Goal: Task Accomplishment & Management: Manage account settings

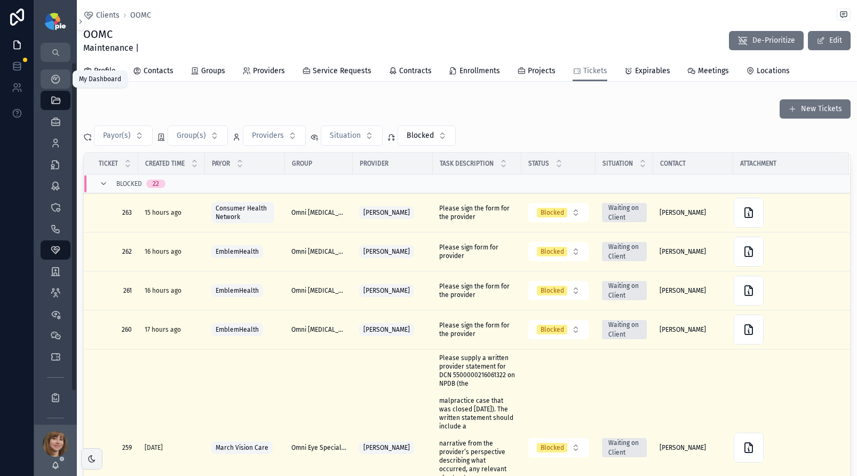
click at [51, 81] on icon "scrollable content" at bounding box center [55, 79] width 11 height 11
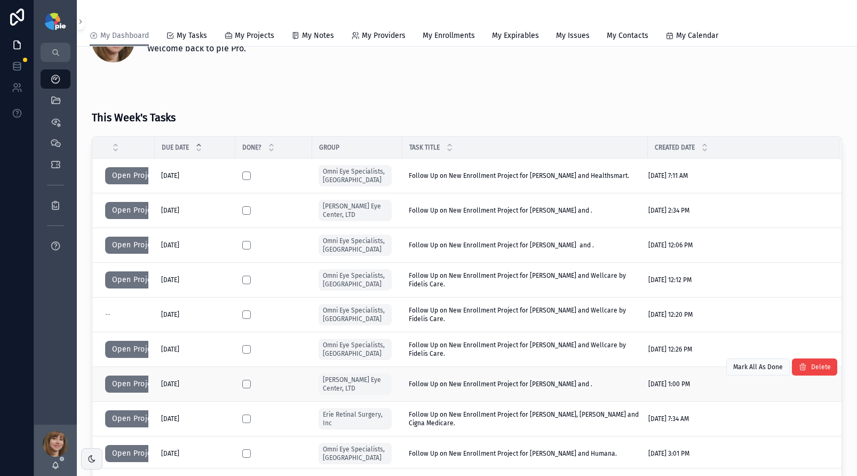
scroll to position [35, 0]
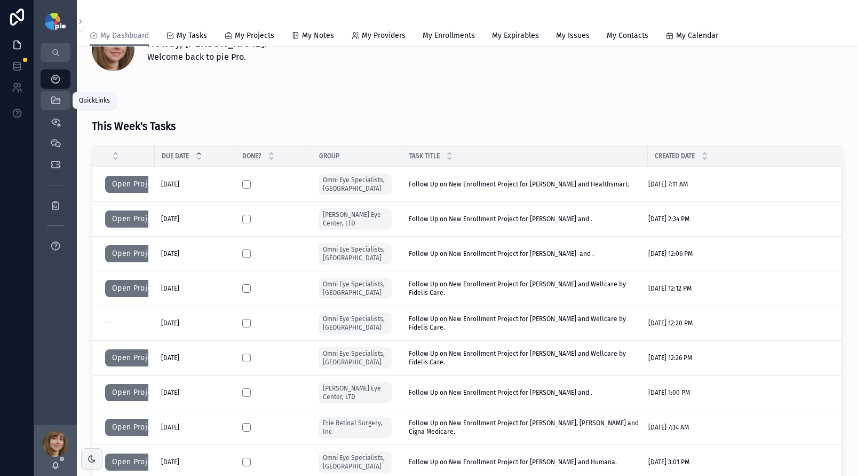
click at [58, 99] on icon "scrollable content" at bounding box center [55, 100] width 11 height 11
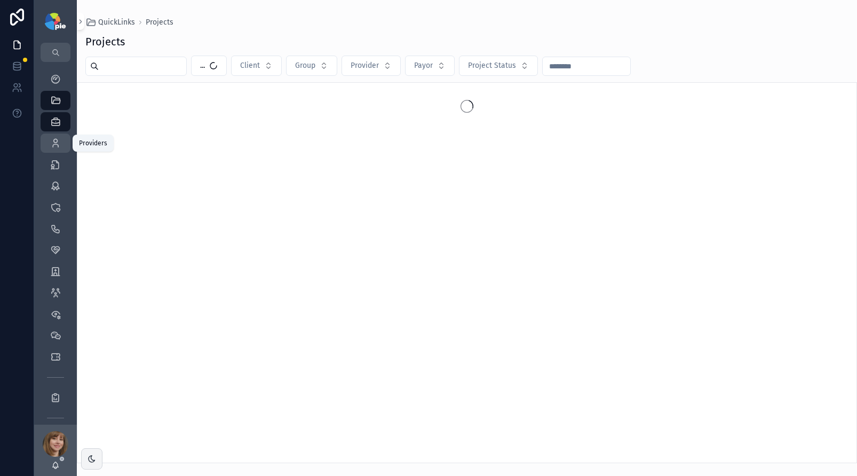
click at [58, 145] on icon "scrollable content" at bounding box center [55, 143] width 11 height 11
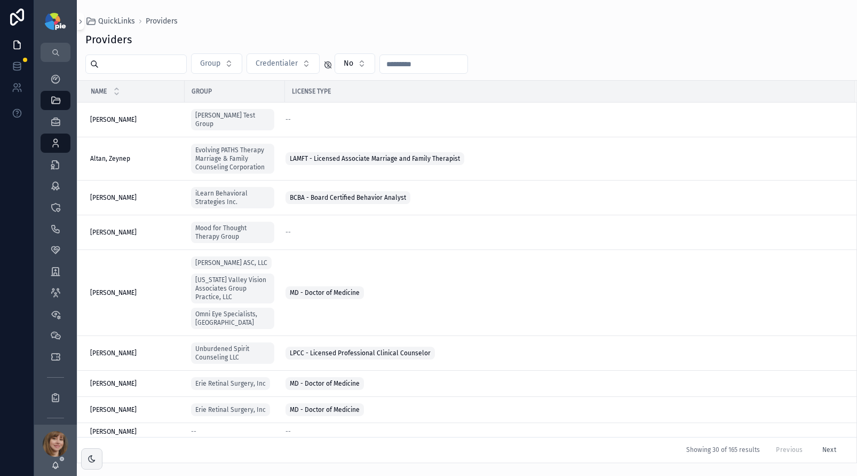
click at [150, 68] on input "scrollable content" at bounding box center [143, 64] width 88 height 15
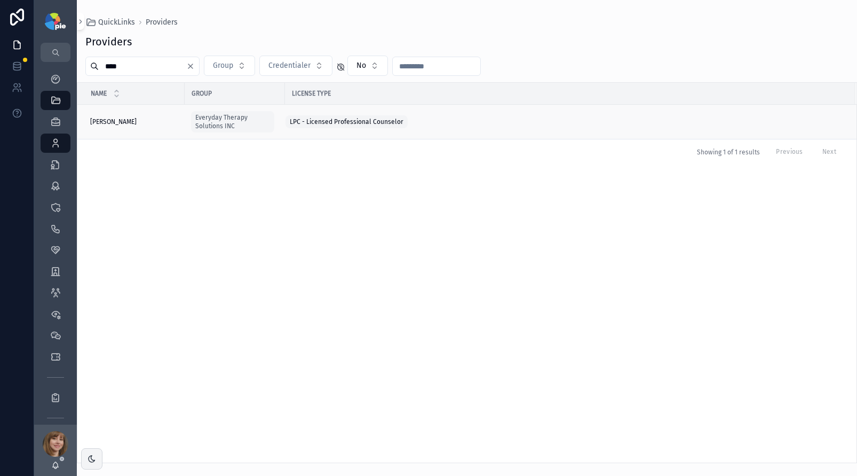
type input "****"
click at [121, 120] on span "Bishop, Tracey" at bounding box center [113, 121] width 46 height 9
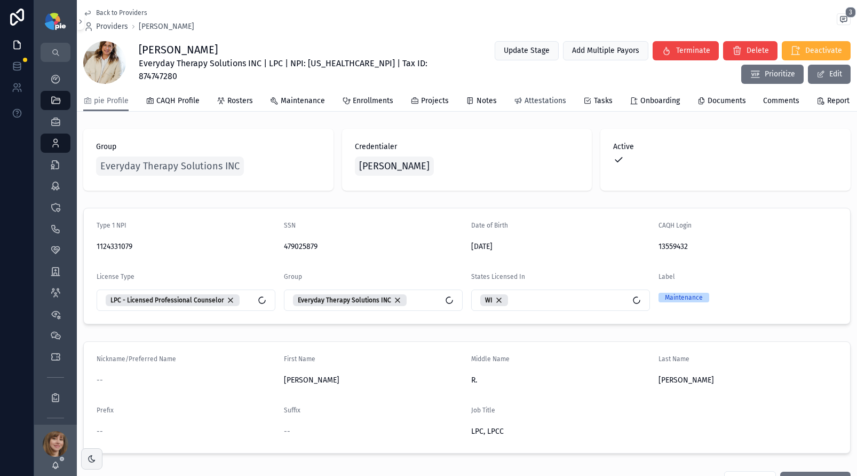
click at [529, 102] on span "Attestations" at bounding box center [546, 101] width 42 height 11
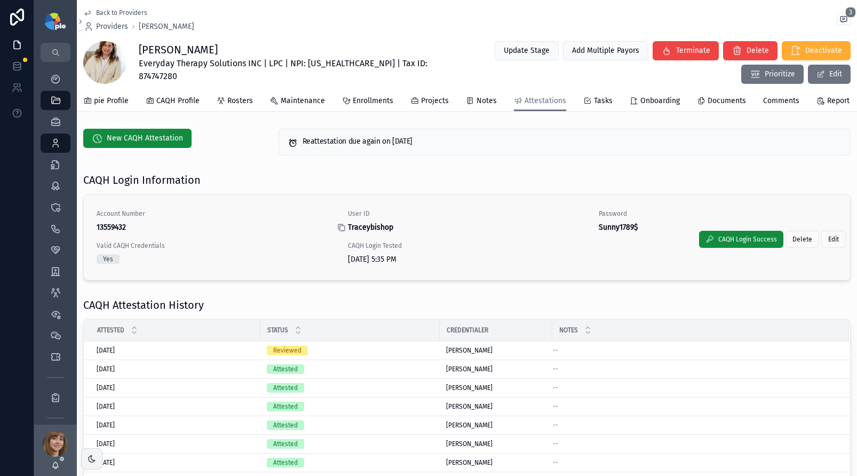
click at [338, 232] on icon "scrollable content" at bounding box center [341, 227] width 9 height 9
click at [589, 232] on icon "scrollable content" at bounding box center [592, 227] width 9 height 9
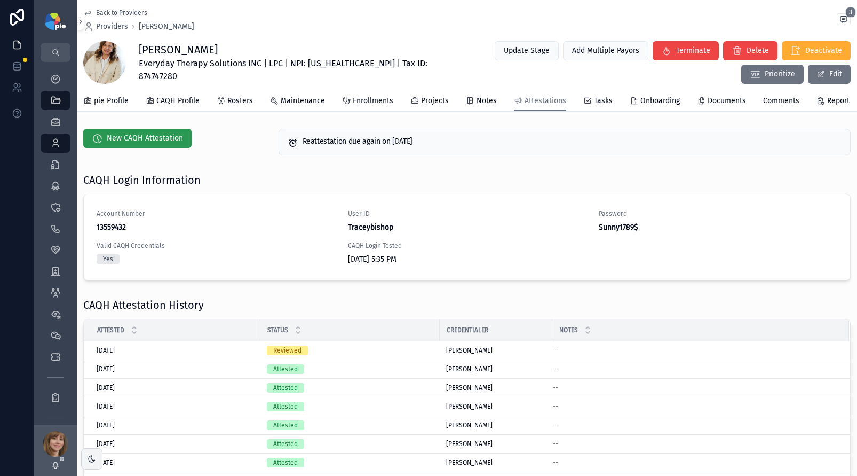
click at [126, 144] on span "New CAQH Attestation" at bounding box center [145, 138] width 76 height 11
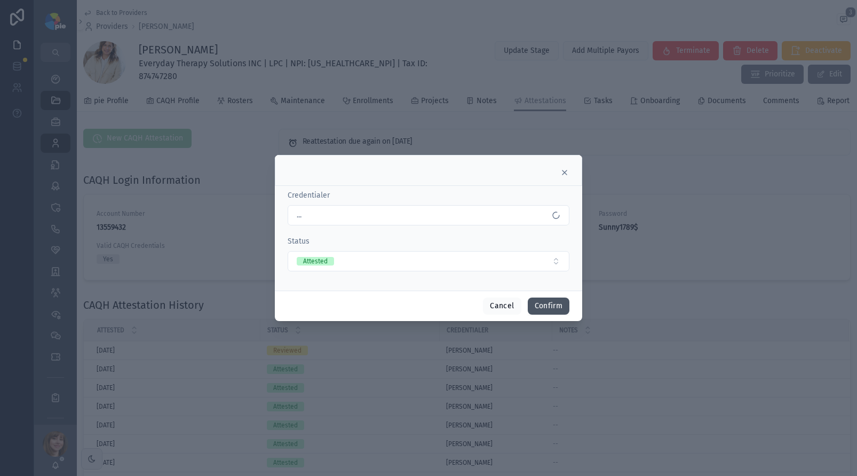
click at [557, 306] on button "Confirm" at bounding box center [549, 305] width 42 height 17
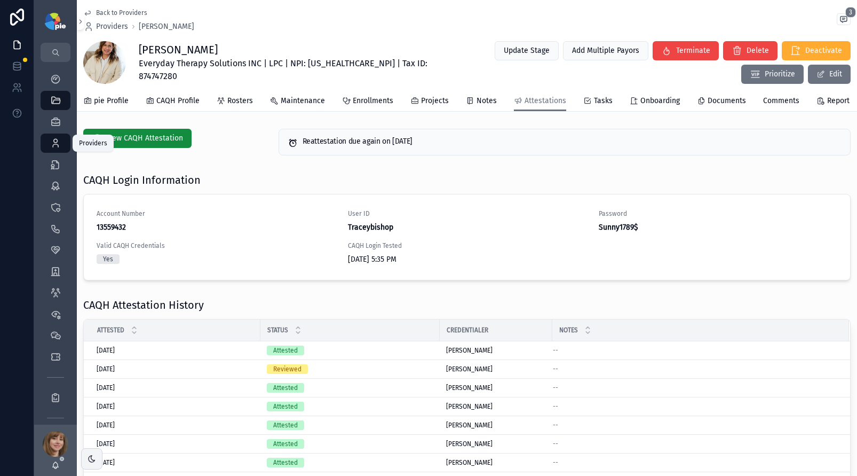
click at [52, 139] on icon "scrollable content" at bounding box center [55, 143] width 11 height 11
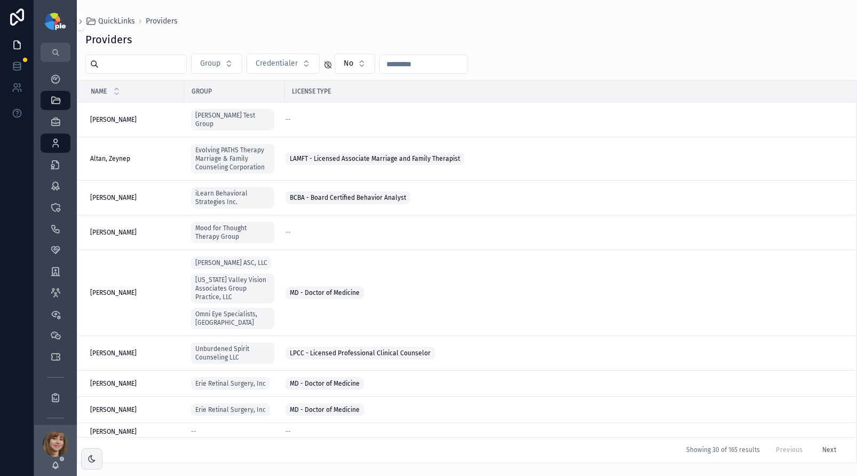
click at [147, 57] on input "scrollable content" at bounding box center [143, 64] width 88 height 15
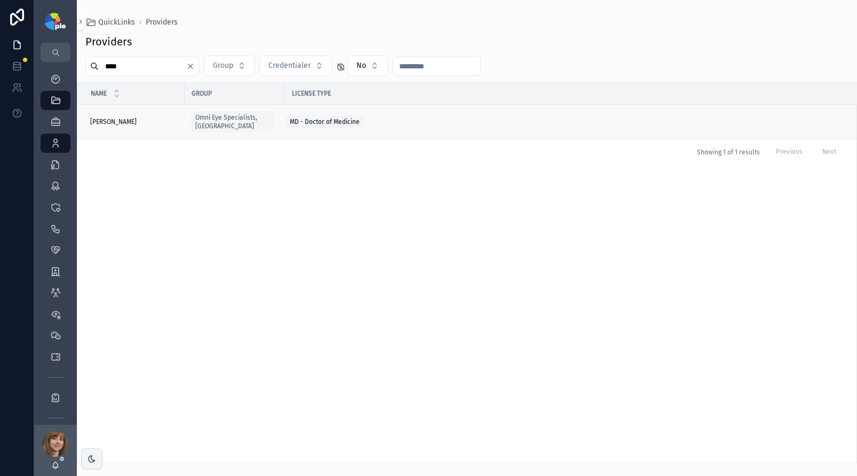
type input "****"
click at [135, 119] on span "Campolattaro, Brian" at bounding box center [113, 121] width 46 height 9
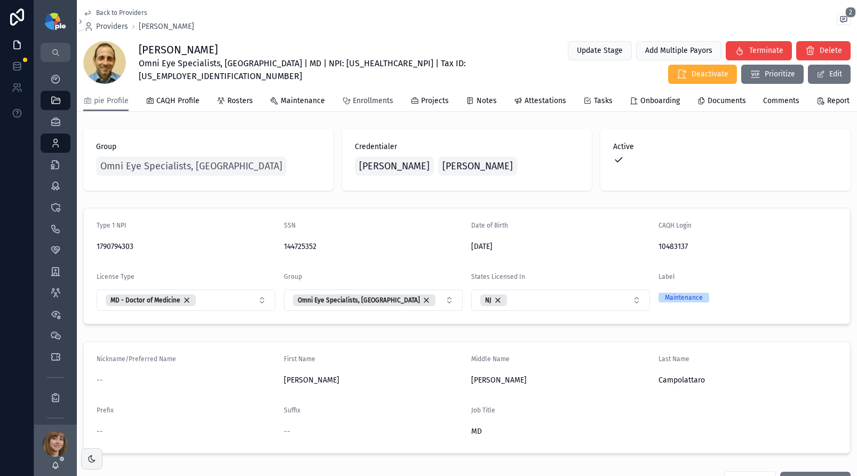
click at [374, 106] on span "Enrollments" at bounding box center [373, 101] width 41 height 11
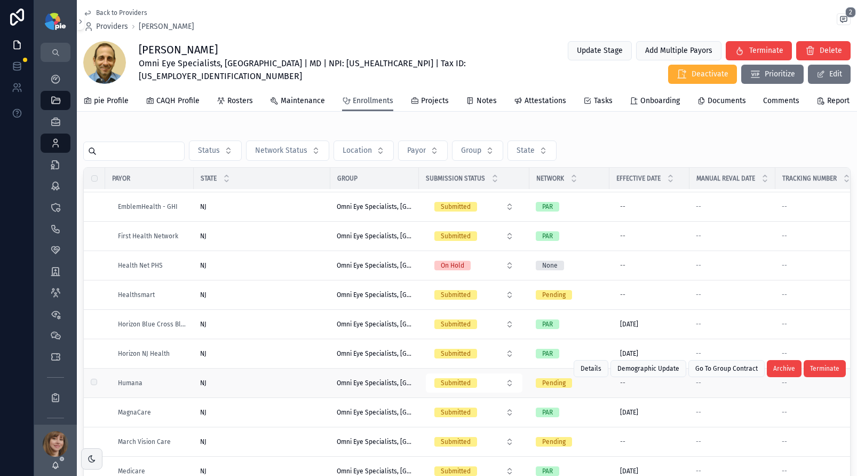
scroll to position [323, 0]
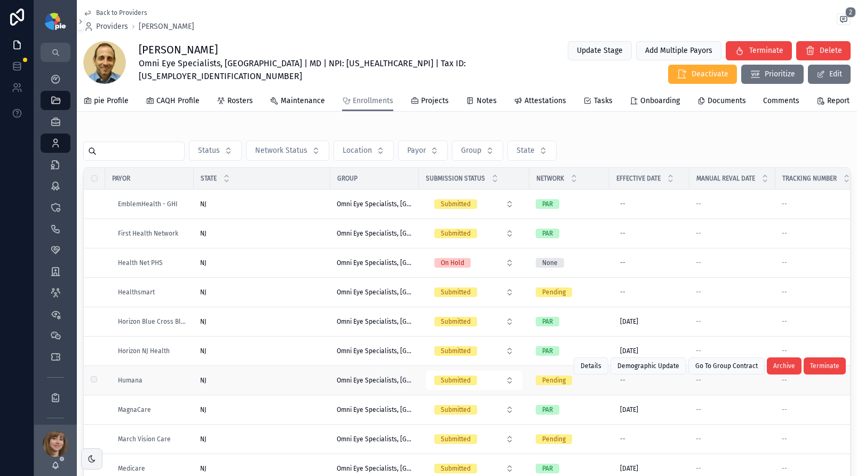
click at [248, 384] on div "NJ NJ" at bounding box center [262, 380] width 124 height 9
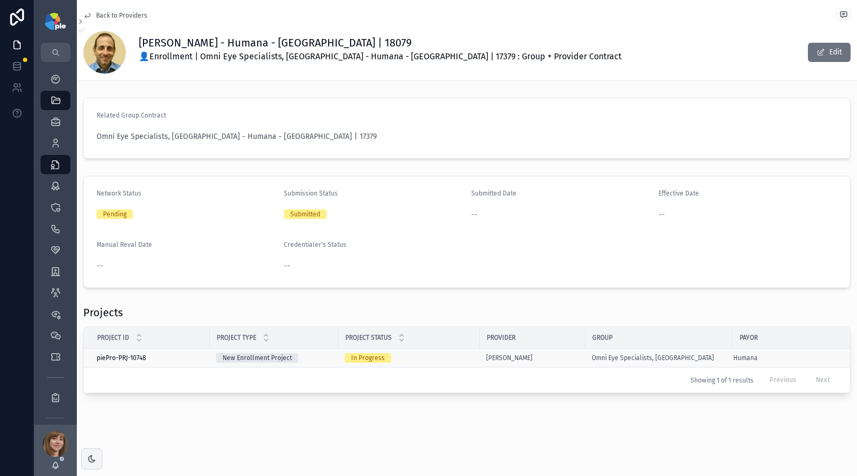
click at [430, 356] on div "In Progress" at bounding box center [409, 358] width 129 height 10
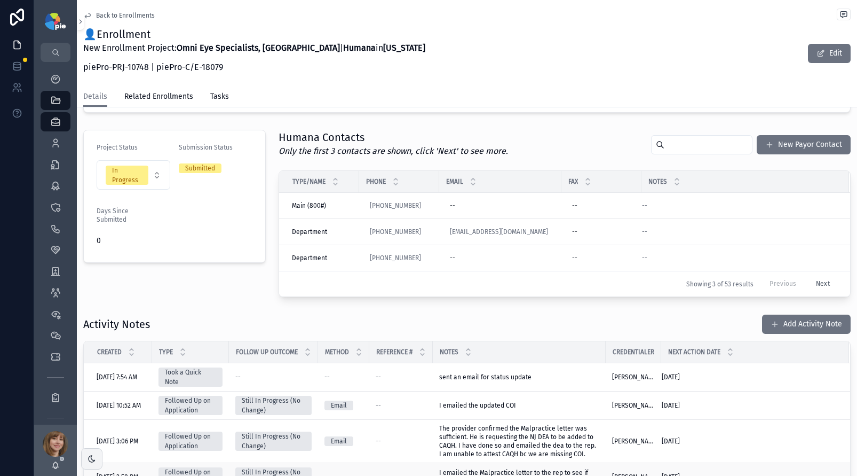
scroll to position [272, 0]
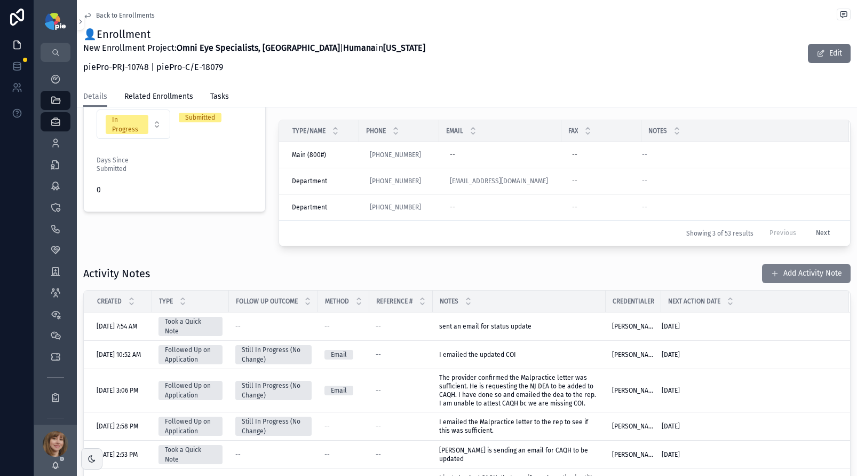
click at [782, 273] on button "Add Activity Note" at bounding box center [806, 273] width 89 height 19
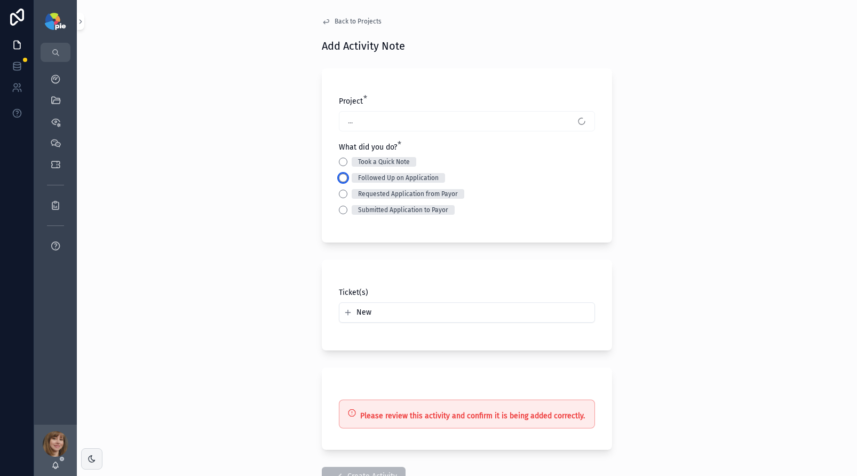
click at [339, 176] on button "Followed Up on Application" at bounding box center [343, 177] width 9 height 9
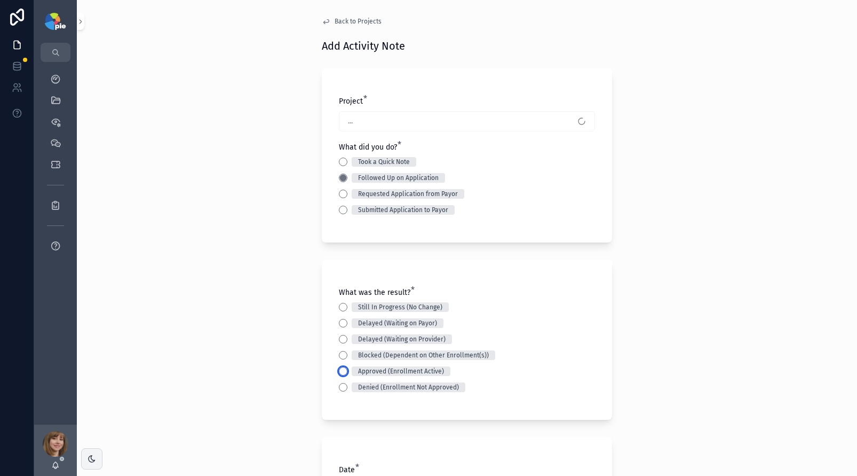
click at [340, 370] on button "Approved (Enrollment Active)" at bounding box center [343, 371] width 9 height 9
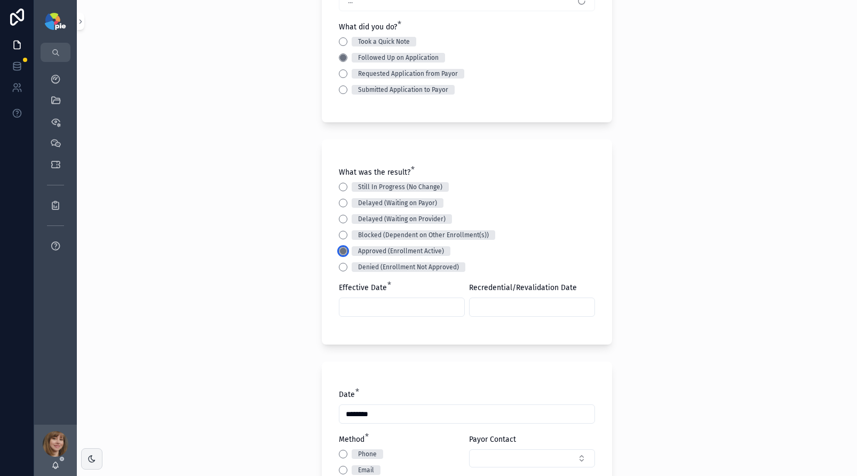
scroll to position [148, 0]
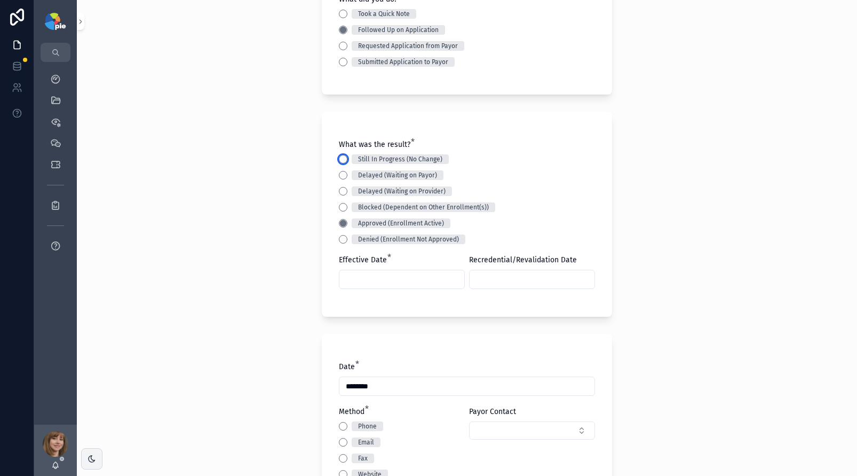
click at [339, 158] on button "Still In Progress (No Change)" at bounding box center [343, 159] width 9 height 9
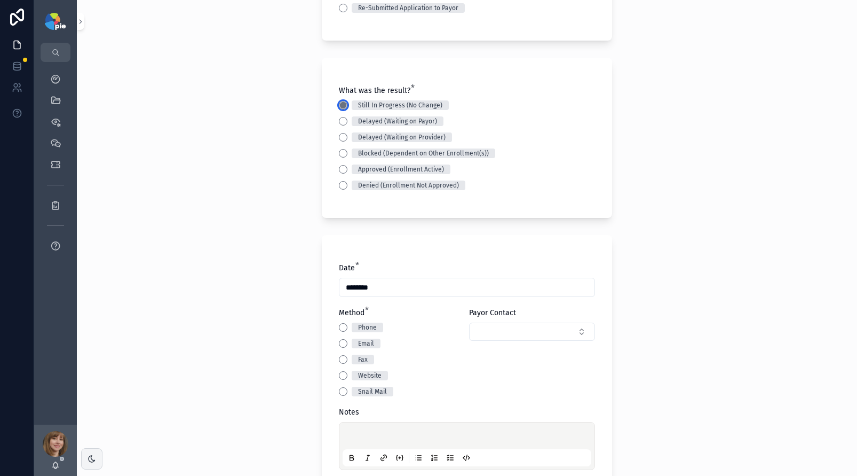
scroll to position [242, 0]
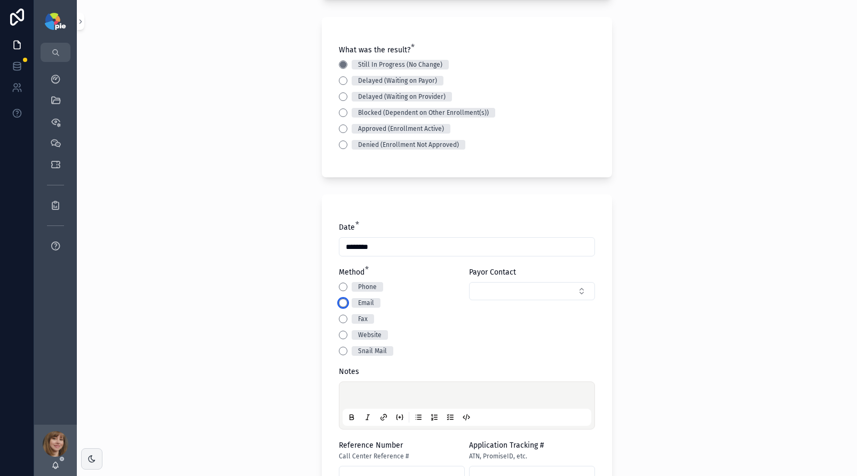
click at [340, 300] on button "Email" at bounding box center [343, 302] width 9 height 9
click at [359, 392] on p "scrollable content" at bounding box center [469, 396] width 249 height 11
click at [502, 285] on button "Select Button" at bounding box center [532, 291] width 126 height 18
click at [494, 332] on button "New" at bounding box center [529, 332] width 124 height 11
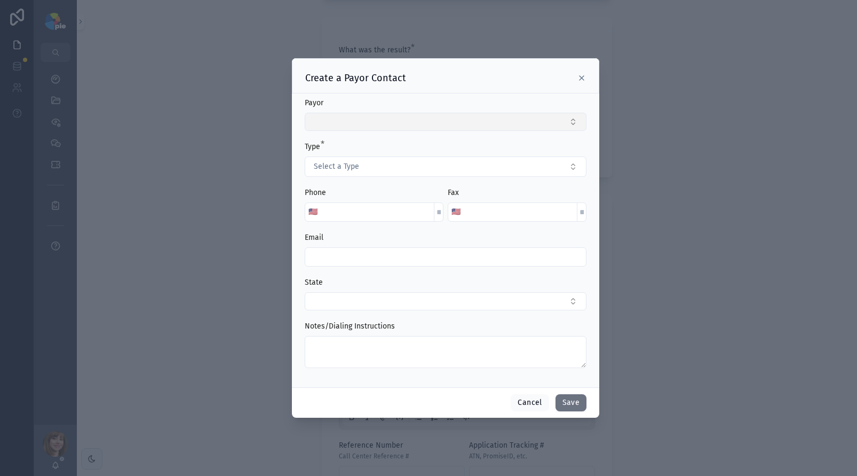
click at [351, 121] on button "Select Button" at bounding box center [446, 122] width 282 height 18
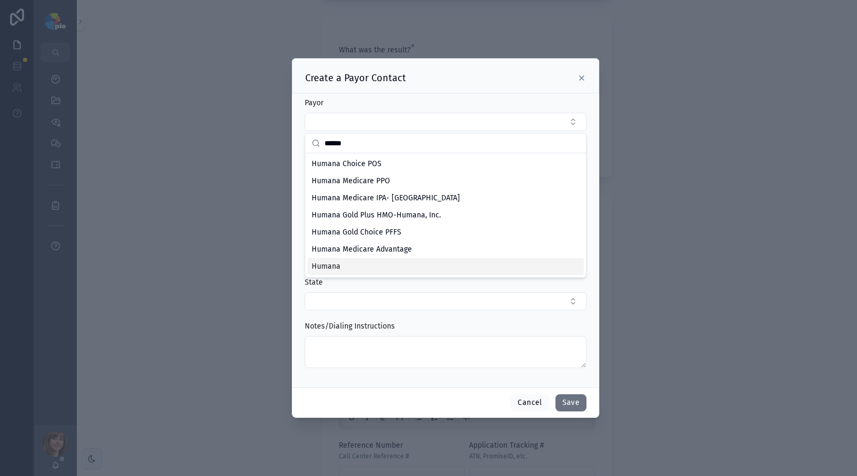
type input "******"
click at [338, 262] on span "Humana" at bounding box center [326, 266] width 29 height 11
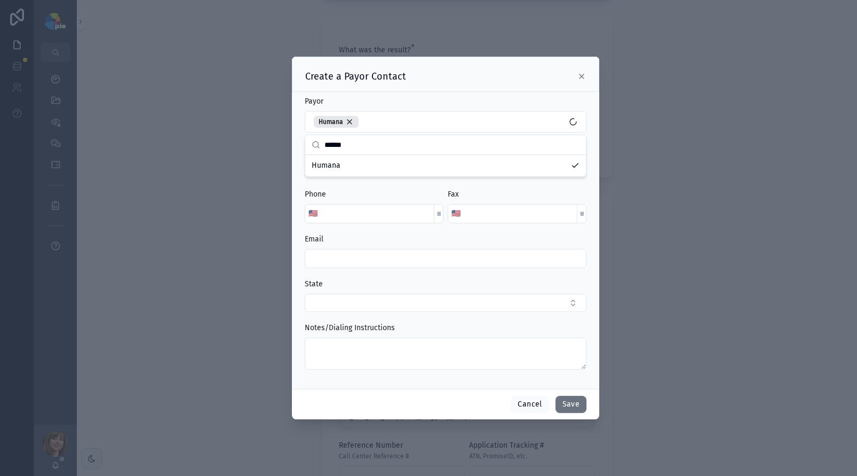
click at [427, 98] on div "Payor" at bounding box center [446, 101] width 282 height 11
click at [399, 172] on button "Select a Type" at bounding box center [446, 168] width 282 height 20
click at [365, 229] on div "Individual" at bounding box center [445, 227] width 277 height 16
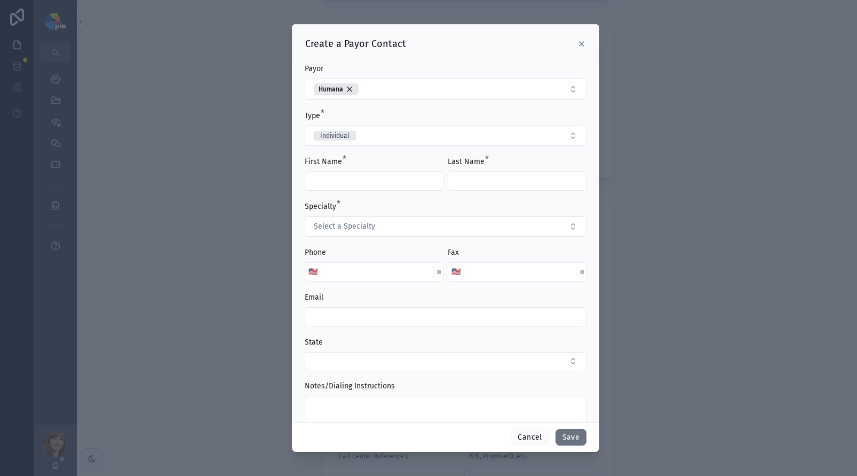
click at [349, 178] on input "scrollable content" at bounding box center [374, 180] width 138 height 15
type input "******"
click at [490, 177] on input "scrollable content" at bounding box center [517, 180] width 138 height 15
type input "****"
click at [361, 315] on input "scrollable content" at bounding box center [445, 316] width 281 height 15
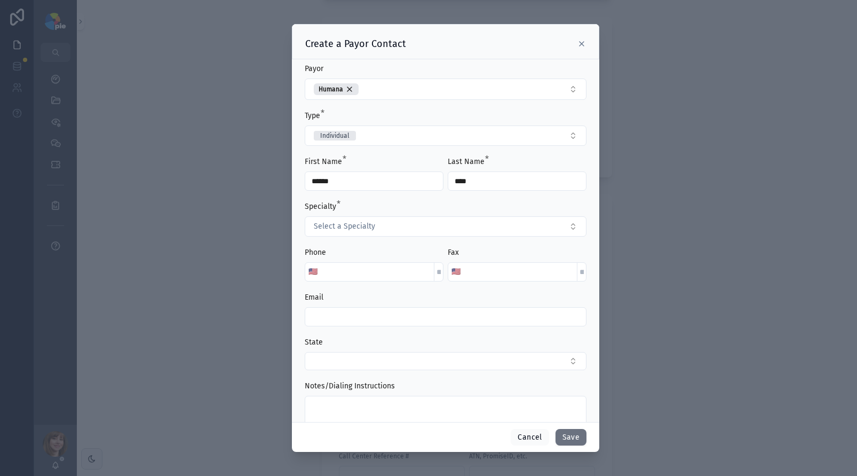
click at [361, 315] on input "scrollable content" at bounding box center [445, 316] width 281 height 15
paste input "**********"
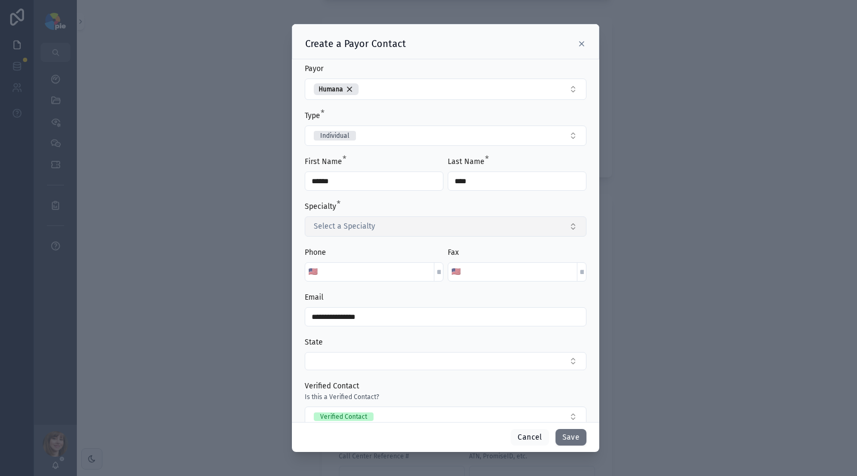
type input "**********"
click at [367, 227] on span "Select a Specialty" at bounding box center [344, 226] width 61 height 11
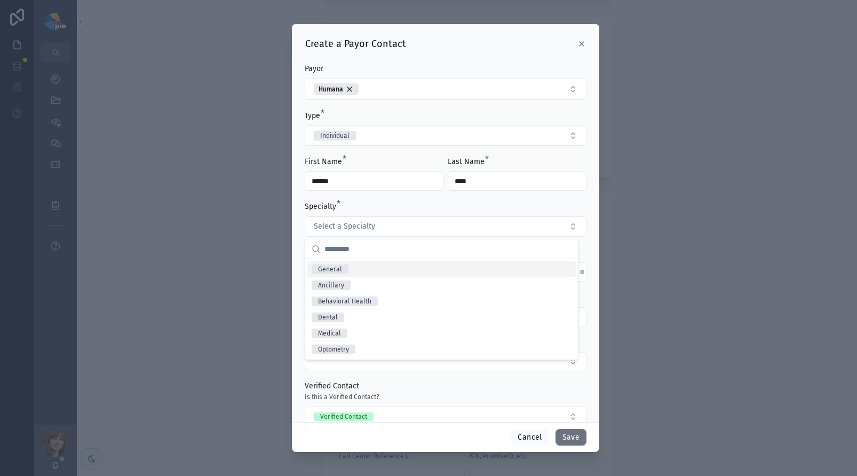
click at [360, 267] on div "General" at bounding box center [441, 269] width 269 height 16
click at [380, 201] on div "Specialty *" at bounding box center [446, 206] width 282 height 11
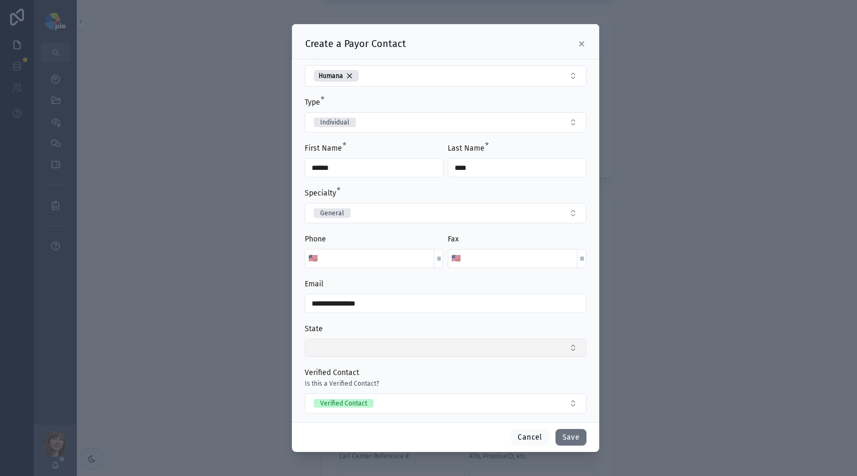
scroll to position [82, 0]
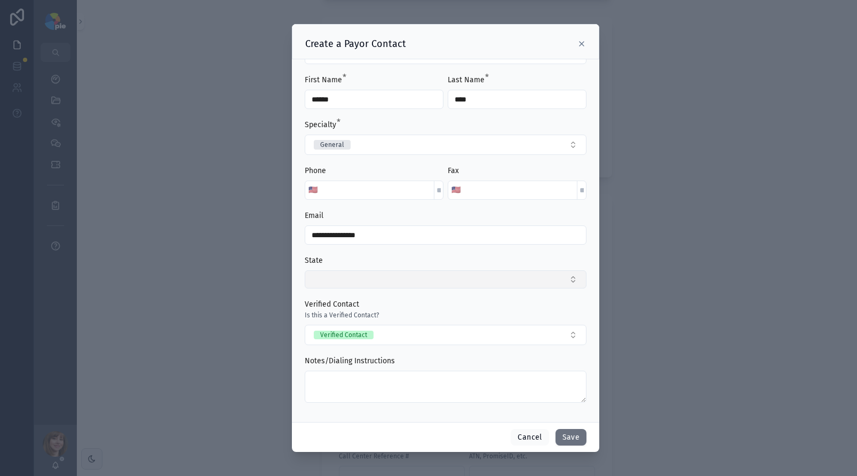
click at [477, 284] on button "Select Button" at bounding box center [446, 279] width 282 height 18
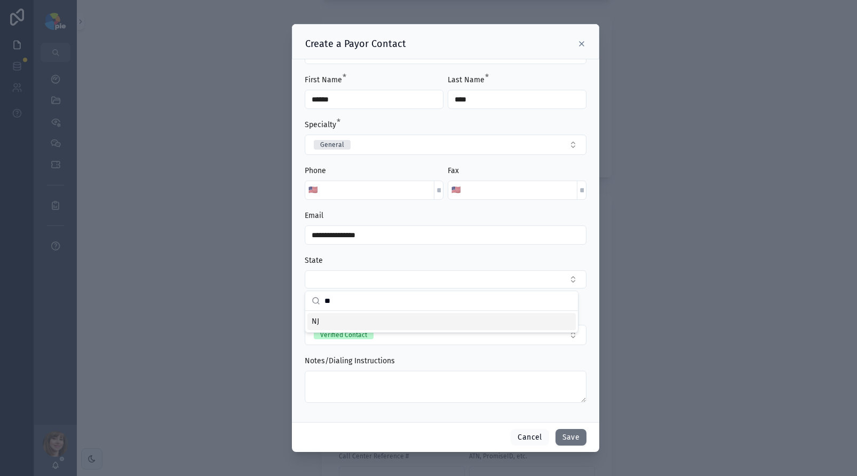
type input "**"
click at [419, 318] on div "NJ" at bounding box center [441, 321] width 269 height 17
click at [438, 257] on div "State" at bounding box center [446, 260] width 282 height 11
click at [567, 435] on button "Save" at bounding box center [571, 437] width 31 height 17
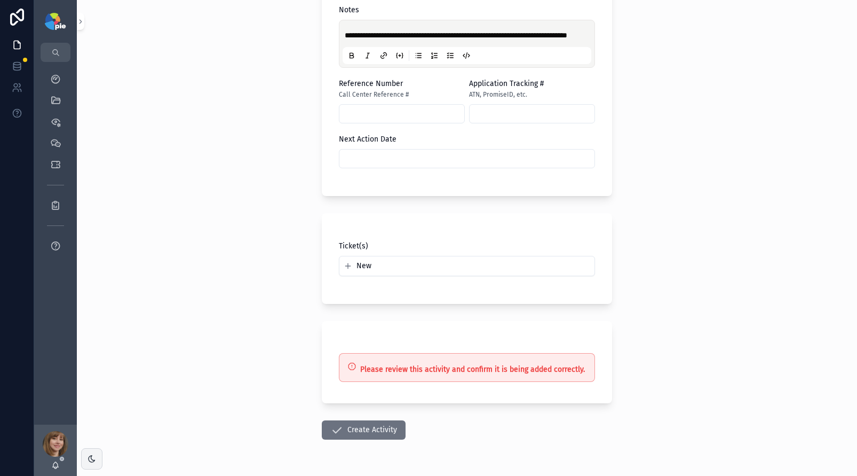
scroll to position [614, 0]
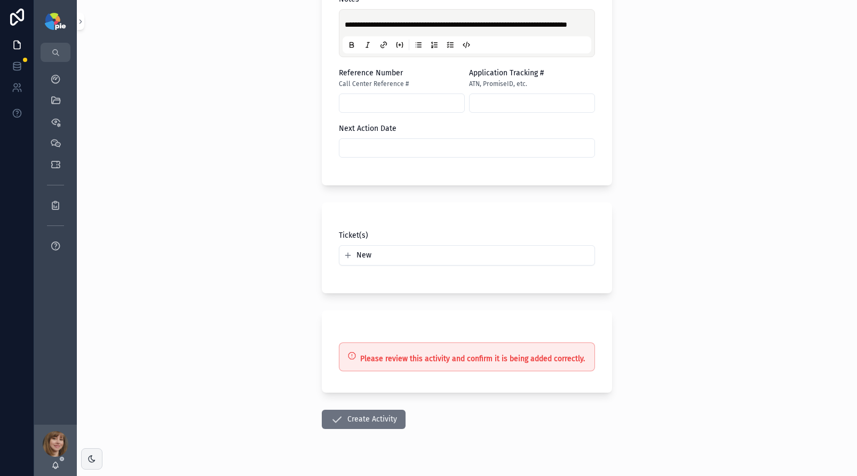
click at [397, 155] on input "scrollable content" at bounding box center [467, 147] width 255 height 15
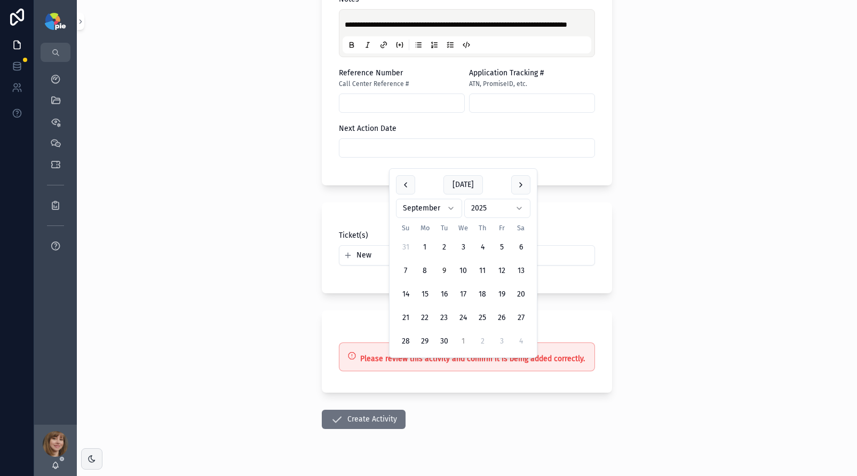
click at [469, 342] on button "1" at bounding box center [463, 341] width 19 height 19
type input "*********"
click at [209, 342] on div "**********" at bounding box center [467, 238] width 780 height 476
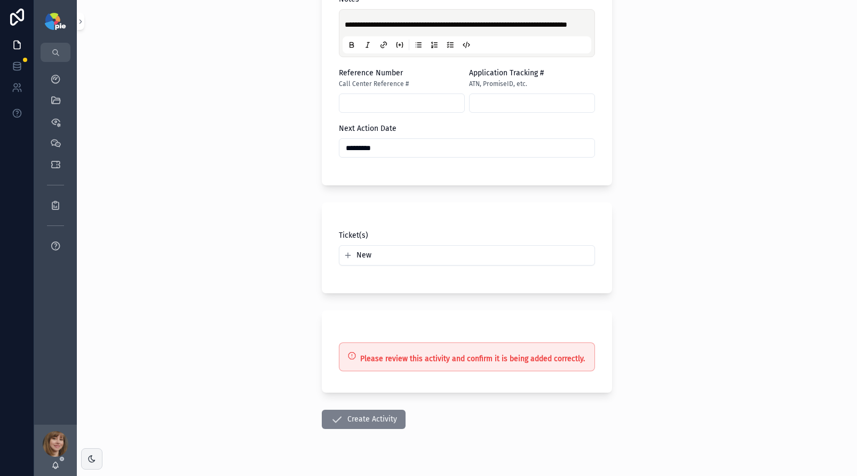
click at [351, 425] on button "Create Activity" at bounding box center [364, 418] width 84 height 19
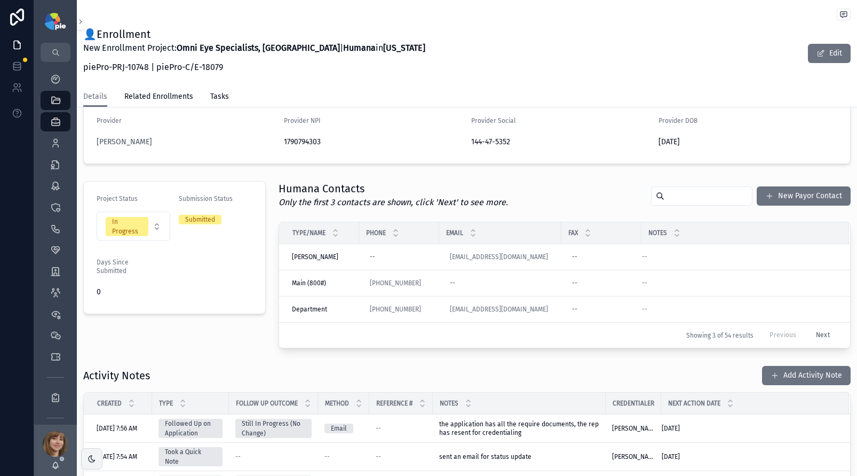
scroll to position [248, 0]
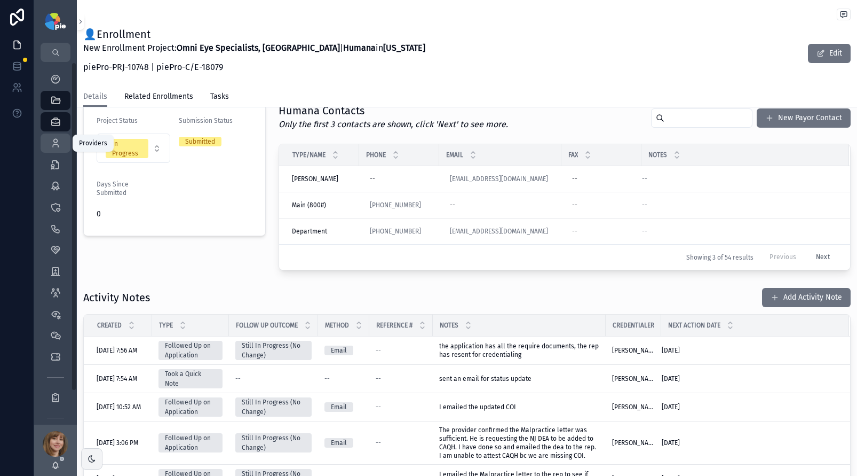
click at [54, 143] on icon "scrollable content" at bounding box center [55, 143] width 11 height 11
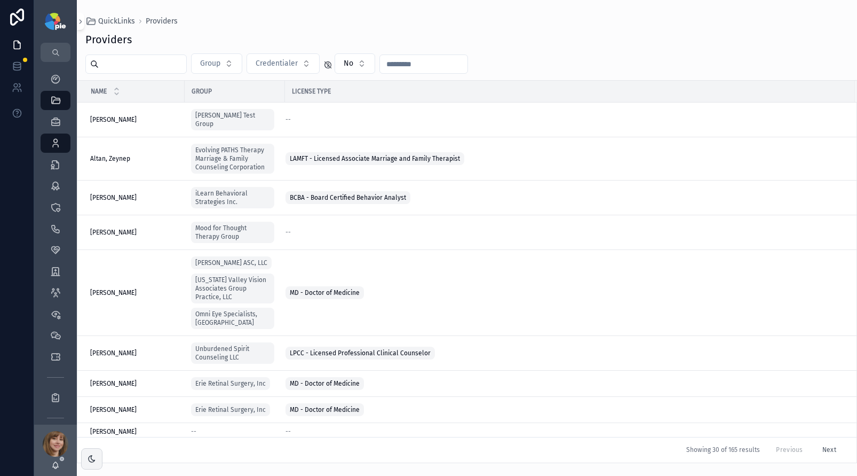
click at [127, 62] on input "scrollable content" at bounding box center [143, 64] width 88 height 15
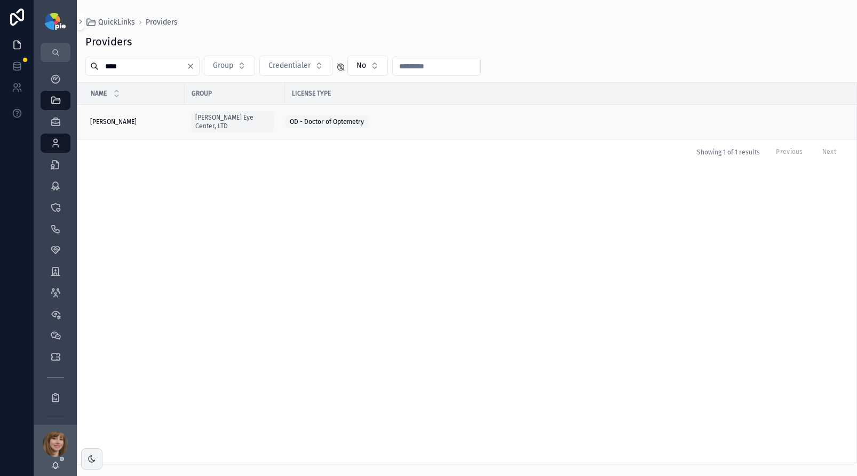
type input "****"
click at [128, 117] on div "Frey, Tiffany Frey, Tiffany" at bounding box center [134, 121] width 88 height 9
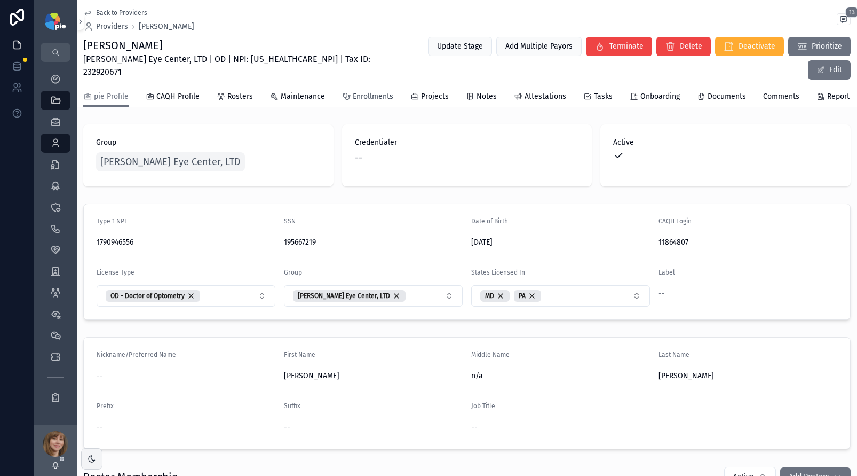
click at [385, 91] on span "Enrollments" at bounding box center [373, 96] width 41 height 11
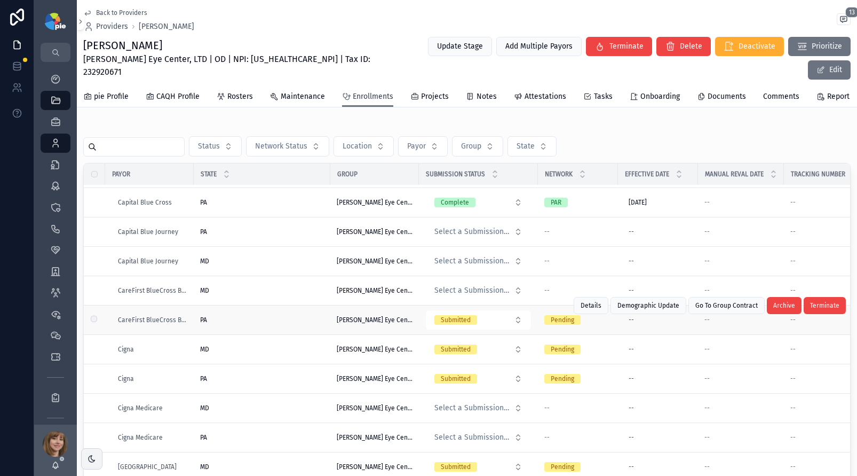
scroll to position [270, 0]
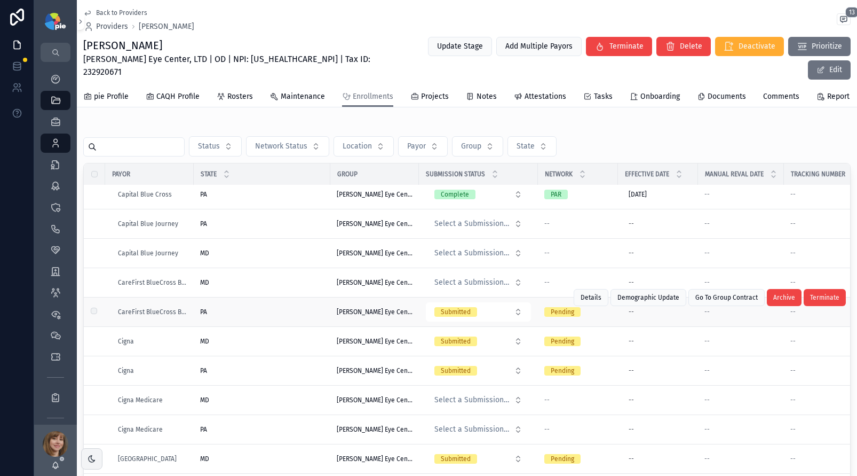
click at [257, 307] on div "PA PA" at bounding box center [262, 311] width 124 height 9
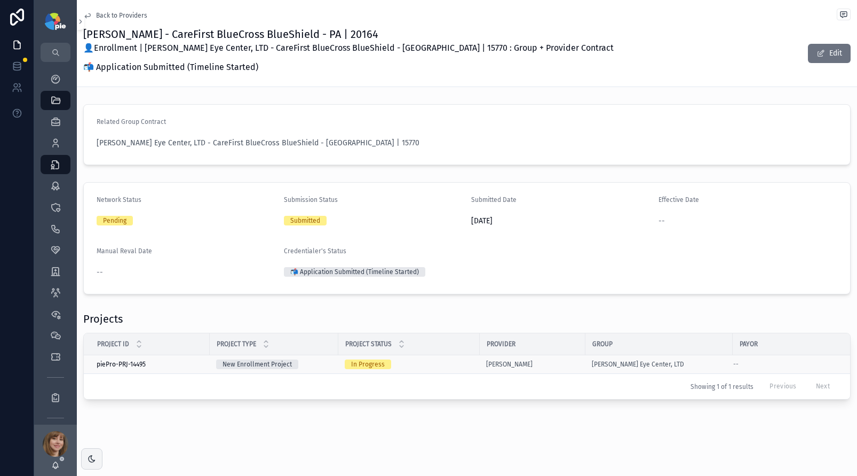
click at [329, 366] on div "New Enrollment Project" at bounding box center [274, 364] width 116 height 10
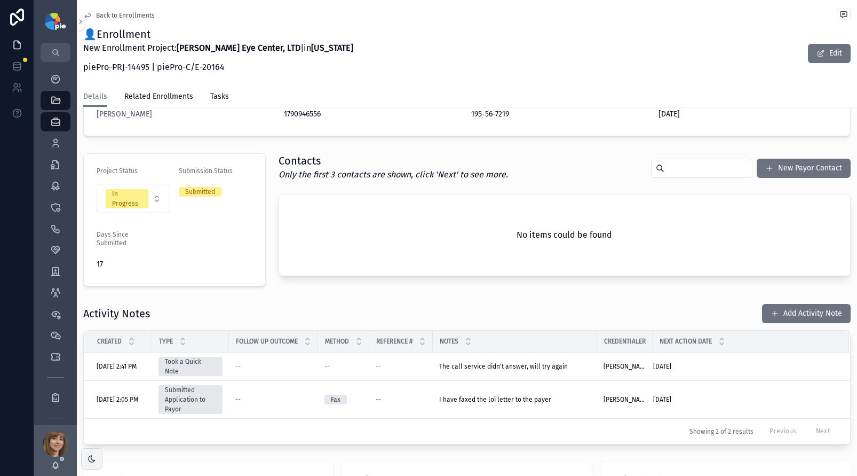
scroll to position [280, 0]
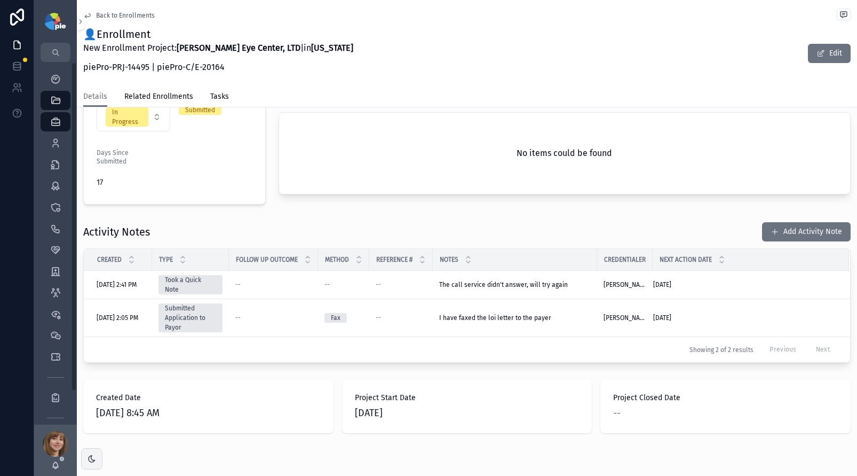
click at [368, 222] on div "Activity Notes Add Activity Note" at bounding box center [467, 232] width 768 height 20
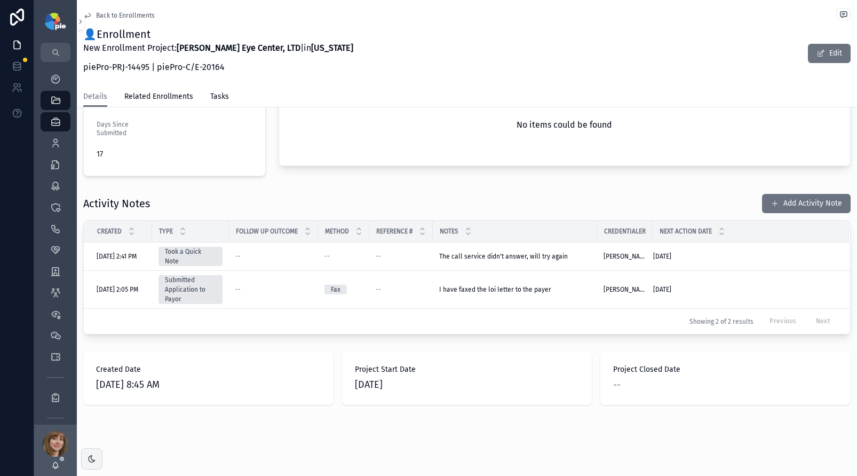
scroll to position [310, 0]
click at [52, 139] on icon "scrollable content" at bounding box center [55, 143] width 11 height 11
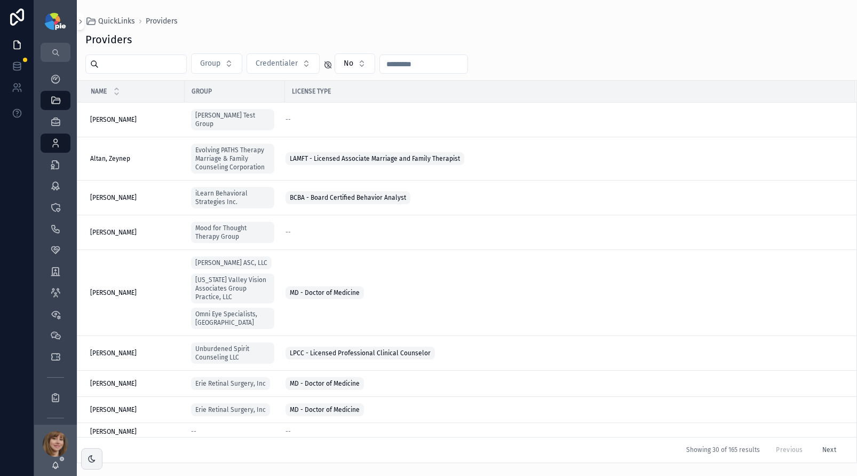
click at [140, 68] on input "scrollable content" at bounding box center [143, 64] width 88 height 15
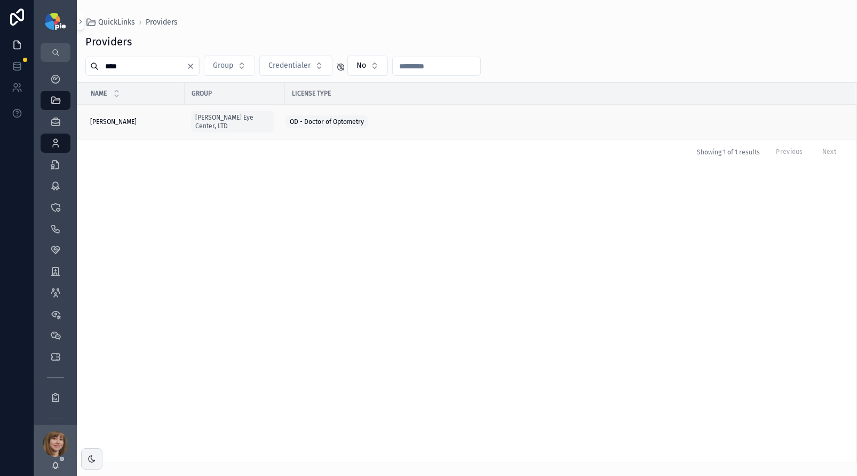
type input "****"
click at [143, 117] on div "Frey, Tiffany Frey, Tiffany" at bounding box center [134, 121] width 88 height 9
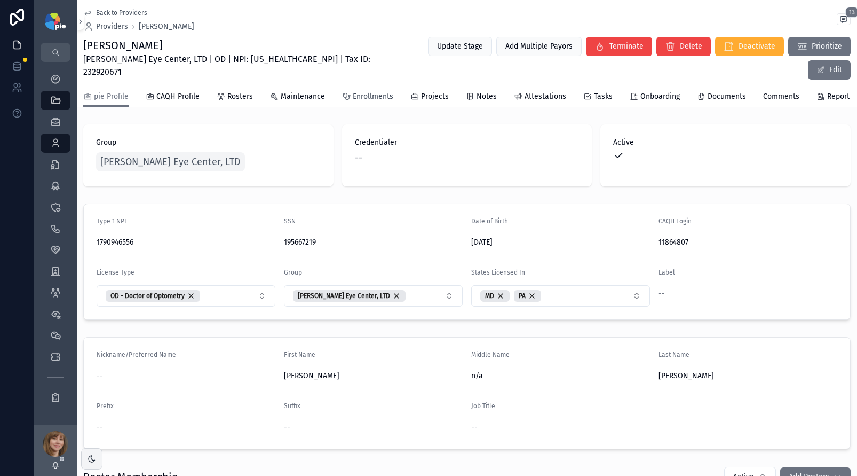
click at [353, 91] on span "Enrollments" at bounding box center [373, 96] width 41 height 11
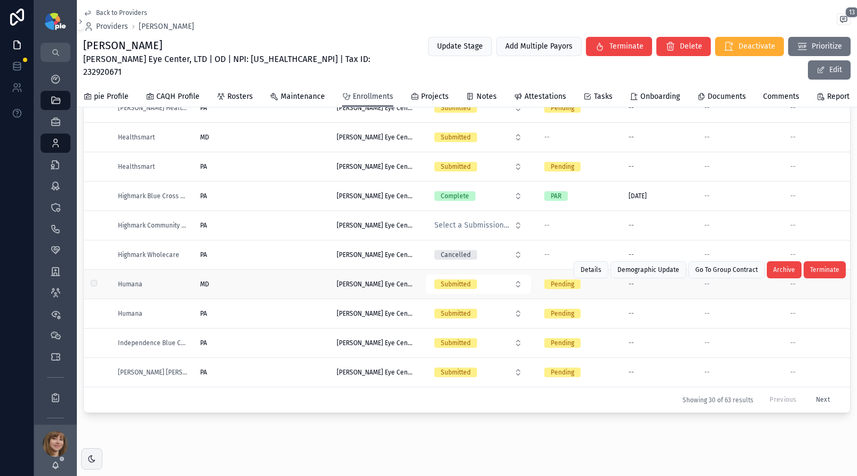
scroll to position [109, 0]
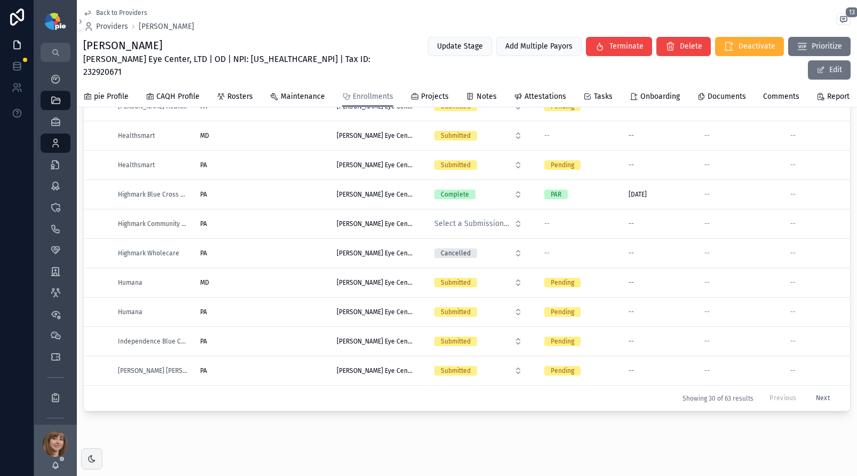
click at [818, 390] on button "Next" at bounding box center [823, 398] width 29 height 17
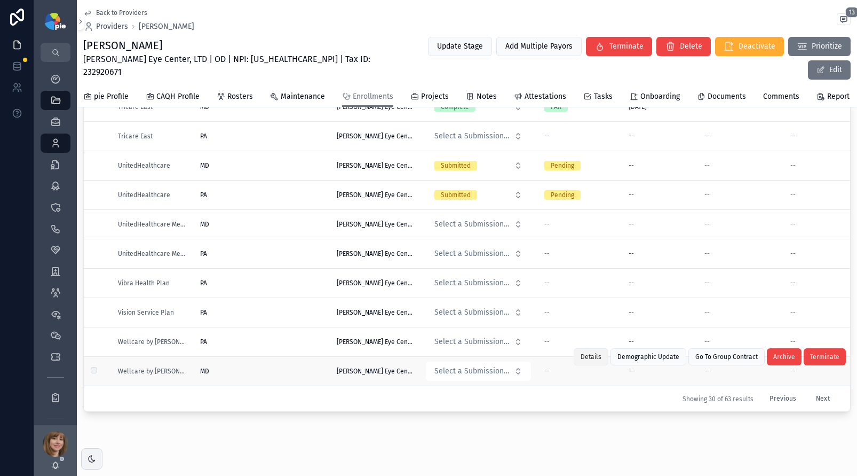
scroll to position [109, 0]
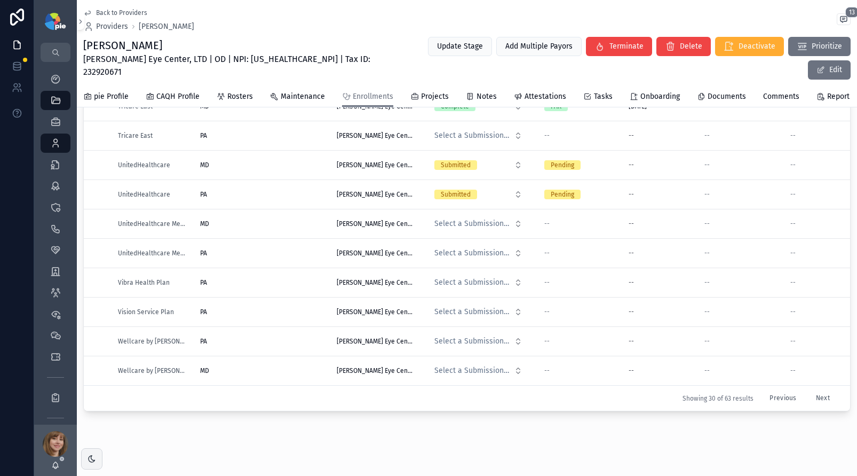
click at [809, 390] on button "Next" at bounding box center [823, 398] width 29 height 17
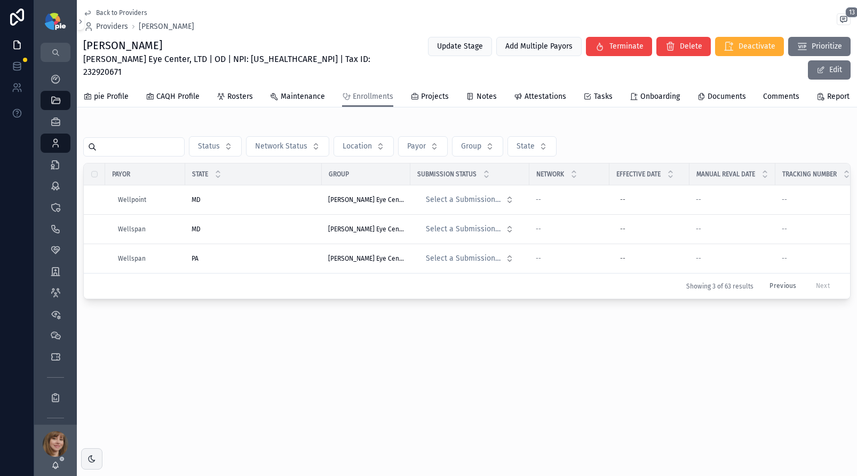
click at [340, 309] on div "Back to Providers Providers Tiffany Frey 13 Tiffany Frey Ludwick Eye Center, LT…" at bounding box center [467, 186] width 780 height 372
click at [263, 315] on div "Back to Providers Providers Tiffany Frey 13 Tiffany Frey Ludwick Eye Center, LT…" at bounding box center [467, 186] width 780 height 372
click at [422, 366] on div "Back to Providers Providers Tiffany Frey 13 Tiffany Frey Ludwick Eye Center, LT…" at bounding box center [467, 238] width 780 height 476
click at [293, 195] on div "MD MD" at bounding box center [254, 199] width 124 height 9
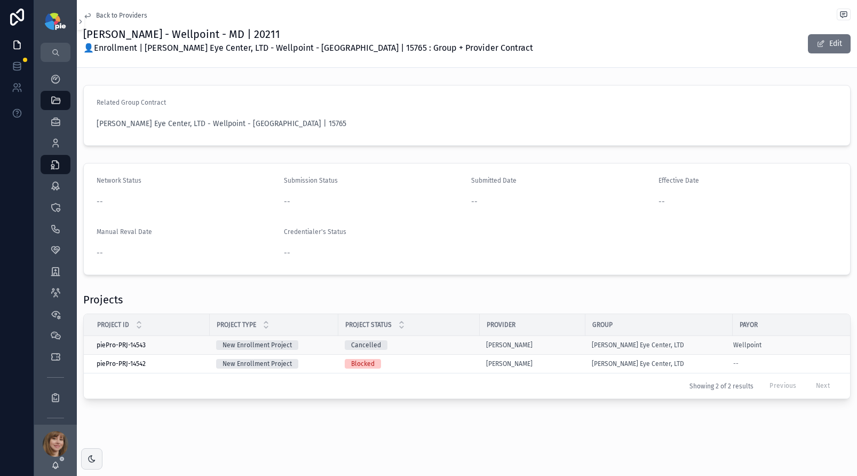
click at [434, 345] on div "Cancelled" at bounding box center [409, 345] width 129 height 10
click at [417, 360] on div "Blocked" at bounding box center [409, 364] width 129 height 10
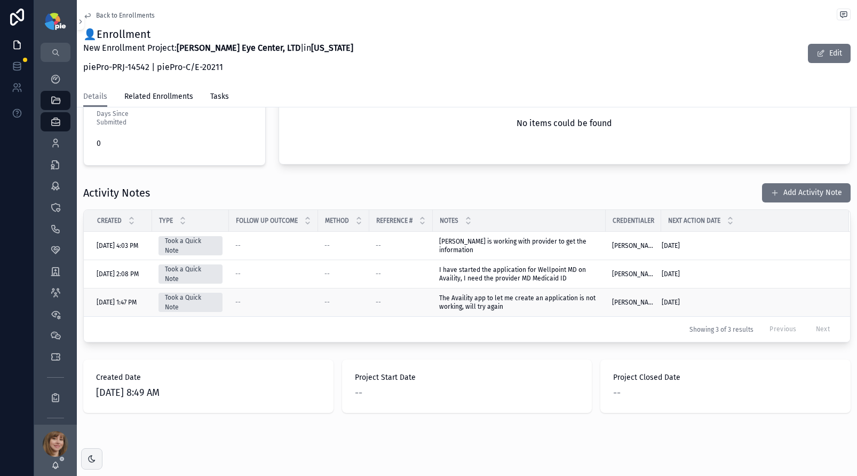
scroll to position [319, 0]
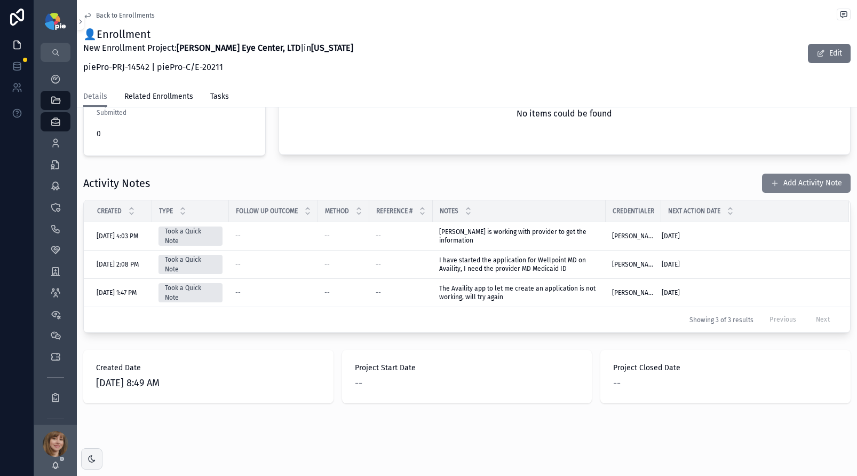
click at [789, 183] on button "Add Activity Note" at bounding box center [806, 182] width 89 height 19
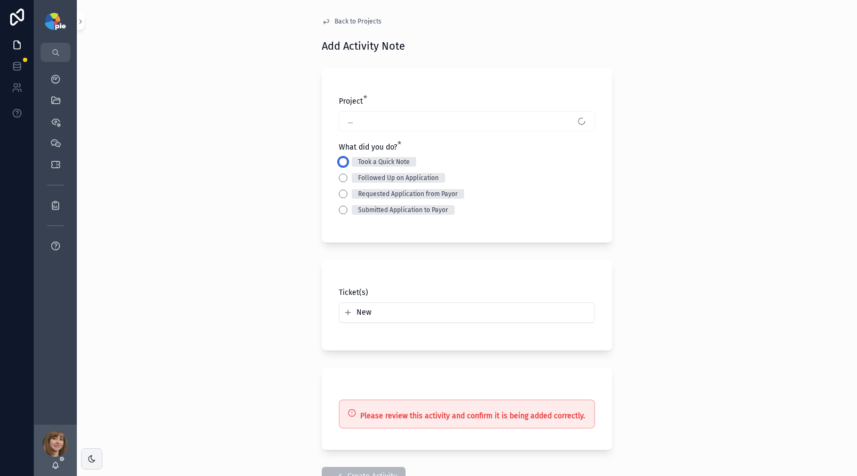
click at [342, 162] on button "Took a Quick Note" at bounding box center [343, 161] width 9 height 9
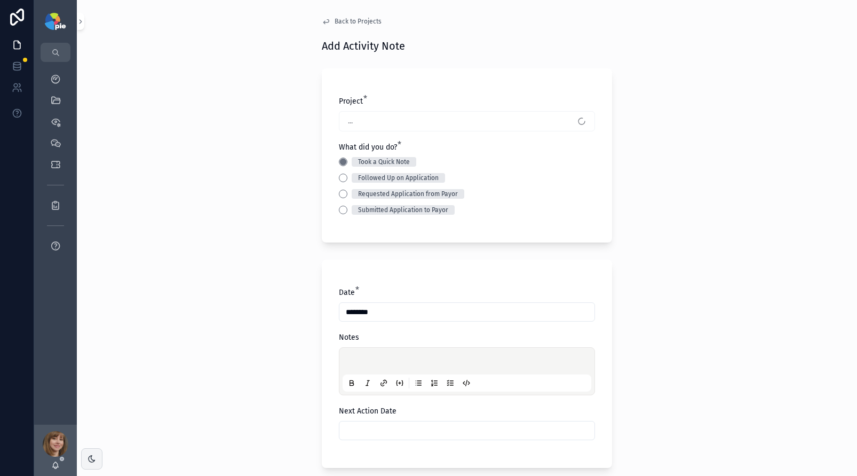
click at [359, 356] on div "scrollable content" at bounding box center [467, 371] width 249 height 41
click at [361, 364] on p "scrollable content" at bounding box center [469, 362] width 249 height 11
click at [376, 433] on input "scrollable content" at bounding box center [467, 430] width 255 height 15
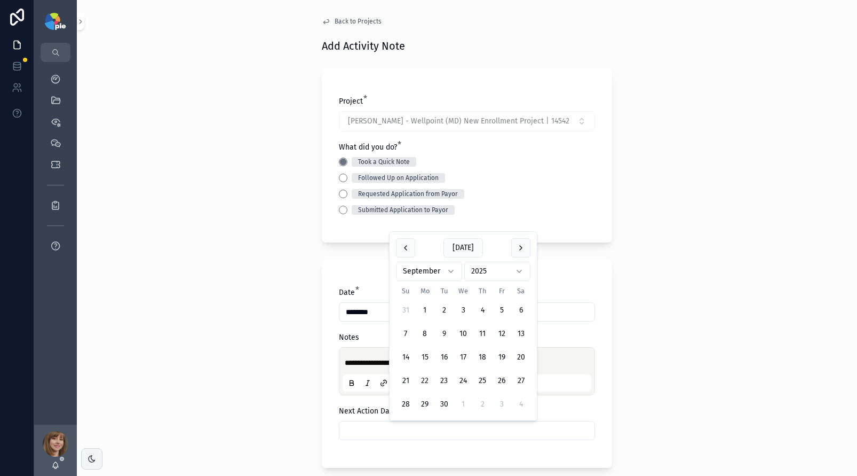
click at [426, 376] on button "22" at bounding box center [424, 380] width 19 height 19
click at [164, 372] on div "**********" at bounding box center [467, 238] width 780 height 476
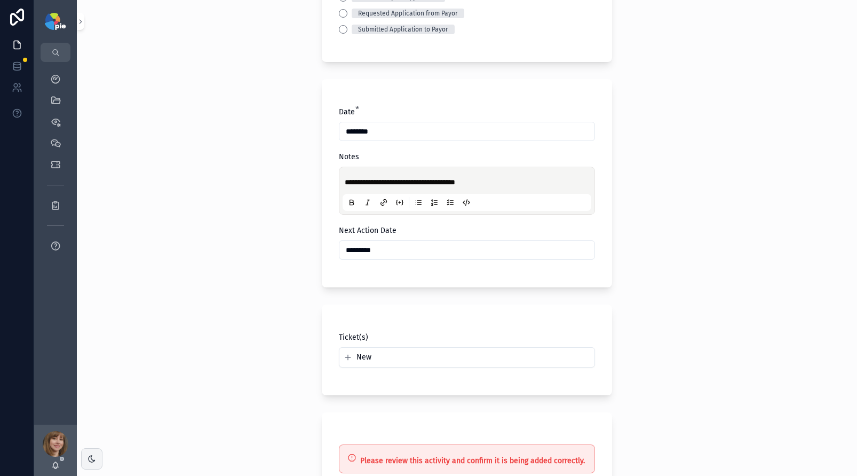
scroll to position [216, 0]
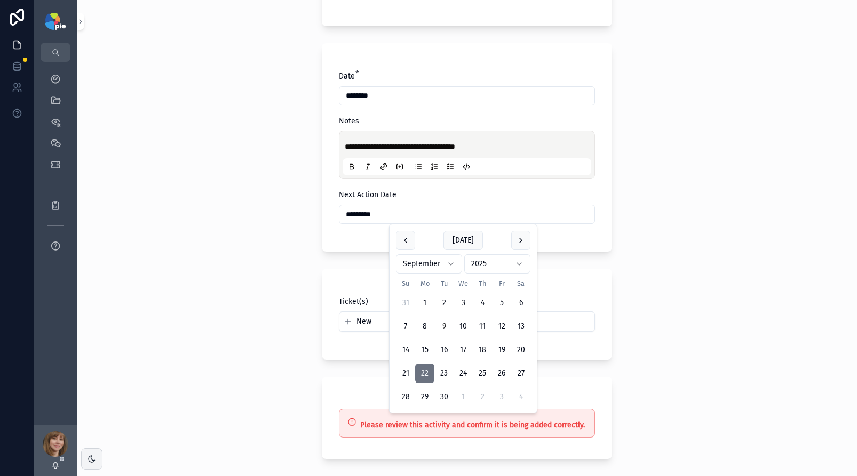
click at [382, 208] on input "*********" at bounding box center [467, 214] width 255 height 15
click at [424, 346] on button "15" at bounding box center [424, 349] width 19 height 19
type input "*********"
click at [236, 340] on div "**********" at bounding box center [467, 238] width 780 height 476
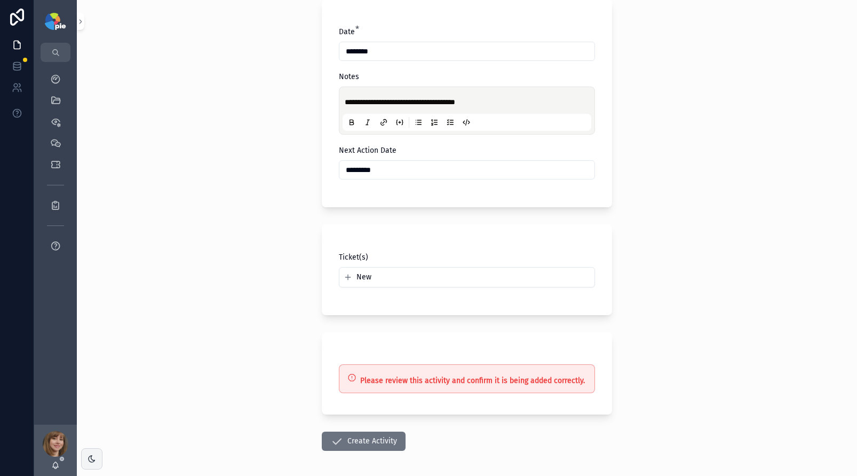
scroll to position [304, 0]
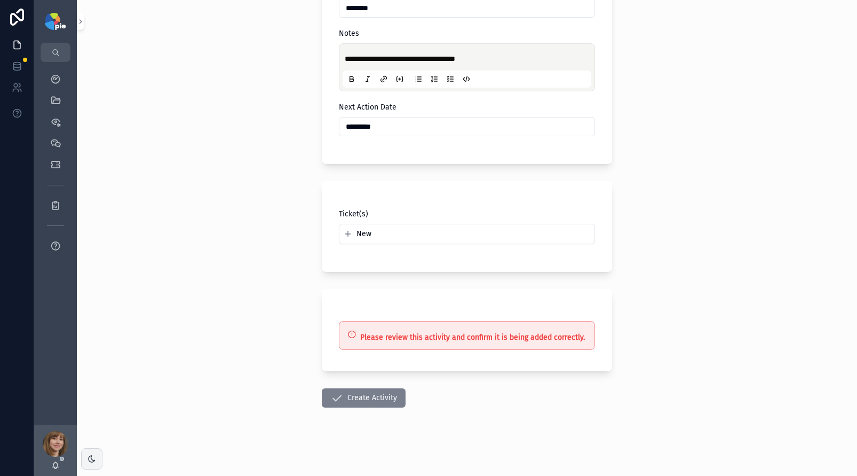
click at [353, 392] on button "Create Activity" at bounding box center [364, 397] width 84 height 19
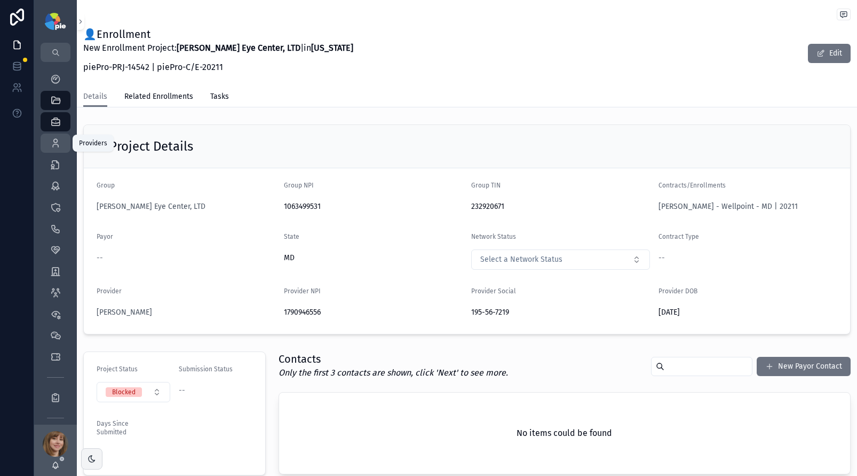
click at [56, 137] on div "Providers 297" at bounding box center [55, 143] width 17 height 17
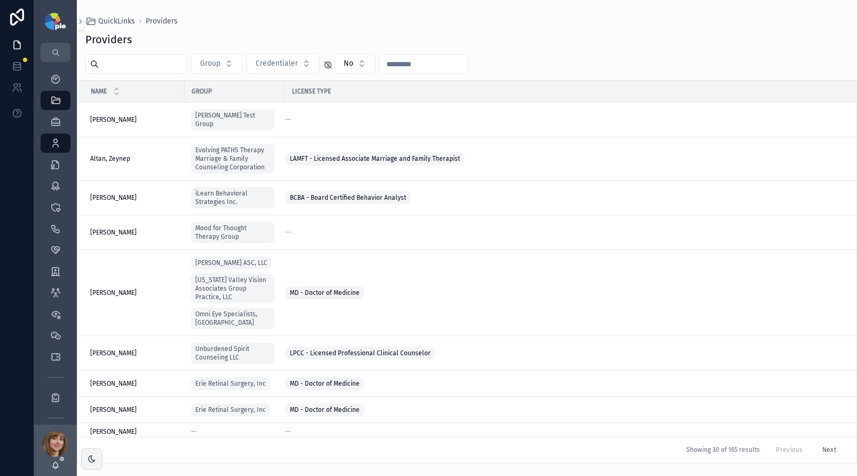
click at [133, 70] on input "scrollable content" at bounding box center [143, 64] width 88 height 15
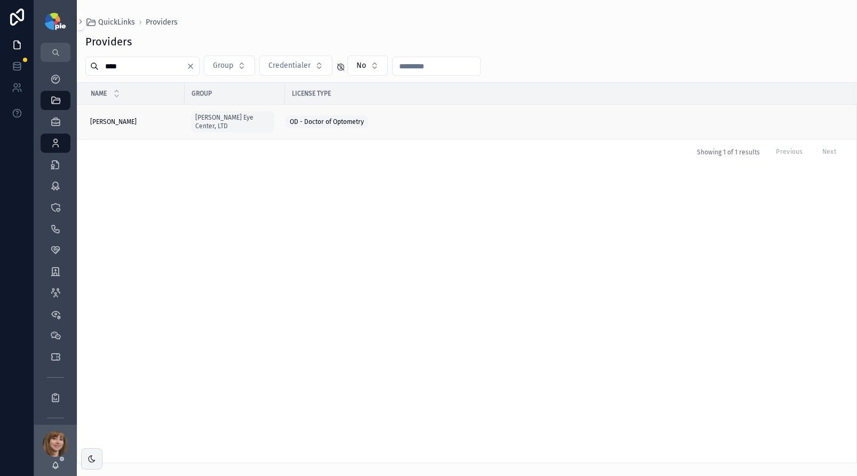
type input "****"
click at [129, 117] on div "Frey, Tiffany Frey, Tiffany" at bounding box center [134, 121] width 88 height 9
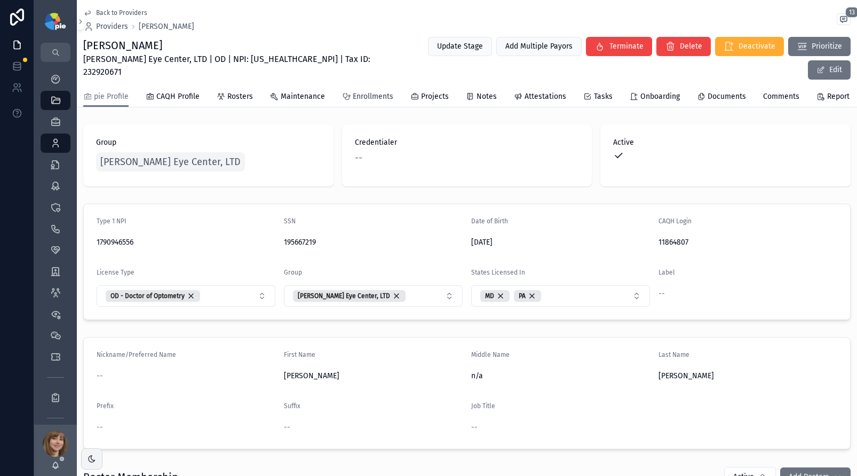
click at [360, 91] on span "Enrollments" at bounding box center [373, 96] width 41 height 11
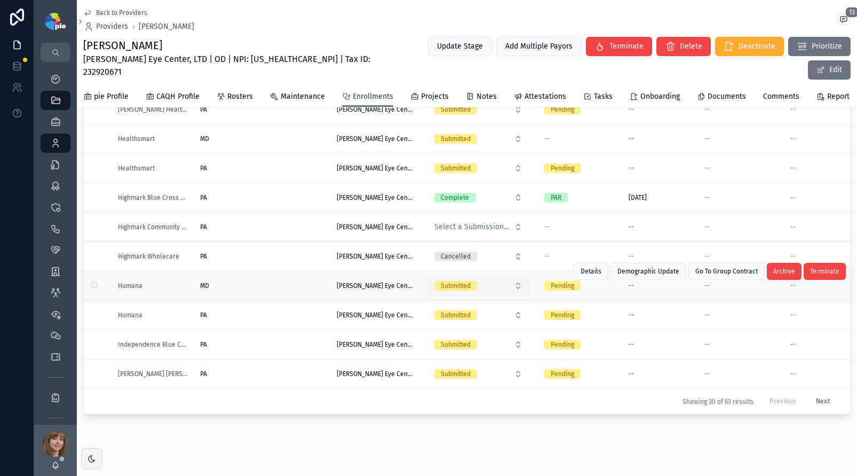
scroll to position [109, 0]
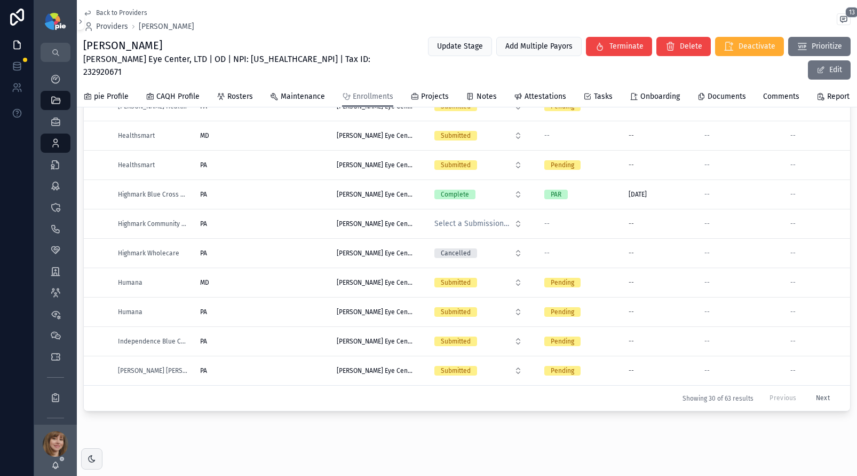
click at [809, 390] on button "Next" at bounding box center [823, 398] width 29 height 17
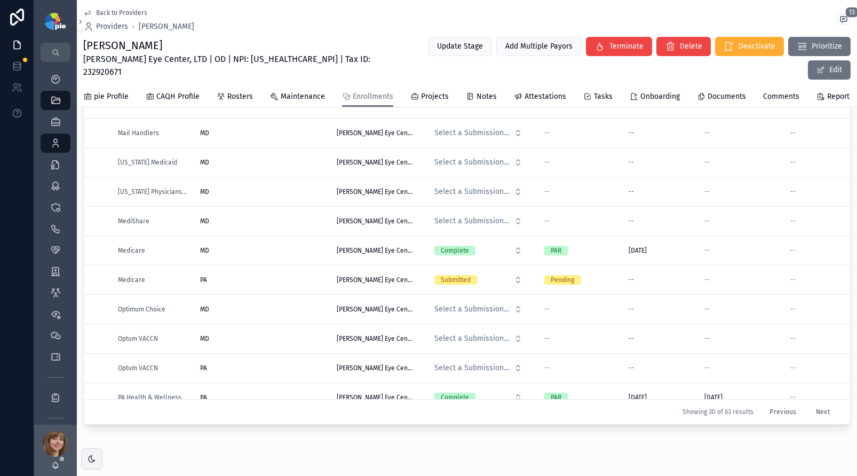
scroll to position [70, 0]
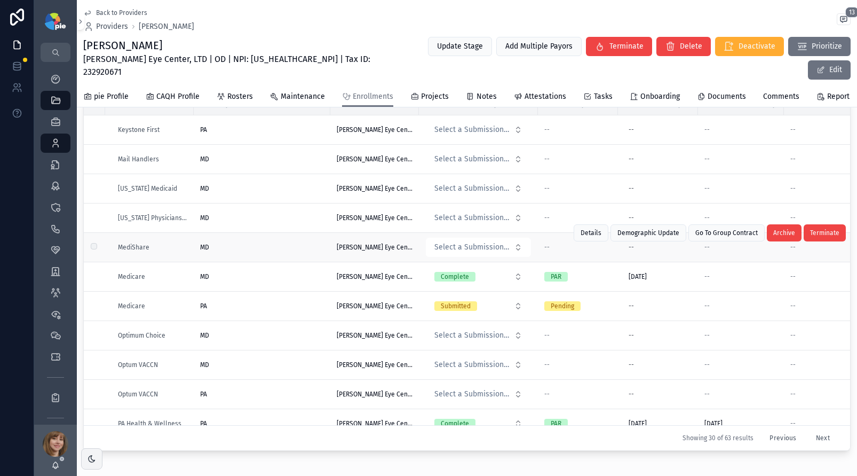
click at [260, 243] on div "MD MD" at bounding box center [262, 247] width 124 height 9
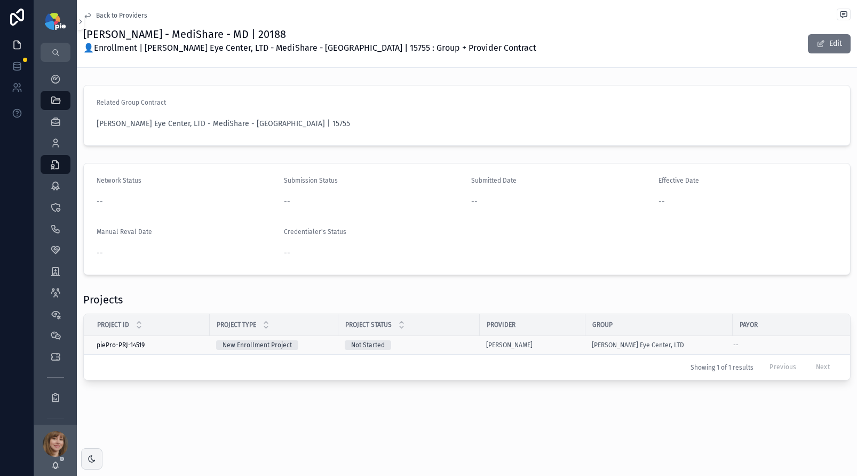
click at [446, 344] on div "Not Started" at bounding box center [409, 345] width 129 height 10
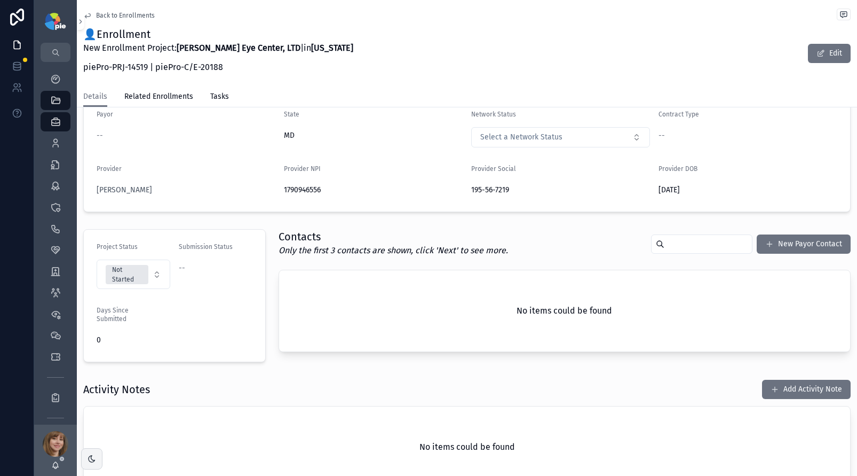
scroll to position [186, 0]
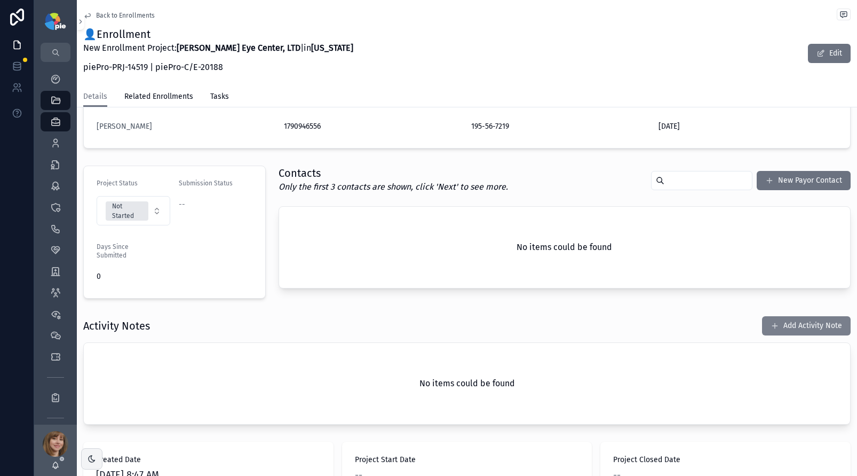
click at [771, 318] on button "Add Activity Note" at bounding box center [806, 325] width 89 height 19
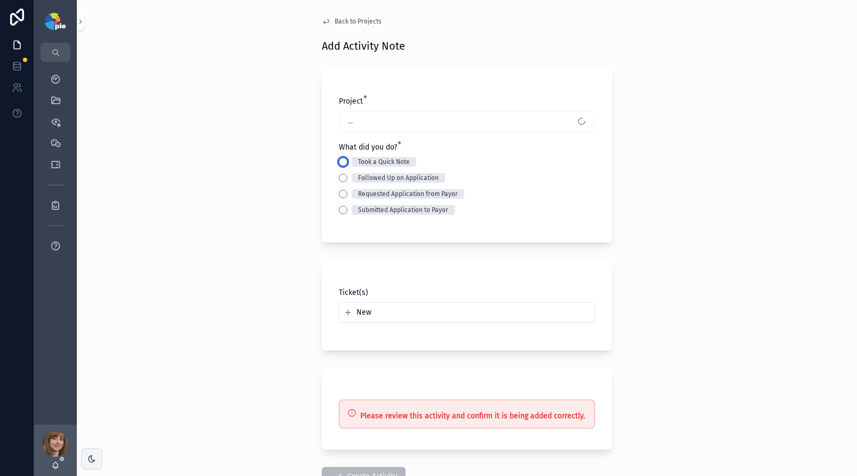
click at [340, 159] on button "Took a Quick Note" at bounding box center [343, 161] width 9 height 9
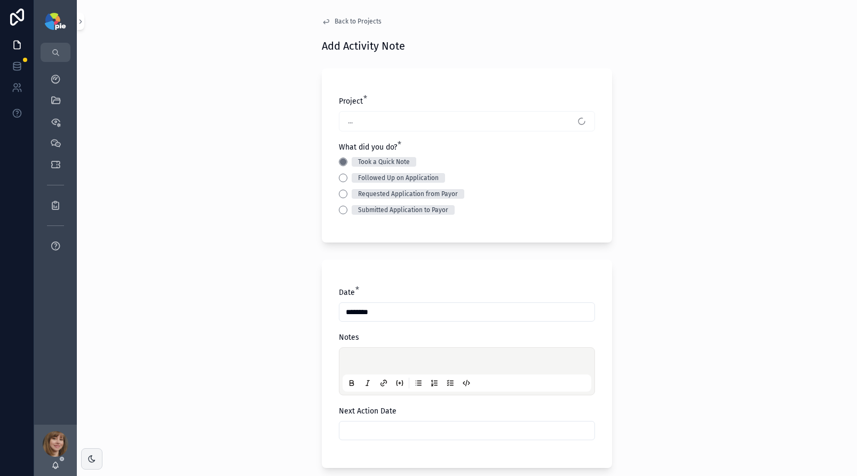
click at [364, 351] on div "scrollable content" at bounding box center [467, 371] width 249 height 41
click at [363, 354] on div "scrollable content" at bounding box center [467, 371] width 249 height 41
click at [356, 358] on p "scrollable content" at bounding box center [469, 362] width 249 height 11
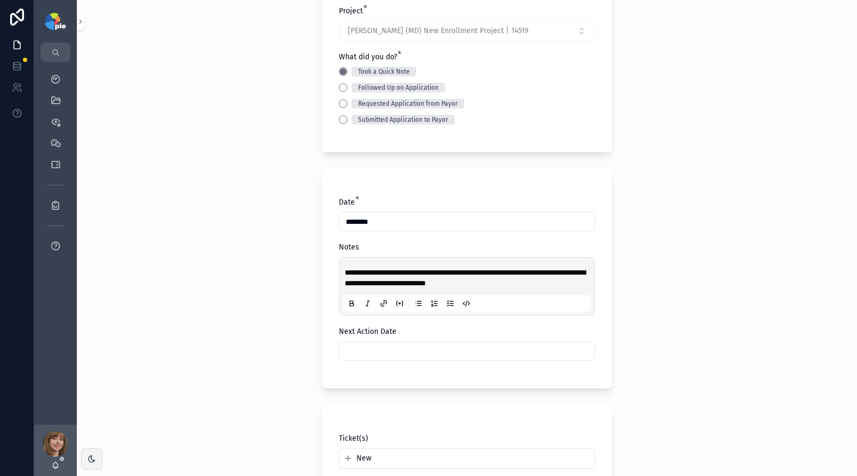
scroll to position [165, 0]
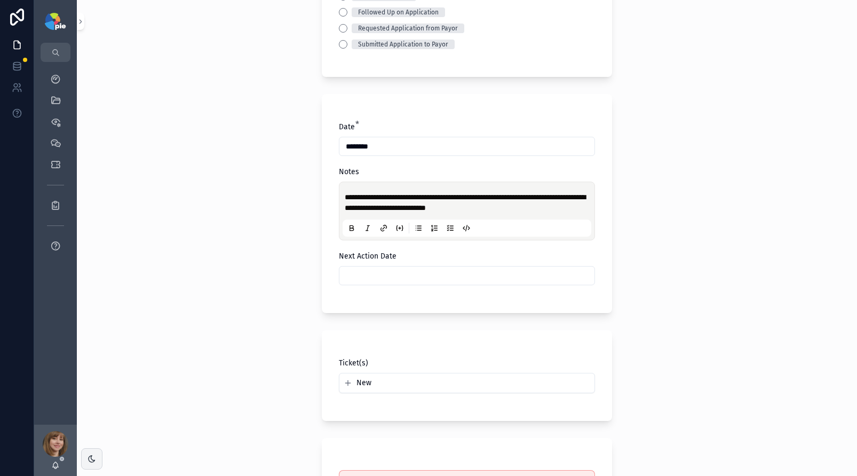
click at [422, 271] on input "scrollable content" at bounding box center [467, 275] width 255 height 15
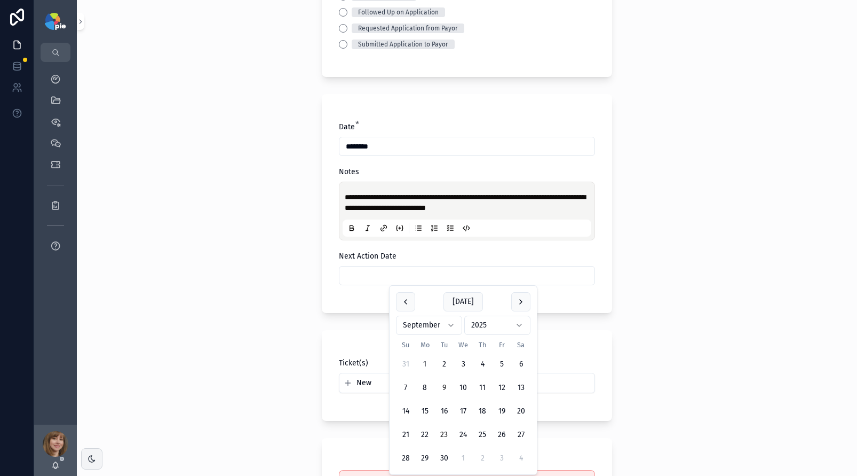
click at [447, 428] on button "23" at bounding box center [444, 434] width 19 height 19
type input "*********"
click at [246, 369] on div "**********" at bounding box center [467, 238] width 780 height 476
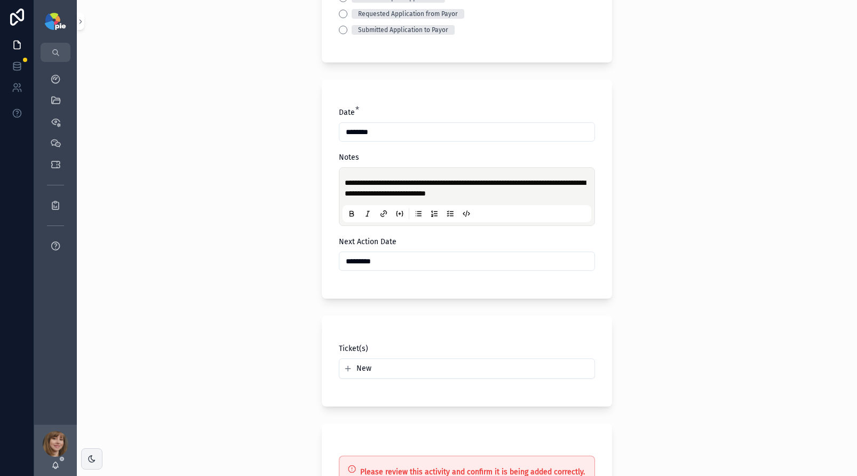
scroll to position [314, 0]
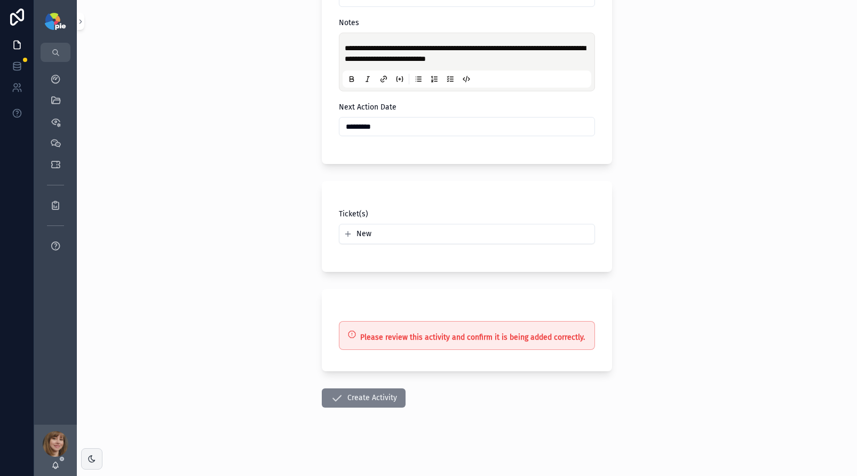
click at [359, 402] on button "Create Activity" at bounding box center [364, 397] width 84 height 19
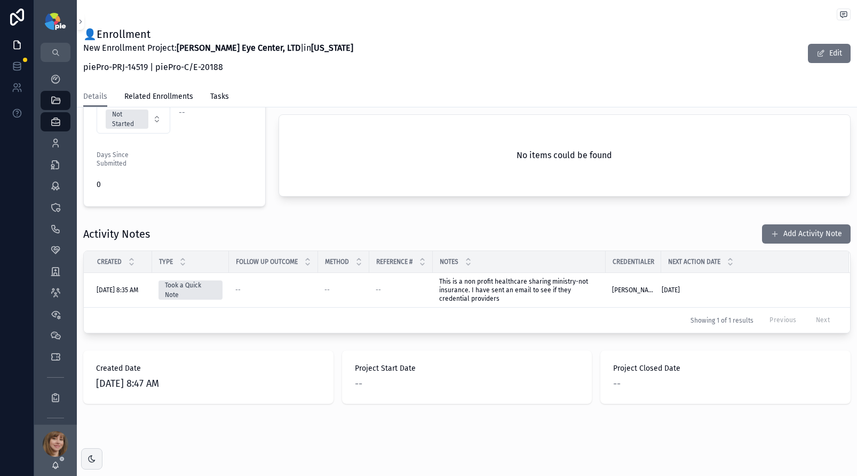
scroll to position [278, 0]
click at [49, 141] on div "Providers 297" at bounding box center [55, 143] width 17 height 17
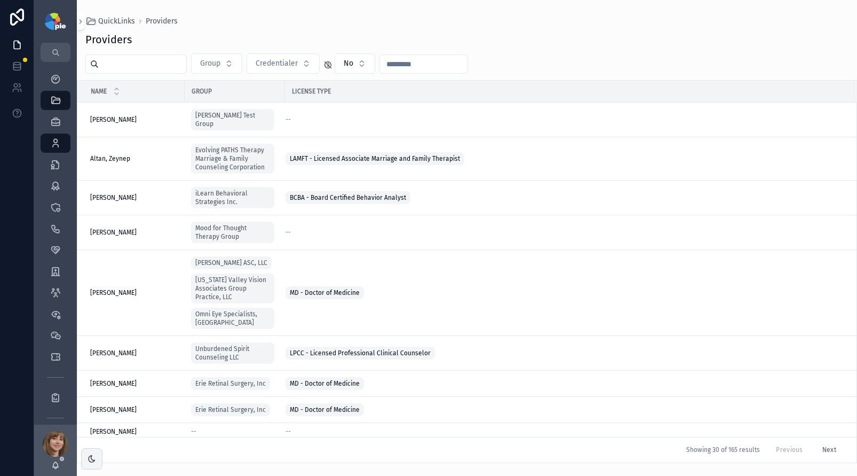
click at [123, 57] on input "scrollable content" at bounding box center [143, 64] width 88 height 15
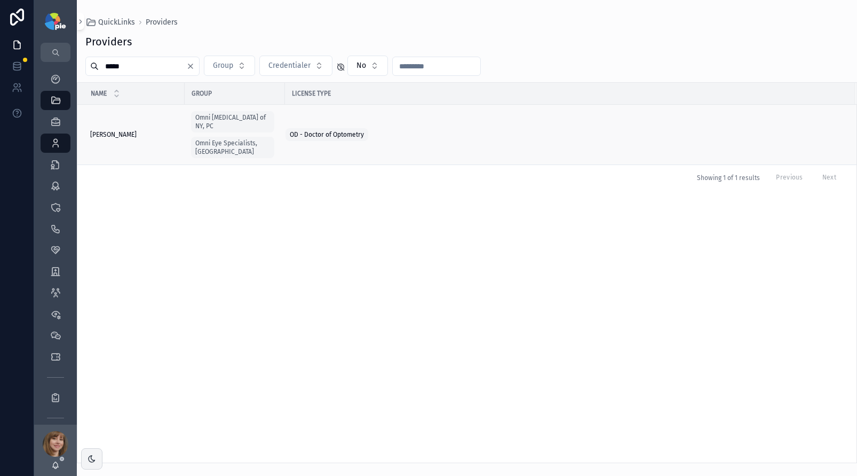
type input "*****"
click at [117, 132] on span "Nguyen, Natalie" at bounding box center [113, 134] width 46 height 9
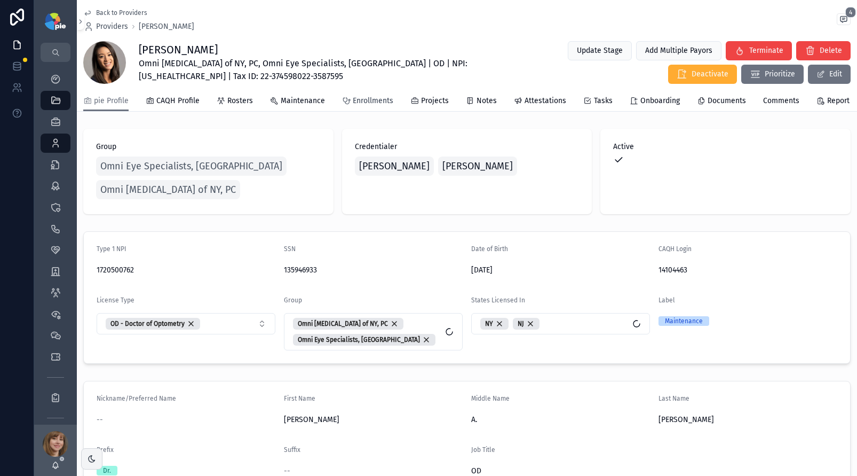
click at [369, 106] on span "Enrollments" at bounding box center [373, 101] width 41 height 11
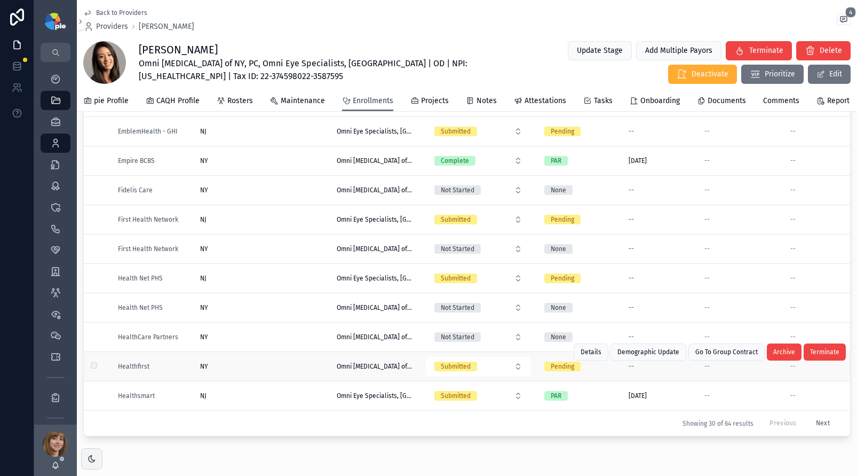
scroll to position [90, 0]
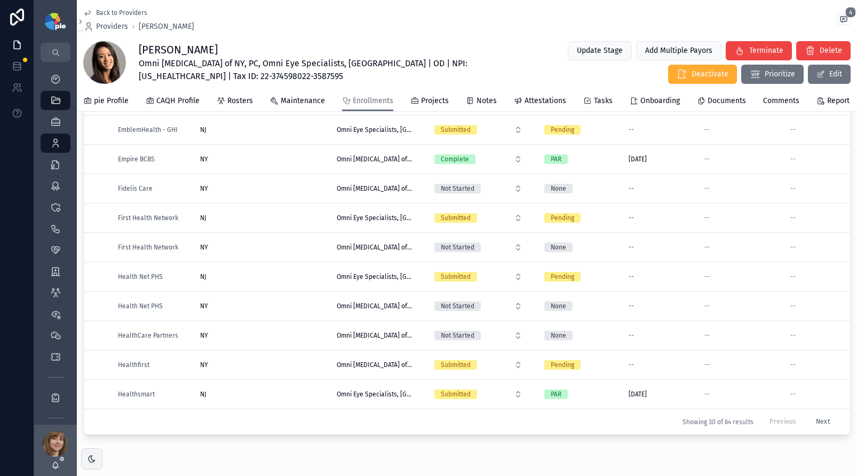
click at [809, 420] on button "Next" at bounding box center [823, 421] width 29 height 17
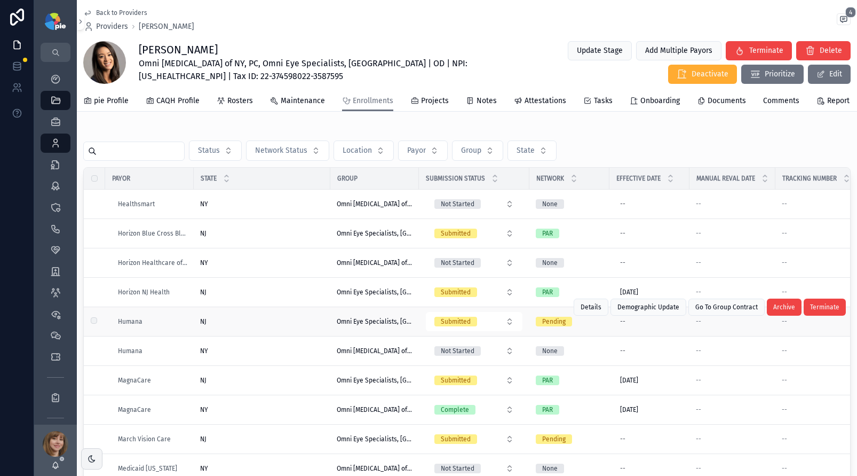
click at [267, 326] on div "NJ [GEOGRAPHIC_DATA]" at bounding box center [262, 321] width 124 height 9
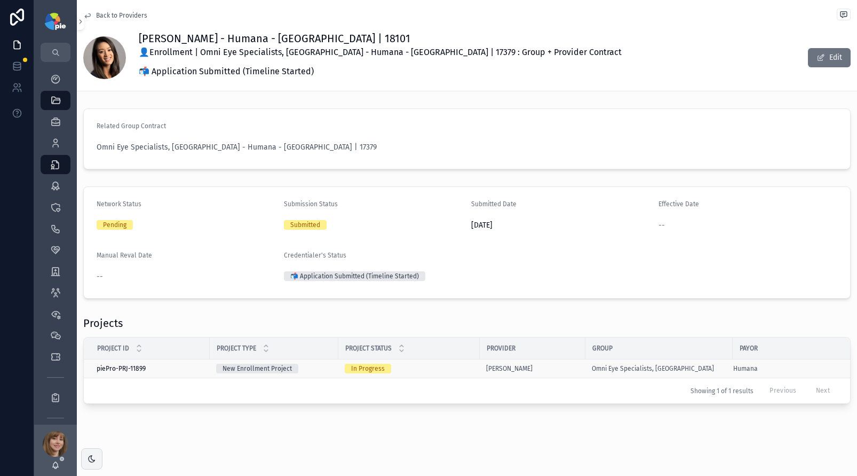
click at [454, 364] on div "In Progress" at bounding box center [409, 369] width 129 height 10
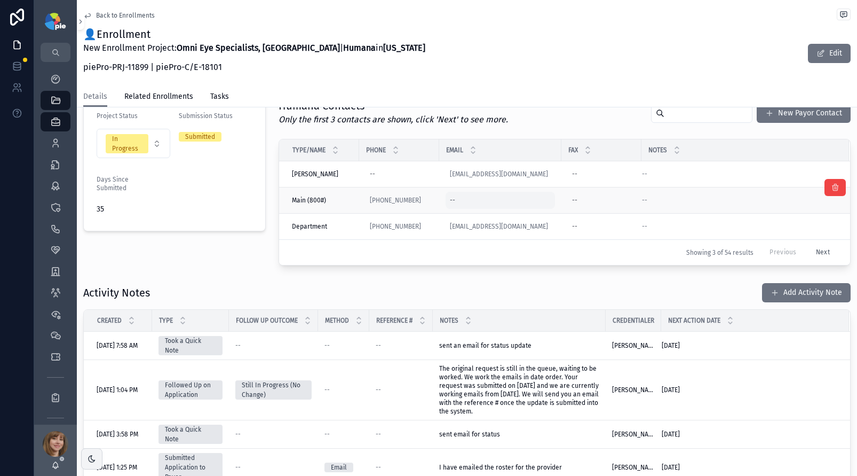
scroll to position [259, 0]
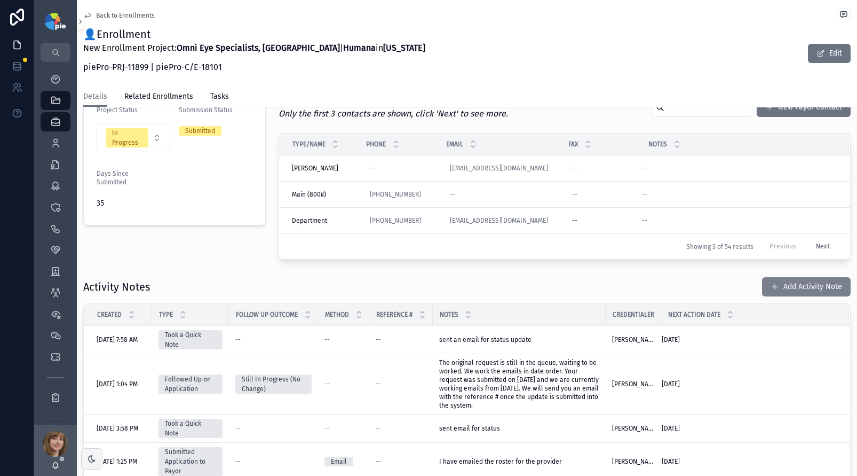
click at [788, 282] on button "Add Activity Note" at bounding box center [806, 286] width 89 height 19
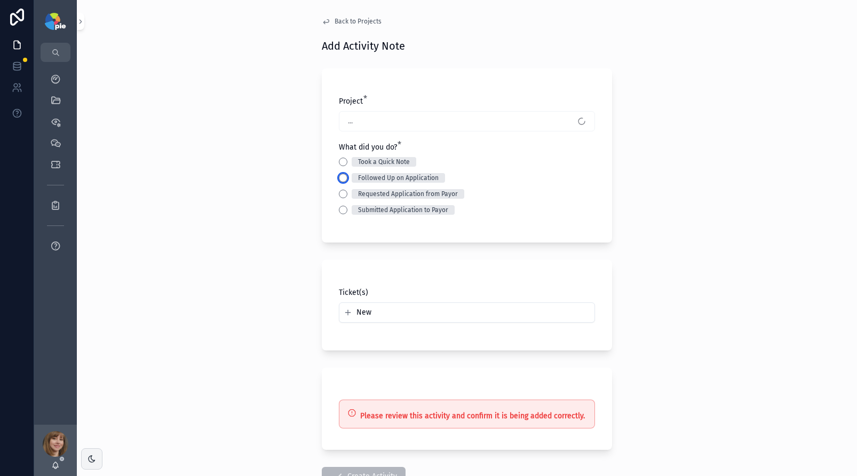
click at [340, 180] on button "Followed Up on Application" at bounding box center [343, 177] width 9 height 9
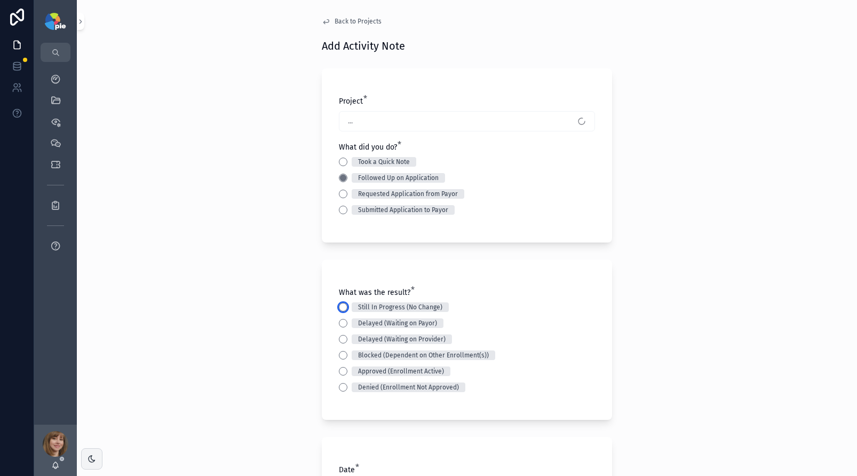
click at [342, 304] on button "Still In Progress (No Change)" at bounding box center [343, 307] width 9 height 9
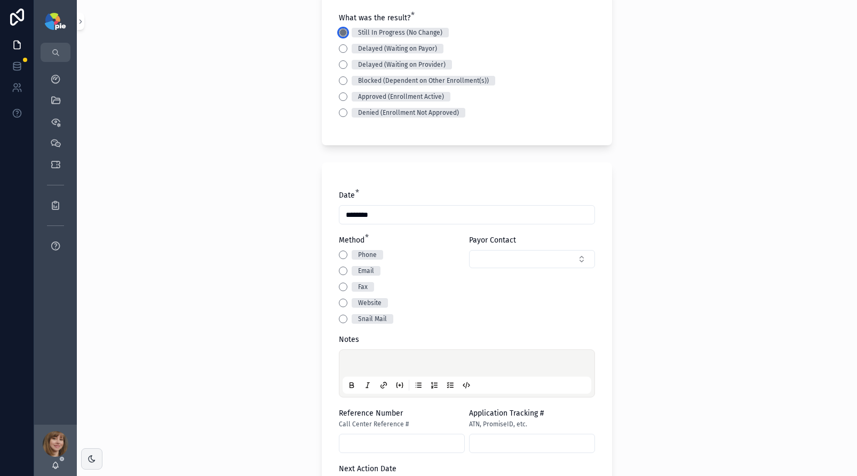
scroll to position [275, 0]
click at [341, 271] on button "Email" at bounding box center [343, 270] width 9 height 9
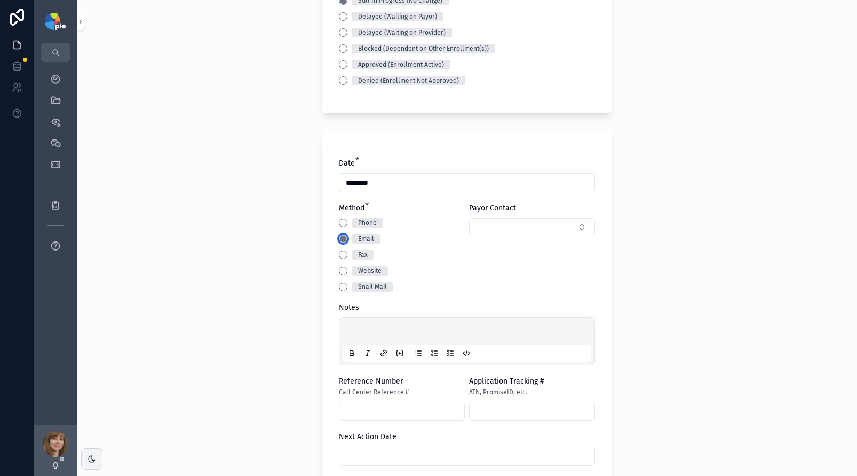
scroll to position [309, 0]
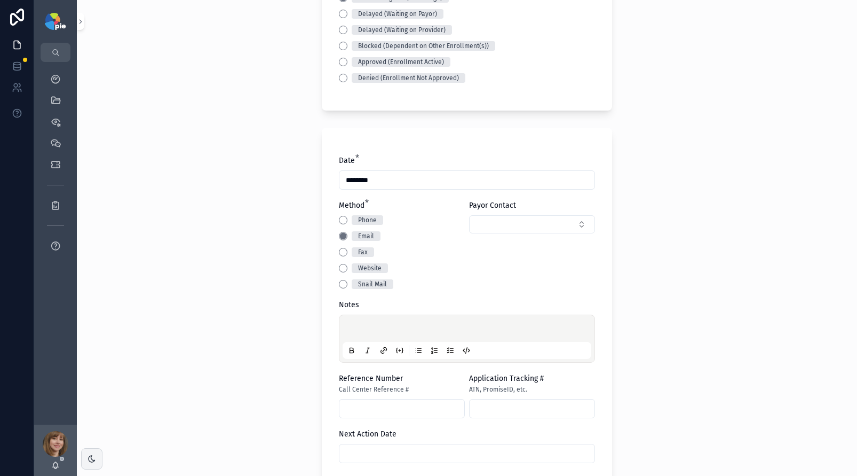
click at [356, 319] on div "scrollable content" at bounding box center [467, 338] width 249 height 41
click at [356, 322] on div "scrollable content" at bounding box center [467, 338] width 249 height 41
click at [356, 327] on p "scrollable content" at bounding box center [469, 330] width 249 height 11
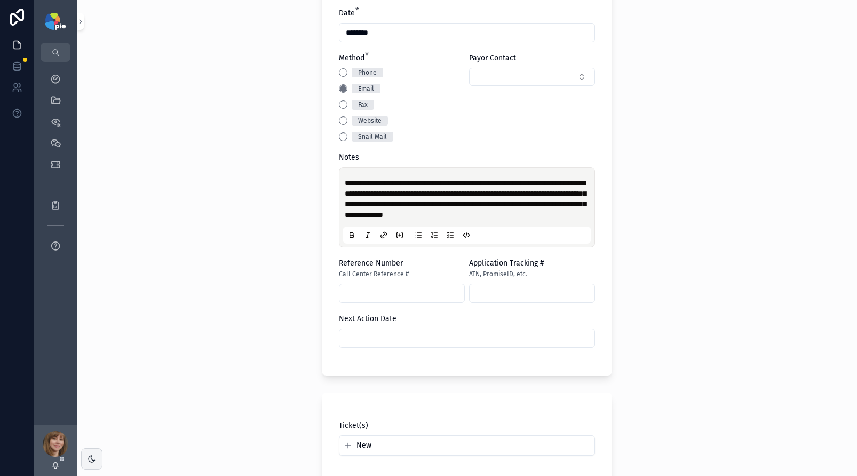
scroll to position [470, 0]
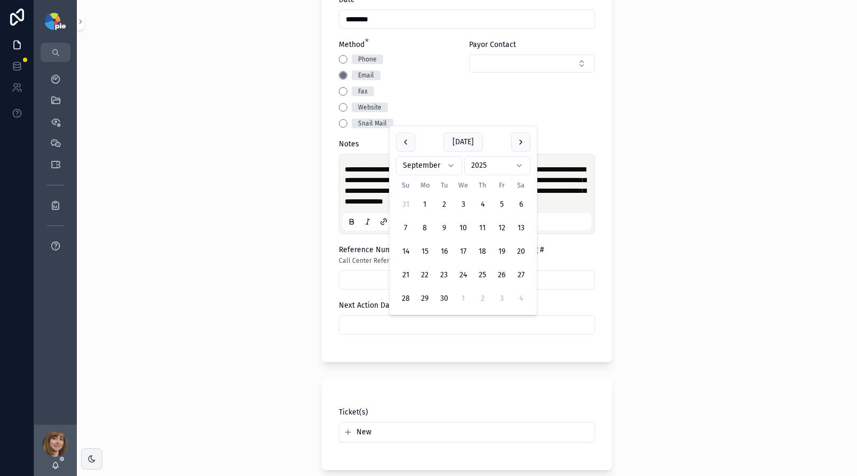
click at [420, 326] on input "scrollable content" at bounding box center [467, 324] width 255 height 15
click at [503, 294] on button "3" at bounding box center [501, 298] width 19 height 19
type input "*********"
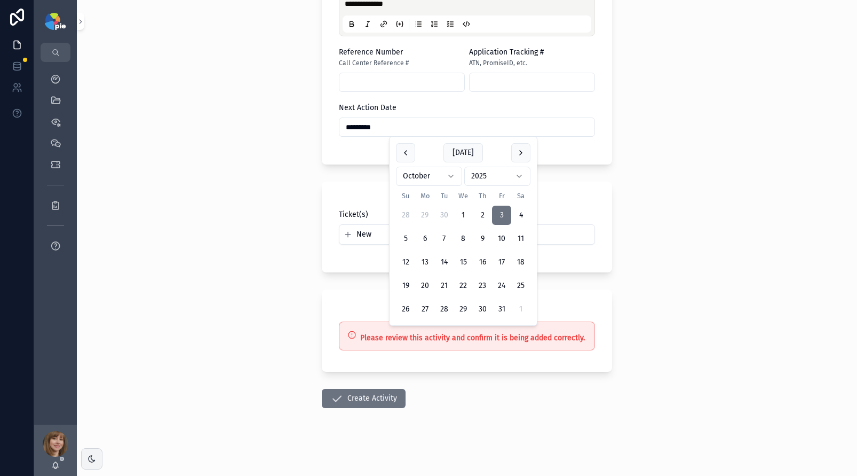
scroll to position [668, 0]
click at [377, 397] on button "Create Activity" at bounding box center [364, 397] width 84 height 19
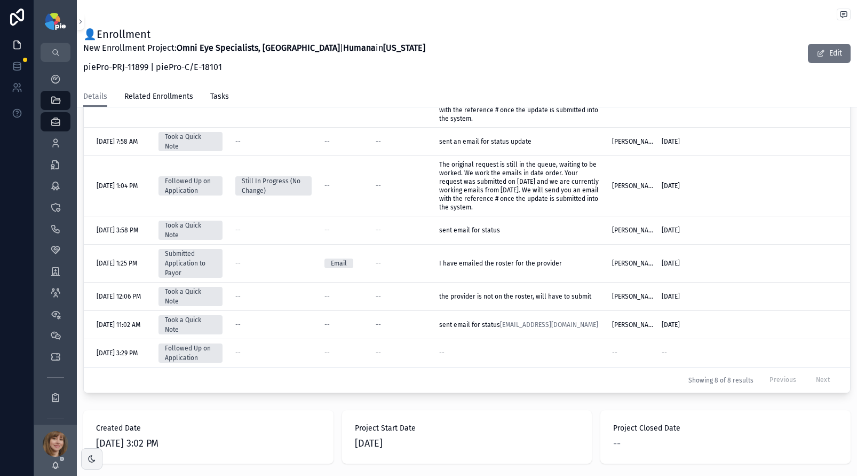
scroll to position [578, 0]
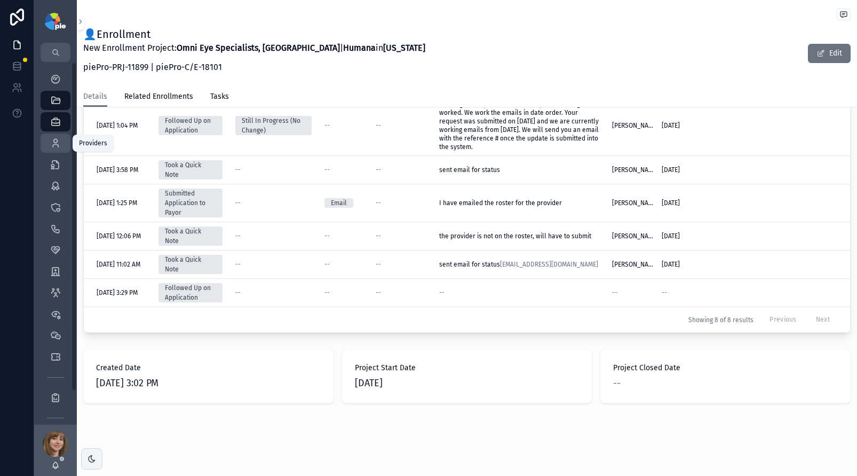
click at [50, 133] on link "Providers 297" at bounding box center [56, 142] width 30 height 19
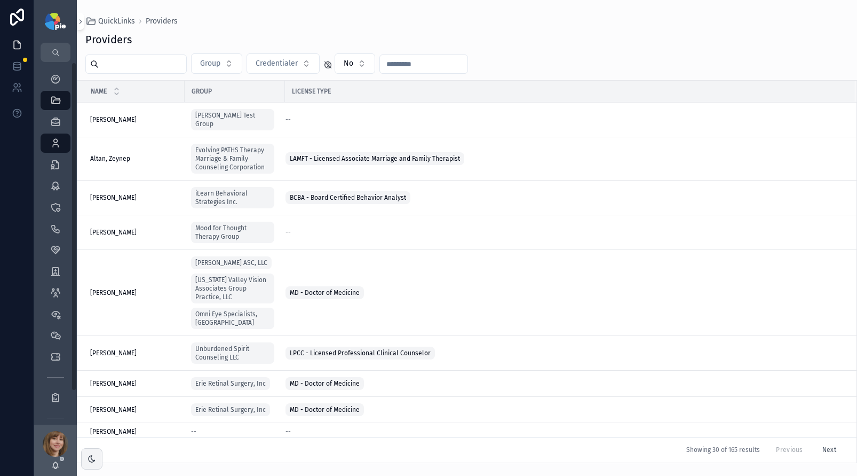
click at [125, 68] on input "scrollable content" at bounding box center [143, 64] width 88 height 15
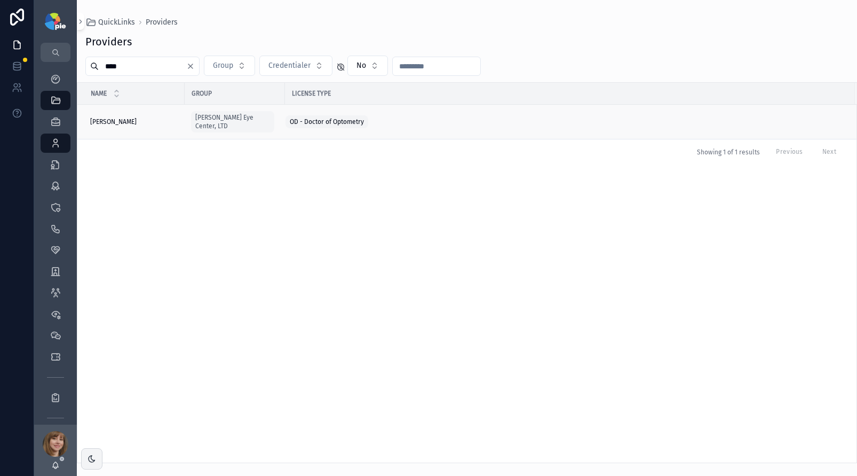
type input "****"
click at [138, 117] on div "Frey, Tiffany Frey, Tiffany" at bounding box center [134, 121] width 88 height 9
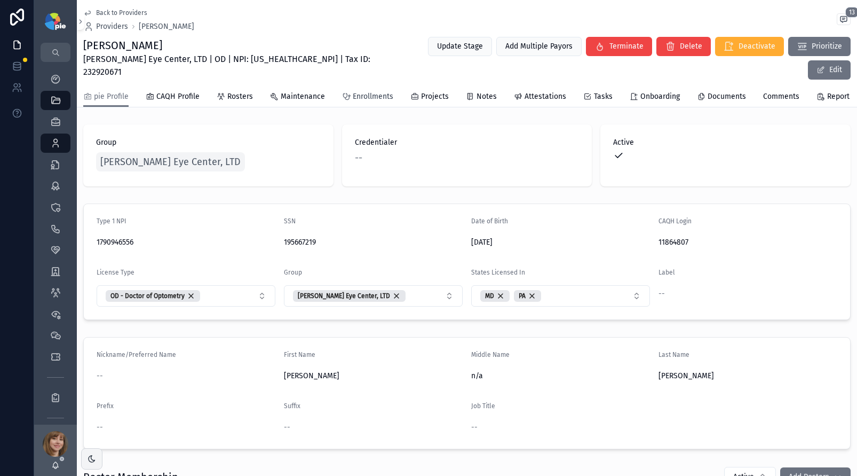
click at [361, 91] on span "Enrollments" at bounding box center [373, 96] width 41 height 11
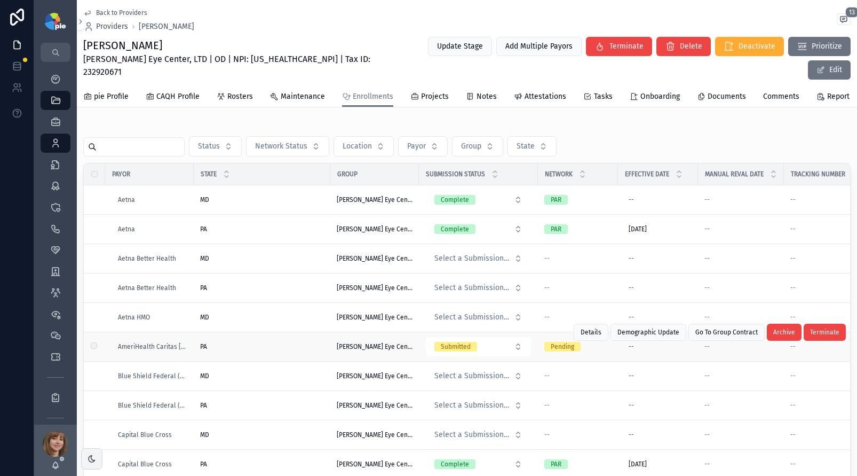
click at [278, 342] on div "PA PA" at bounding box center [262, 346] width 124 height 9
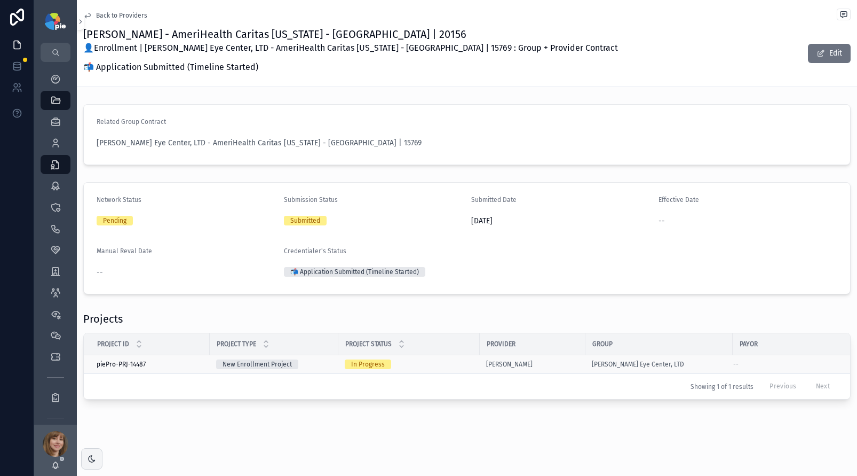
click at [434, 362] on div "In Progress" at bounding box center [409, 364] width 129 height 10
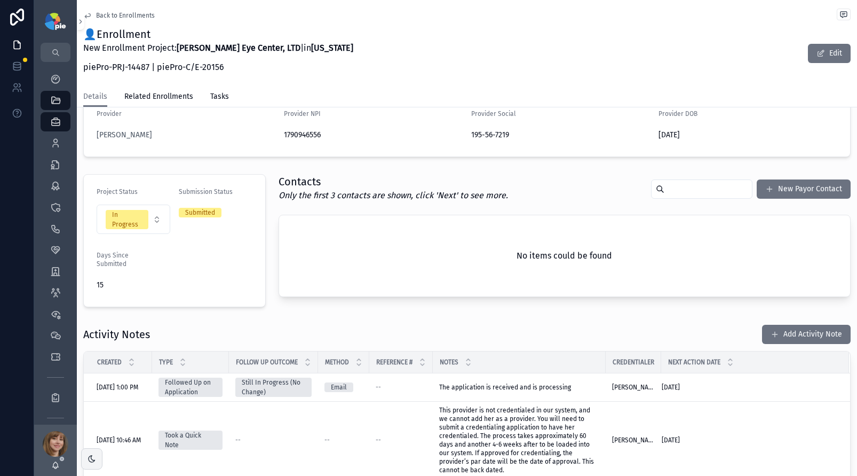
scroll to position [209, 0]
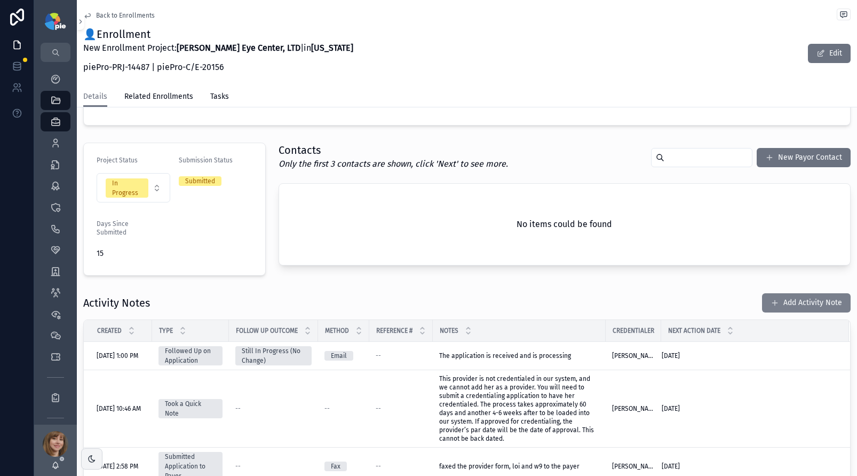
click at [796, 302] on button "Add Activity Note" at bounding box center [806, 302] width 89 height 19
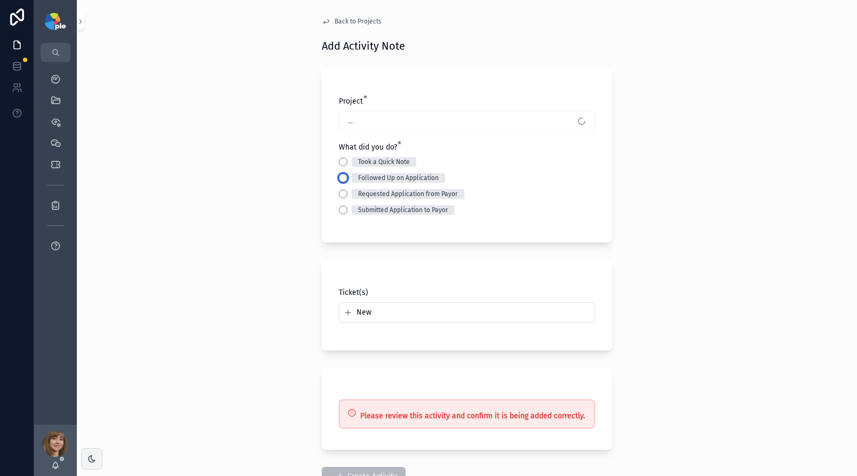
click at [341, 177] on button "Followed Up on Application" at bounding box center [343, 177] width 9 height 9
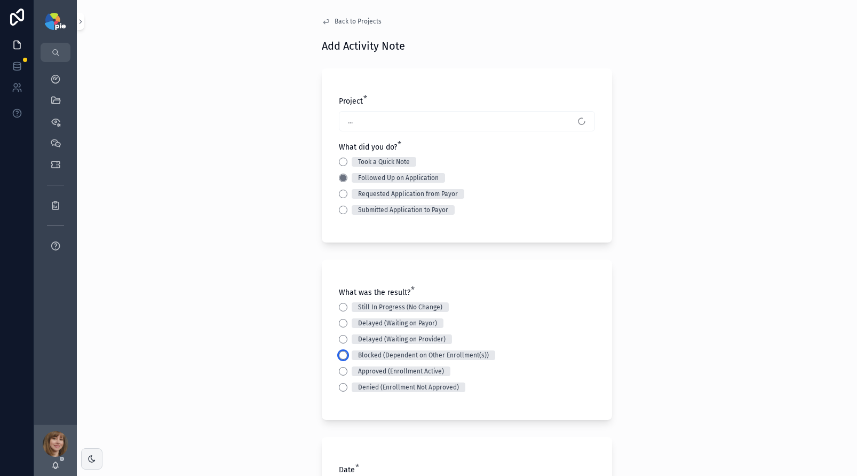
click at [341, 352] on button "Blocked (Dependent on Other Enrollment(s))" at bounding box center [343, 355] width 9 height 9
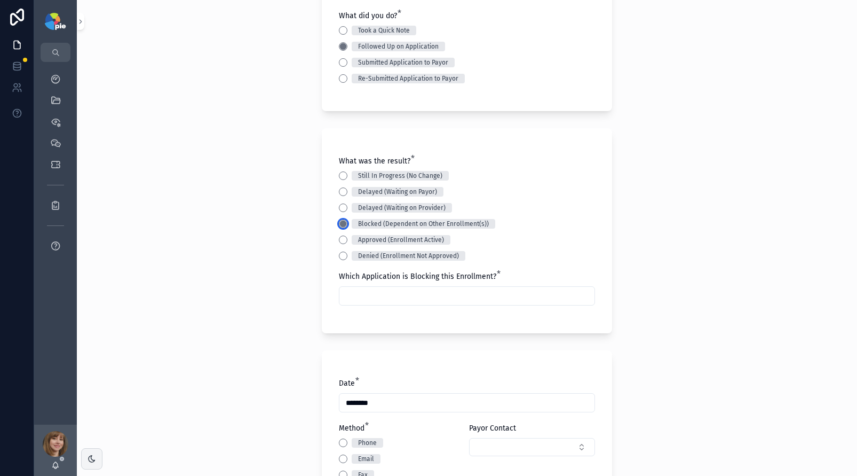
scroll to position [157, 0]
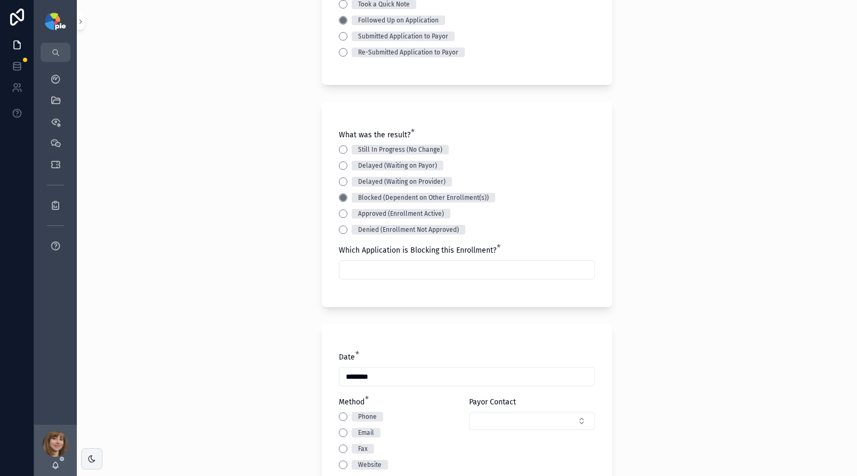
click at [385, 269] on input "scrollable content" at bounding box center [467, 269] width 255 height 15
type input "*"
type input "********"
click at [157, 257] on div "Back to Projects Add Activity Note Project * Frey, Tiffany - AmeriHealth Carita…" at bounding box center [467, 81] width 780 height 476
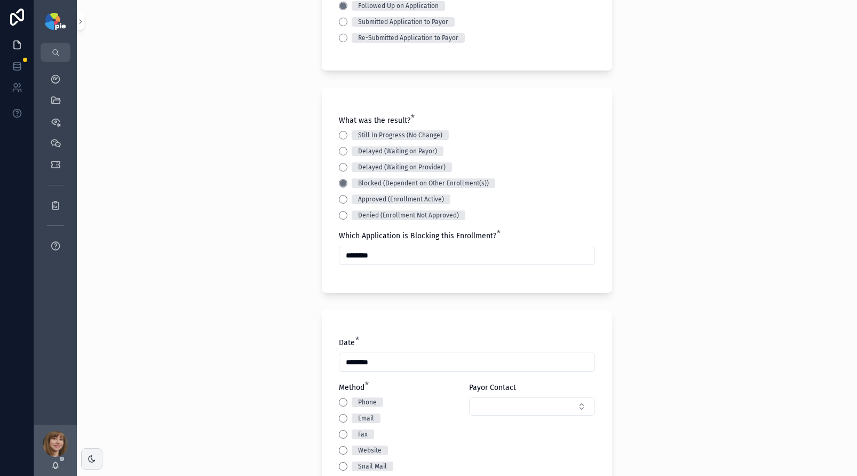
scroll to position [278, 0]
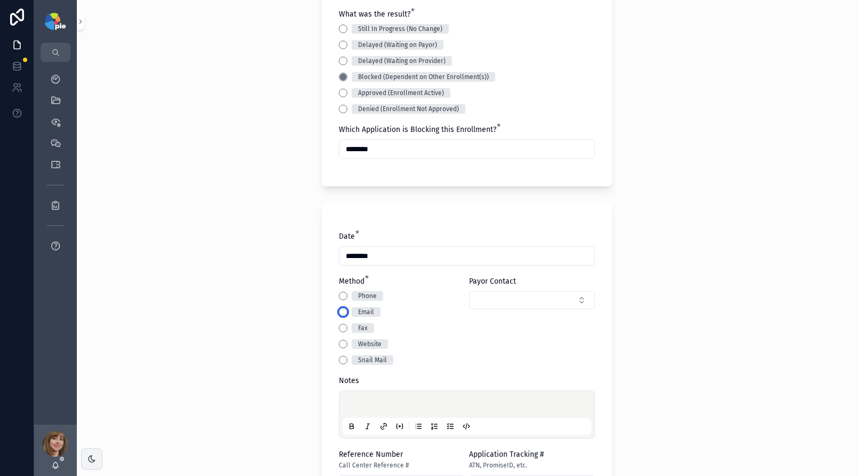
click at [343, 313] on button "Email" at bounding box center [343, 311] width 9 height 9
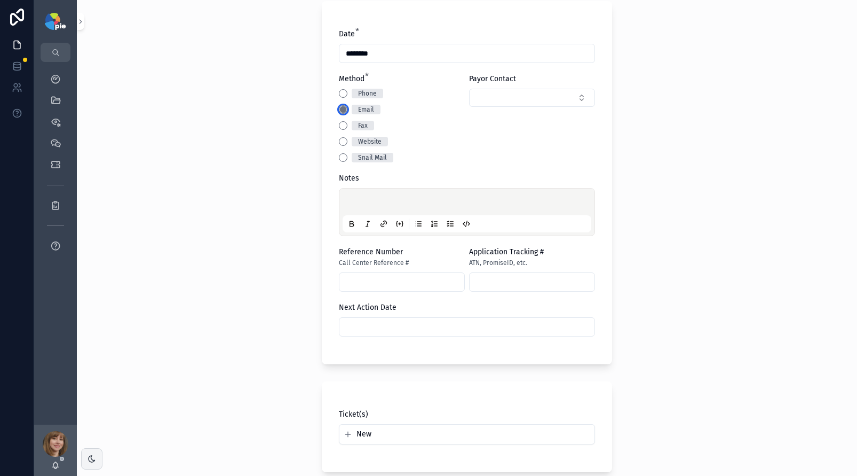
scroll to position [484, 0]
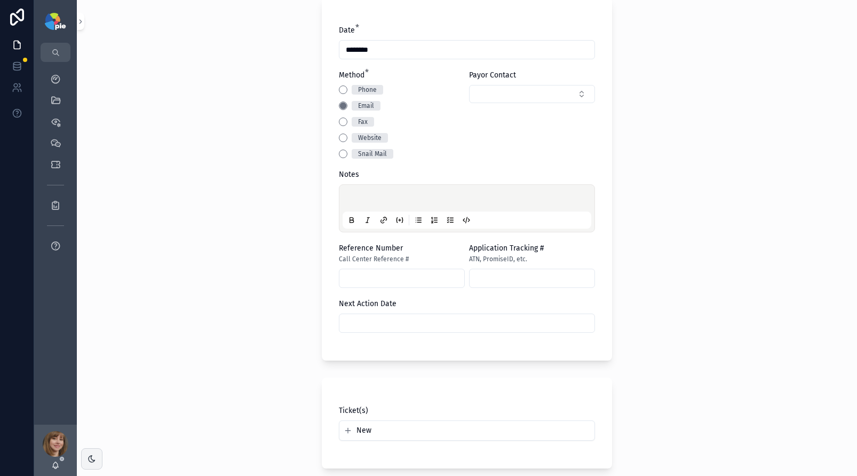
click at [376, 191] on div "scrollable content" at bounding box center [467, 208] width 249 height 41
click at [373, 195] on p "scrollable content" at bounding box center [469, 199] width 249 height 11
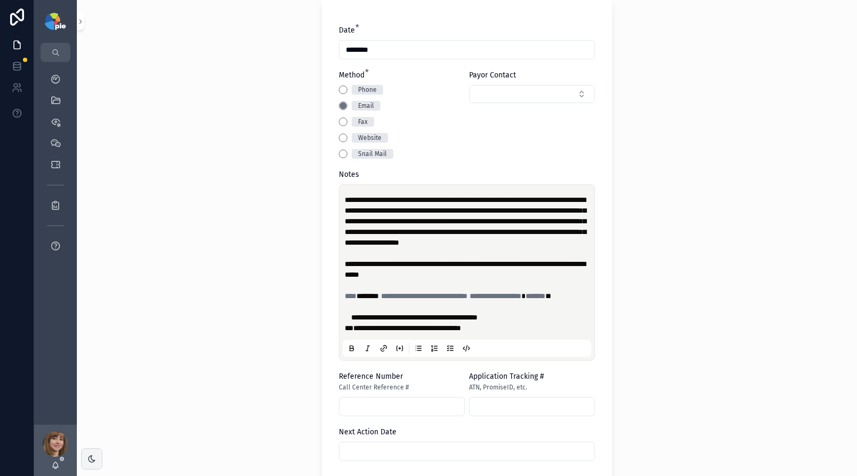
click at [181, 227] on div "**********" at bounding box center [467, 238] width 780 height 476
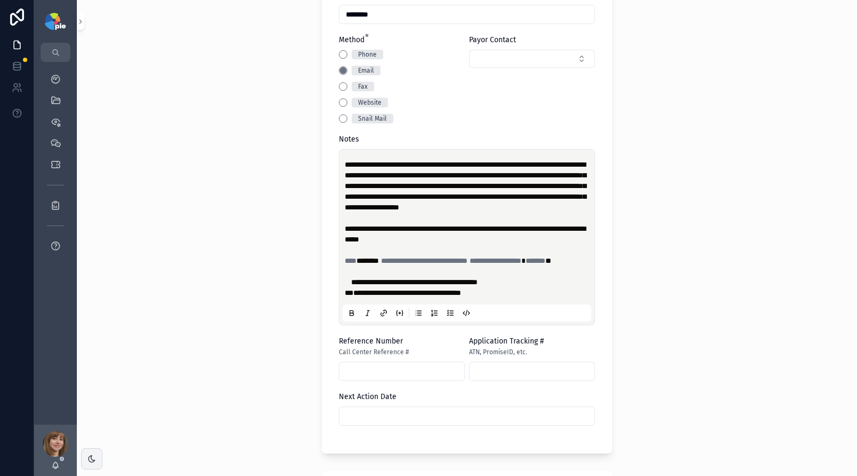
scroll to position [523, 0]
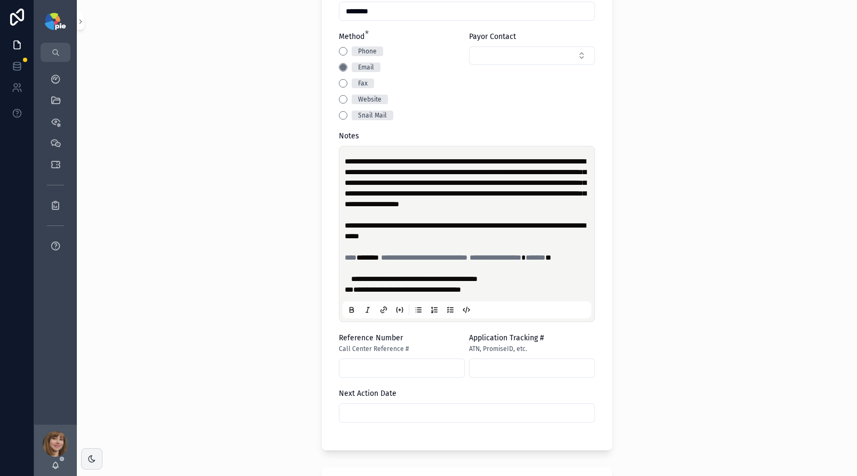
click at [385, 420] on input "scrollable content" at bounding box center [467, 412] width 255 height 15
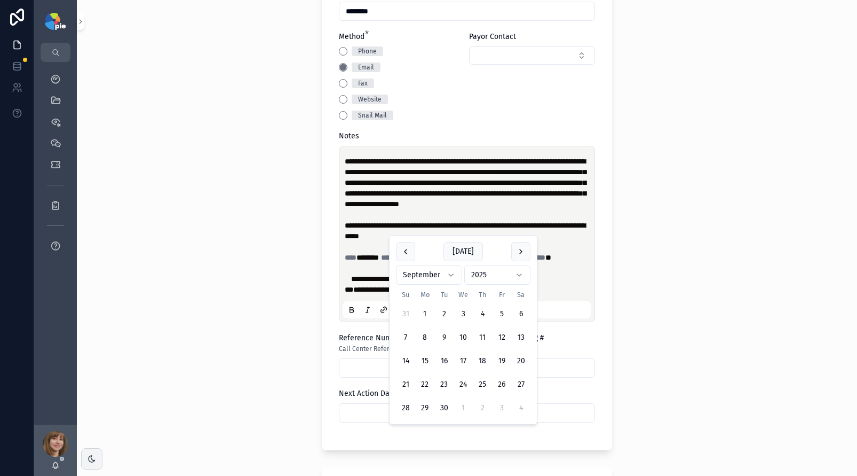
click at [497, 382] on button "26" at bounding box center [501, 384] width 19 height 19
type input "*********"
click at [220, 376] on div "**********" at bounding box center [467, 238] width 780 height 476
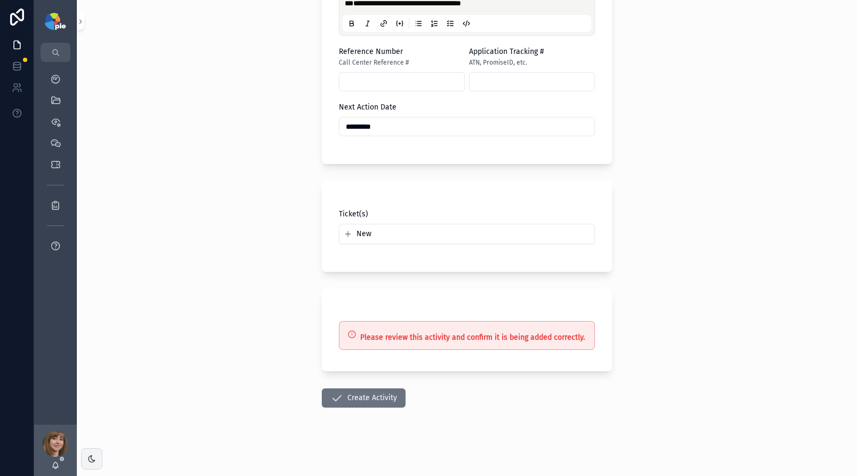
scroll to position [830, 0]
click at [352, 393] on button "Create Activity" at bounding box center [364, 397] width 84 height 19
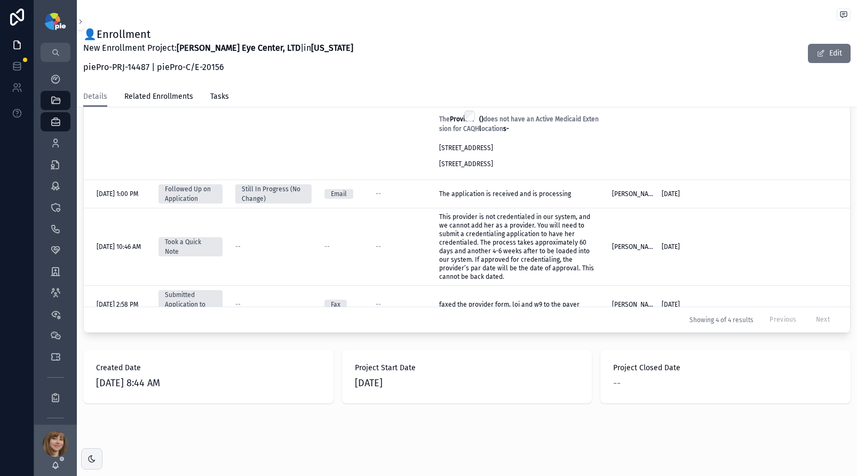
scroll to position [544, 0]
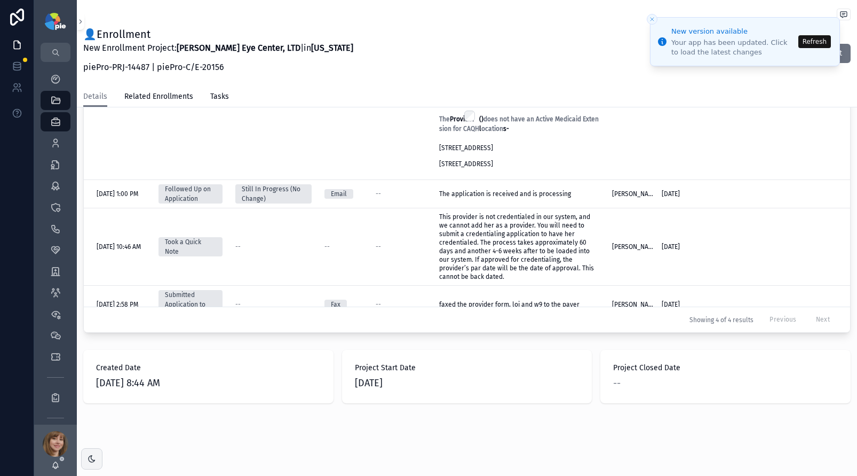
click at [814, 40] on button "Refresh" at bounding box center [815, 41] width 33 height 13
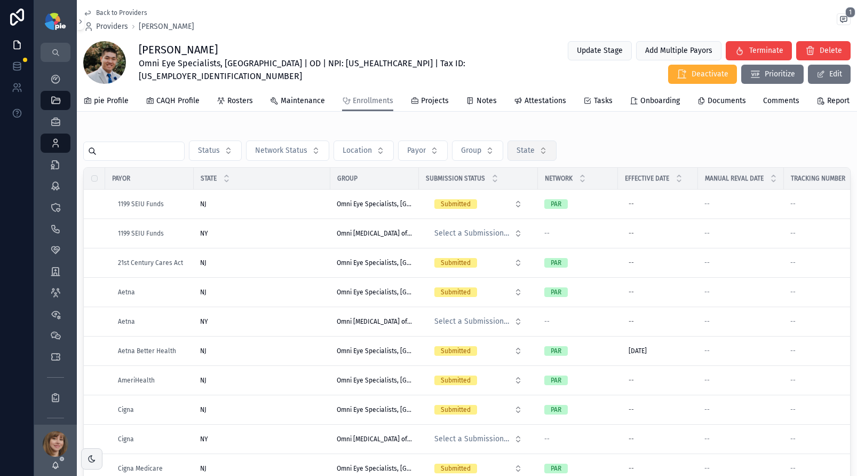
click at [533, 154] on span "State" at bounding box center [526, 150] width 18 height 11
click at [625, 127] on div "Status Network Status Location Payor Group State Payor State Group Submission S…" at bounding box center [467, 326] width 780 height 405
click at [546, 156] on button "State" at bounding box center [532, 150] width 49 height 20
click at [517, 178] on input "**" at bounding box center [540, 172] width 107 height 19
type input "**"
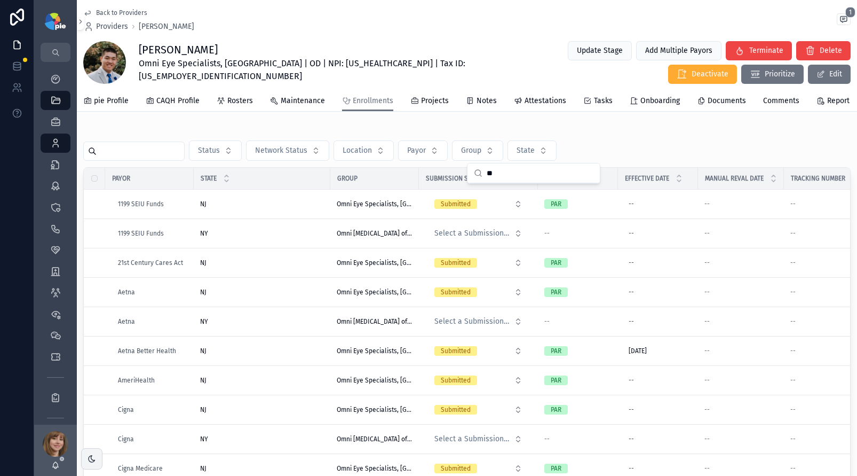
click at [604, 144] on div "Status Network Status Location Payor Group State" at bounding box center [467, 150] width 768 height 20
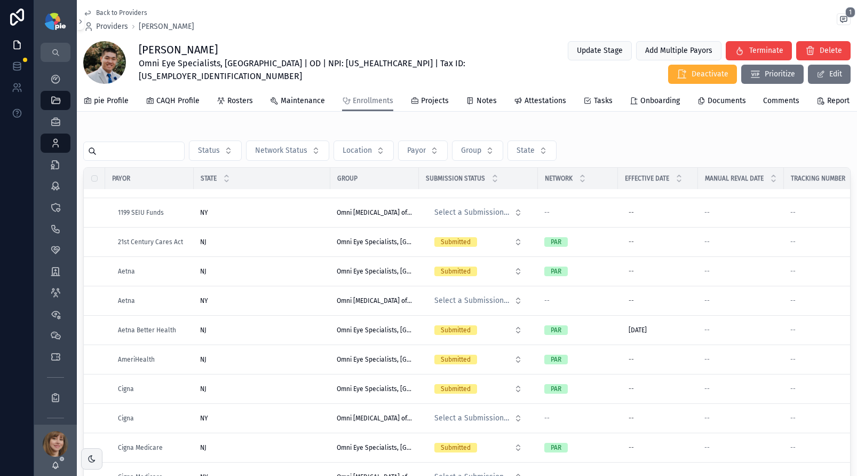
scroll to position [36, 0]
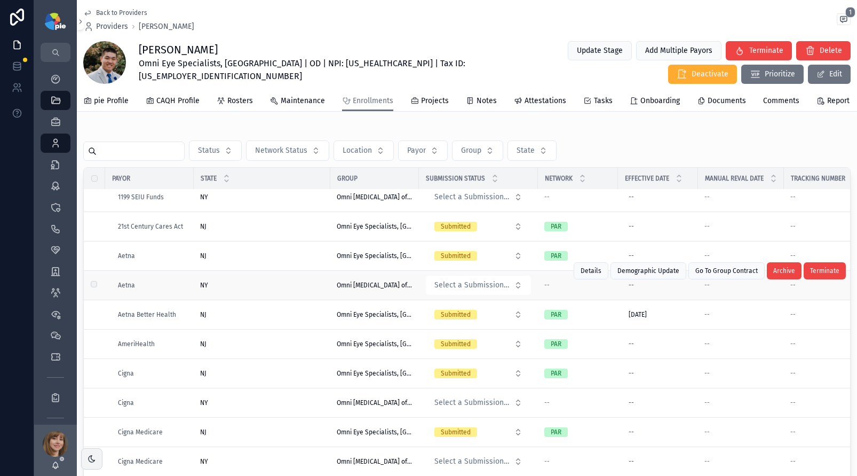
click at [257, 282] on div "NY NY" at bounding box center [262, 285] width 124 height 9
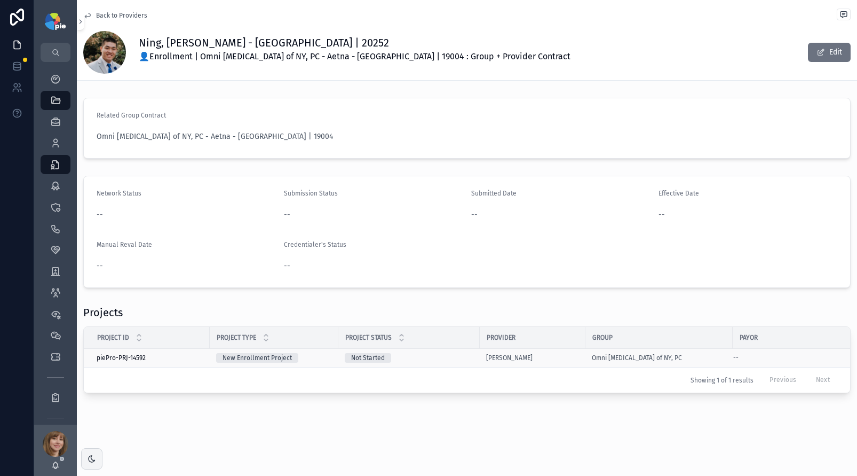
click at [452, 355] on div "Not Started" at bounding box center [409, 358] width 129 height 10
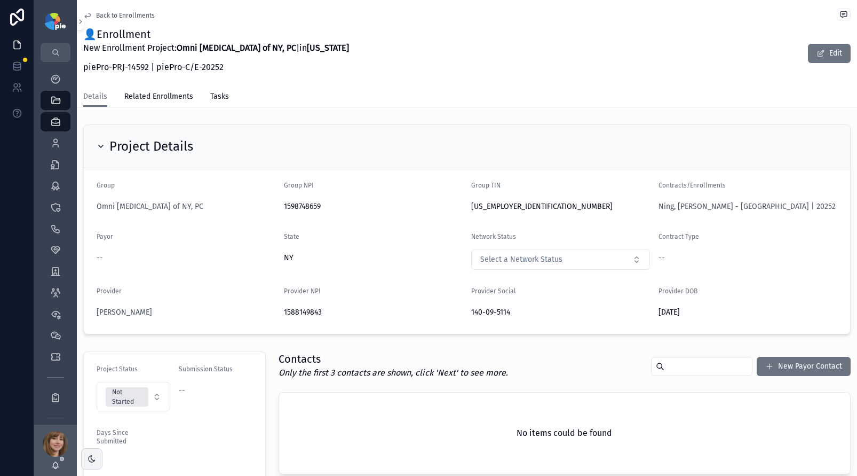
click at [112, 13] on span "Back to Enrollments" at bounding box center [125, 15] width 59 height 9
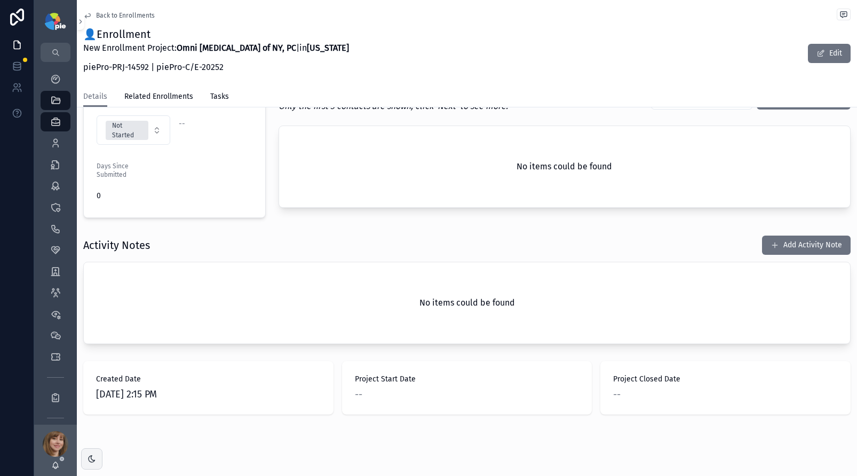
scroll to position [278, 0]
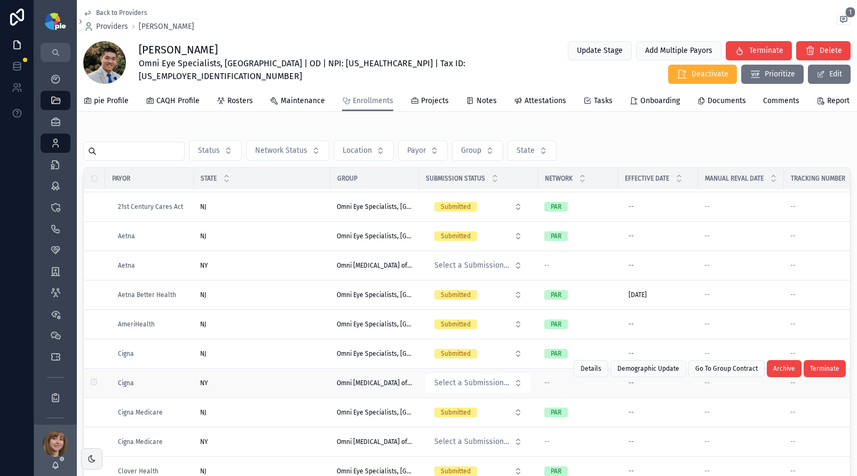
scroll to position [88, 0]
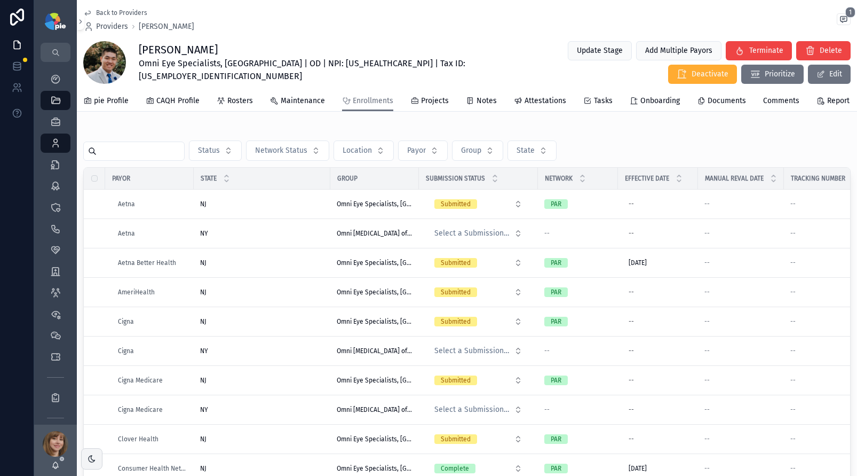
click at [279, 353] on div "NY NY" at bounding box center [262, 350] width 124 height 9
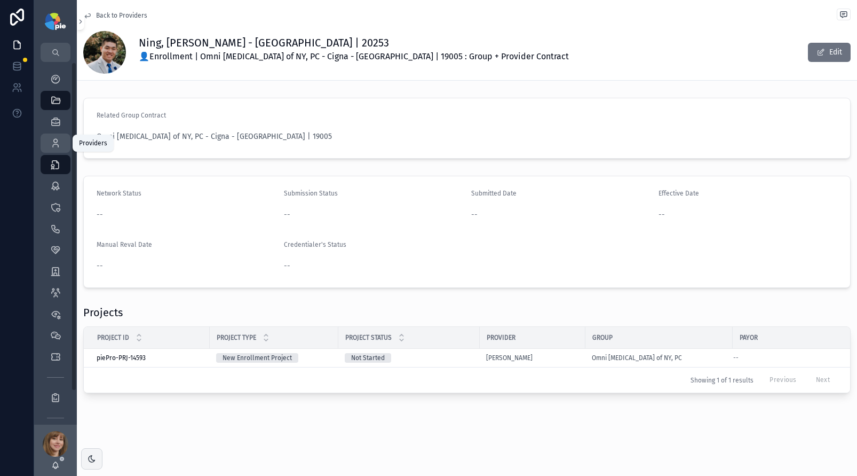
click at [56, 141] on icon "scrollable content" at bounding box center [55, 143] width 11 height 11
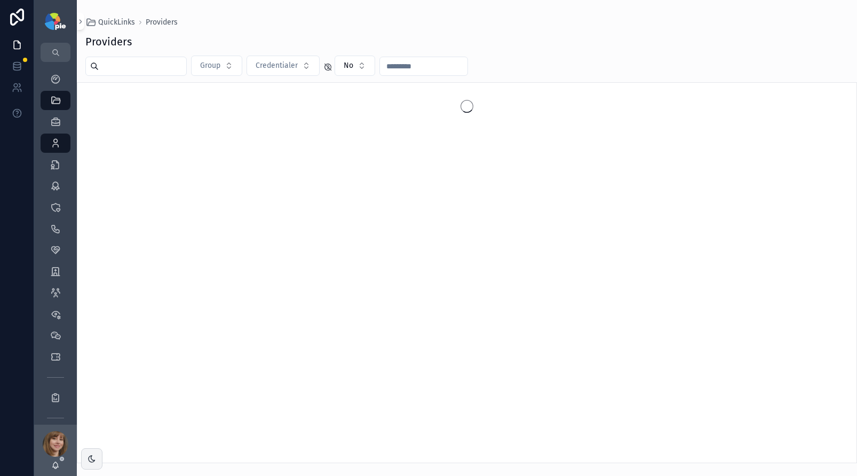
click at [140, 62] on input "scrollable content" at bounding box center [143, 66] width 88 height 15
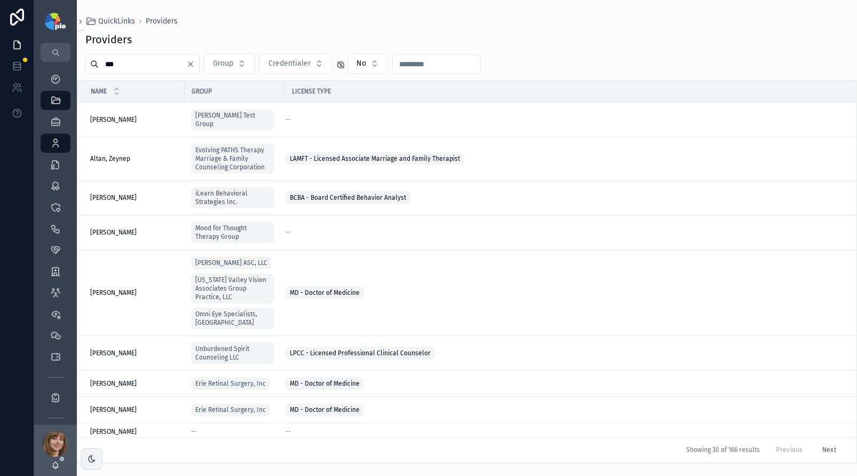
type input "****"
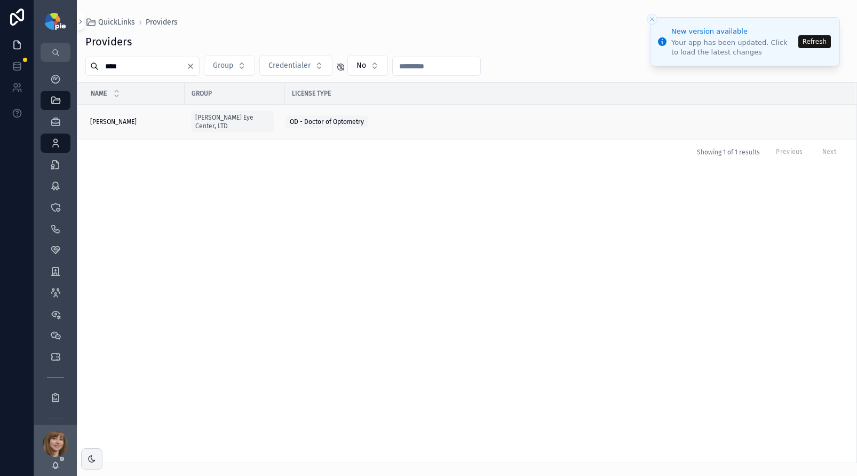
click at [149, 117] on div "Frey, Tiffany Frey, Tiffany" at bounding box center [134, 121] width 88 height 9
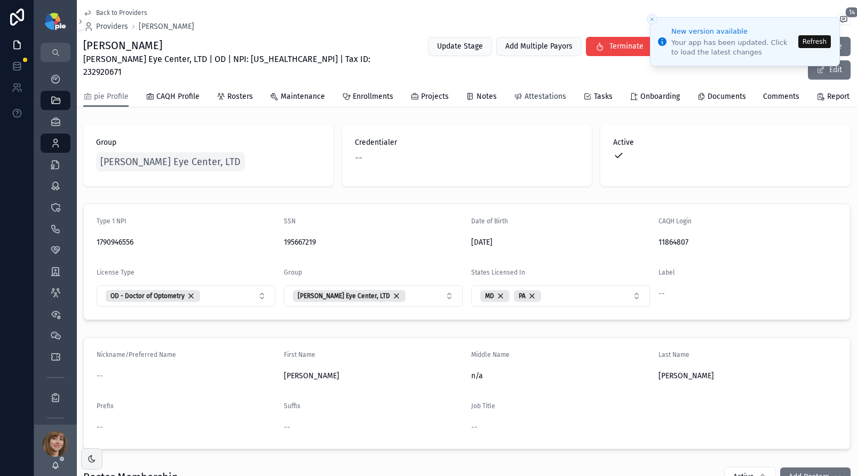
click at [542, 91] on span "Attestations" at bounding box center [546, 96] width 42 height 11
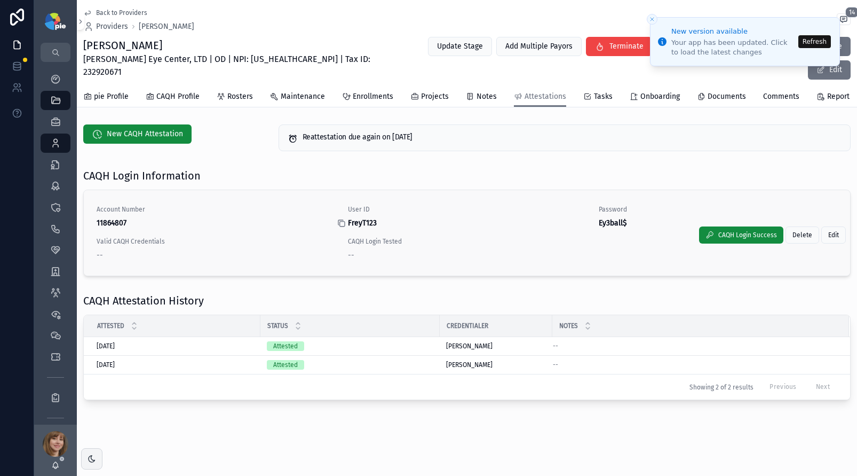
click at [342, 219] on icon "scrollable content" at bounding box center [341, 223] width 9 height 9
click at [595, 219] on icon "scrollable content" at bounding box center [592, 223] width 9 height 9
click at [814, 37] on button "Refresh" at bounding box center [815, 41] width 33 height 13
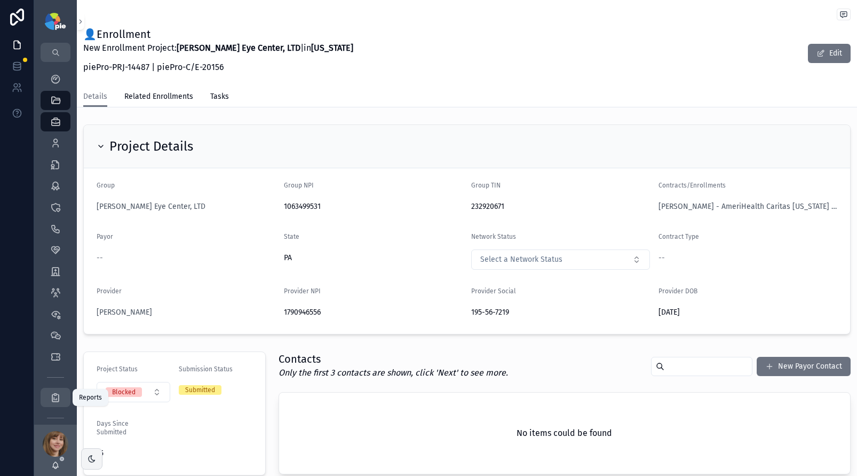
click at [61, 398] on div "Reports" at bounding box center [55, 397] width 17 height 17
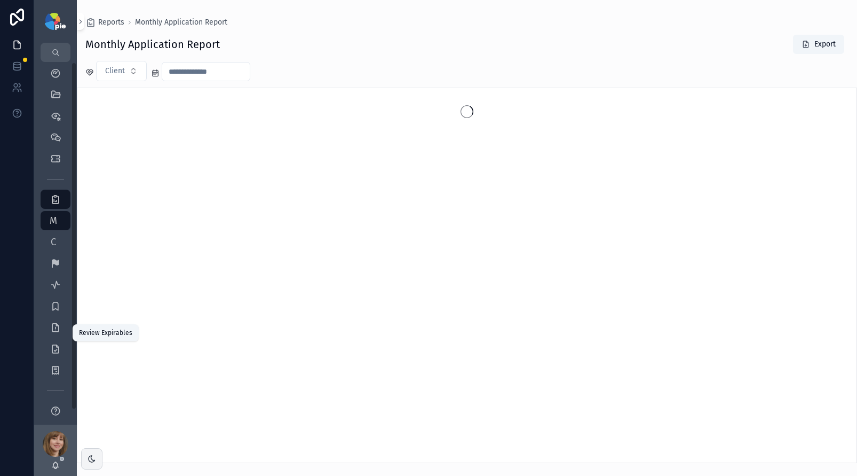
scroll to position [15, 0]
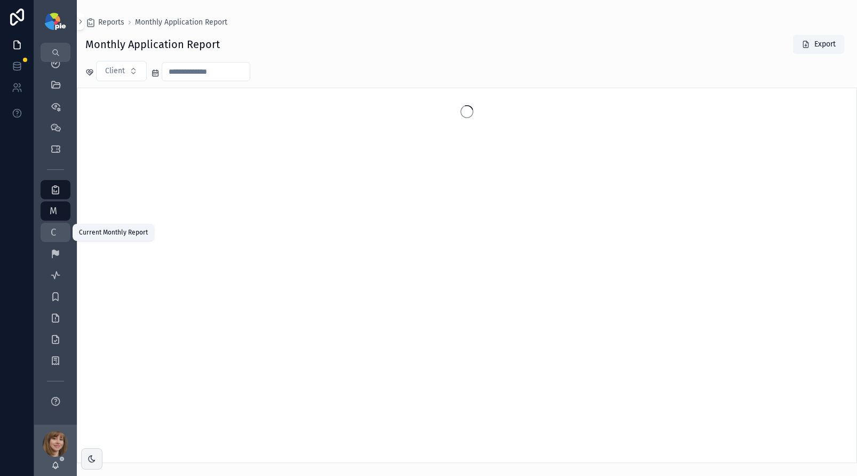
click at [53, 231] on span "C" at bounding box center [53, 232] width 11 height 11
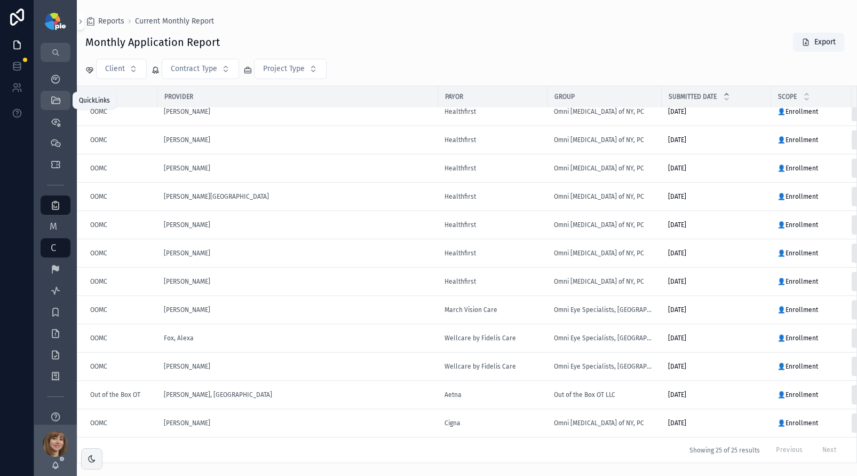
click at [58, 101] on icon "scrollable content" at bounding box center [55, 100] width 11 height 11
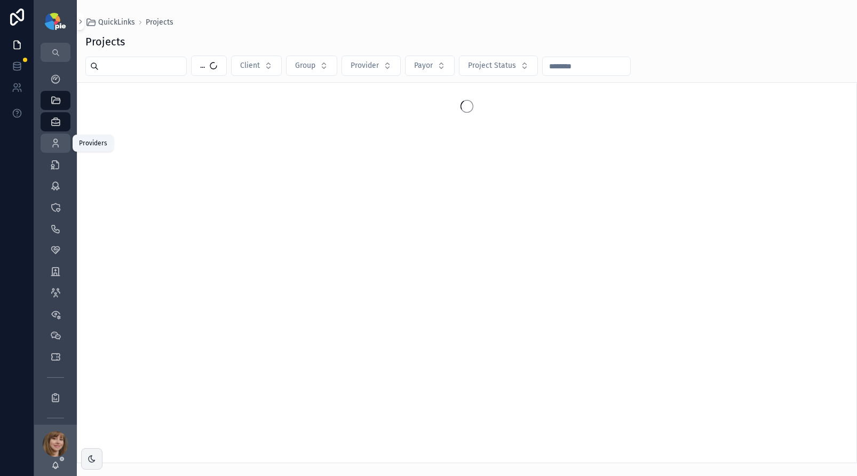
click at [61, 146] on div "Providers 298" at bounding box center [55, 143] width 17 height 17
click at [124, 63] on input "scrollable content" at bounding box center [143, 66] width 88 height 15
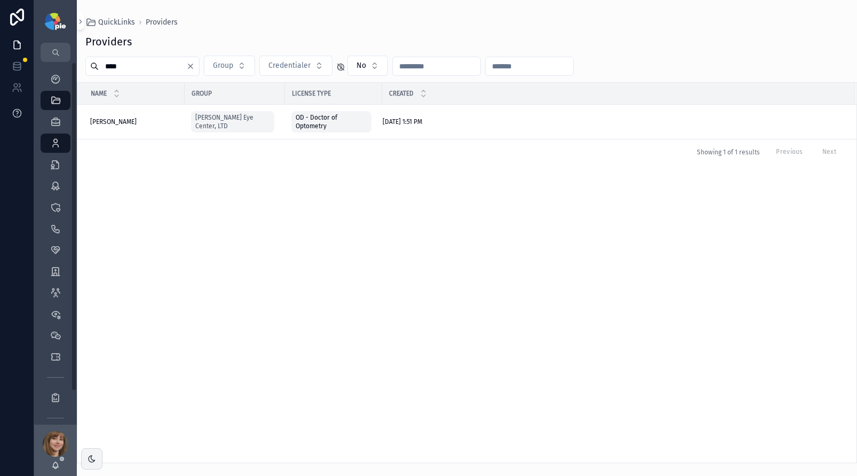
type input "****"
click at [135, 121] on div "Frey, Tiffany Frey, Tiffany" at bounding box center [134, 121] width 88 height 9
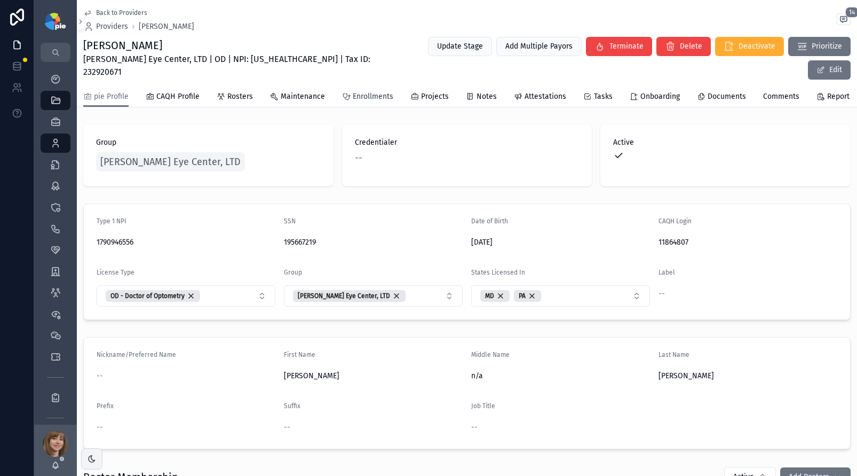
click at [374, 91] on span "Enrollments" at bounding box center [373, 96] width 41 height 11
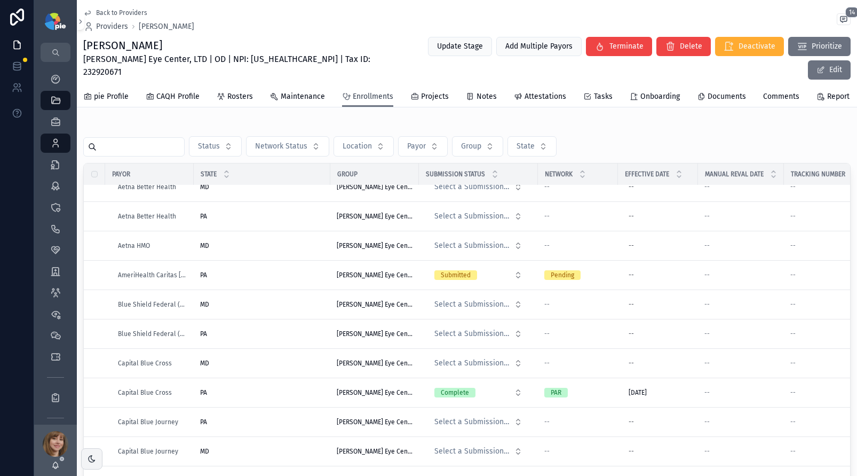
scroll to position [212, 0]
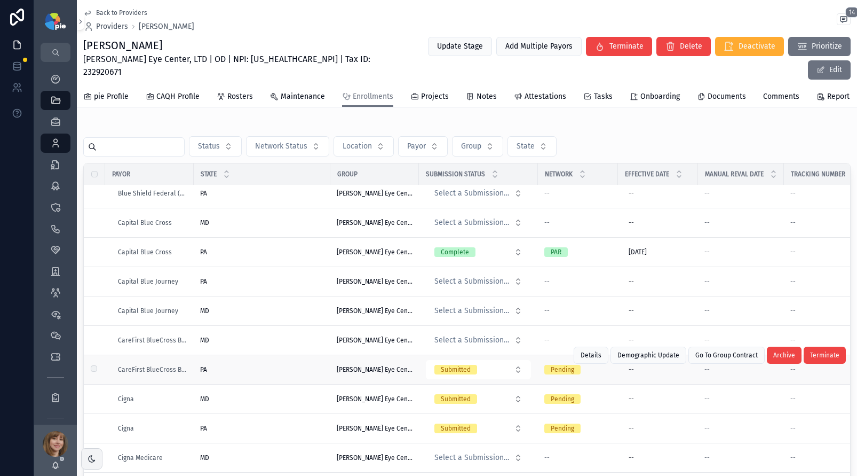
click at [273, 365] on div "PA PA" at bounding box center [262, 369] width 124 height 9
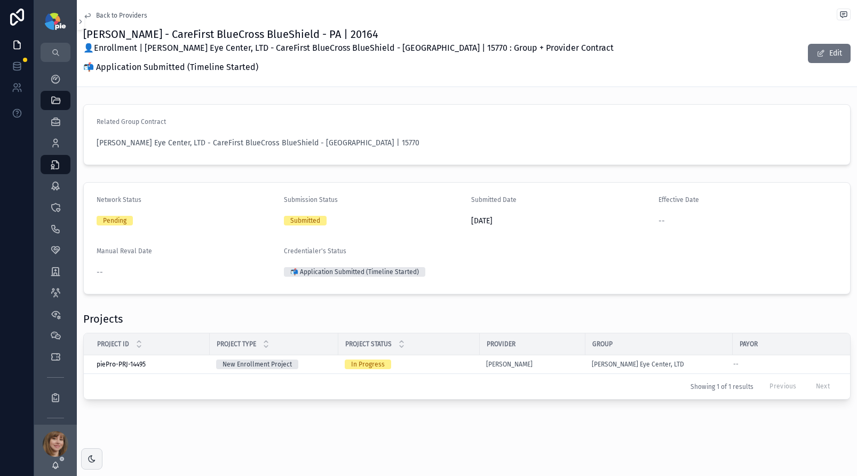
scroll to position [4, 0]
click at [452, 359] on div "In Progress" at bounding box center [409, 364] width 129 height 10
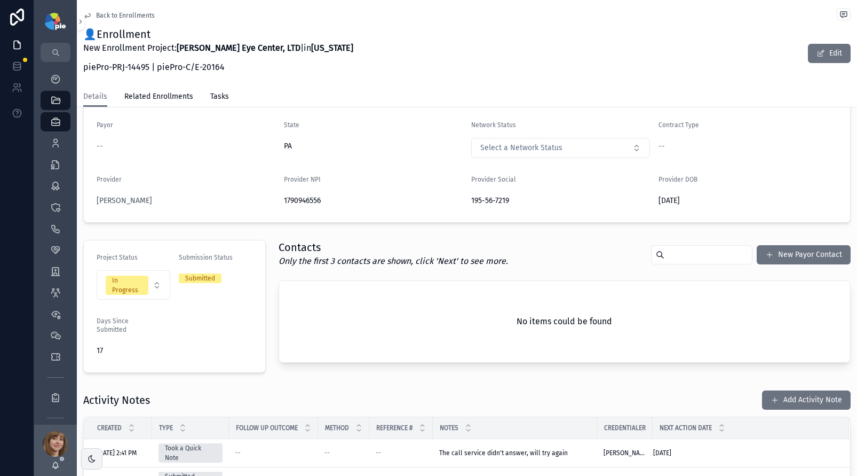
scroll to position [241, 0]
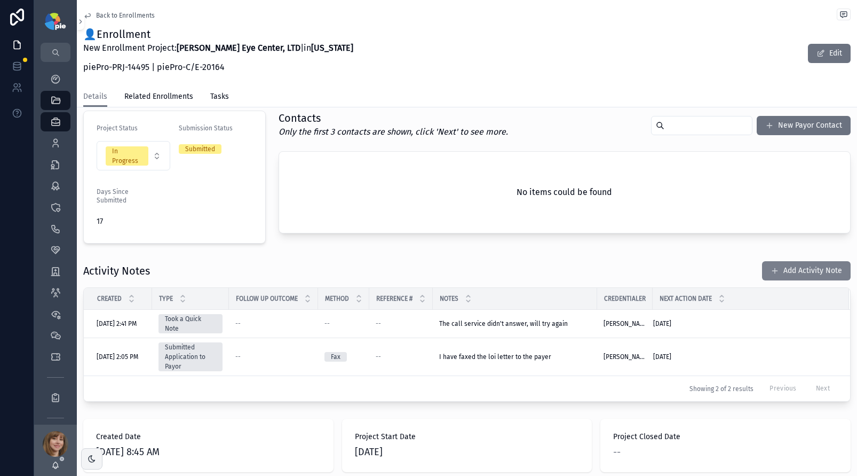
click at [800, 267] on button "Add Activity Note" at bounding box center [806, 270] width 89 height 19
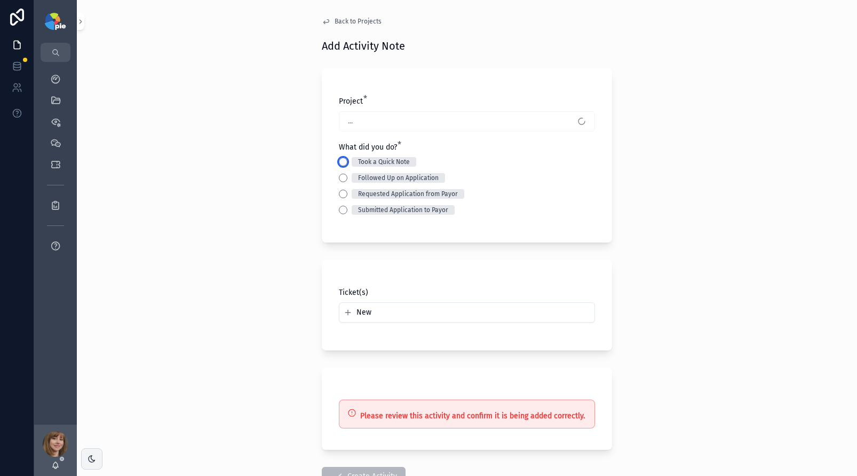
click at [340, 163] on button "Took a Quick Note" at bounding box center [343, 161] width 9 height 9
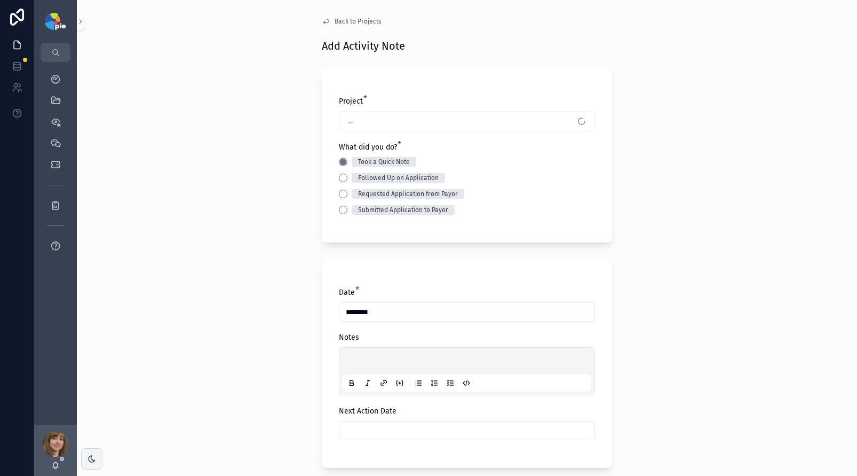
click at [354, 362] on p "scrollable content" at bounding box center [469, 362] width 249 height 11
click at [350, 425] on input "scrollable content" at bounding box center [467, 430] width 255 height 15
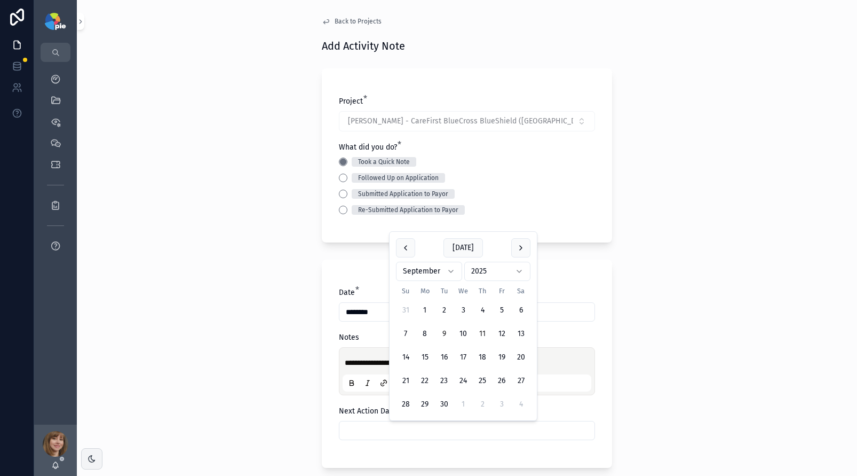
click at [482, 330] on button "11" at bounding box center [482, 333] width 19 height 19
type input "*********"
click at [164, 332] on div "**********" at bounding box center [467, 238] width 780 height 476
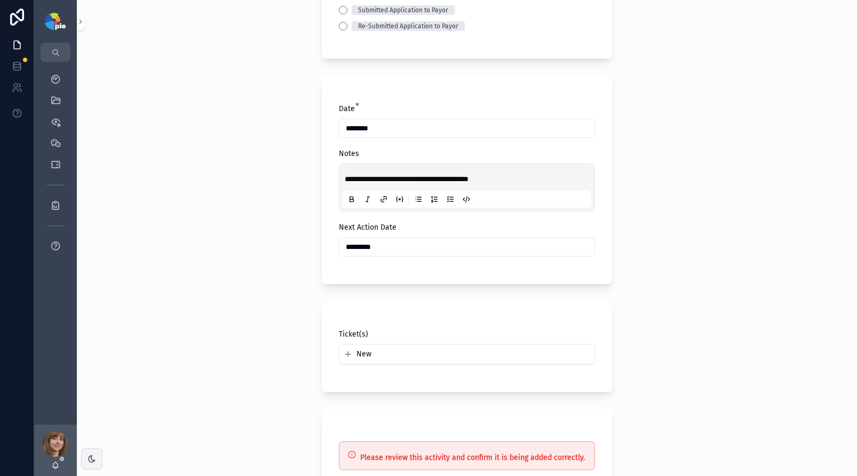
scroll to position [304, 0]
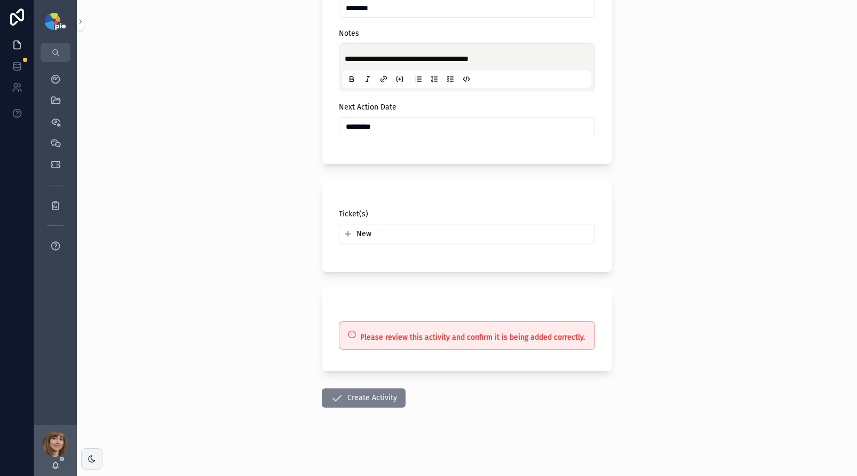
click at [373, 394] on button "Create Activity" at bounding box center [364, 397] width 84 height 19
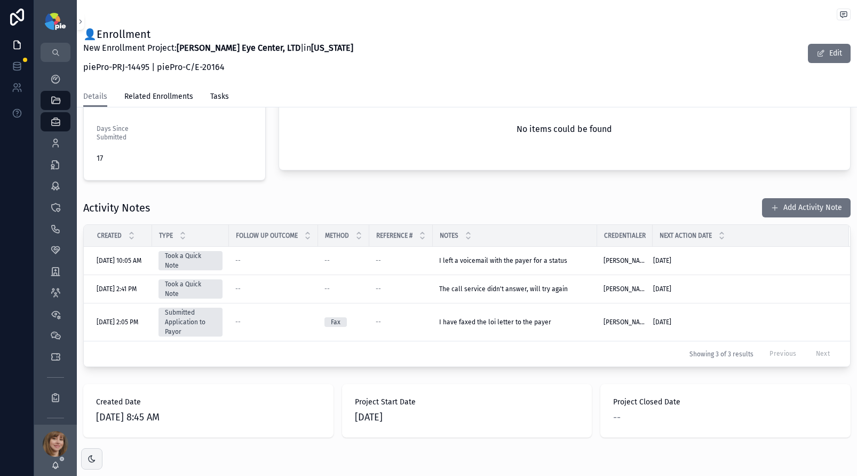
click at [417, 185] on div "Project Details Group Ludwick Eye Center, LTD Group NPI 1063499531 Group TIN 23…" at bounding box center [467, 128] width 780 height 625
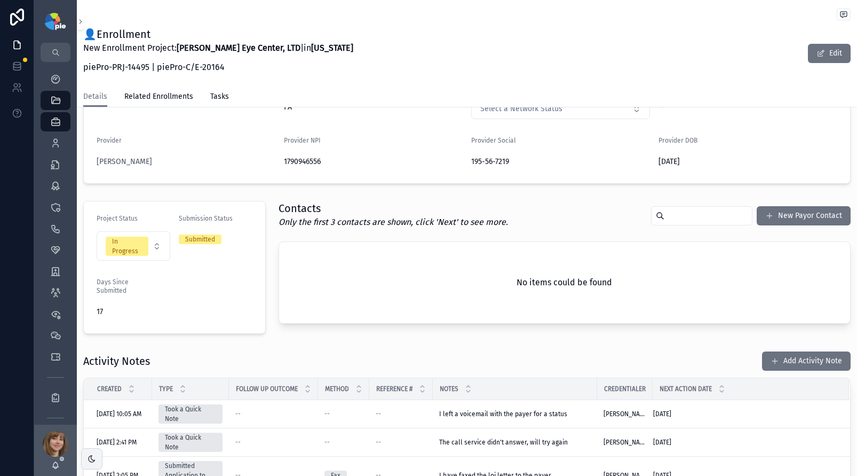
scroll to position [185, 0]
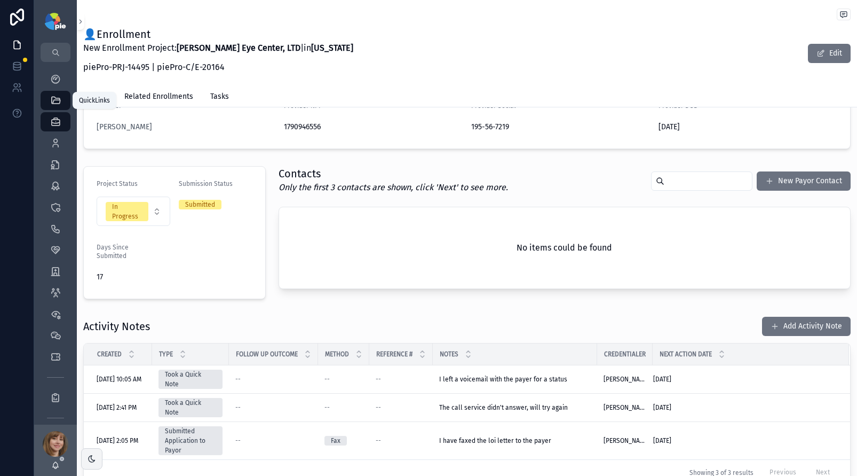
click at [50, 93] on div "QuickLinks" at bounding box center [55, 100] width 17 height 17
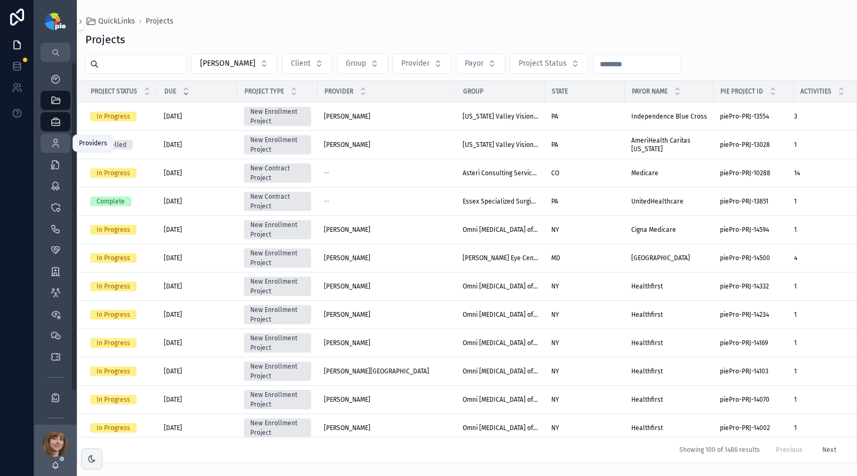
click at [53, 143] on icon "scrollable content" at bounding box center [55, 143] width 11 height 11
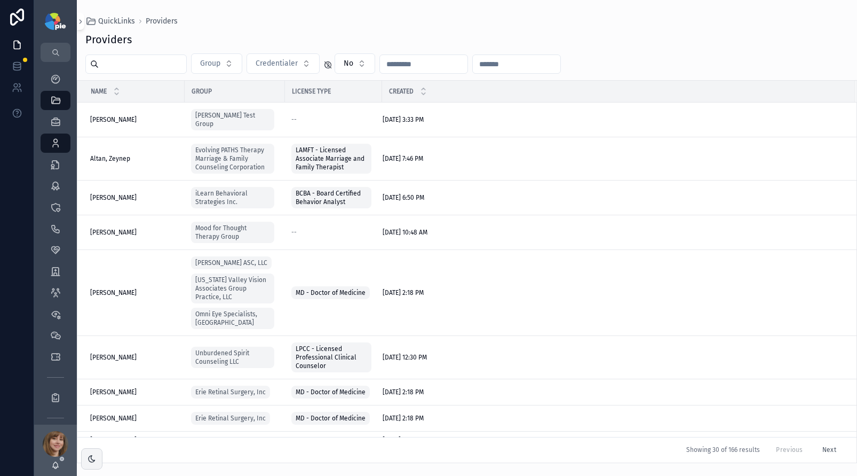
click at [120, 60] on input "scrollable content" at bounding box center [143, 64] width 88 height 15
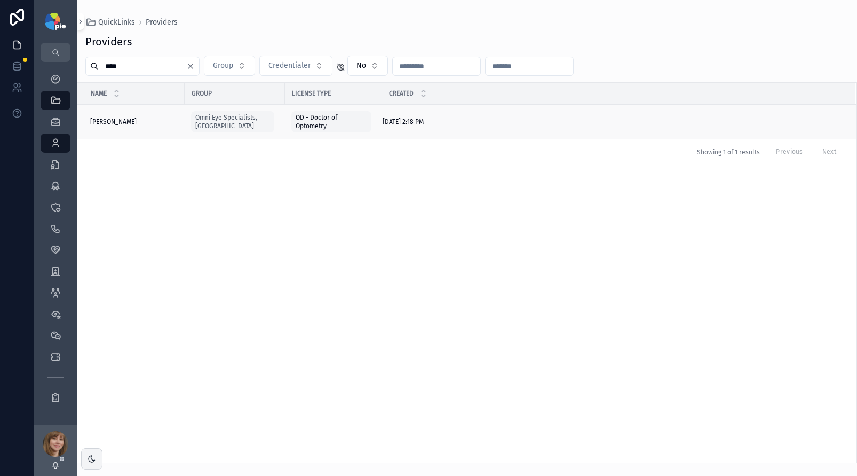
type input "****"
click at [130, 121] on div "[PERSON_NAME], [PERSON_NAME], [PERSON_NAME]" at bounding box center [134, 121] width 88 height 9
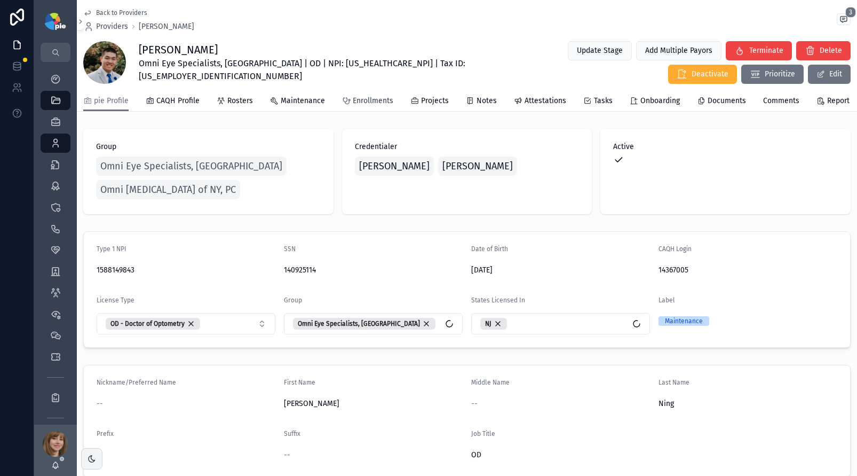
click at [369, 106] on span "Enrollments" at bounding box center [373, 101] width 41 height 11
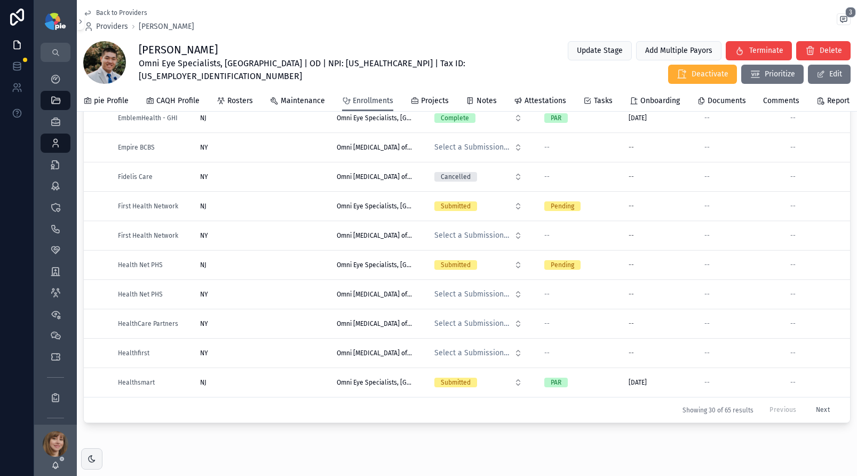
scroll to position [130, 0]
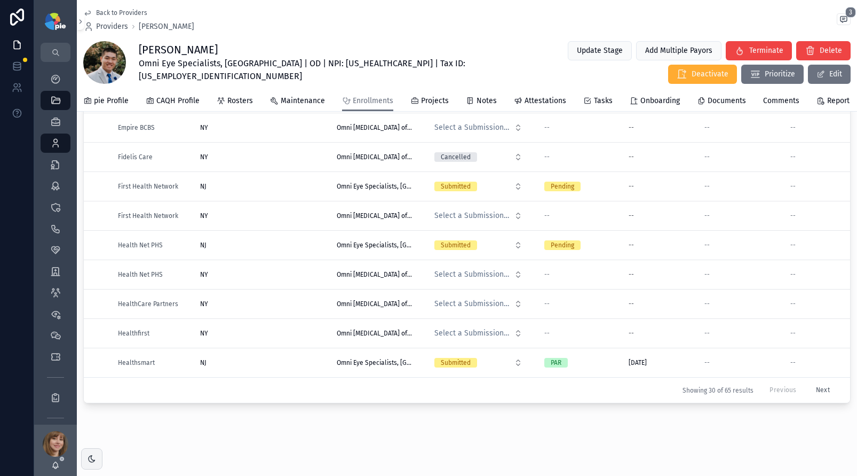
click at [809, 382] on button "Next" at bounding box center [823, 390] width 29 height 17
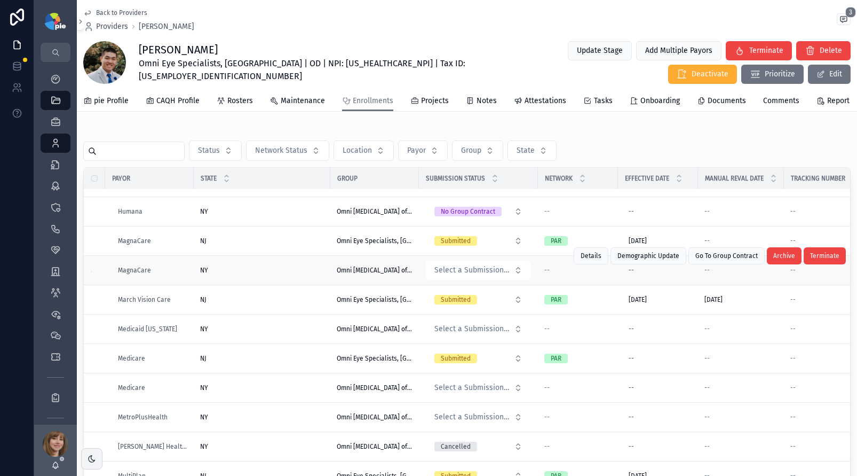
scroll to position [252, 0]
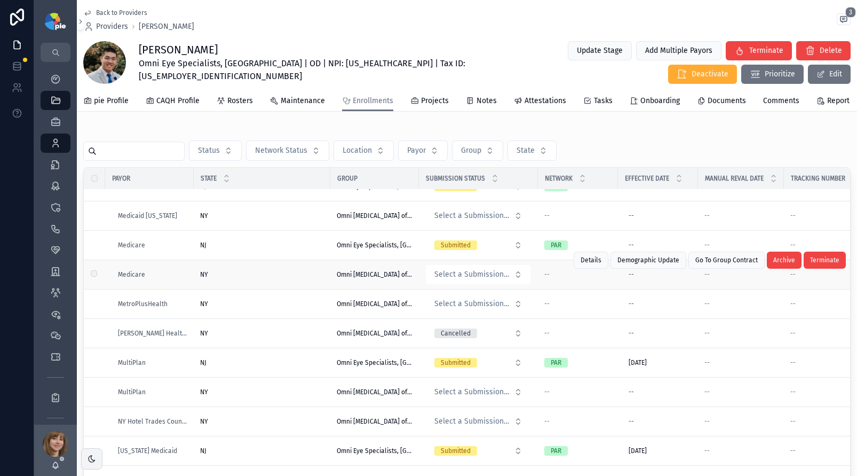
click at [256, 279] on div "NY NY" at bounding box center [262, 274] width 124 height 9
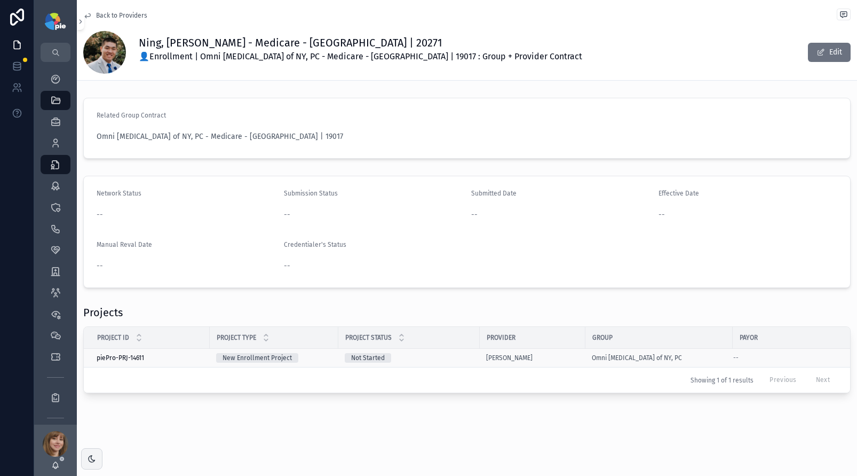
click at [429, 356] on div "Not Started" at bounding box center [409, 358] width 129 height 10
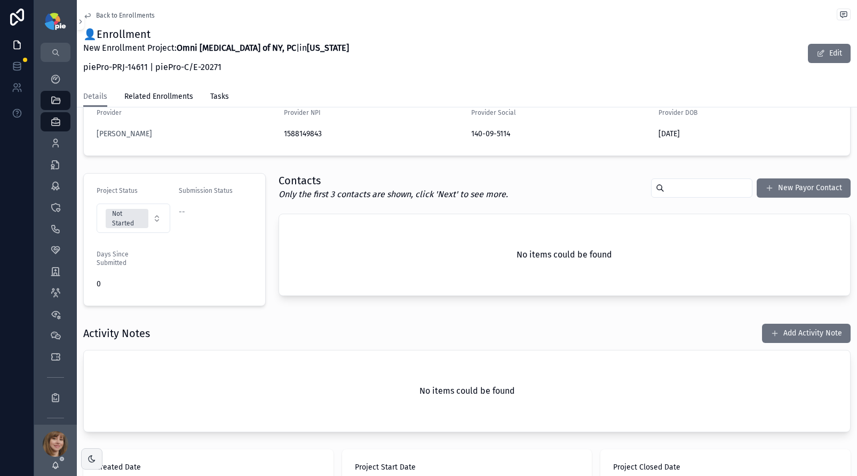
scroll to position [179, 0]
click at [804, 335] on button "Add Activity Note" at bounding box center [806, 332] width 89 height 19
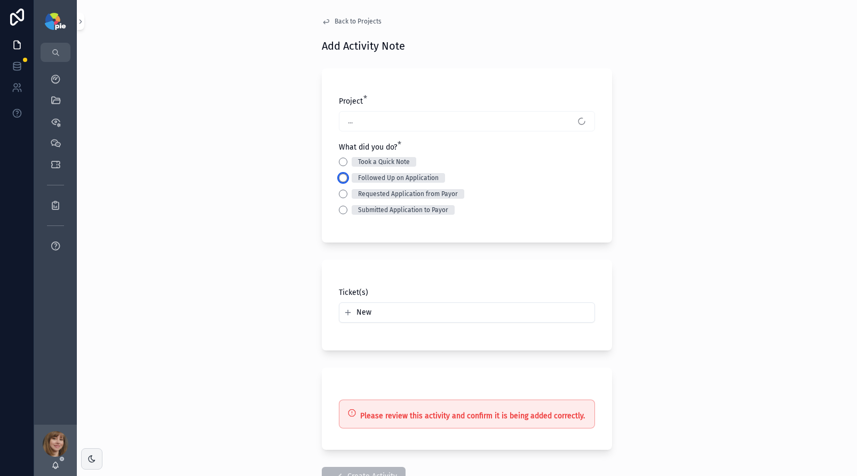
click at [339, 181] on button "Followed Up on Application" at bounding box center [343, 177] width 9 height 9
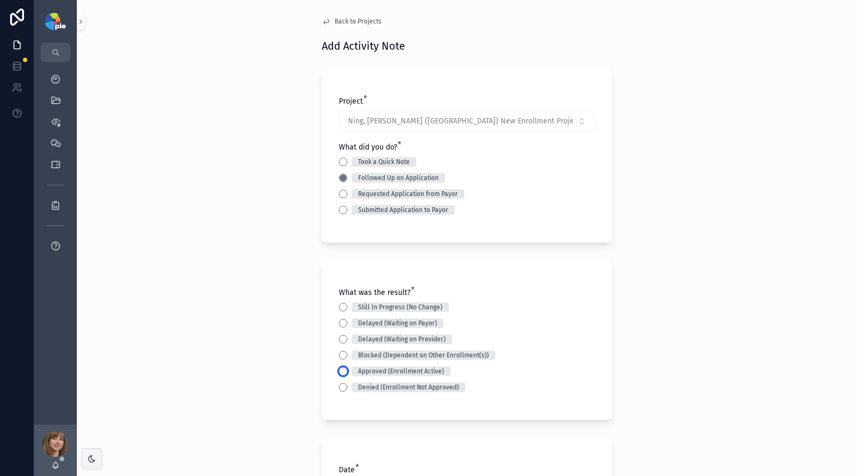
click at [339, 370] on button "Approved (Enrollment Active)" at bounding box center [343, 371] width 9 height 9
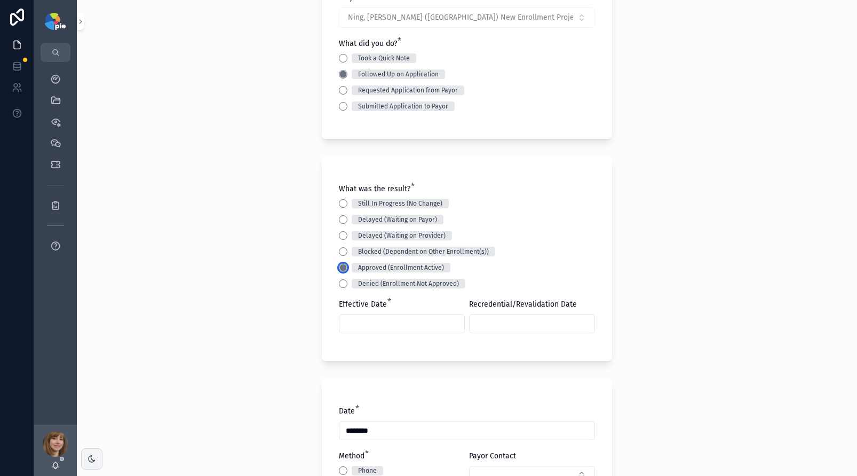
scroll to position [175, 0]
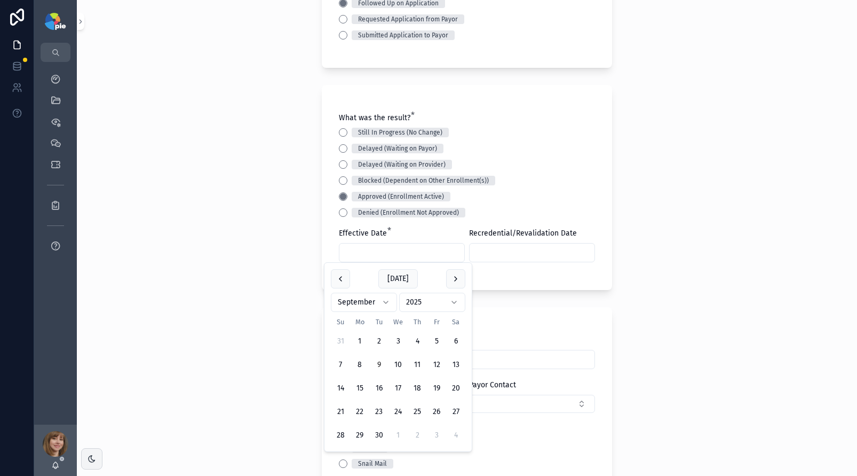
click at [377, 252] on input "scrollable content" at bounding box center [402, 252] width 125 height 15
drag, startPoint x: 170, startPoint y: 285, endPoint x: 179, endPoint y: 282, distance: 9.3
click at [171, 285] on div "Back to Projects Add Activity Note Project * Ning, Jason - Medicare (NY) New En…" at bounding box center [467, 63] width 780 height 476
click at [387, 251] on input "*******" at bounding box center [402, 252] width 125 height 15
type input "*********"
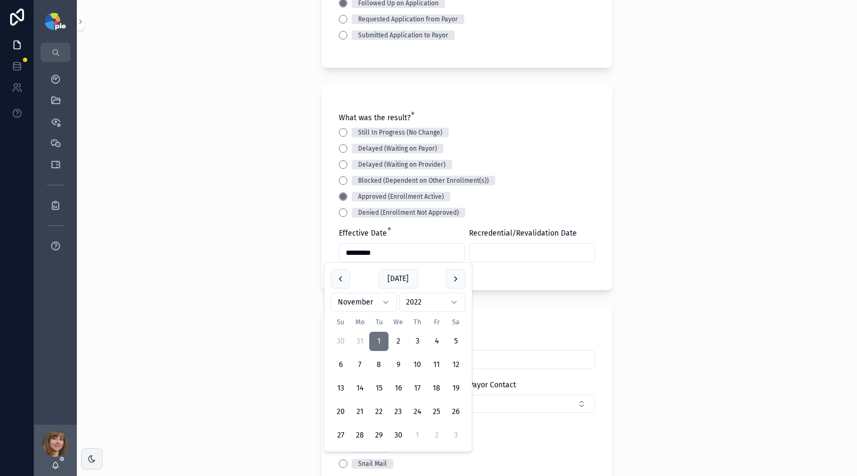
click at [90, 265] on div "Back to Projects Add Activity Note Project * Ning, Jason - Medicare (NY) New En…" at bounding box center [467, 63] width 780 height 476
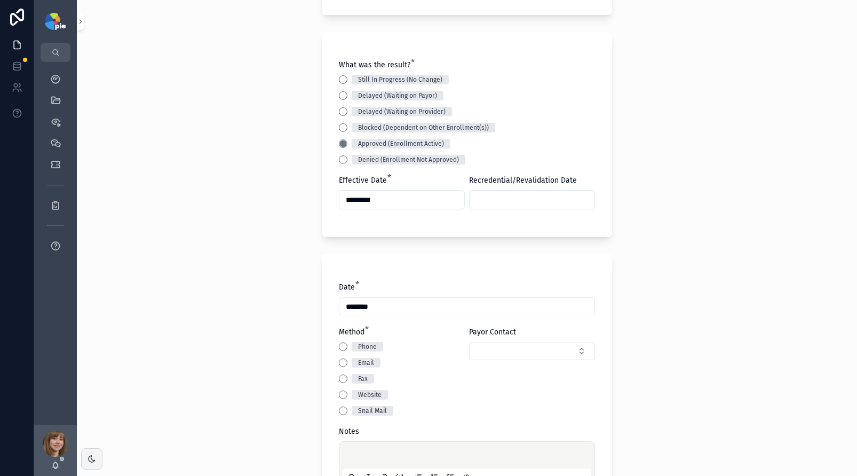
scroll to position [257, 0]
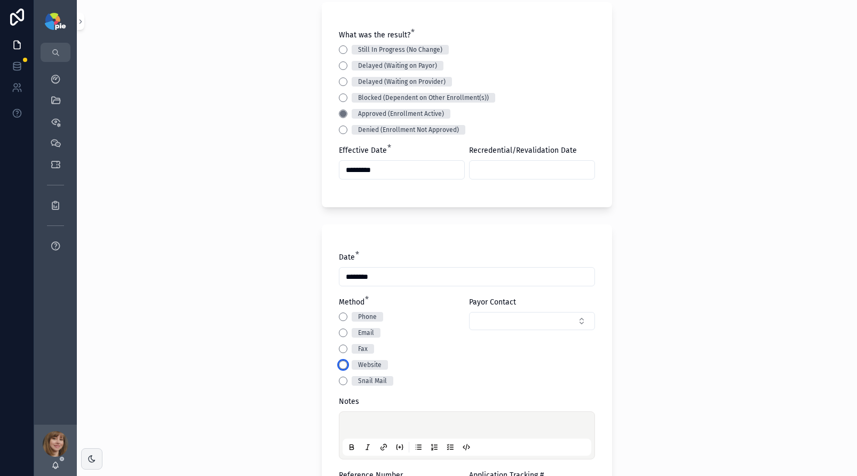
click at [340, 364] on button "Website" at bounding box center [343, 364] width 9 height 9
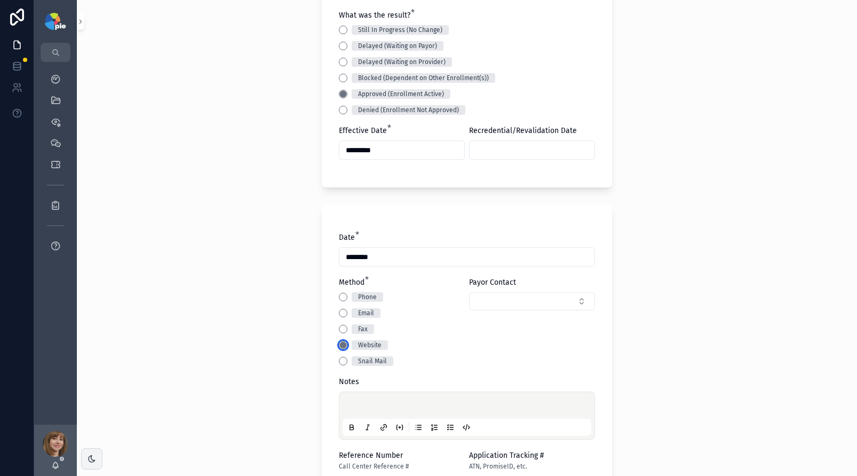
scroll to position [359, 0]
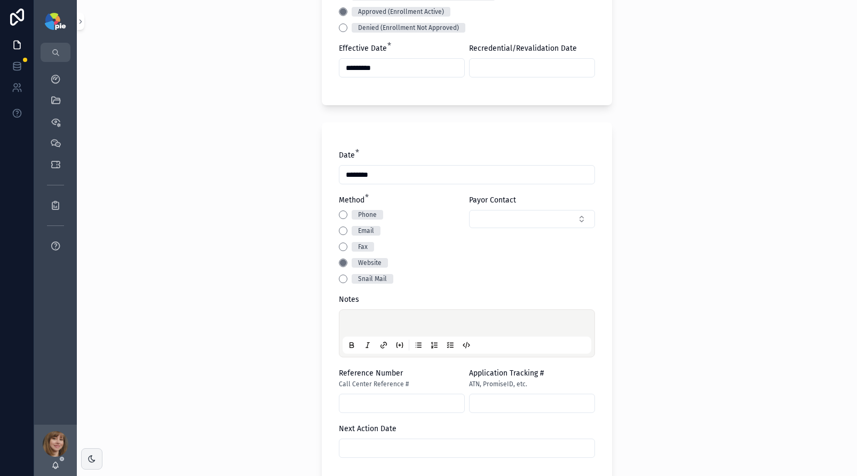
click at [351, 318] on div "scrollable content" at bounding box center [467, 333] width 249 height 41
click at [351, 322] on p "scrollable content" at bounding box center [469, 324] width 249 height 11
click at [281, 373] on div "**********" at bounding box center [467, 238] width 780 height 476
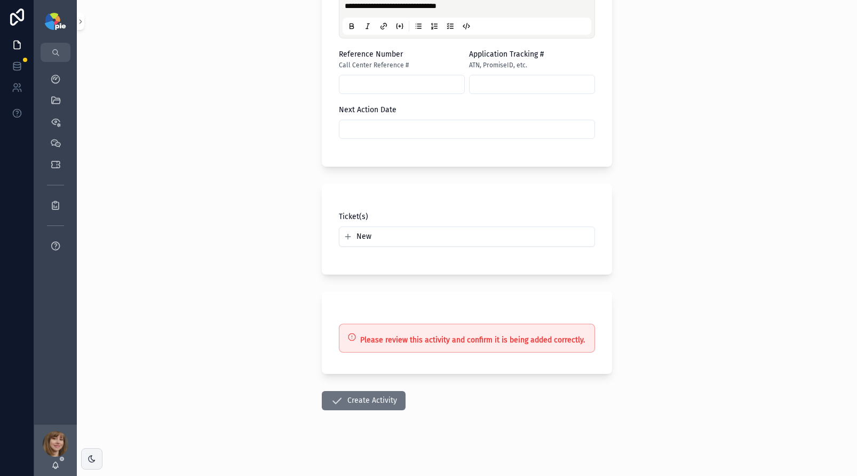
scroll to position [681, 0]
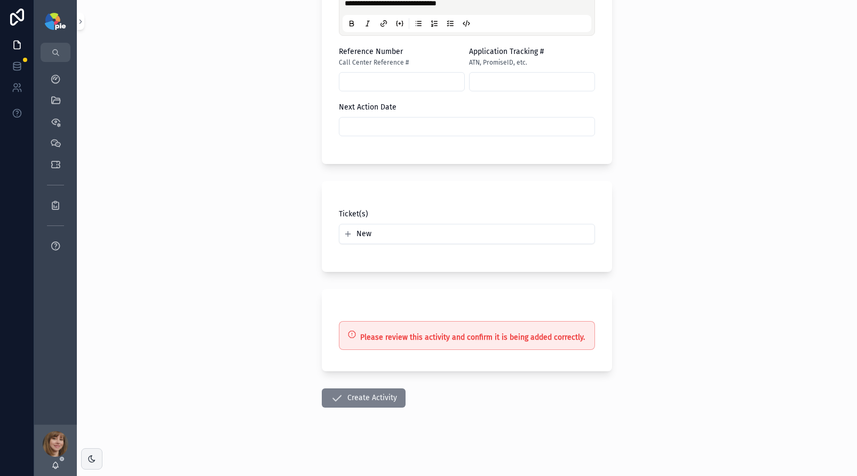
click at [358, 396] on button "Create Activity" at bounding box center [364, 397] width 84 height 19
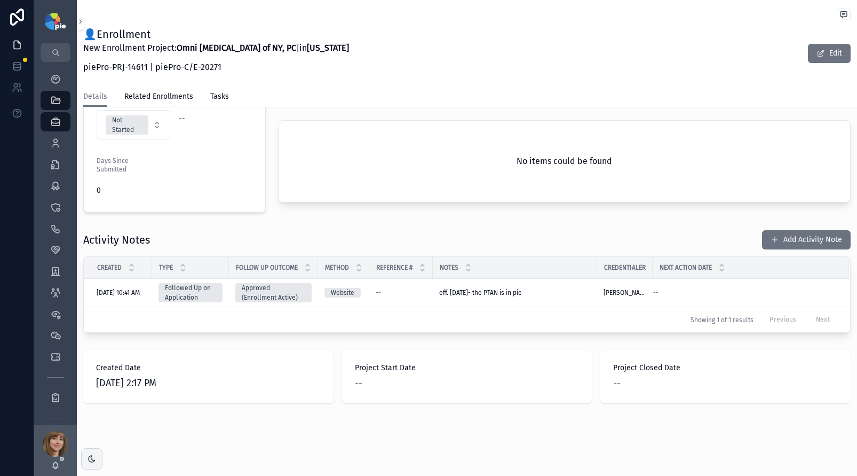
scroll to position [272, 0]
click at [307, 228] on div "Activity Notes Add Activity Note Created Type Follow Up Outcome Method Referenc…" at bounding box center [467, 281] width 780 height 112
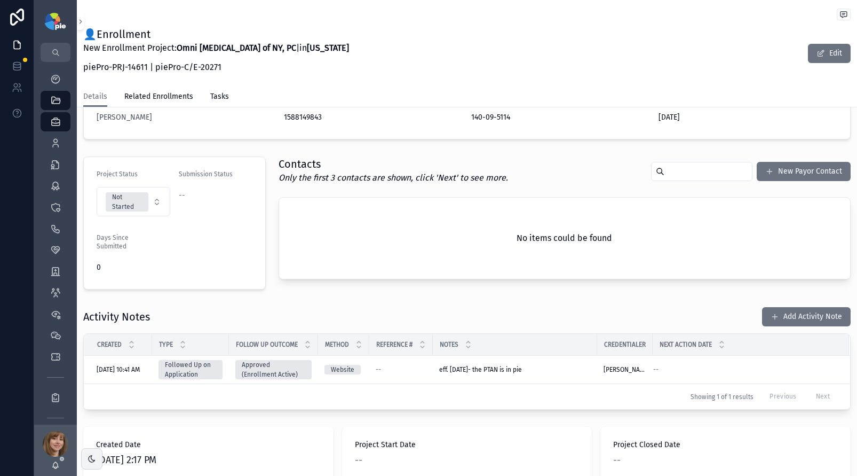
scroll to position [239, 0]
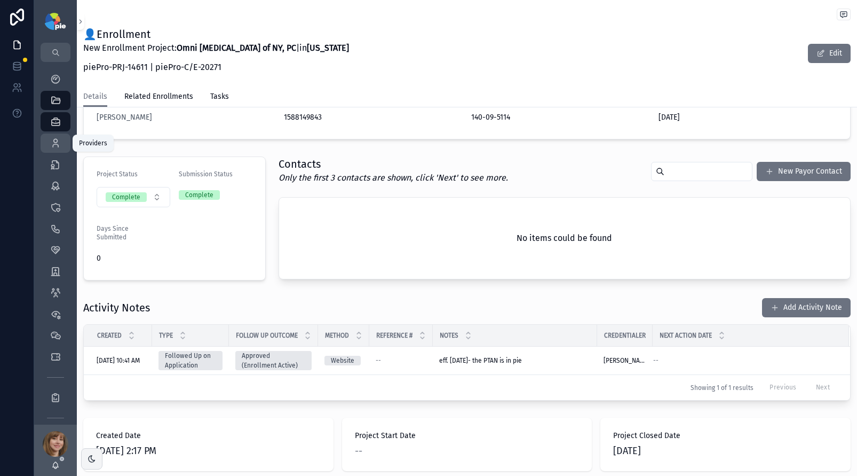
click at [58, 143] on icon "scrollable content" at bounding box center [55, 143] width 11 height 11
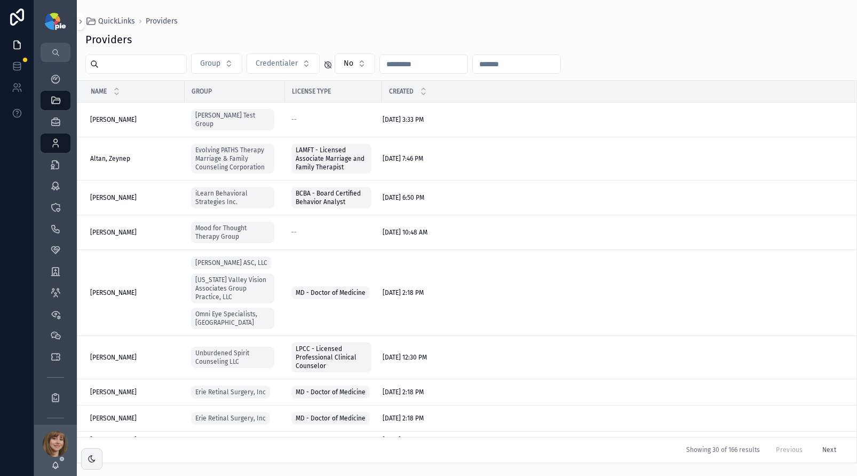
click at [167, 68] on input "scrollable content" at bounding box center [143, 64] width 88 height 15
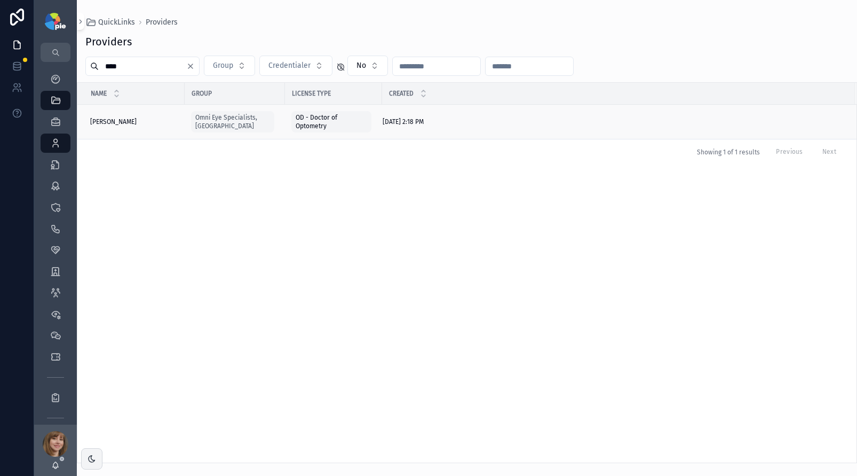
type input "****"
click at [120, 117] on span "[PERSON_NAME]" at bounding box center [113, 121] width 46 height 9
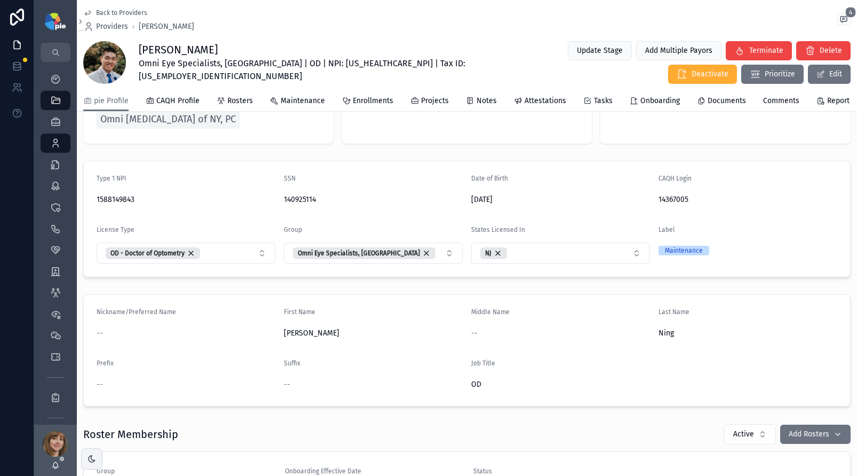
scroll to position [240, 0]
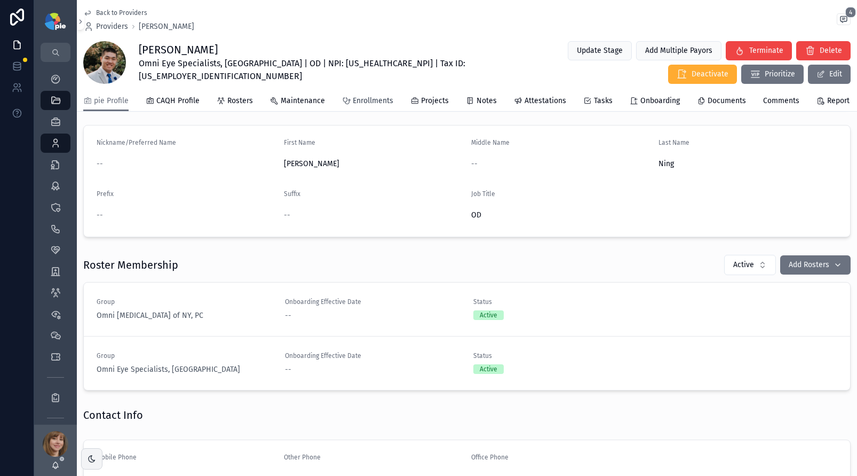
click at [379, 106] on span "Enrollments" at bounding box center [373, 101] width 41 height 11
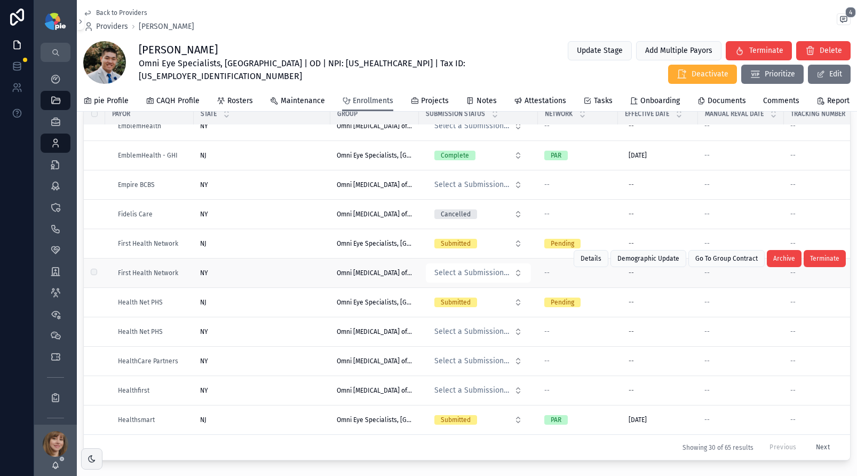
scroll to position [130, 0]
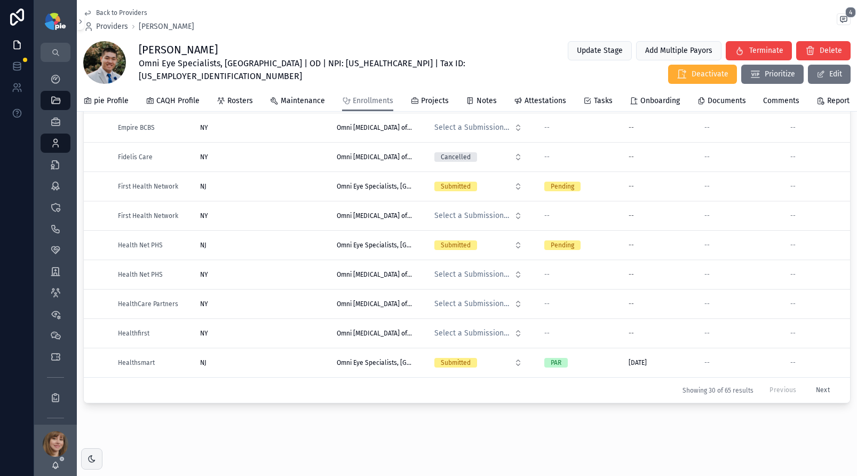
click at [809, 383] on button "Next" at bounding box center [823, 390] width 29 height 17
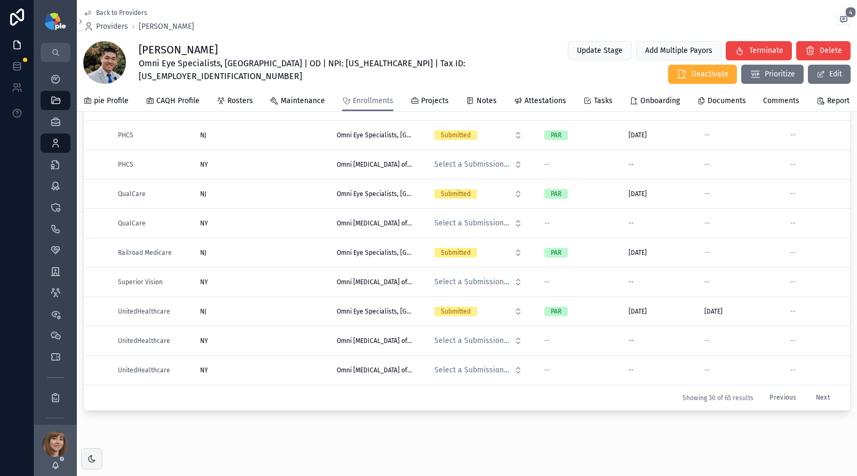
scroll to position [116, 0]
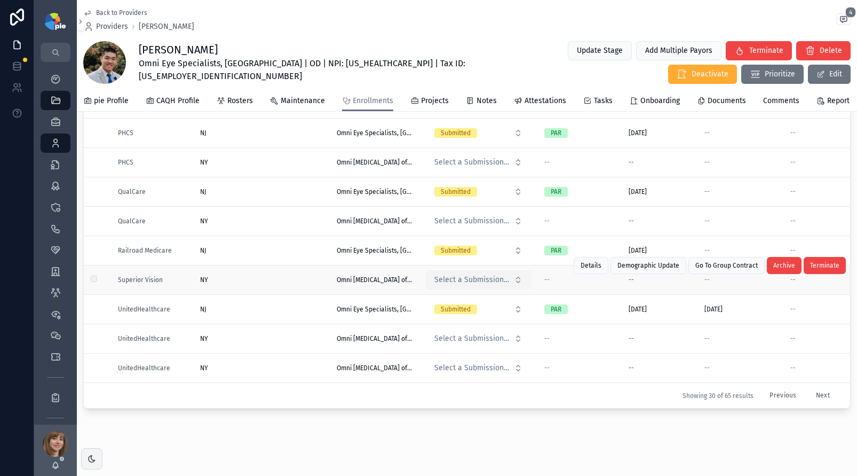
click at [512, 276] on button "Select a Submission Status" at bounding box center [478, 279] width 105 height 19
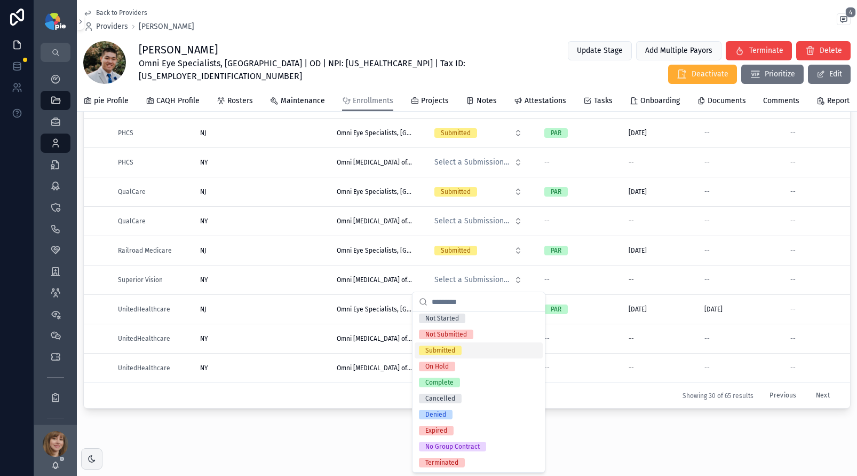
scroll to position [20, 0]
click at [478, 445] on div "No Group Contract" at bounding box center [452, 446] width 54 height 10
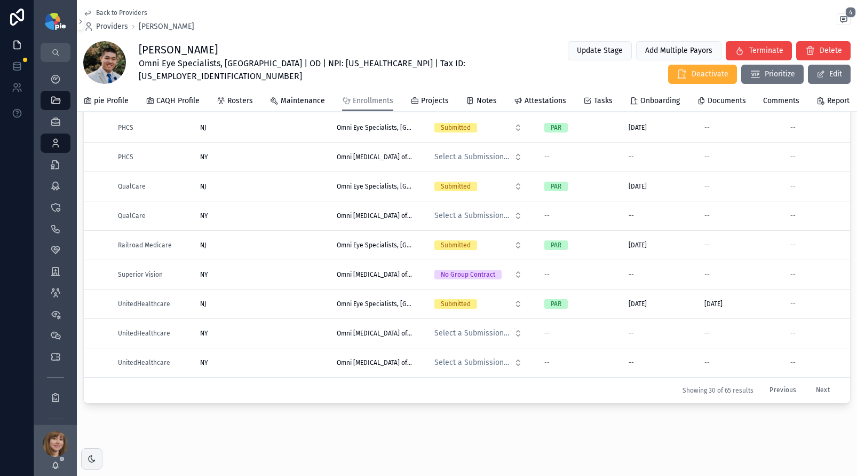
scroll to position [130, 0]
click at [809, 383] on button "Next" at bounding box center [823, 390] width 29 height 17
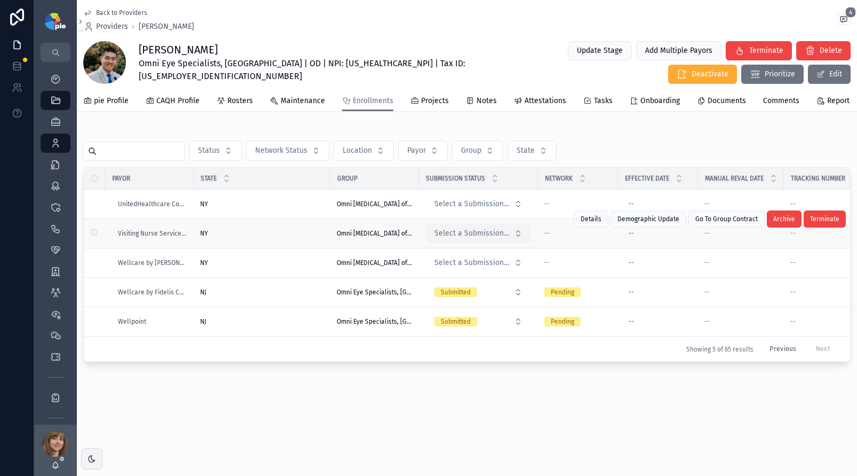
click at [462, 234] on span "Select a Submission Status" at bounding box center [472, 233] width 75 height 11
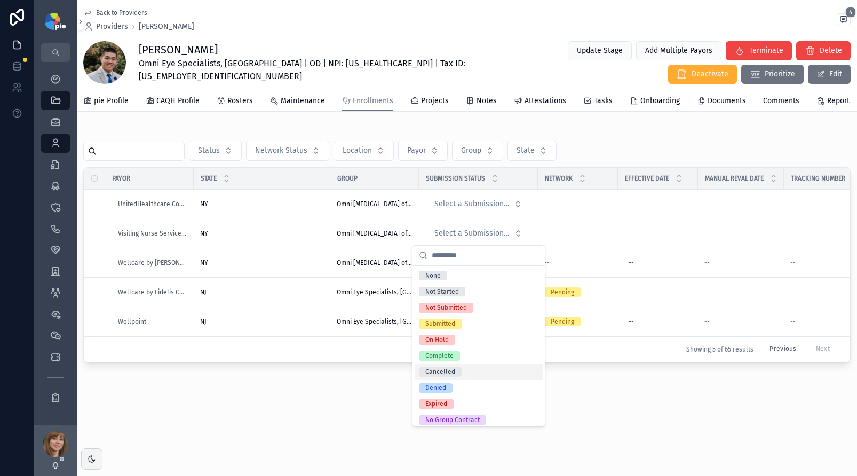
click at [463, 375] on div "Cancelled" at bounding box center [479, 372] width 128 height 16
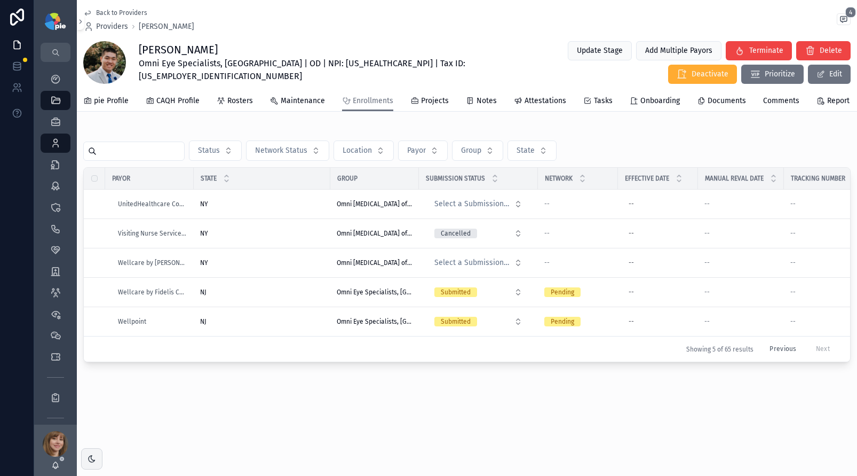
click at [253, 322] on div "NJ NJ" at bounding box center [262, 321] width 124 height 9
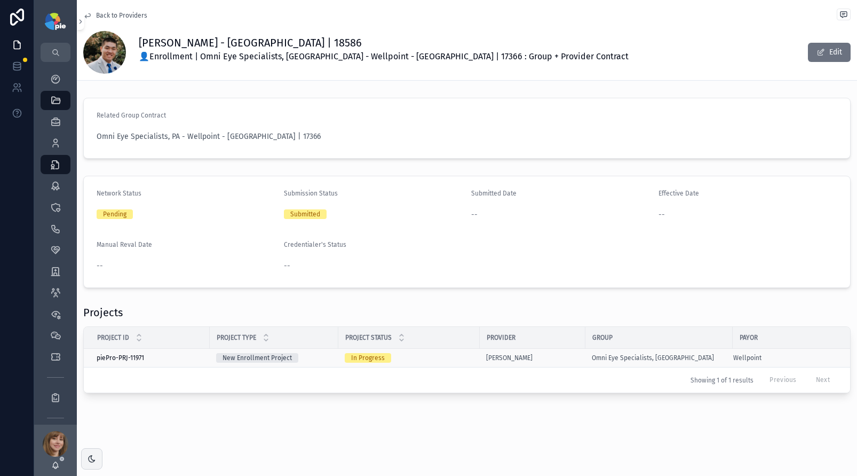
click at [436, 354] on div "In Progress" at bounding box center [409, 358] width 129 height 10
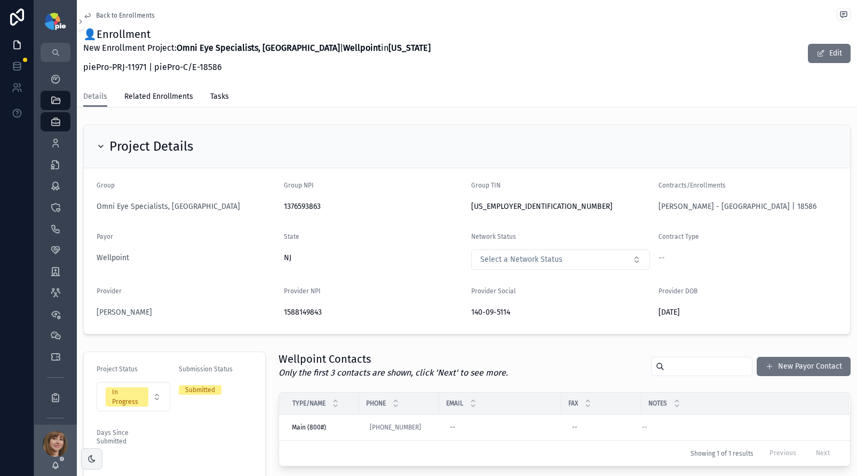
click at [133, 18] on span "Back to Enrollments" at bounding box center [125, 15] width 59 height 9
click at [348, 109] on div "Back to Enrollments 👤Enrollment New Enrollment Project: Omni Eye Specialists, P…" at bounding box center [467, 376] width 780 height 753
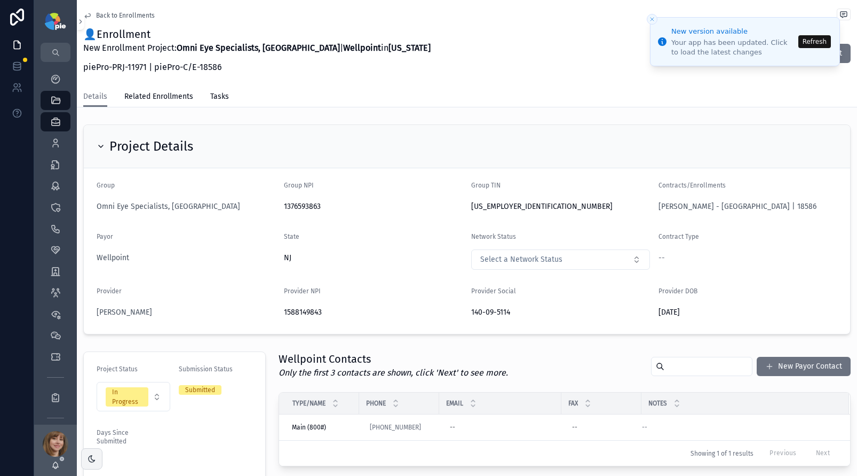
click at [814, 43] on button "Refresh" at bounding box center [815, 41] width 33 height 13
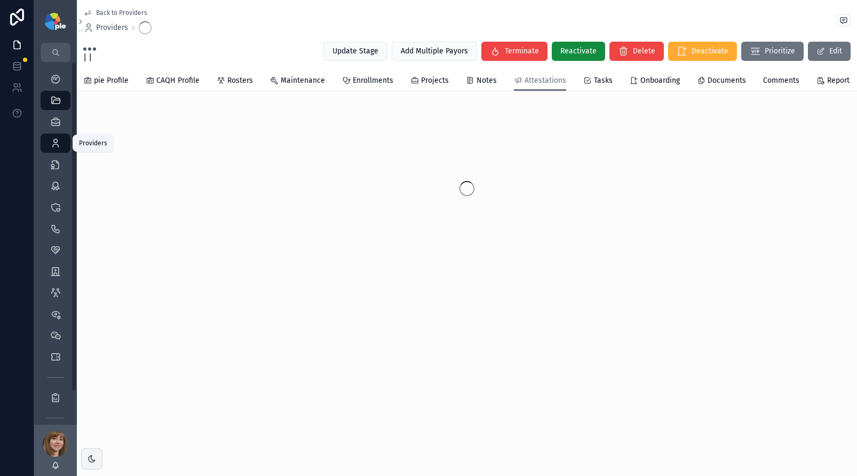
click at [59, 143] on icon "scrollable content" at bounding box center [55, 143] width 11 height 11
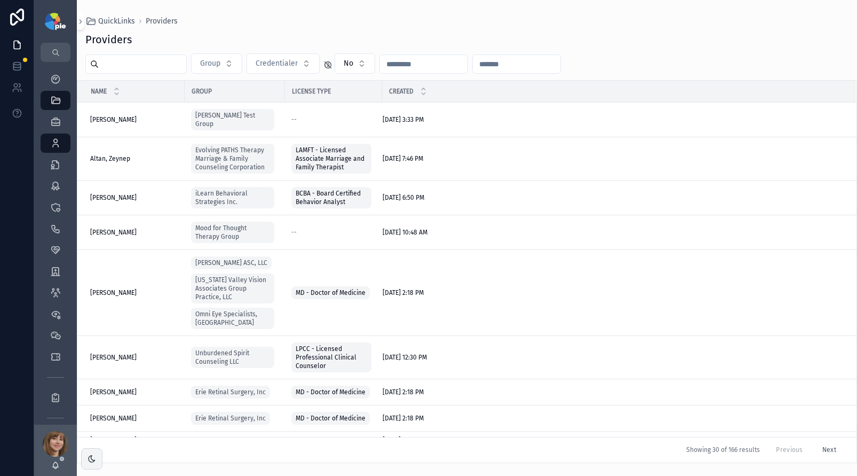
click at [116, 65] on input "scrollable content" at bounding box center [143, 64] width 88 height 15
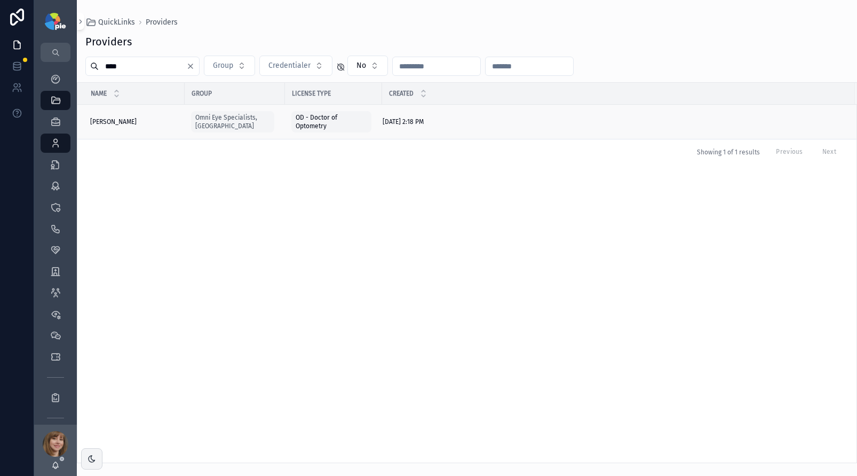
type input "****"
click at [136, 122] on div "[PERSON_NAME], [PERSON_NAME], [PERSON_NAME]" at bounding box center [134, 121] width 88 height 9
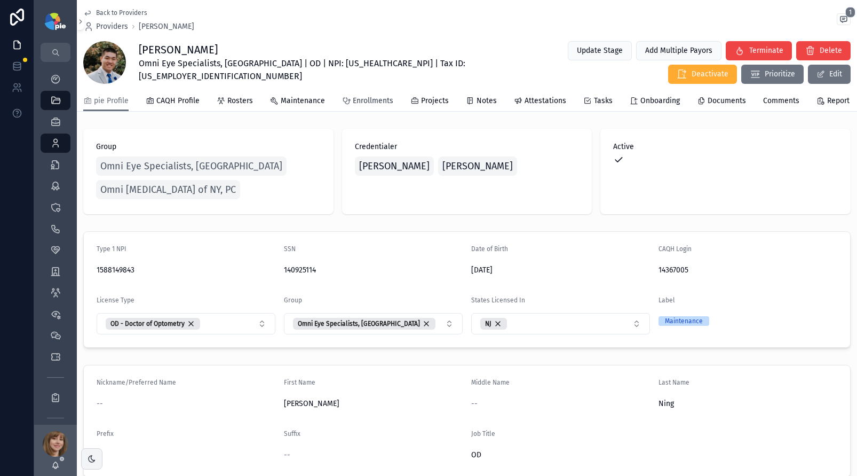
click at [361, 104] on span "Enrollments" at bounding box center [373, 101] width 41 height 11
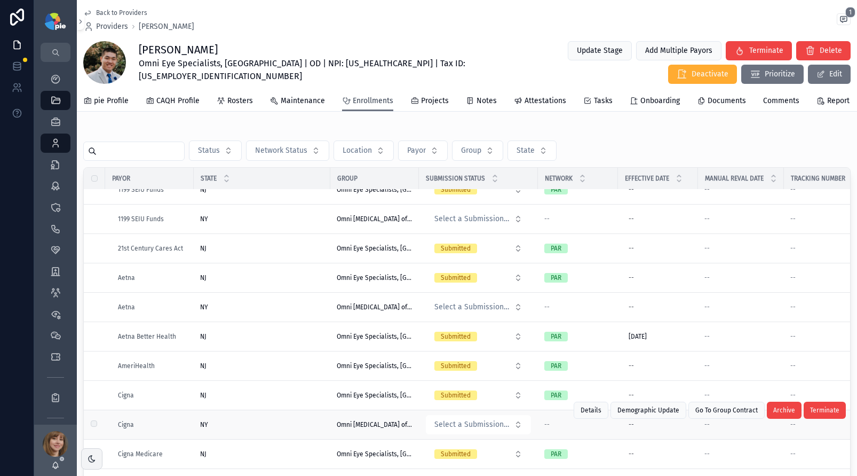
scroll to position [56, 0]
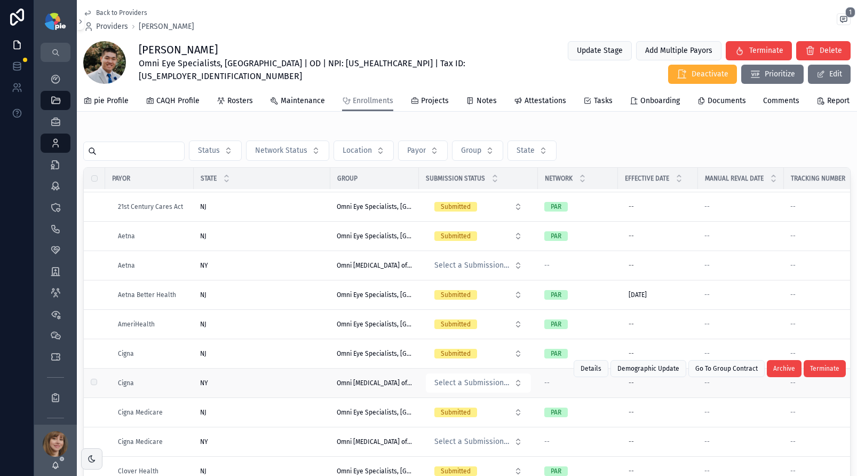
click at [261, 387] on div "NY [GEOGRAPHIC_DATA]" at bounding box center [262, 382] width 124 height 9
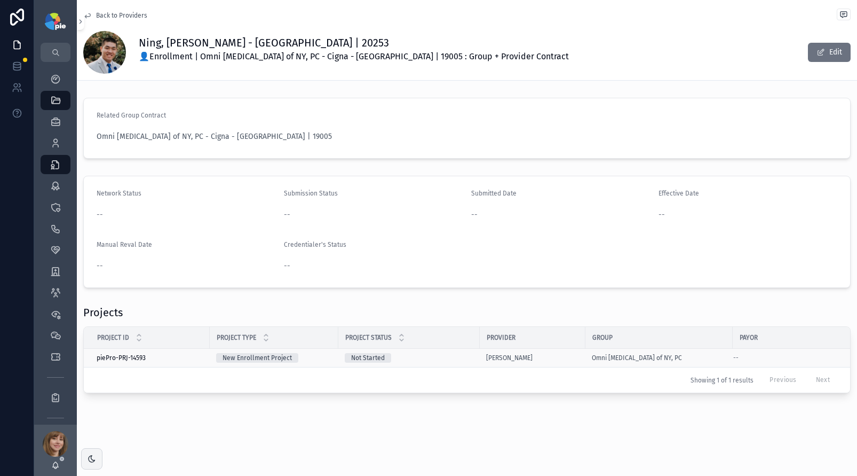
click at [469, 356] on div "Not Started" at bounding box center [409, 358] width 129 height 10
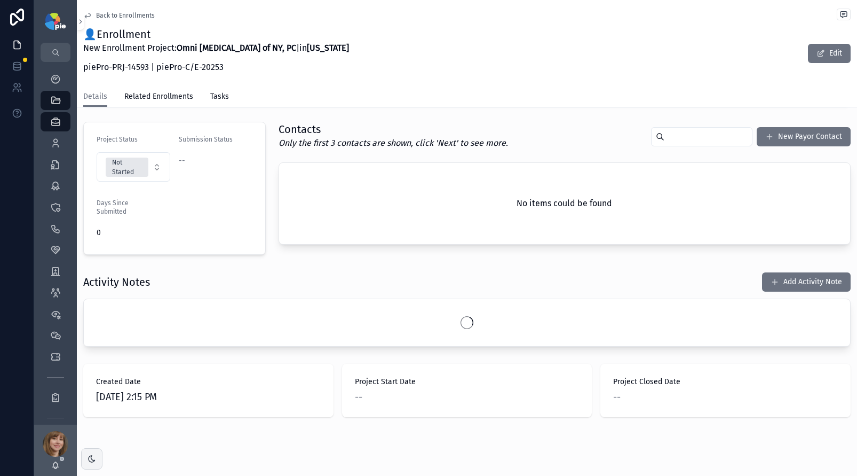
scroll to position [243, 0]
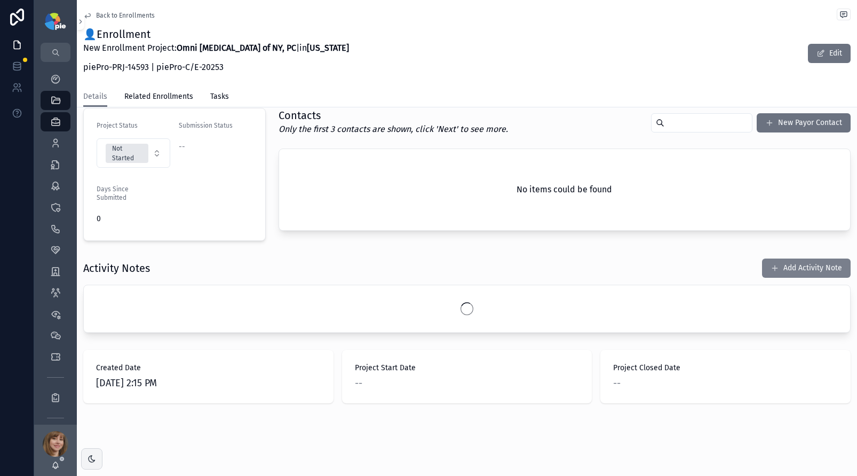
click at [795, 264] on button "Add Activity Note" at bounding box center [806, 267] width 89 height 19
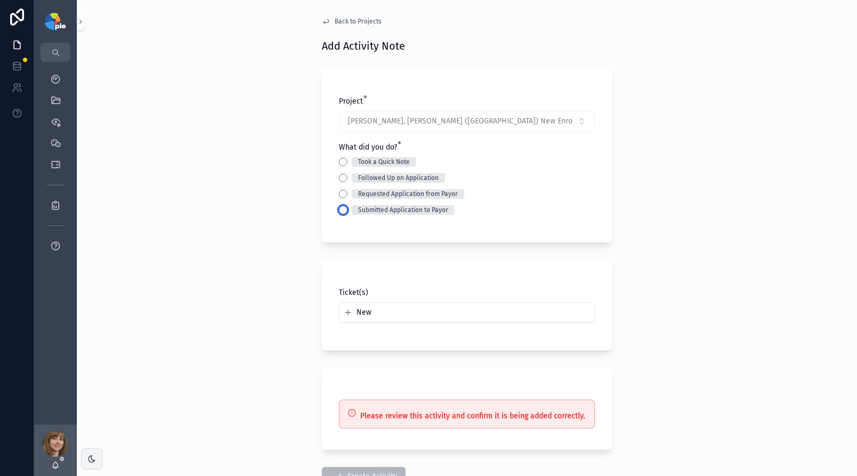
click at [339, 209] on button "Submitted Application to Payor" at bounding box center [343, 210] width 9 height 9
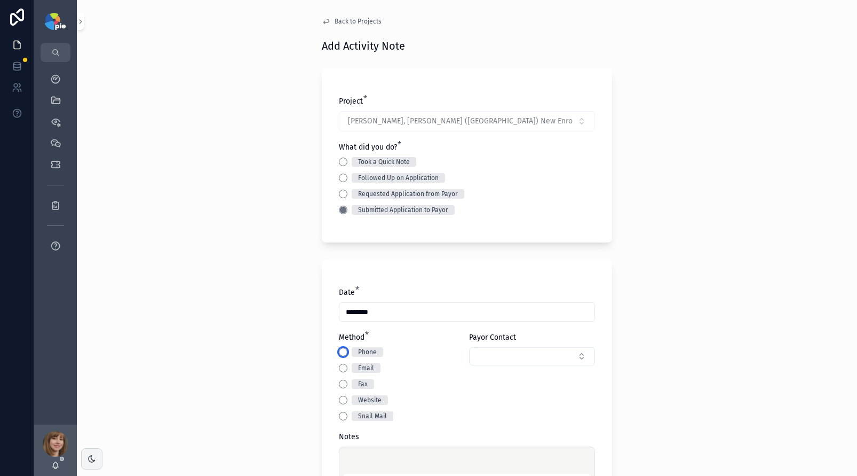
click at [339, 351] on button "Phone" at bounding box center [343, 352] width 9 height 9
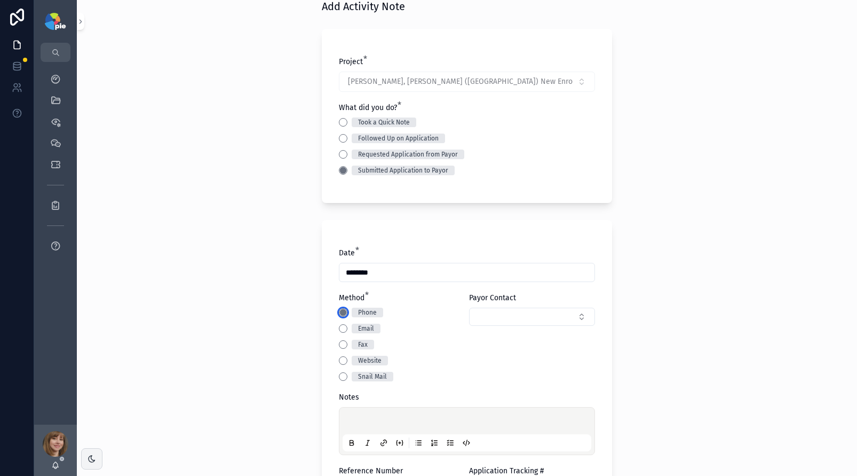
scroll to position [43, 0]
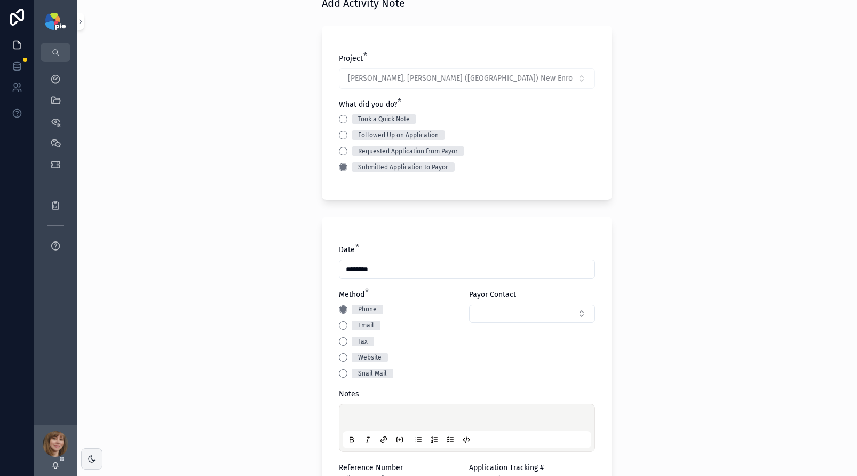
click at [348, 409] on div "scrollable content" at bounding box center [467, 427] width 249 height 41
click at [352, 420] on p "scrollable content" at bounding box center [469, 419] width 249 height 11
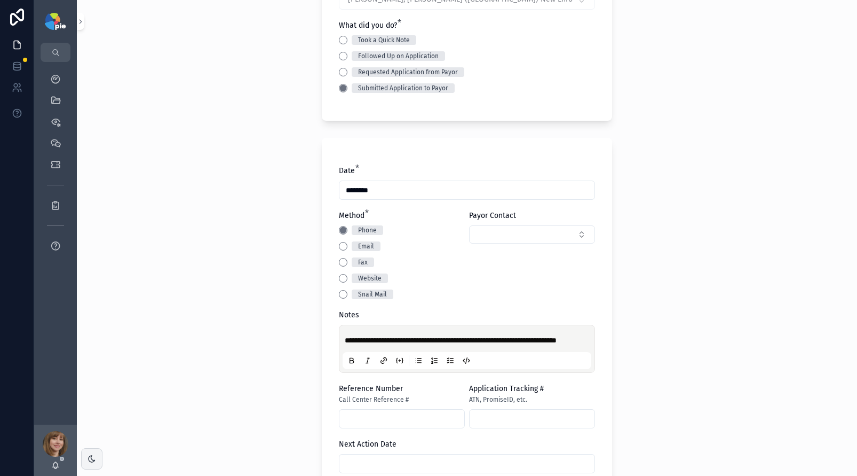
scroll to position [146, 0]
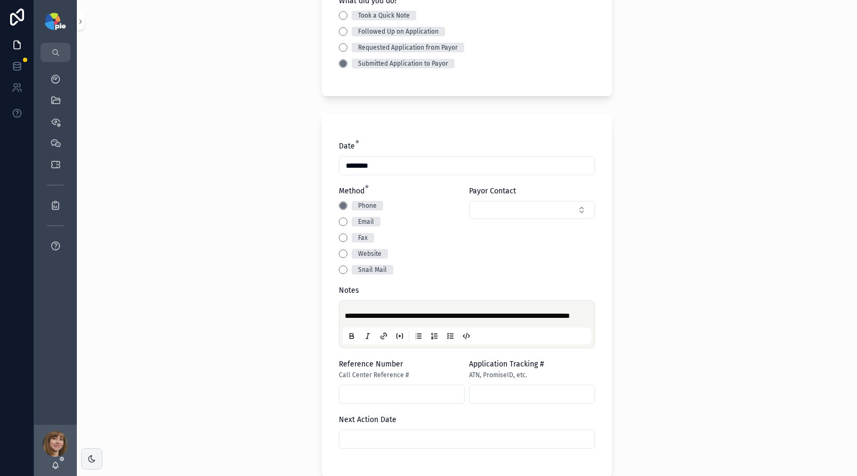
click at [277, 318] on div "**********" at bounding box center [467, 92] width 780 height 476
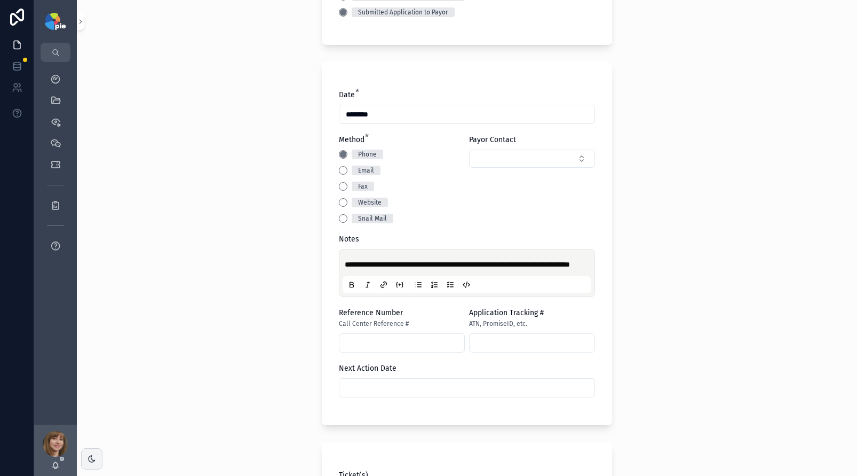
scroll to position [228, 0]
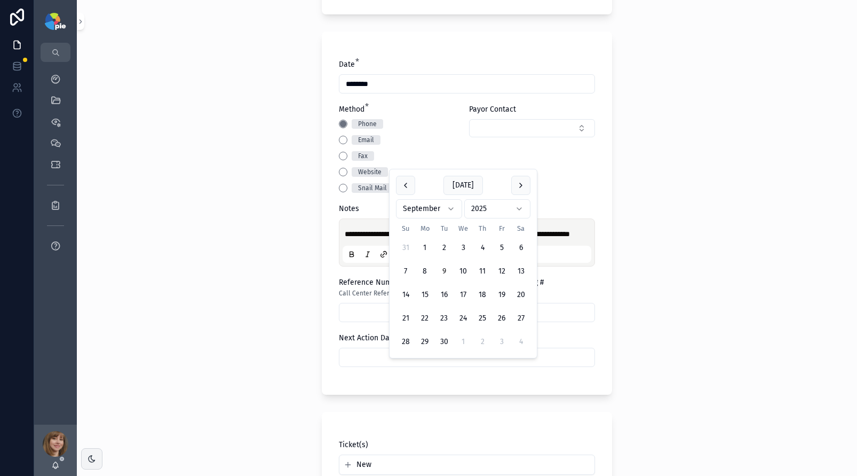
click at [391, 365] on input "scrollable content" at bounding box center [467, 357] width 255 height 15
click at [445, 338] on button "30" at bounding box center [444, 341] width 19 height 19
type input "*********"
click at [235, 348] on div "**********" at bounding box center [467, 238] width 780 height 476
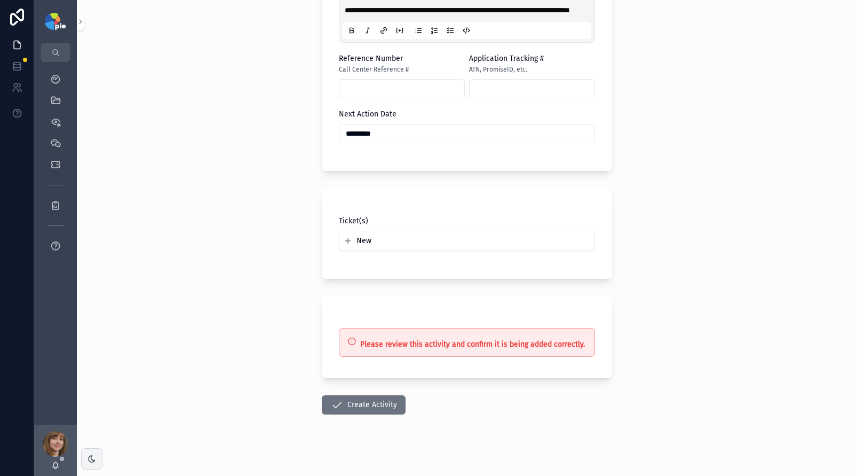
scroll to position [469, 0]
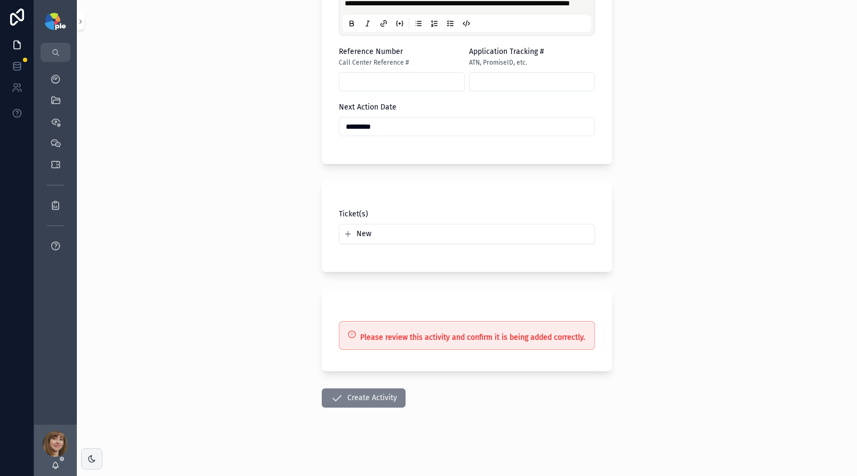
click at [364, 394] on button "Create Activity" at bounding box center [364, 397] width 84 height 19
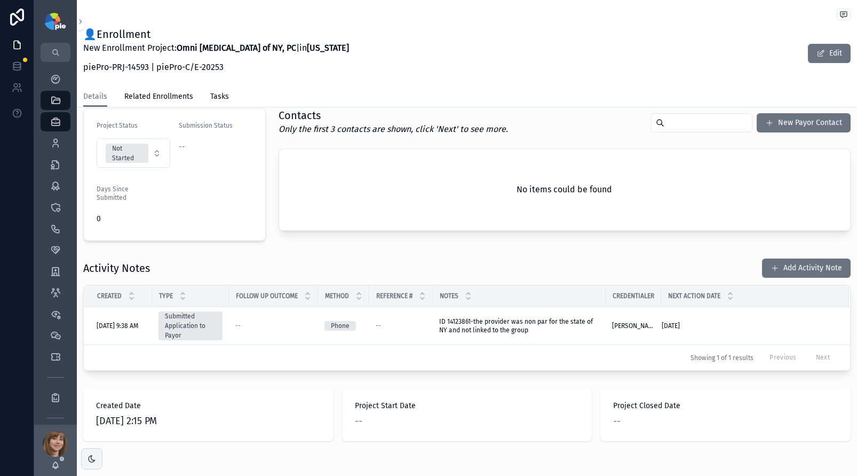
scroll to position [281, 0]
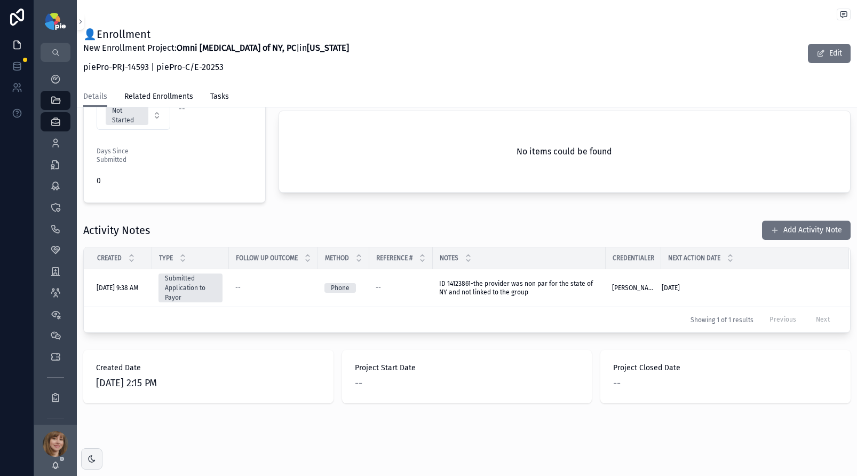
click at [257, 216] on div "Activity Notes Add Activity Note Created Type Follow Up Outcome Method Referenc…" at bounding box center [467, 276] width 780 height 121
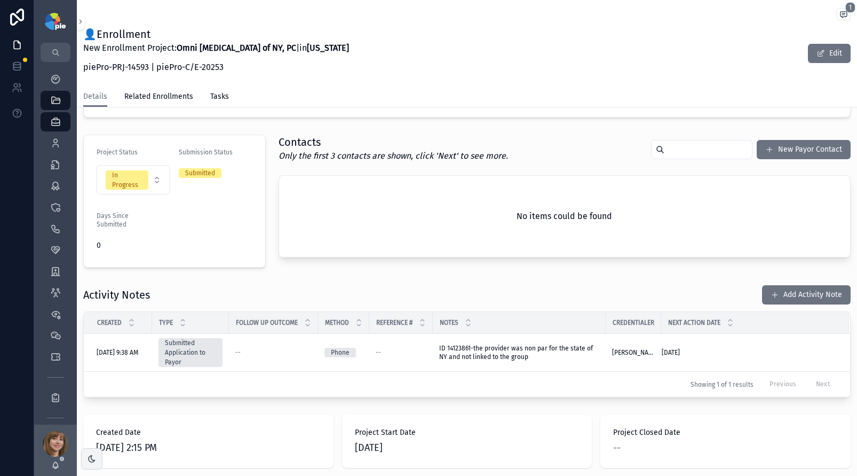
scroll to position [195, 0]
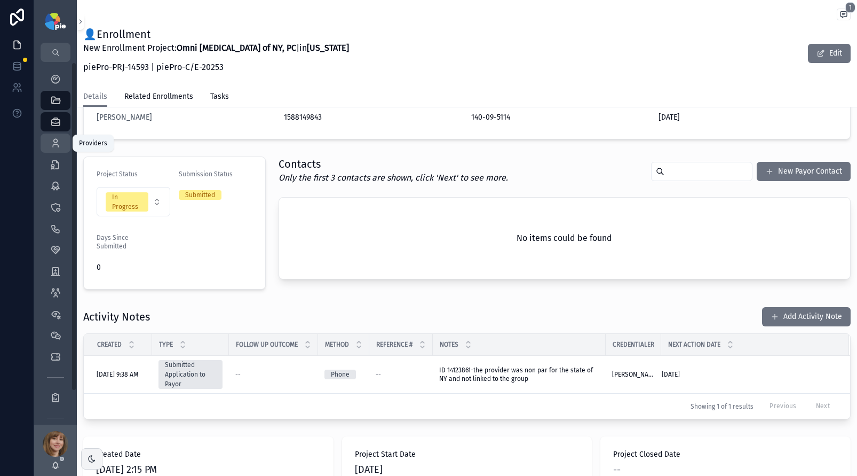
click at [57, 147] on icon "scrollable content" at bounding box center [55, 143] width 11 height 11
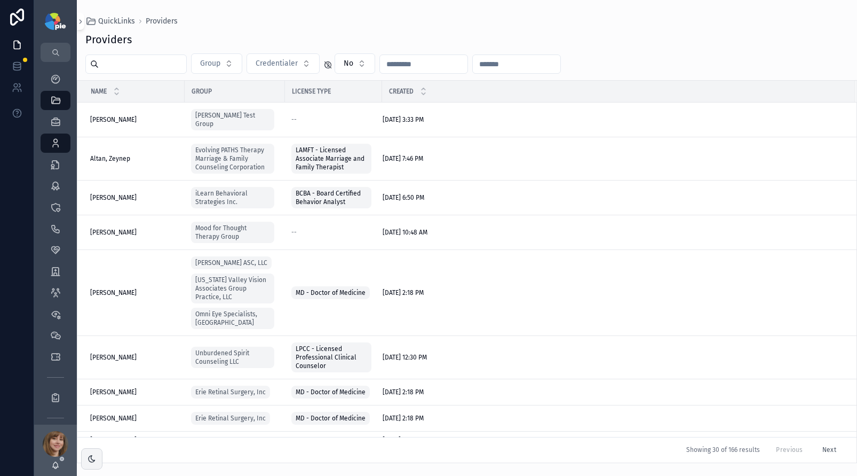
click at [130, 66] on input "scrollable content" at bounding box center [143, 64] width 88 height 15
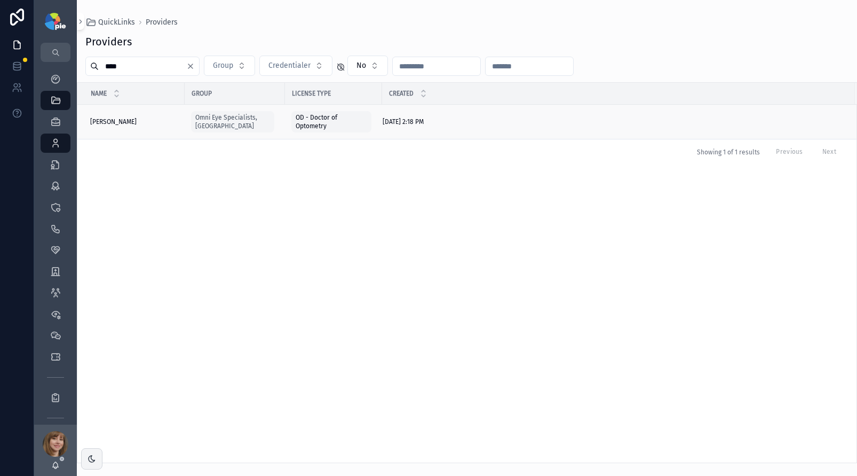
type input "****"
click at [138, 121] on div "Ning, Jason Ning, Jason" at bounding box center [134, 121] width 88 height 9
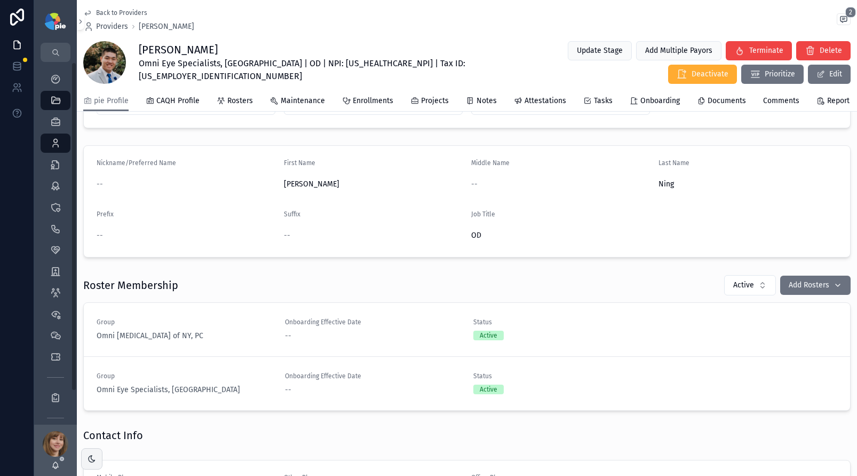
scroll to position [225, 0]
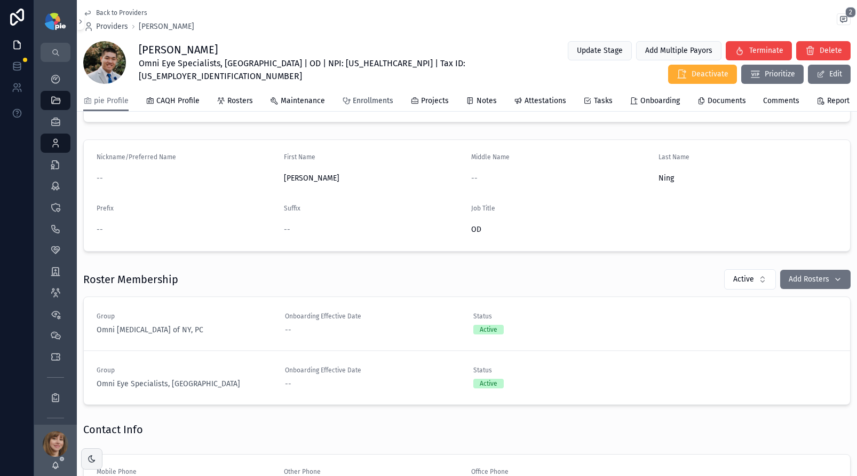
click at [378, 105] on span "Enrollments" at bounding box center [373, 101] width 41 height 11
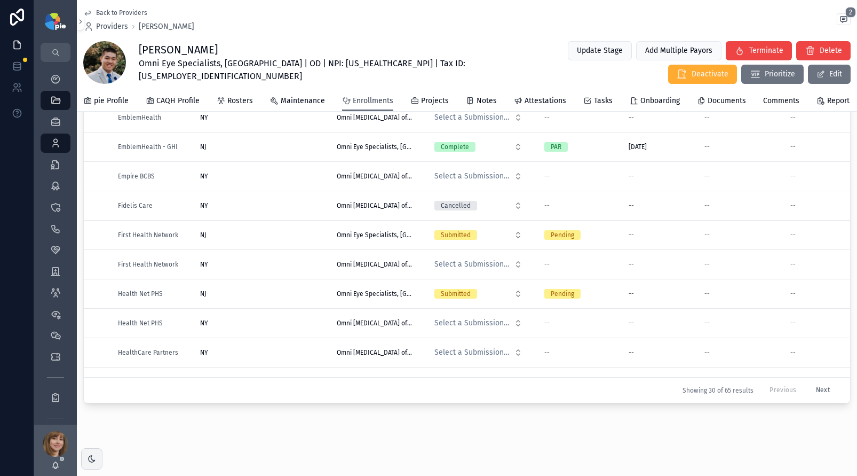
scroll to position [579, 0]
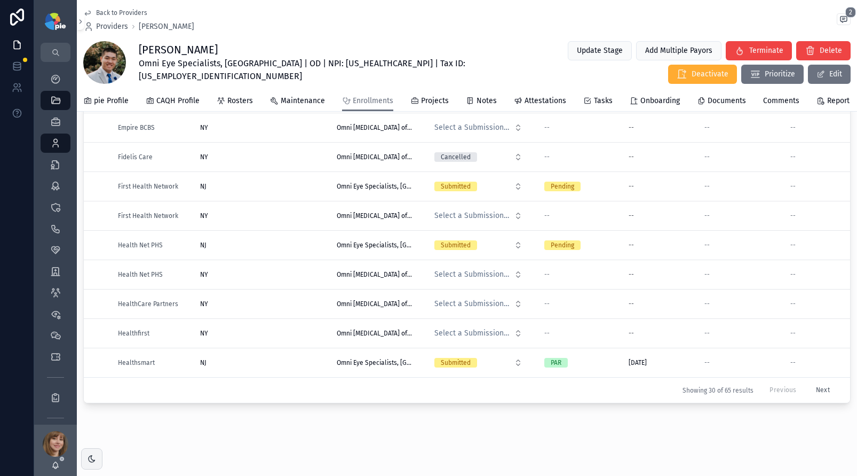
click at [809, 382] on button "Next" at bounding box center [823, 390] width 29 height 17
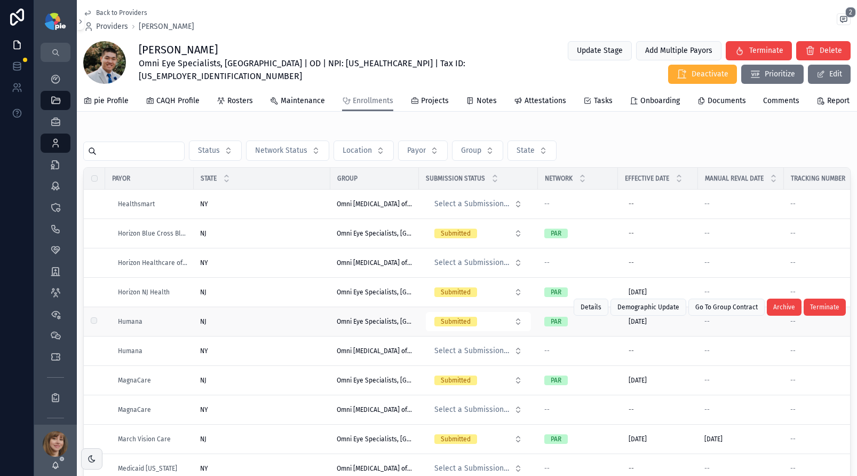
click at [481, 336] on td "Submitted" at bounding box center [478, 321] width 119 height 29
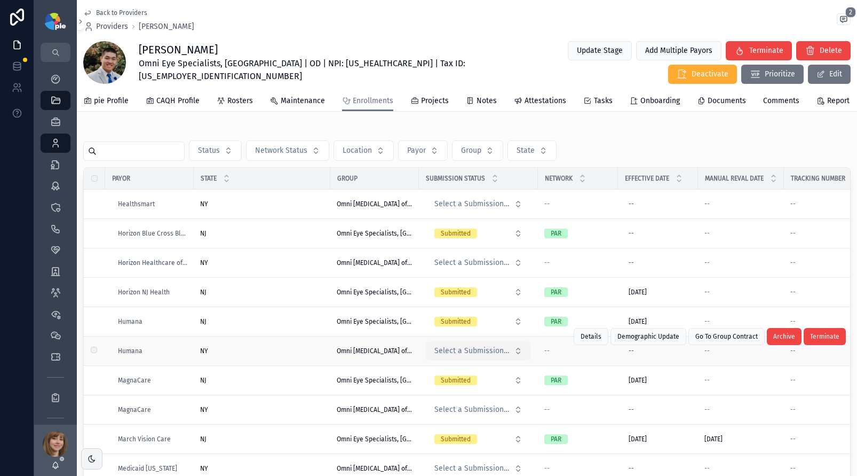
click at [483, 356] on span "Select a Submission Status" at bounding box center [472, 350] width 75 height 11
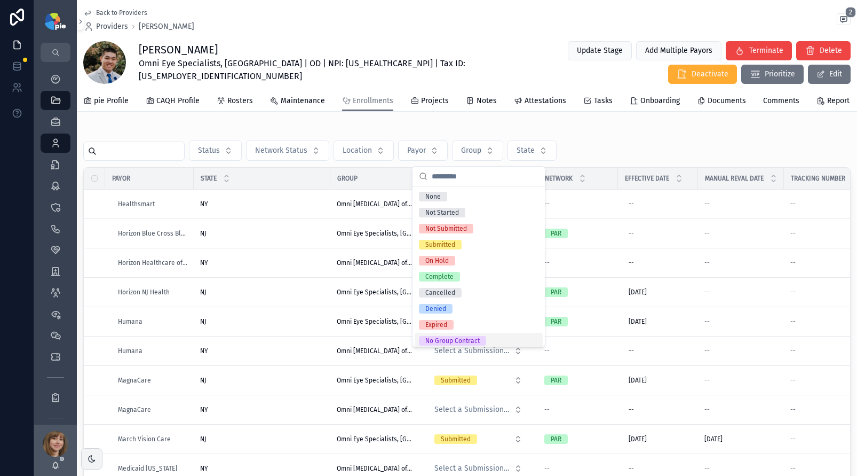
click at [473, 337] on div "No Group Contract" at bounding box center [452, 341] width 54 height 10
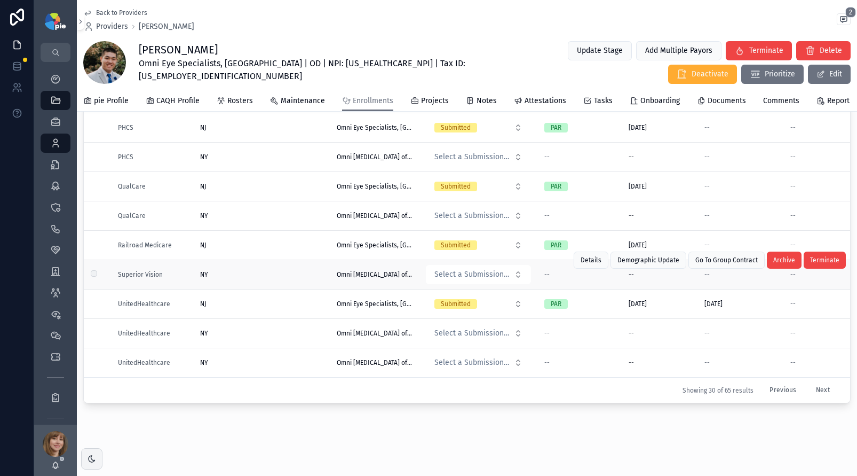
scroll to position [130, 0]
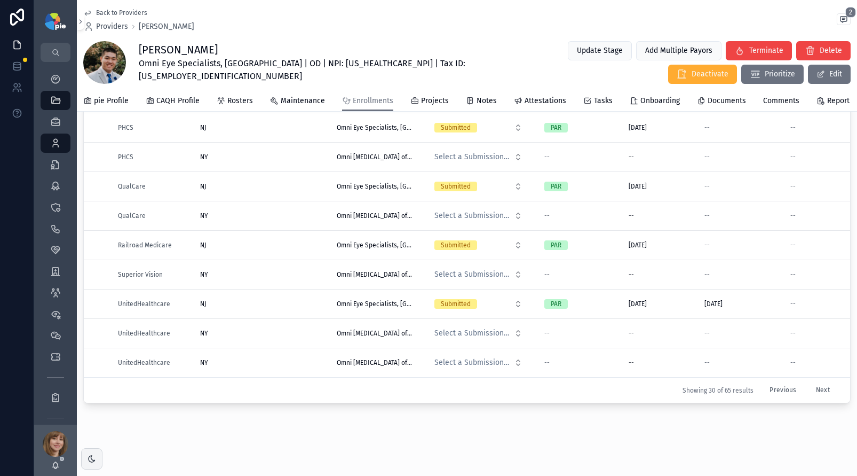
click at [771, 384] on button "Previous" at bounding box center [783, 390] width 42 height 17
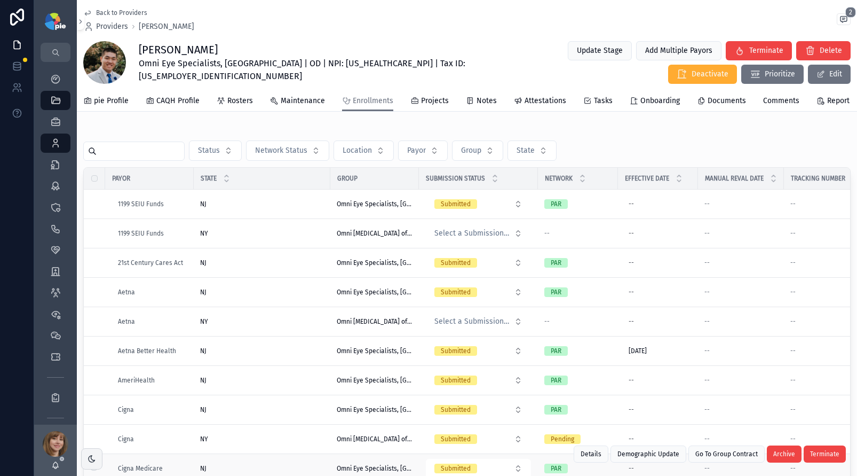
scroll to position [103, 0]
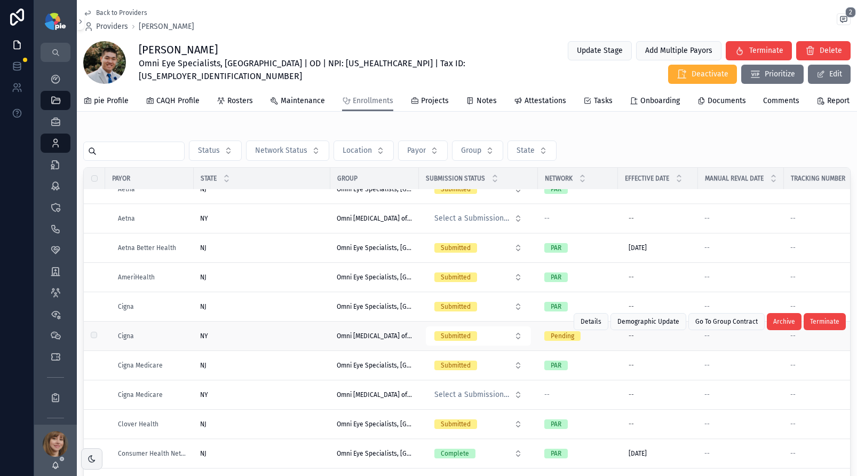
click at [238, 340] on div "NY NY" at bounding box center [262, 336] width 124 height 9
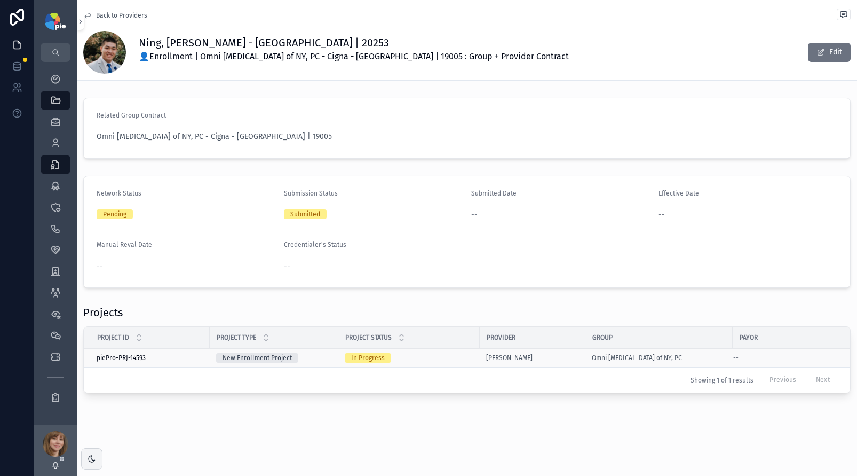
click at [464, 352] on td "In Progress" at bounding box center [408, 358] width 141 height 19
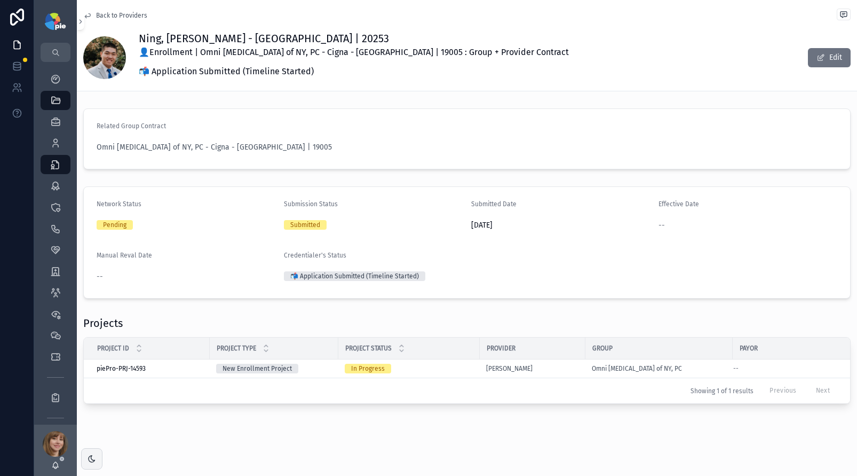
click at [461, 357] on div "Project Status" at bounding box center [409, 348] width 140 height 20
click at [111, 21] on div "Back to Providers" at bounding box center [467, 16] width 768 height 14
click at [115, 15] on span "Back to Providers" at bounding box center [121, 15] width 51 height 9
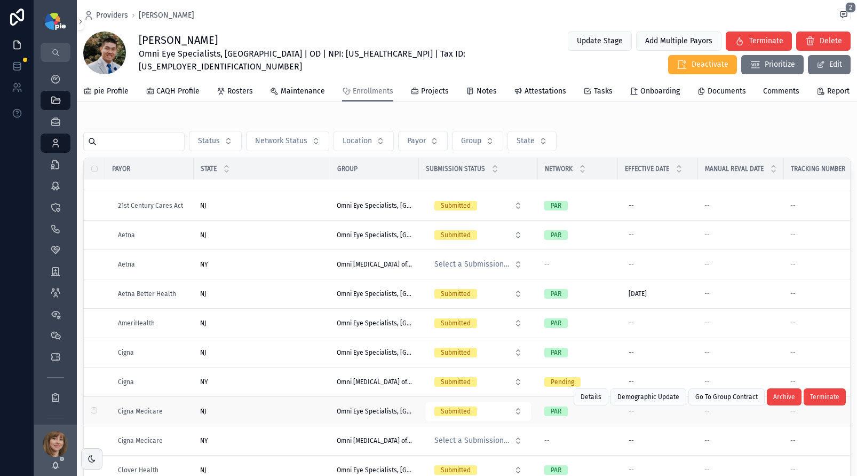
scroll to position [106, 0]
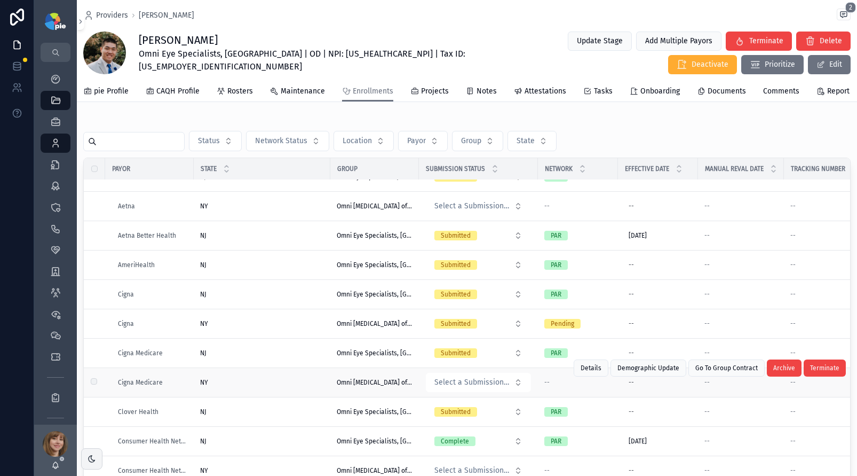
click at [251, 396] on td "NY NY" at bounding box center [262, 382] width 137 height 29
click at [254, 386] on div "NY NY" at bounding box center [262, 382] width 124 height 9
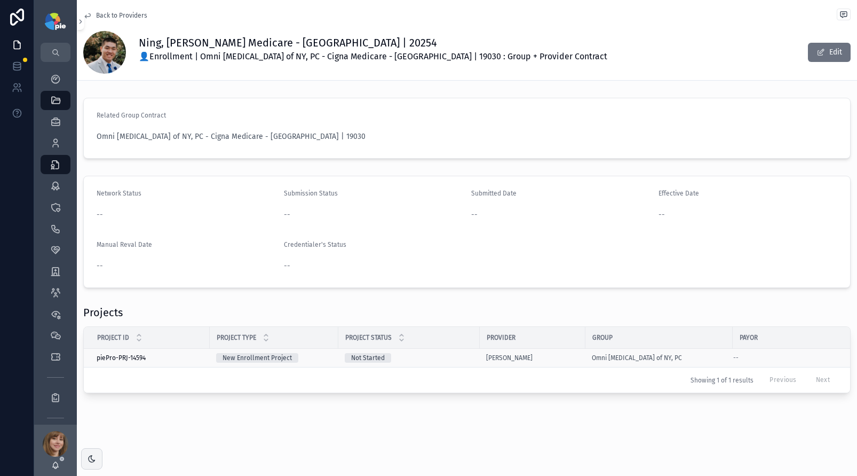
click at [421, 357] on div "Not Started" at bounding box center [409, 358] width 129 height 10
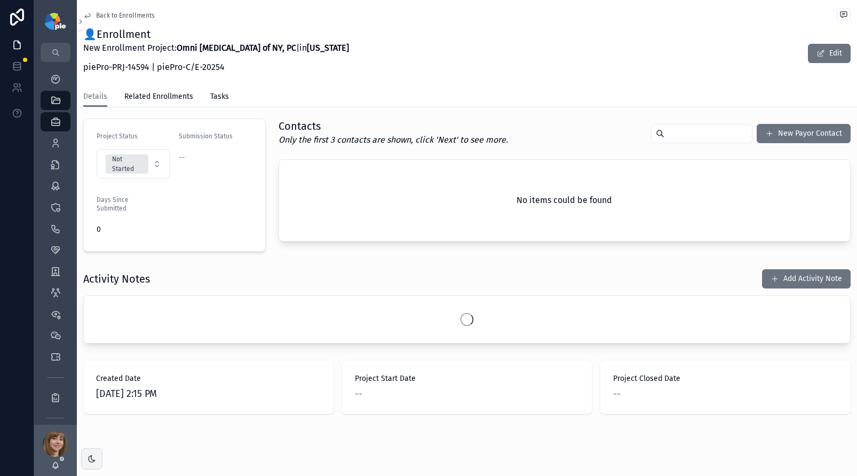
scroll to position [243, 0]
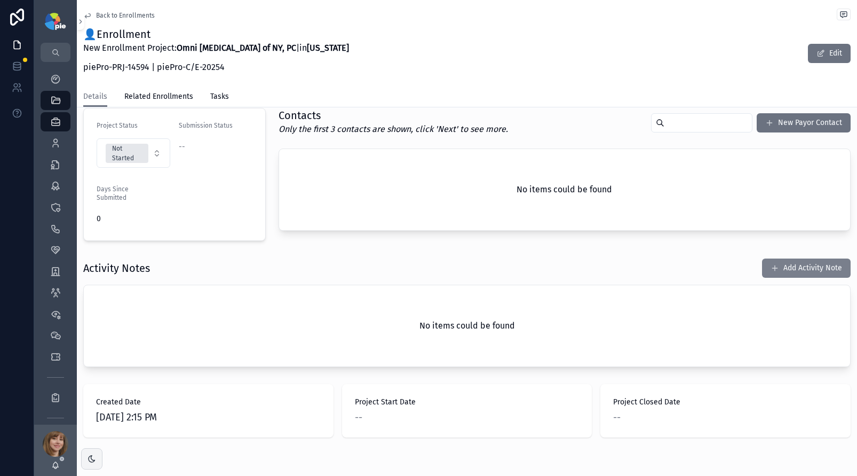
click at [779, 265] on button "Add Activity Note" at bounding box center [806, 267] width 89 height 19
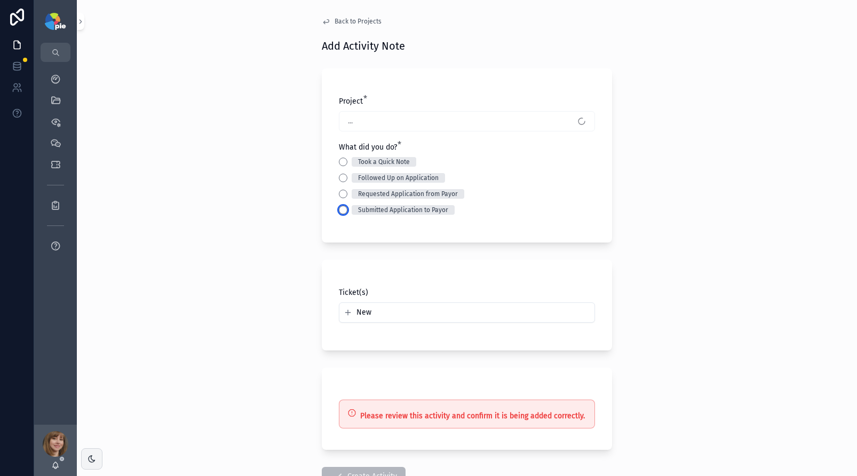
click at [340, 207] on button "Submitted Application to Payor" at bounding box center [343, 210] width 9 height 9
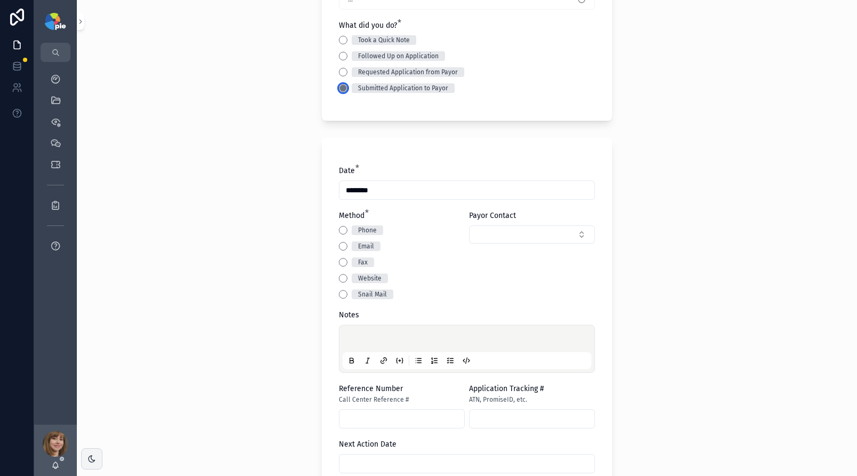
scroll to position [185, 0]
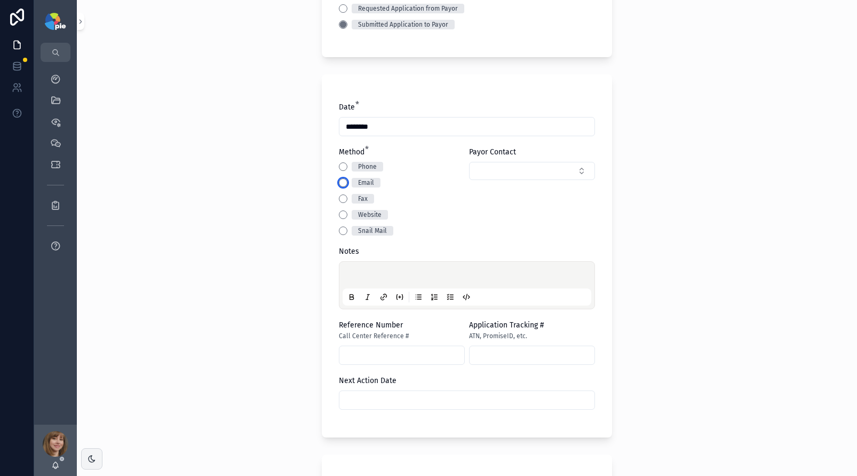
click at [339, 180] on button "Email" at bounding box center [343, 182] width 9 height 9
click at [352, 275] on p "scrollable content" at bounding box center [469, 276] width 249 height 11
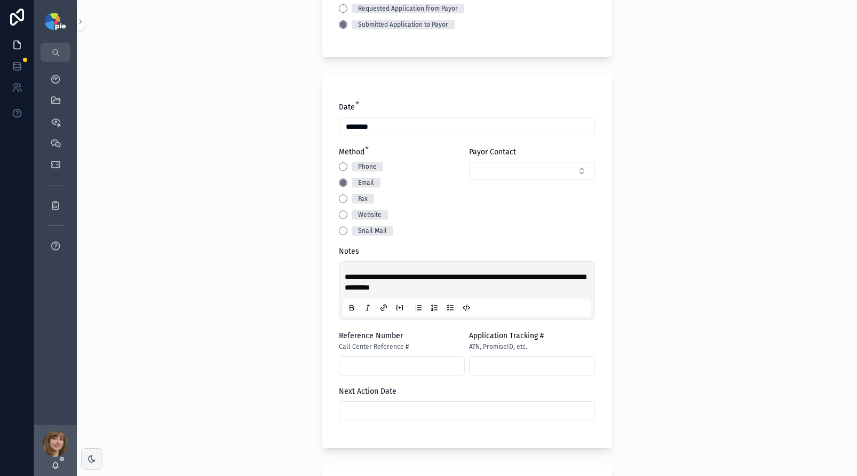
click at [350, 364] on input "scrollable content" at bounding box center [402, 365] width 125 height 15
type input "*********"
click at [413, 417] on input "scrollable content" at bounding box center [467, 410] width 255 height 15
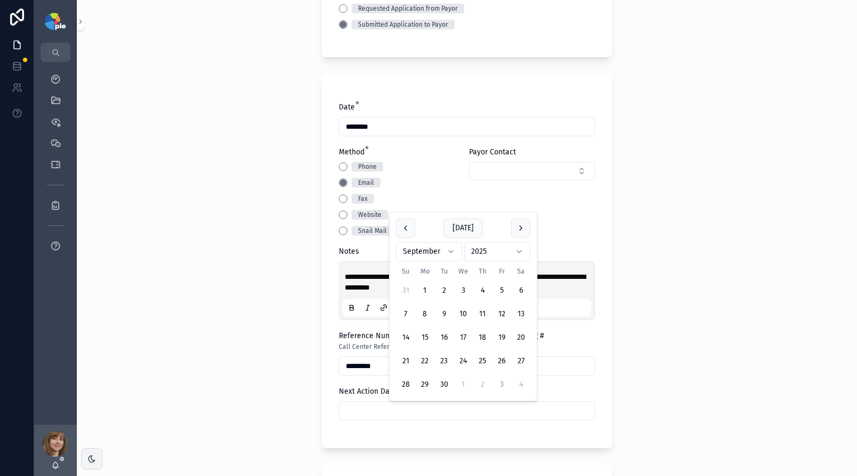
click at [500, 381] on button "3" at bounding box center [501, 384] width 19 height 19
type input "*********"
click at [210, 357] on div "**********" at bounding box center [467, 238] width 780 height 476
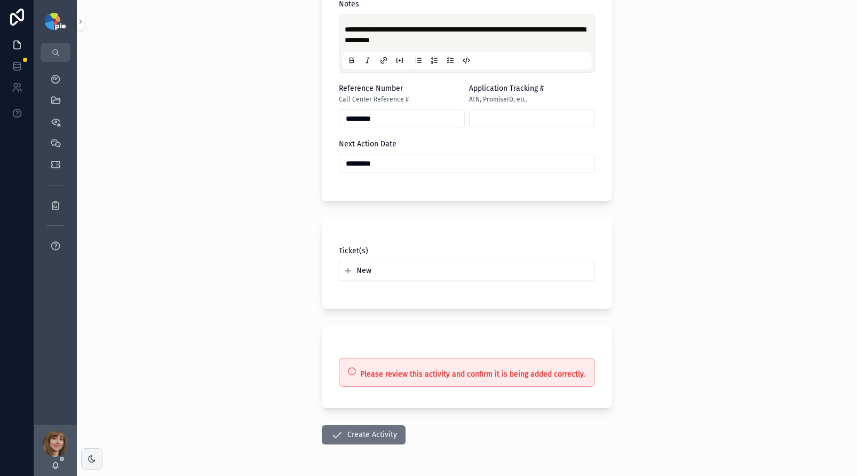
scroll to position [469, 0]
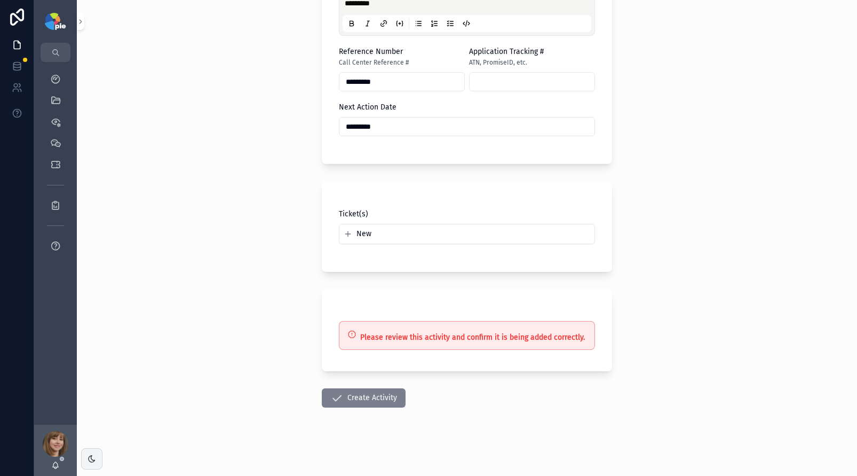
click at [364, 389] on button "Create Activity" at bounding box center [364, 397] width 84 height 19
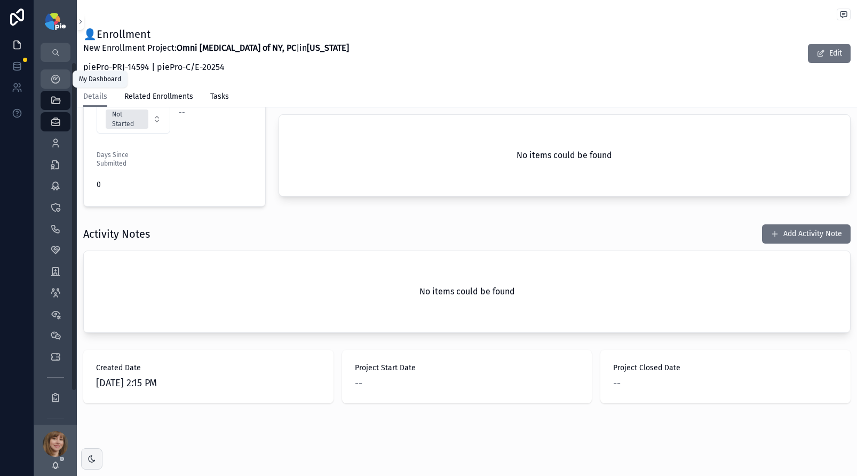
scroll to position [281, 0]
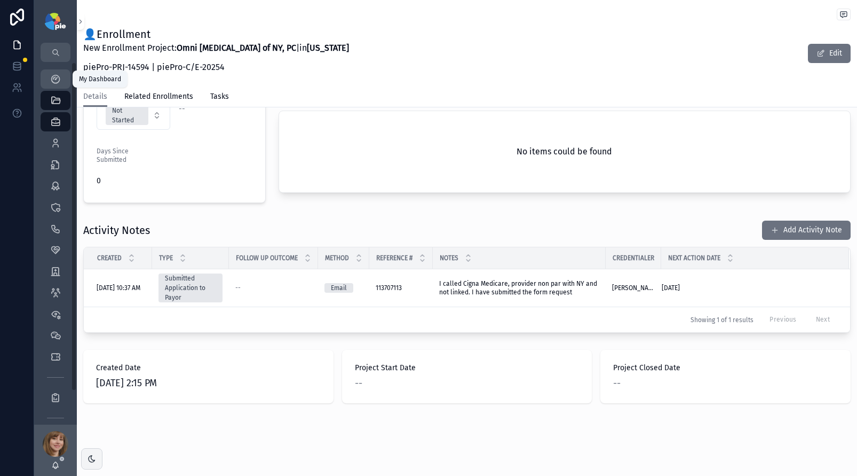
click at [53, 79] on icon "scrollable content" at bounding box center [55, 79] width 11 height 11
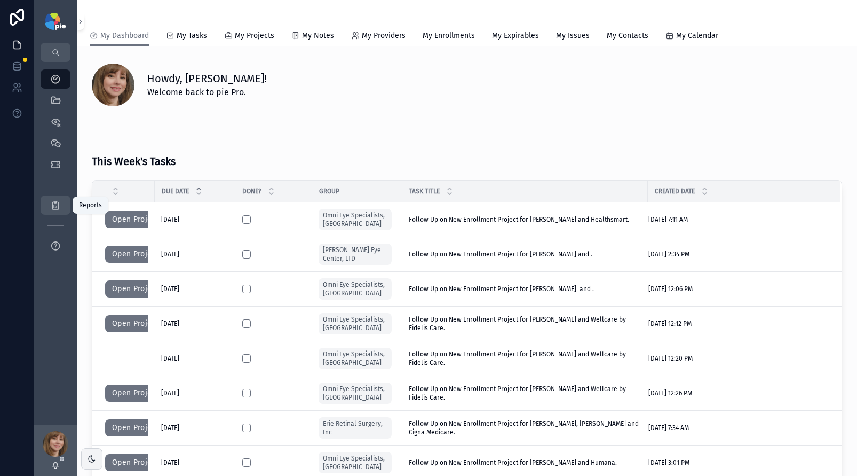
click at [47, 198] on div "Reports" at bounding box center [55, 204] width 17 height 17
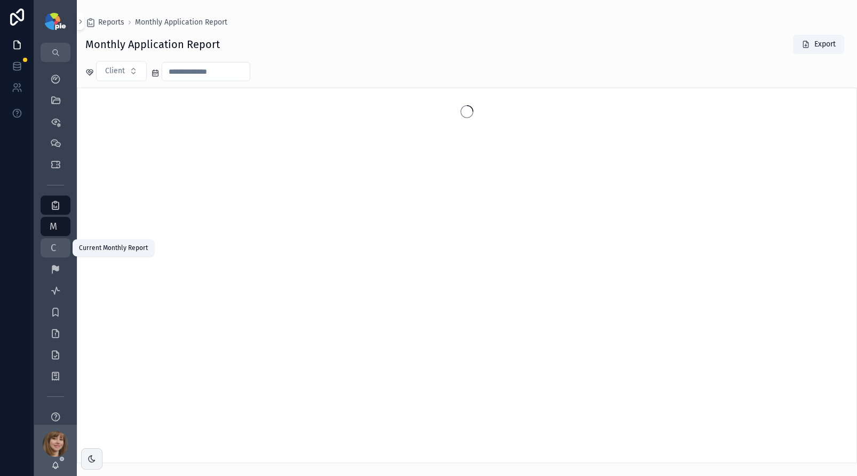
click at [57, 251] on span "C" at bounding box center [53, 247] width 11 height 11
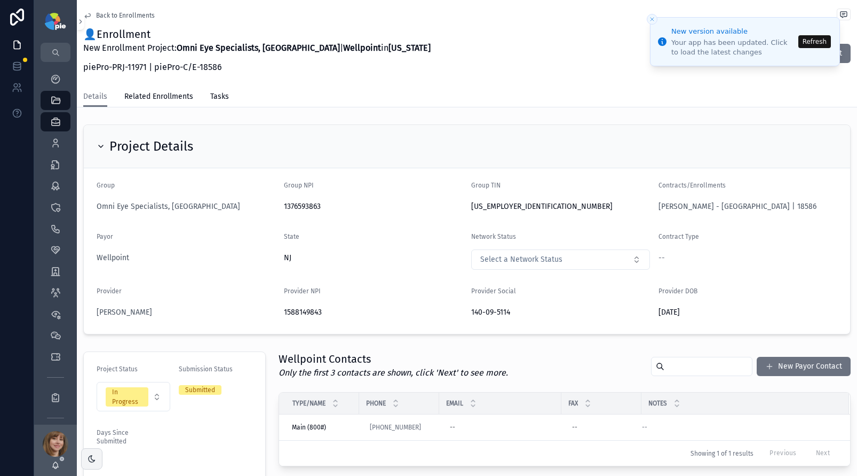
click at [806, 42] on button "Refresh" at bounding box center [815, 41] width 33 height 13
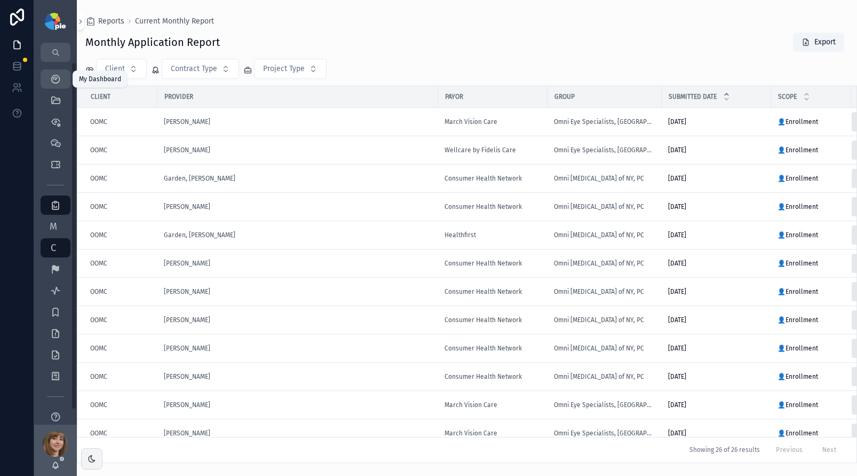
click at [49, 85] on div "My Dashboard" at bounding box center [55, 78] width 17 height 17
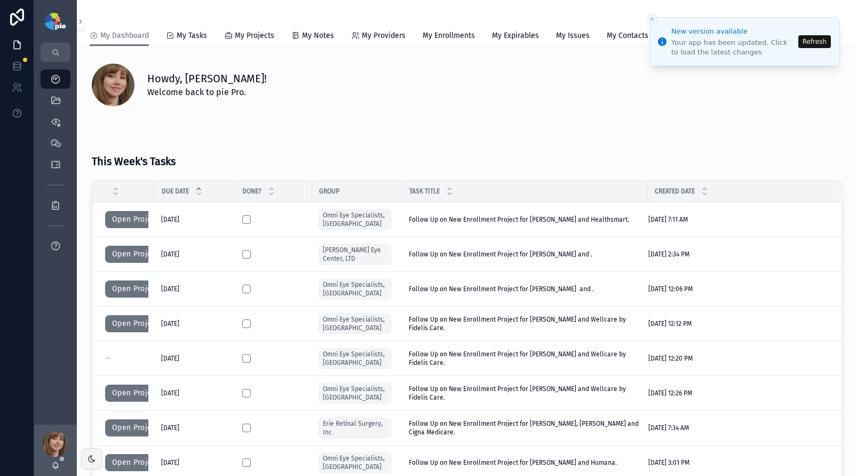
click at [812, 36] on button "Refresh" at bounding box center [815, 41] width 33 height 13
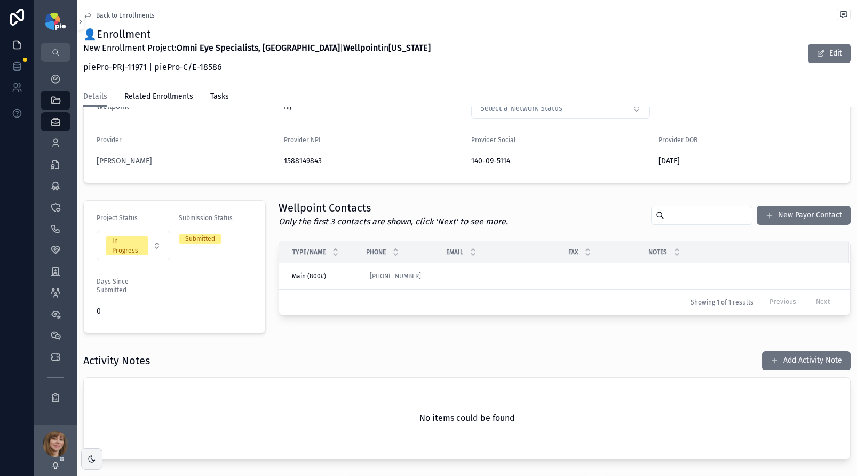
scroll to position [246, 0]
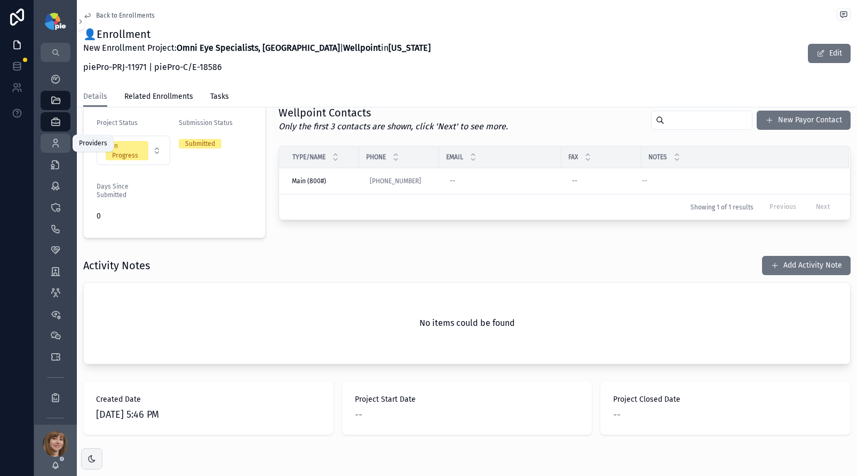
click at [58, 145] on icon "scrollable content" at bounding box center [55, 143] width 11 height 11
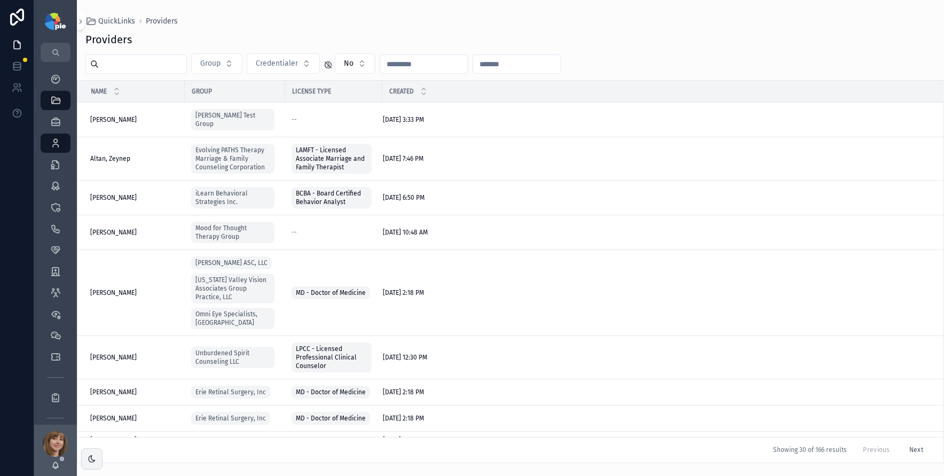
click at [619, 73] on div "Group Credentialer No" at bounding box center [510, 63] width 867 height 20
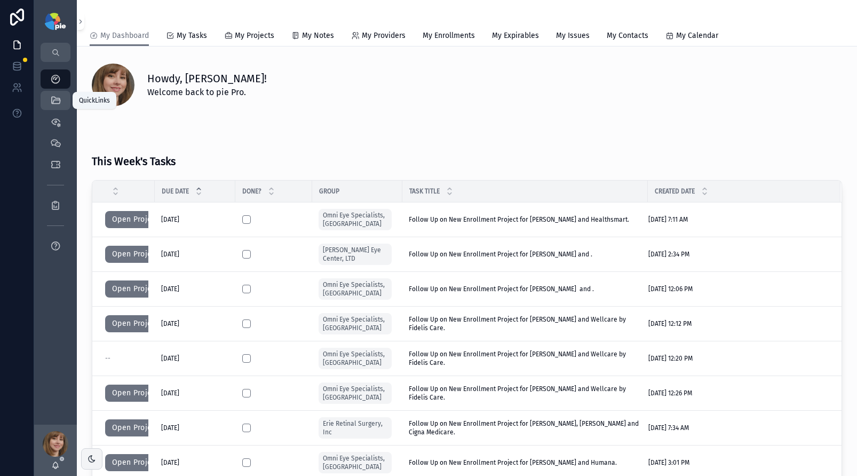
click at [52, 104] on icon "scrollable content" at bounding box center [55, 100] width 11 height 11
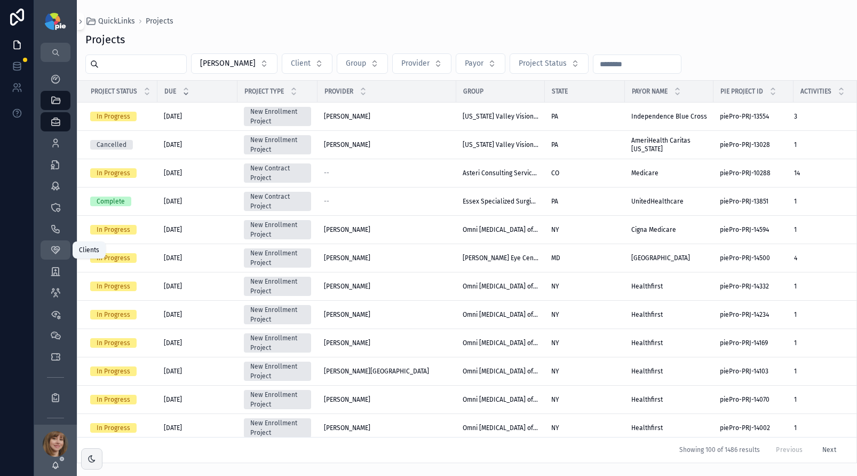
click at [56, 243] on div "Clients" at bounding box center [55, 249] width 17 height 17
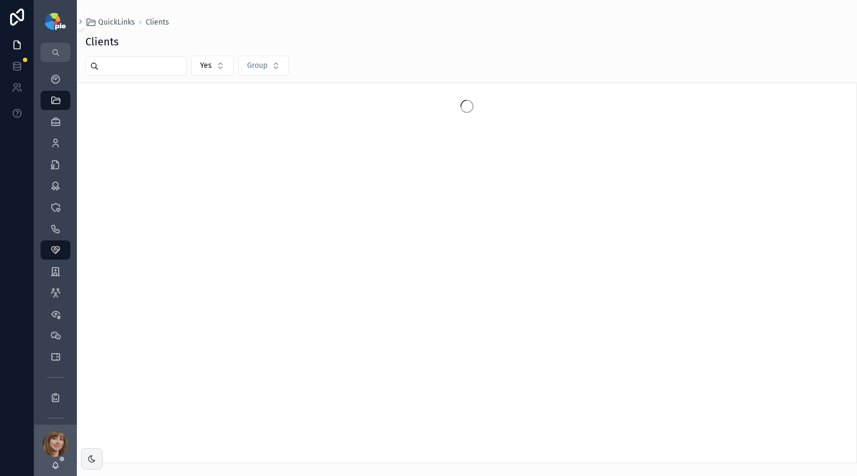
click at [143, 66] on input "scrollable content" at bounding box center [143, 66] width 88 height 15
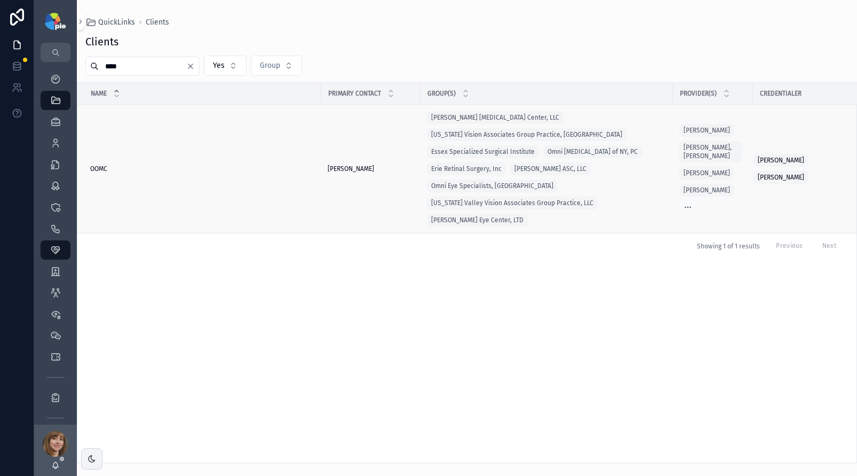
type input "****"
click at [160, 164] on div "OOMC OOMC" at bounding box center [202, 168] width 225 height 9
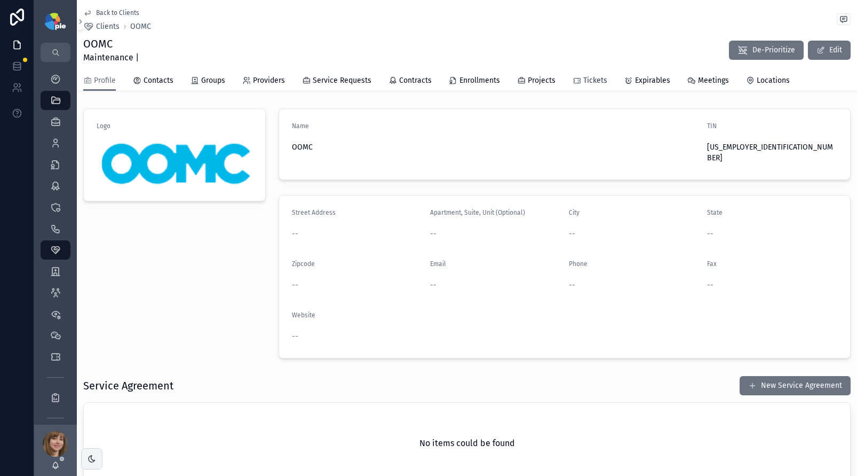
click at [585, 80] on span "Tickets" at bounding box center [595, 80] width 24 height 11
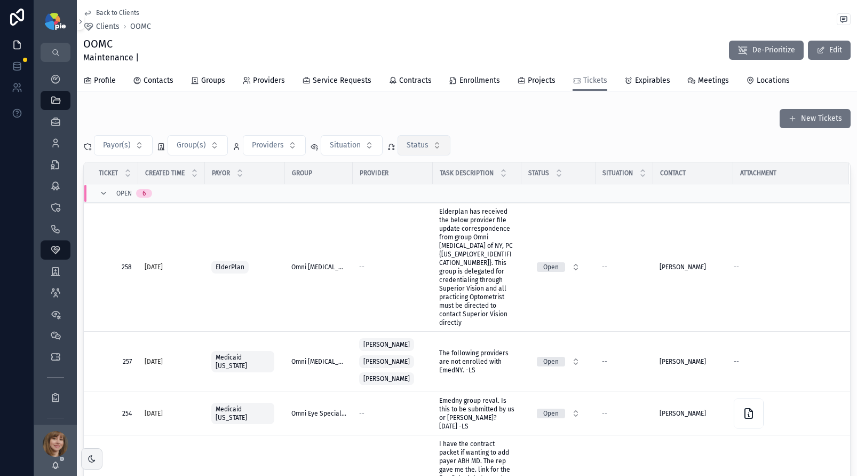
click at [411, 144] on span "Status" at bounding box center [418, 145] width 22 height 11
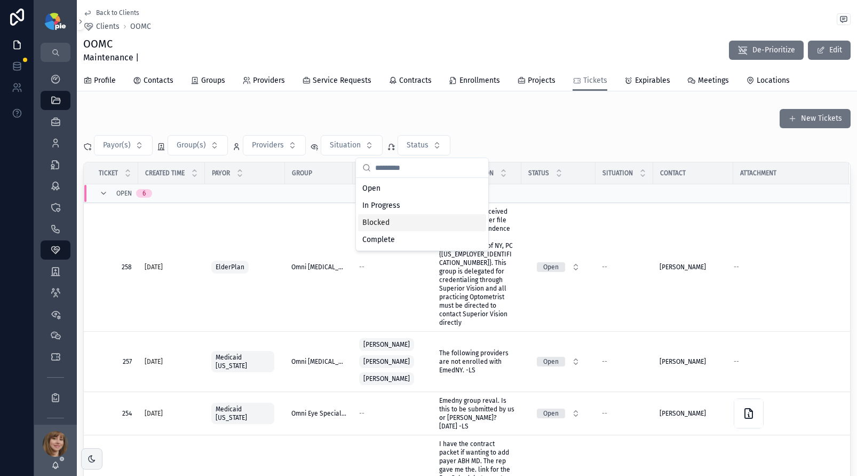
click at [393, 222] on div "Blocked" at bounding box center [422, 222] width 128 height 17
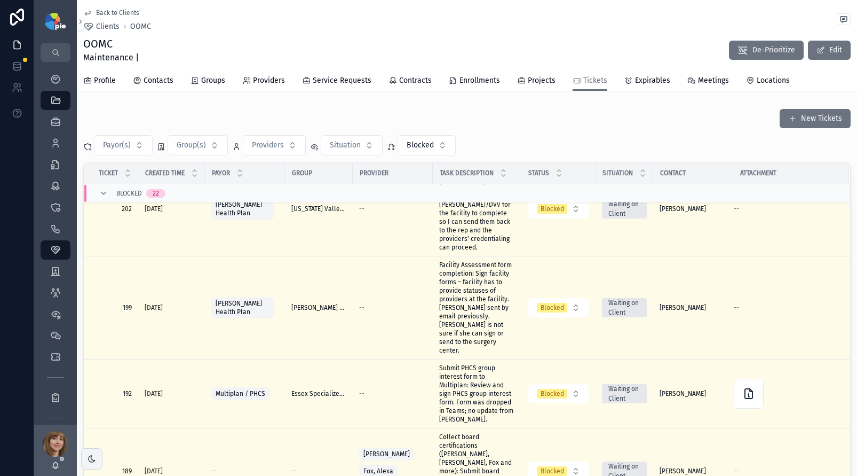
scroll to position [1098, 0]
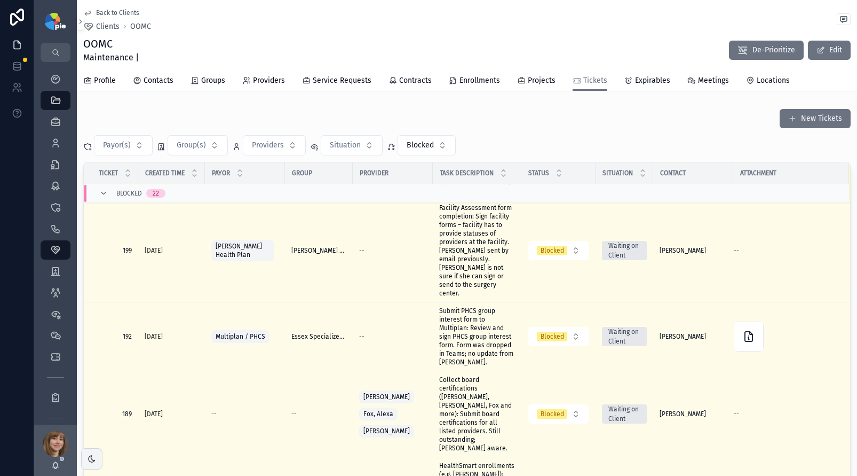
click at [469, 194] on span "Geisinger Facility Forms: I have emailed Jessie the forms needed for Geisinger/…" at bounding box center [477, 151] width 76 height 85
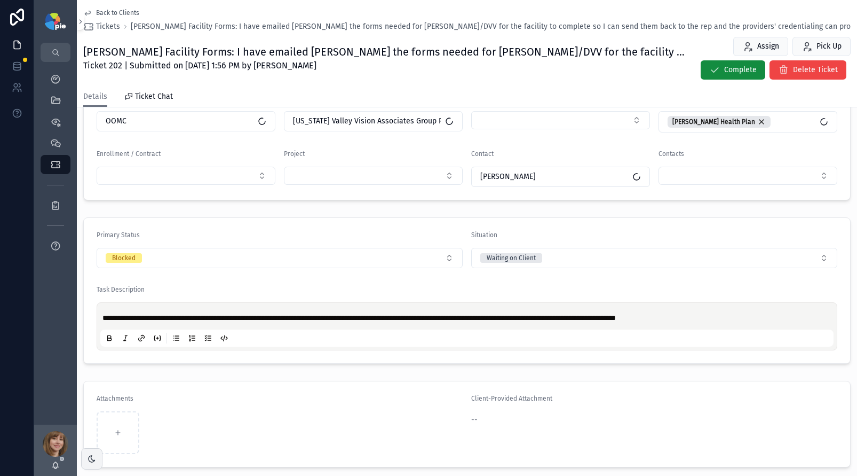
scroll to position [162, 0]
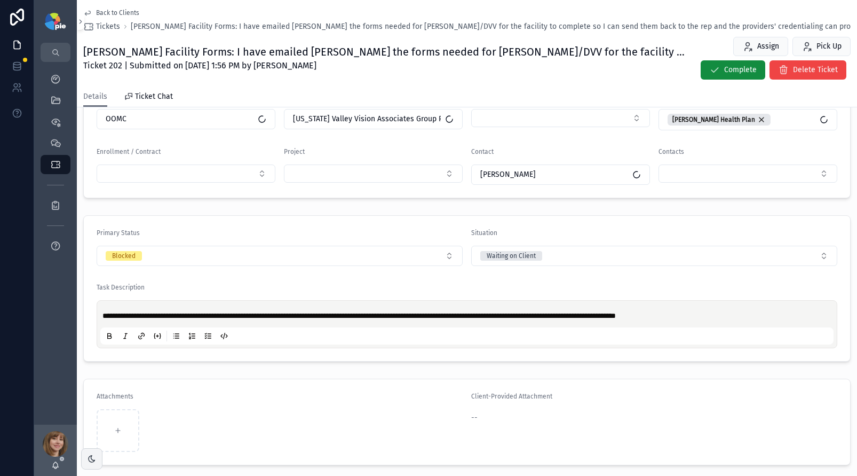
click at [754, 315] on p "**********" at bounding box center [468, 315] width 733 height 11
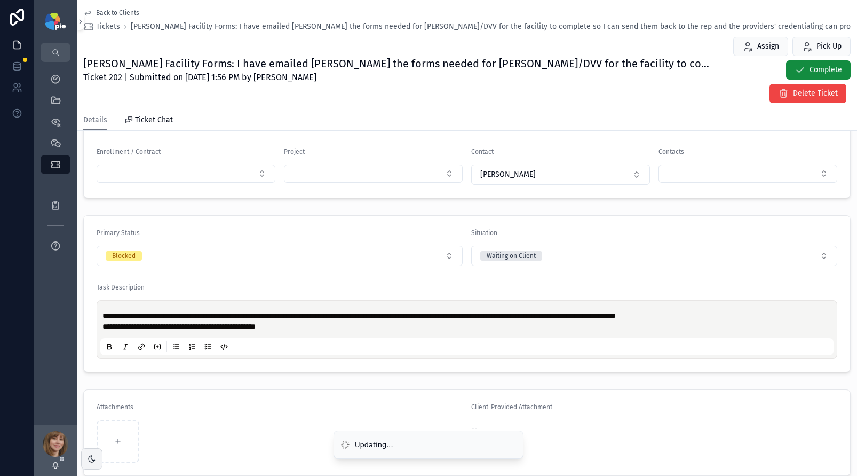
click at [256, 324] on span "**********" at bounding box center [178, 325] width 153 height 7
click at [256, 329] on span "**********" at bounding box center [178, 325] width 153 height 7
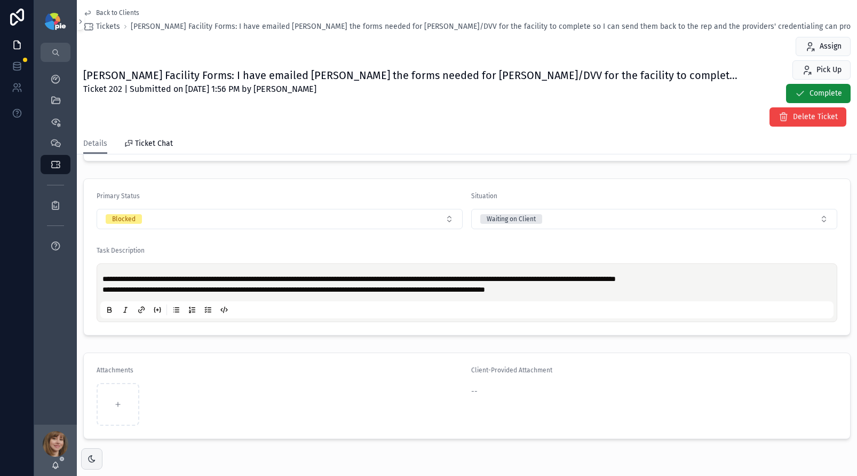
scroll to position [282, 0]
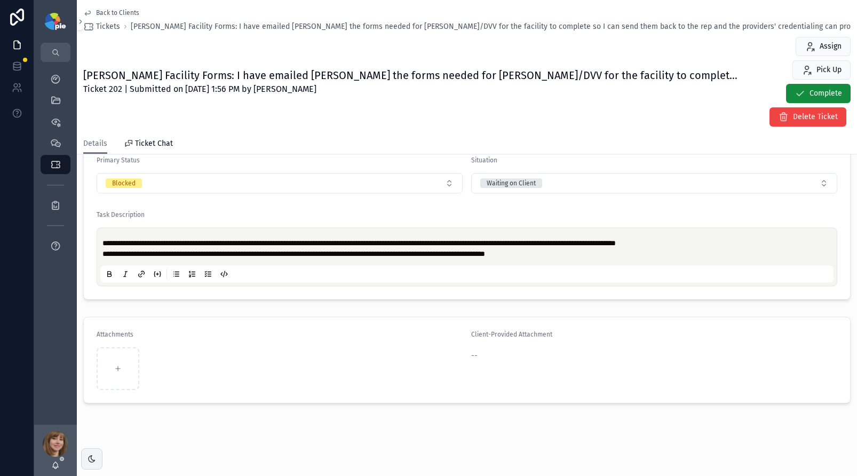
click at [119, 11] on span "Back to Clients" at bounding box center [117, 13] width 43 height 9
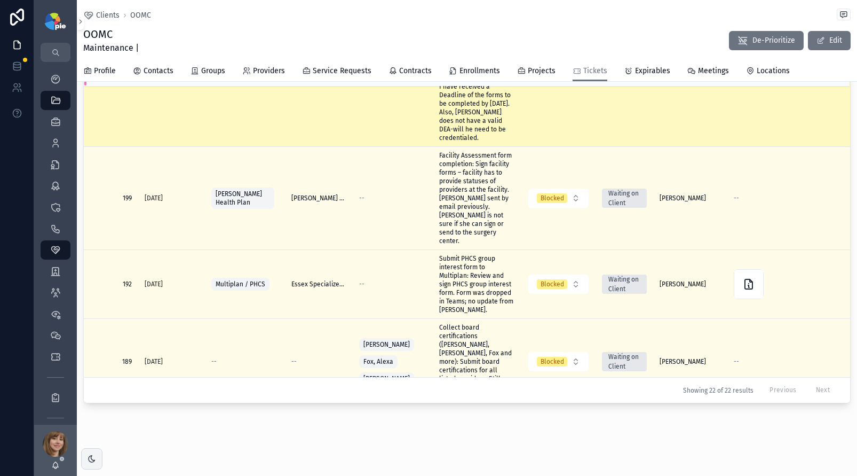
scroll to position [1100, 0]
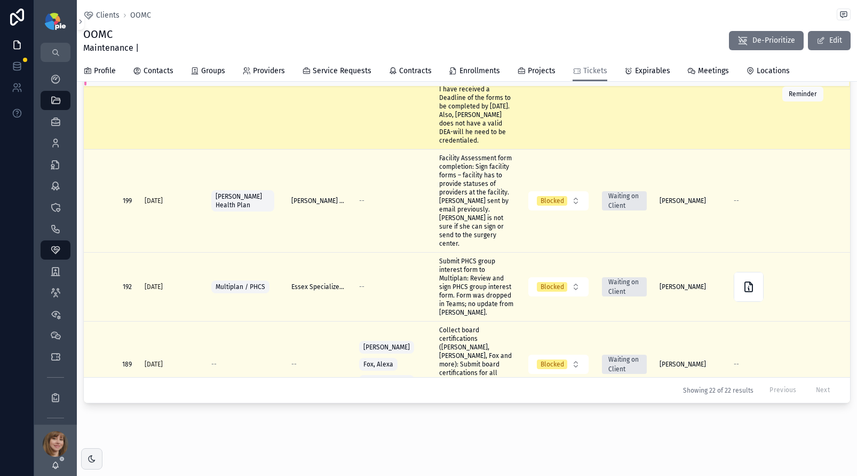
click at [52, 146] on icon "scrollable content" at bounding box center [55, 143] width 11 height 11
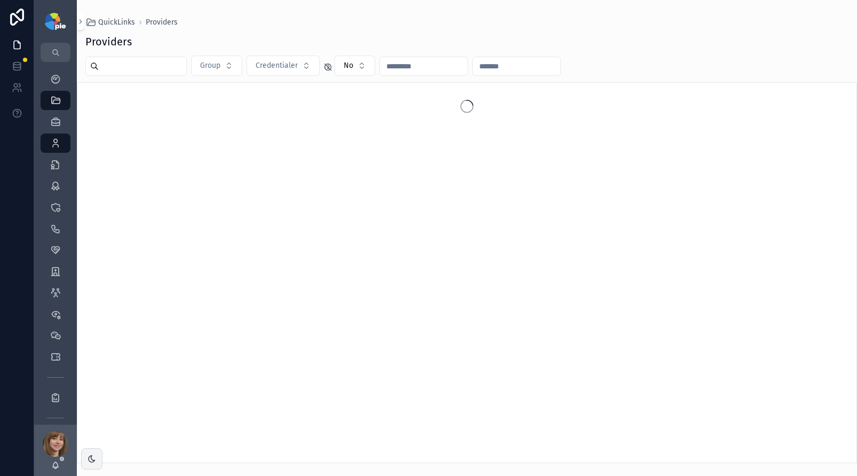
click at [141, 70] on input "scrollable content" at bounding box center [143, 66] width 88 height 15
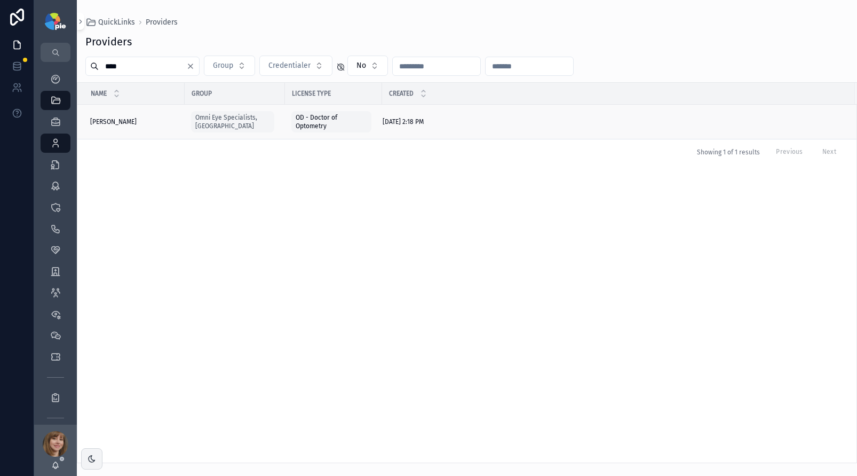
type input "****"
click at [147, 124] on div "Ning, Jason Ning, Jason" at bounding box center [134, 121] width 88 height 9
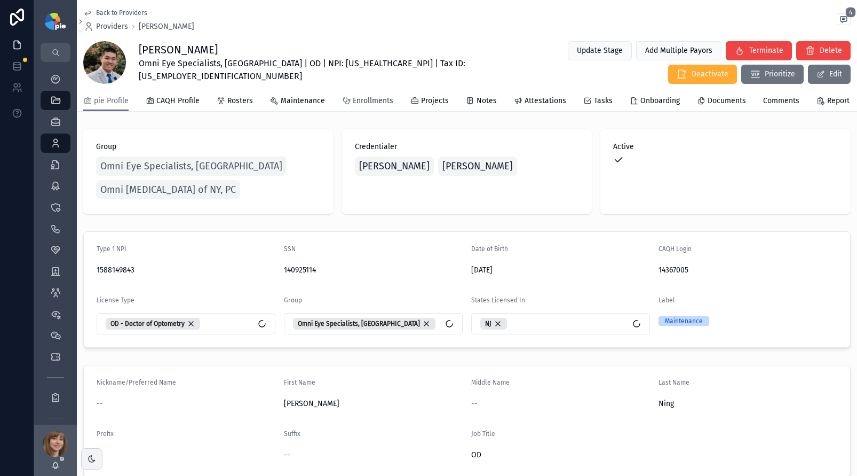
click at [384, 106] on span "Enrollments" at bounding box center [373, 101] width 41 height 11
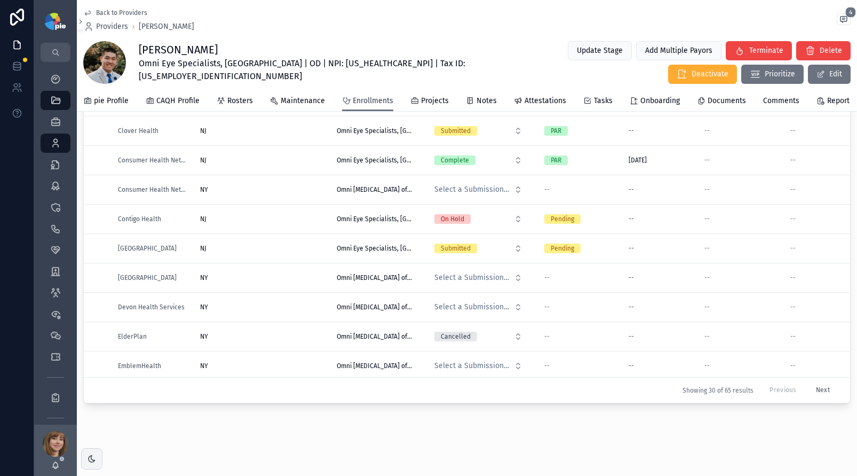
scroll to position [579, 0]
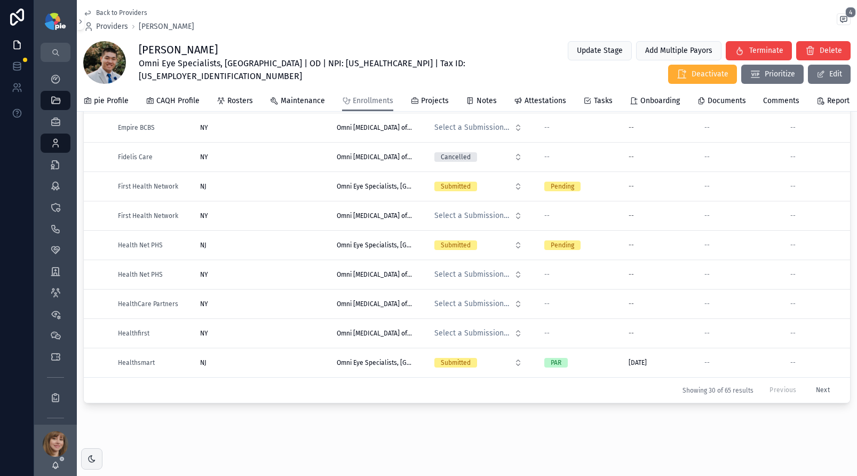
click at [809, 382] on button "Next" at bounding box center [823, 390] width 29 height 17
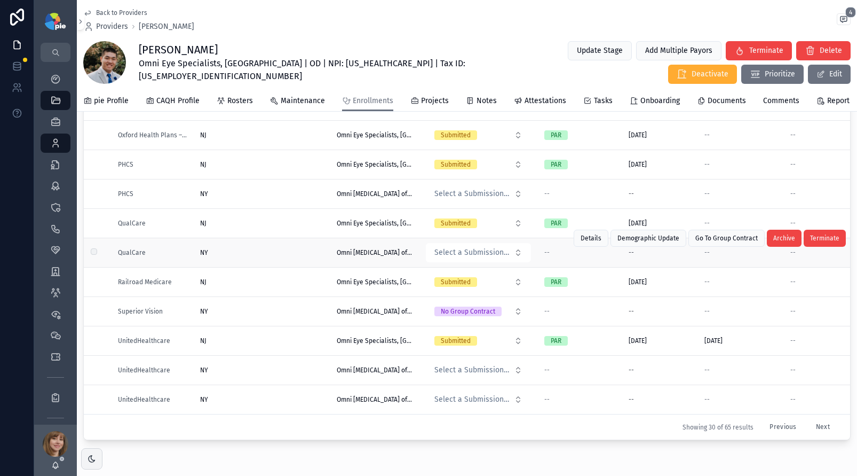
scroll to position [130, 0]
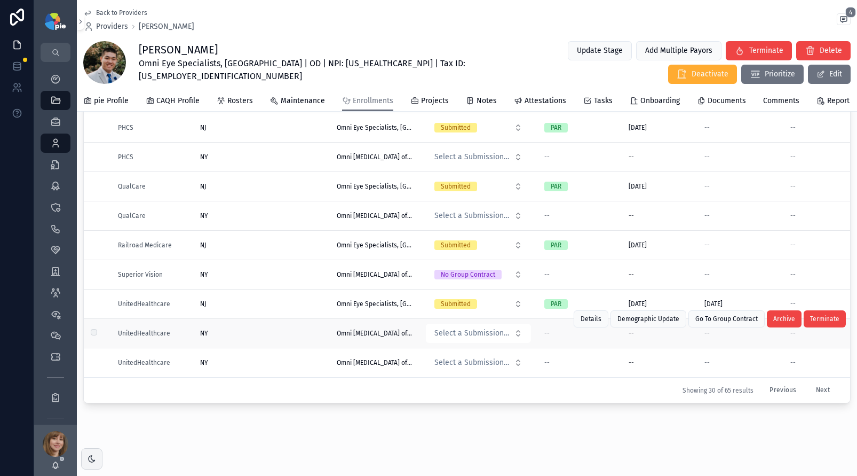
click at [241, 329] on div "NY [GEOGRAPHIC_DATA]" at bounding box center [262, 333] width 124 height 9
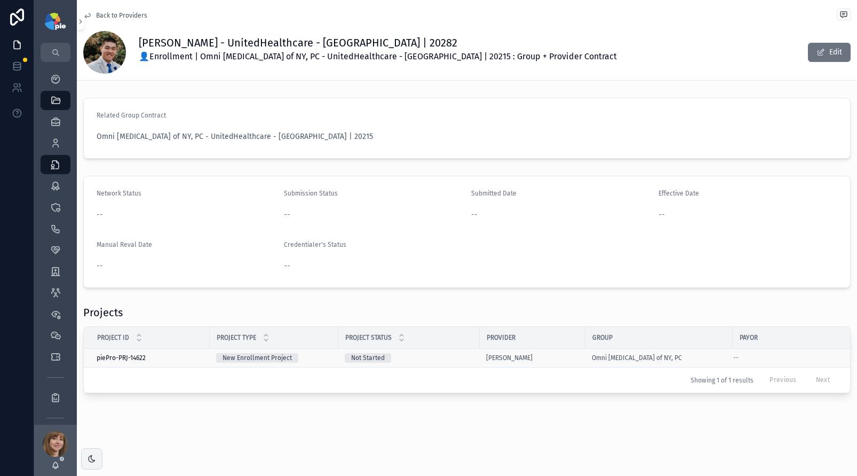
click at [467, 357] on div "Not Started" at bounding box center [409, 358] width 129 height 10
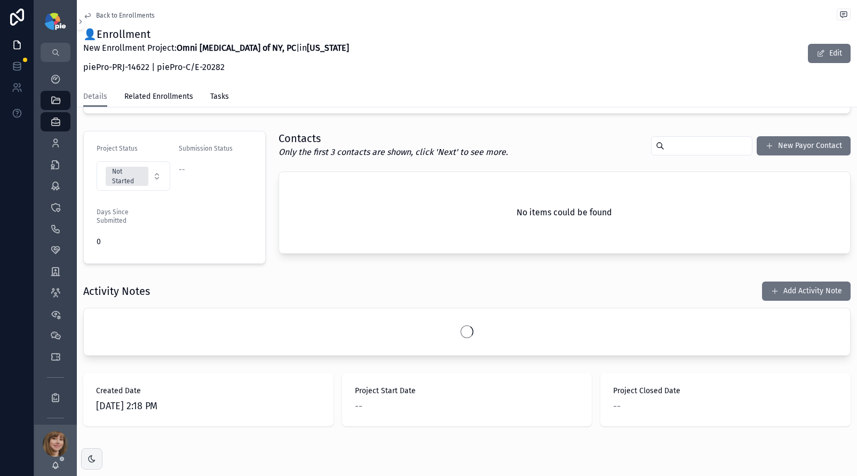
scroll to position [227, 0]
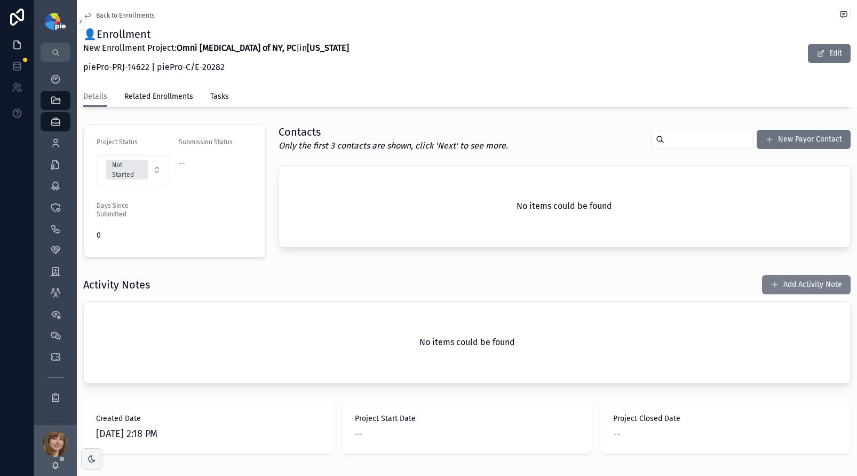
click at [803, 285] on button "Add Activity Note" at bounding box center [806, 284] width 89 height 19
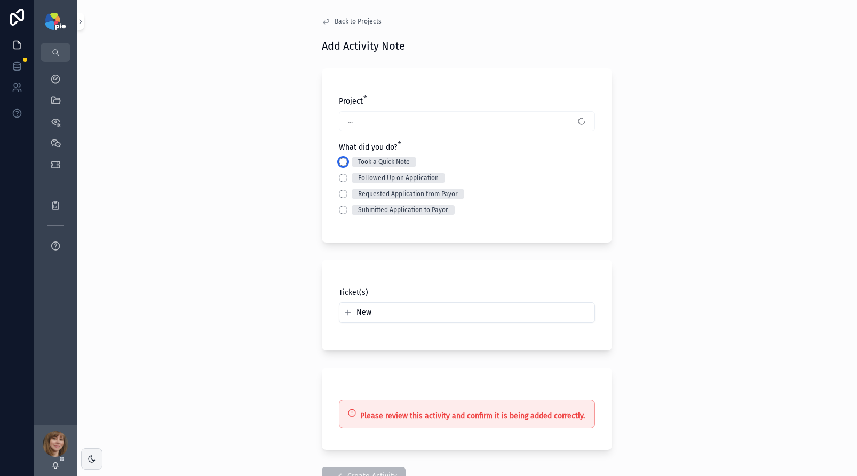
click at [339, 160] on button "Took a Quick Note" at bounding box center [343, 161] width 9 height 9
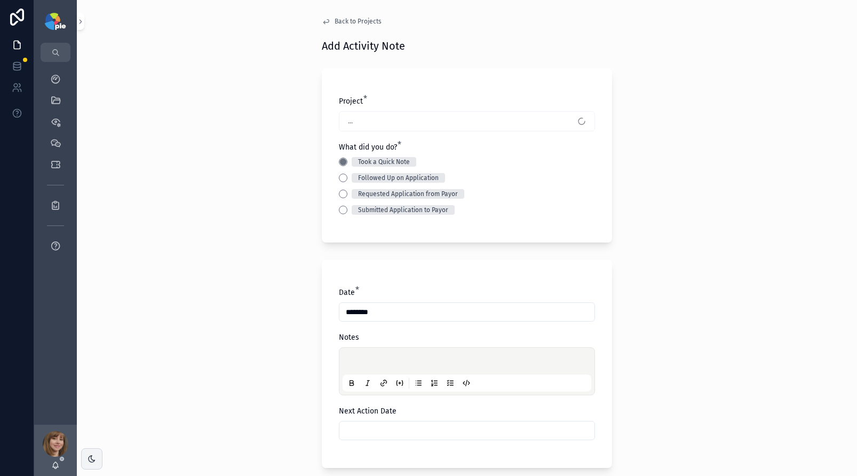
click at [357, 354] on div "scrollable content" at bounding box center [467, 371] width 249 height 41
click at [358, 361] on p "scrollable content" at bounding box center [469, 362] width 249 height 11
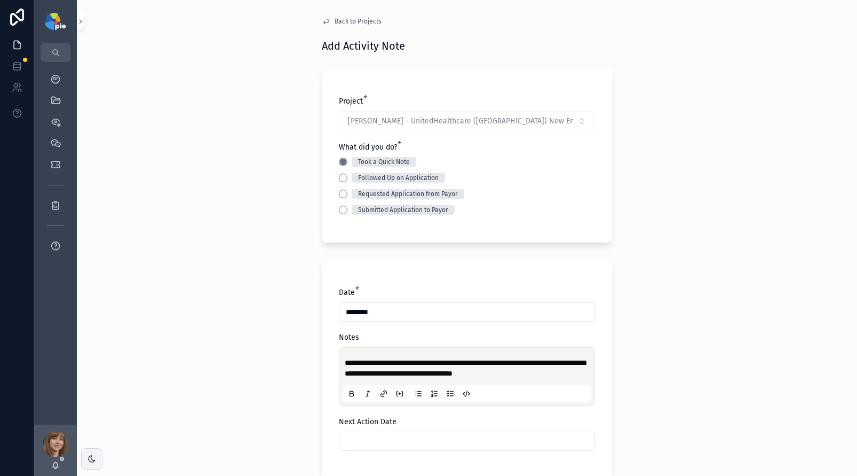
click at [393, 438] on input "scrollable content" at bounding box center [467, 440] width 255 height 15
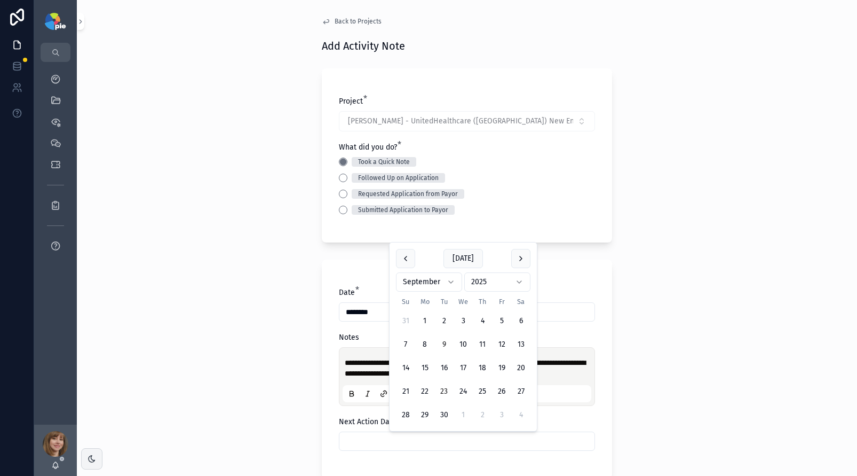
click at [445, 390] on button "23" at bounding box center [444, 391] width 19 height 19
type input "*********"
click at [270, 378] on div "**********" at bounding box center [467, 238] width 780 height 476
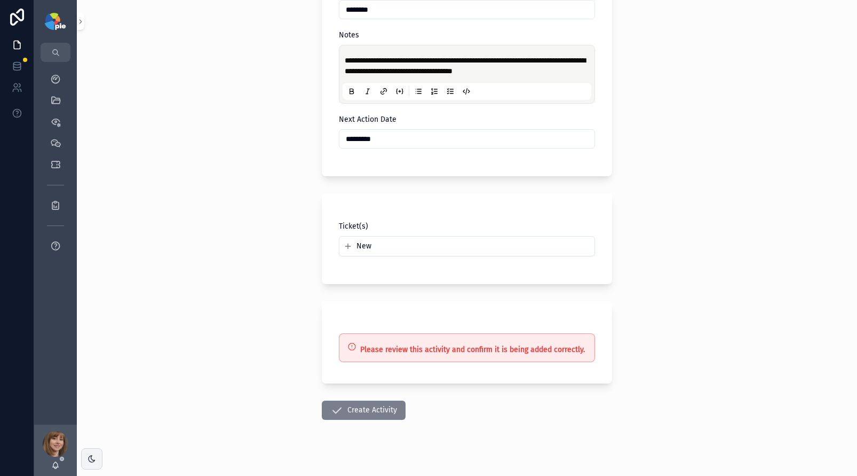
scroll to position [314, 0]
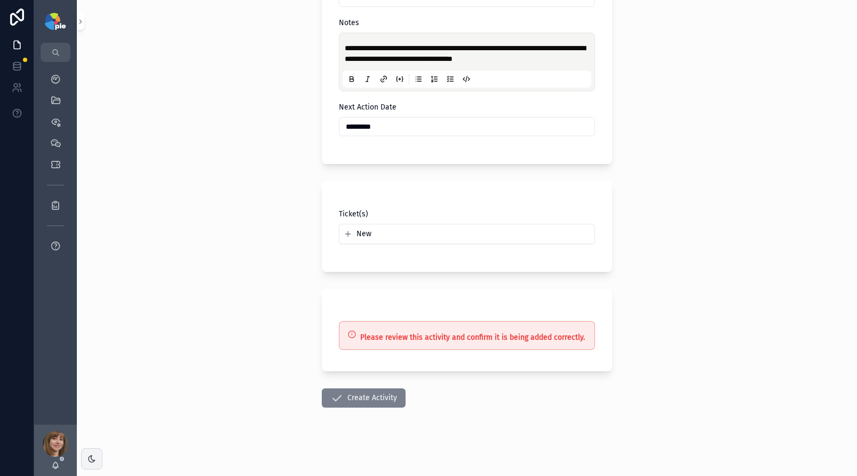
click at [337, 393] on icon "scrollable content" at bounding box center [336, 397] width 13 height 13
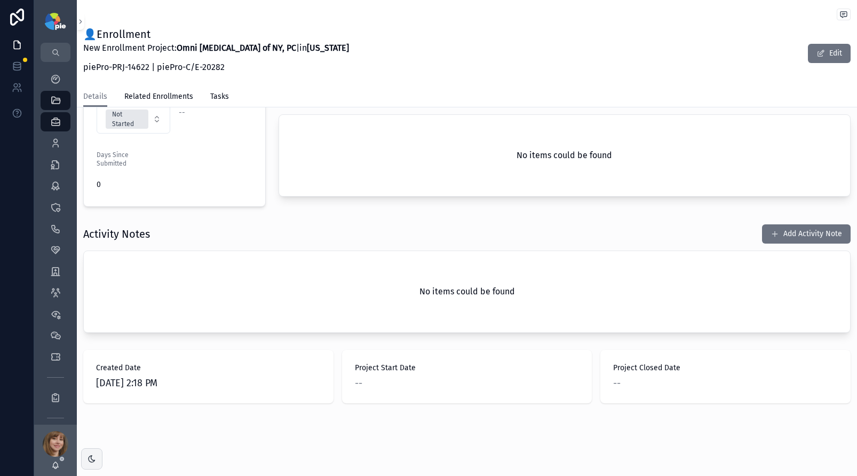
scroll to position [278, 0]
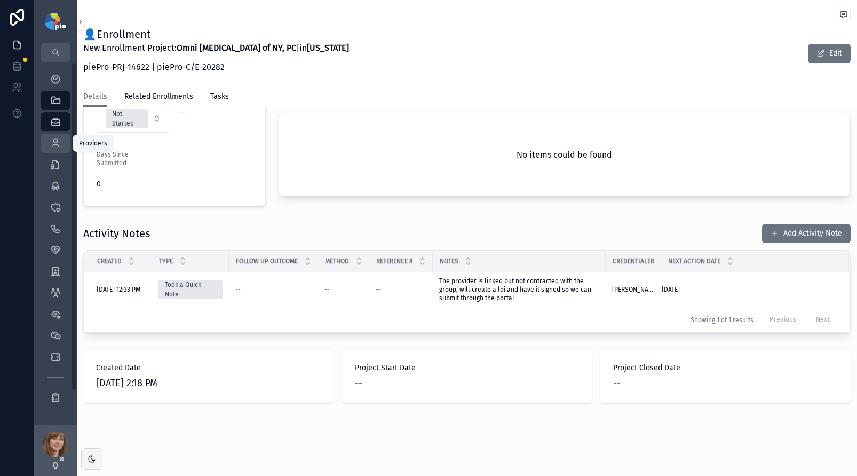
click at [55, 146] on icon "scrollable content" at bounding box center [55, 143] width 11 height 11
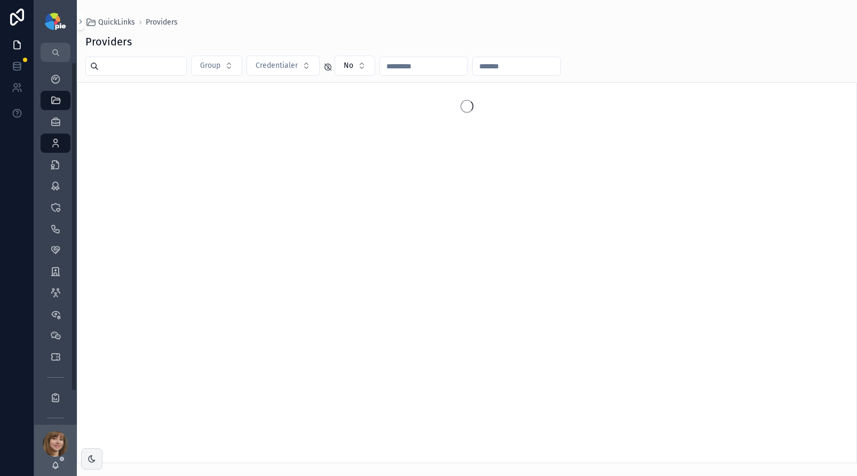
click at [117, 68] on input "scrollable content" at bounding box center [143, 66] width 88 height 15
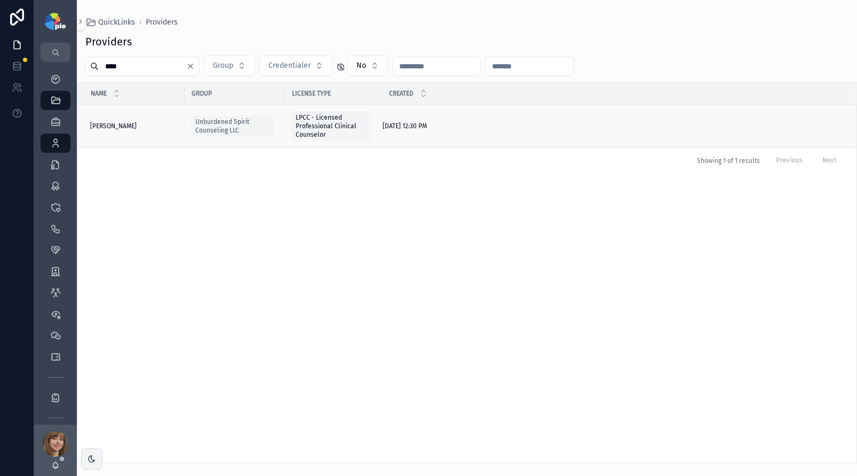
type input "****"
click at [124, 126] on span "[PERSON_NAME]" at bounding box center [113, 126] width 46 height 9
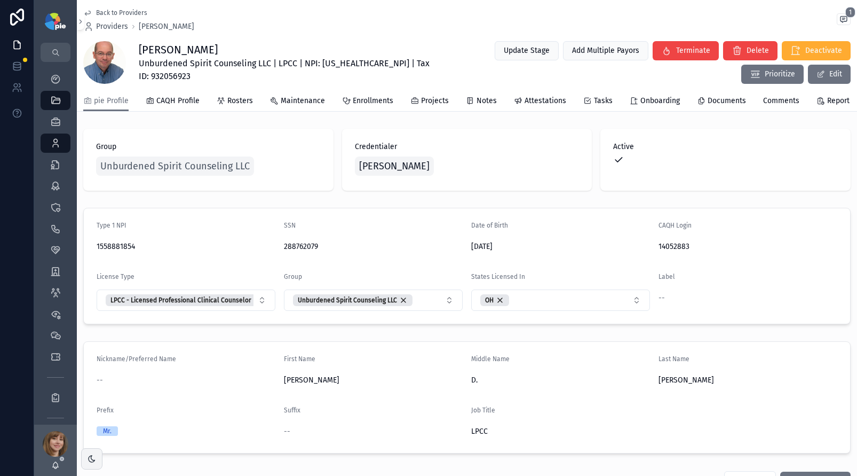
click at [344, 65] on span "Unburdened Spirit Counseling LLC | LPCC | NPI: 1558881854 | Tax ID: 932056923" at bounding box center [288, 70] width 298 height 26
copy span "1558881854"
drag, startPoint x: 272, startPoint y: 64, endPoint x: 138, endPoint y: 60, distance: 134.1
click at [139, 60] on span "Unburdened Spirit Counseling LLC | LPCC | NPI: 1558881854 | Tax ID: 932056923" at bounding box center [288, 70] width 298 height 26
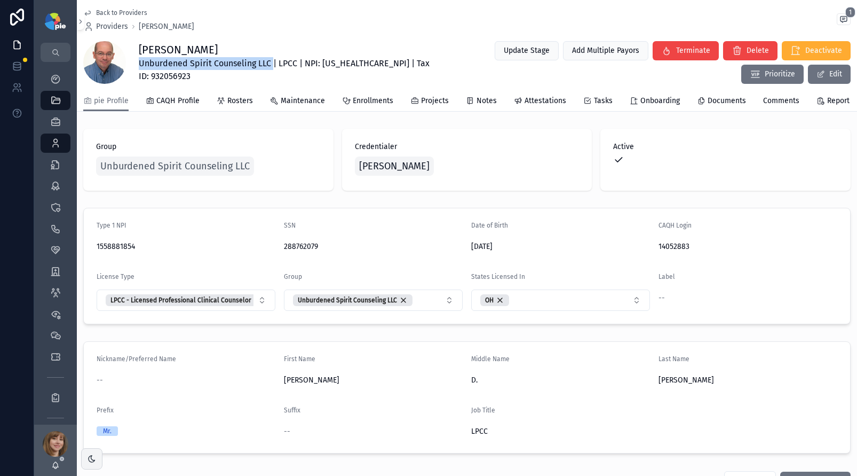
copy span "Unburdened Spirit Counseling LLC"
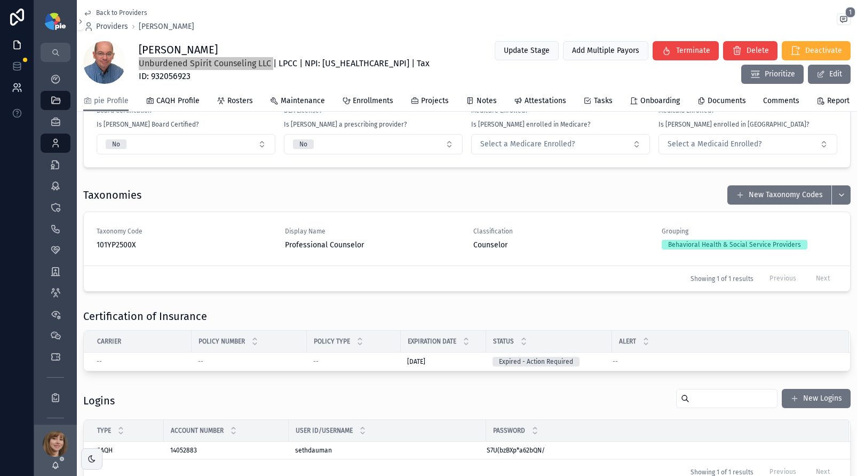
scroll to position [995, 0]
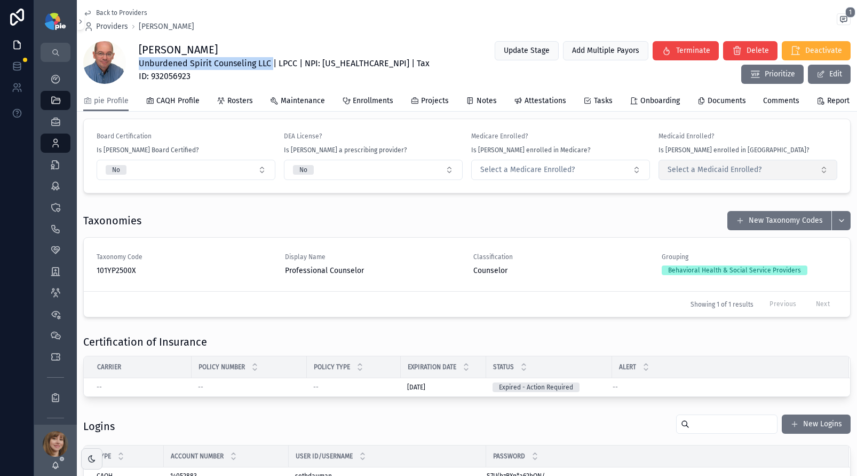
click at [782, 180] on button "Select a Medicaid Enrolled?" at bounding box center [748, 170] width 179 height 20
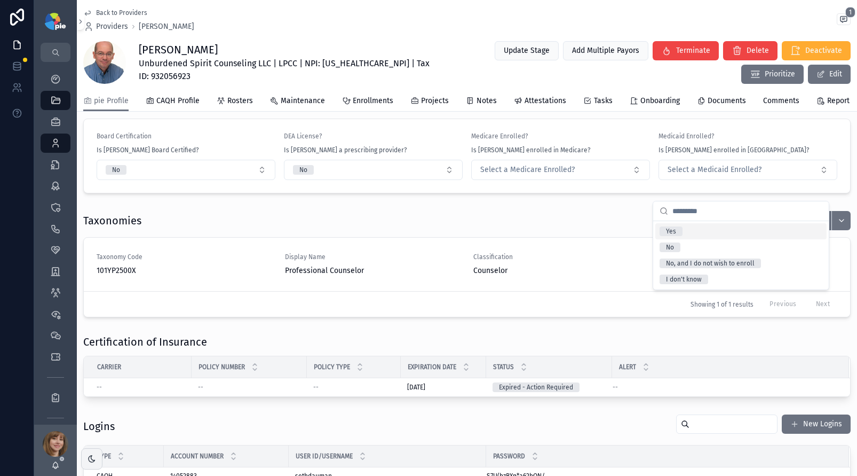
click at [685, 228] on div "Yes" at bounding box center [741, 231] width 171 height 16
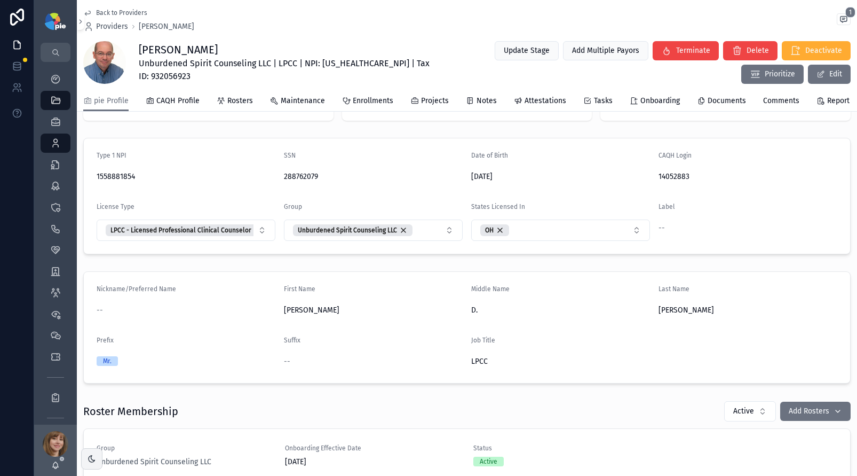
scroll to position [0, 0]
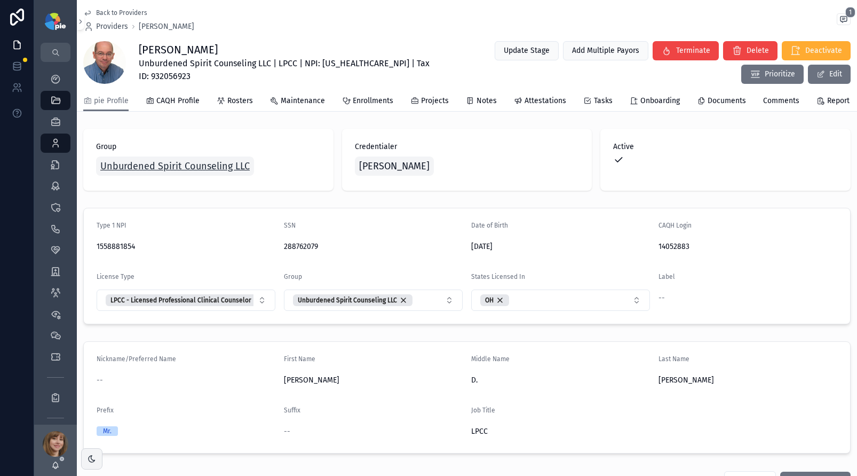
click at [186, 173] on span "Unburdened Spirit Counseling LLC" at bounding box center [174, 166] width 149 height 15
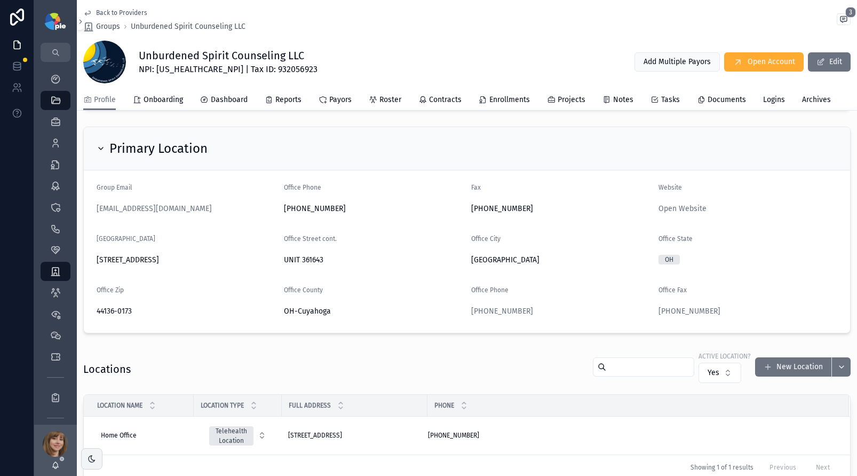
scroll to position [209, 0]
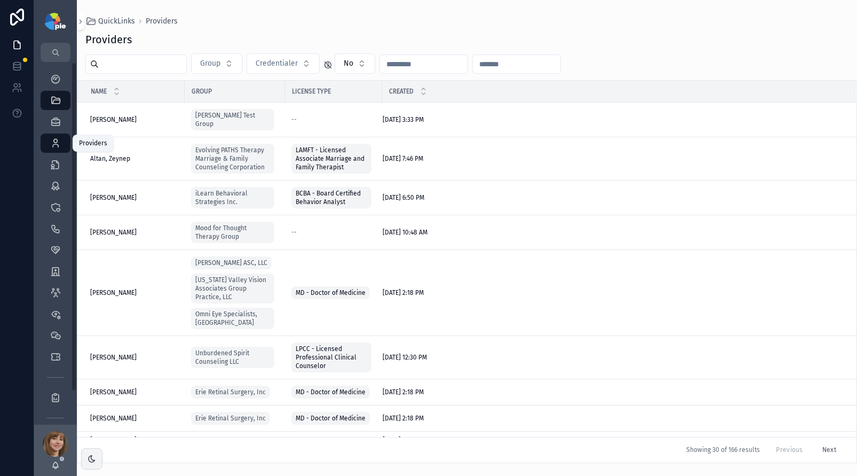
click at [61, 143] on div "Providers 298" at bounding box center [55, 143] width 17 height 17
click at [157, 63] on input "scrollable content" at bounding box center [143, 64] width 88 height 15
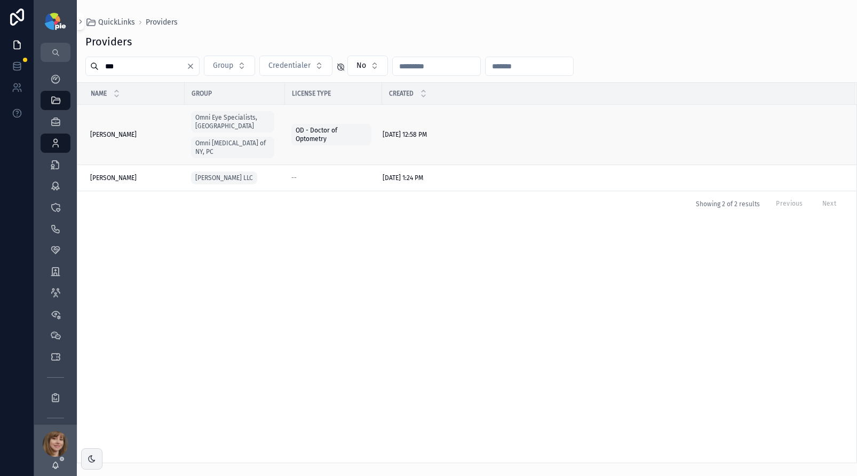
type input "***"
click at [118, 125] on td "[PERSON_NAME] [PERSON_NAME]" at bounding box center [130, 135] width 107 height 60
click at [121, 133] on span "Sanborn, Samantha" at bounding box center [113, 134] width 46 height 9
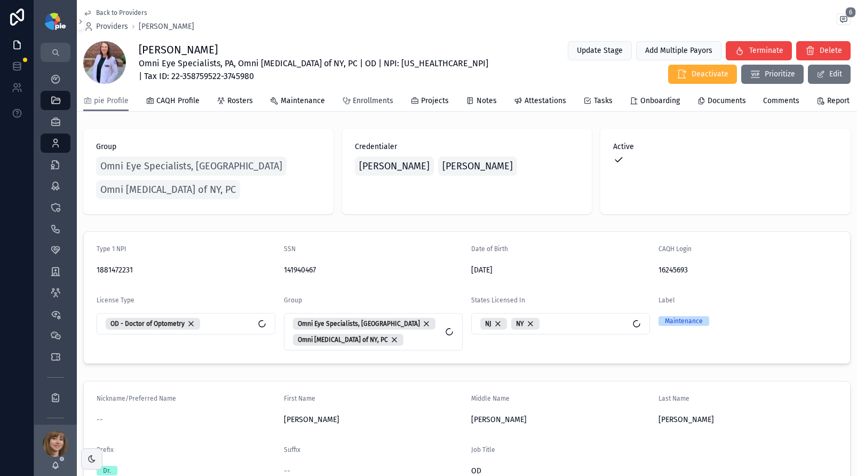
click at [368, 106] on span "Enrollments" at bounding box center [373, 101] width 41 height 11
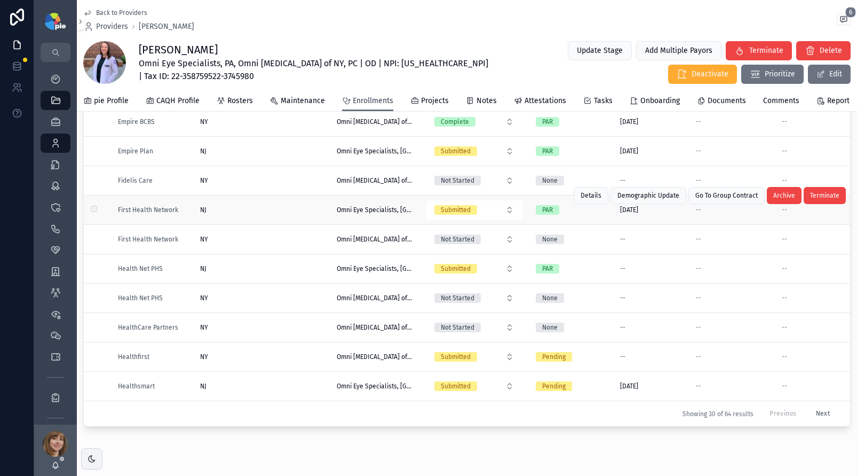
scroll to position [105, 0]
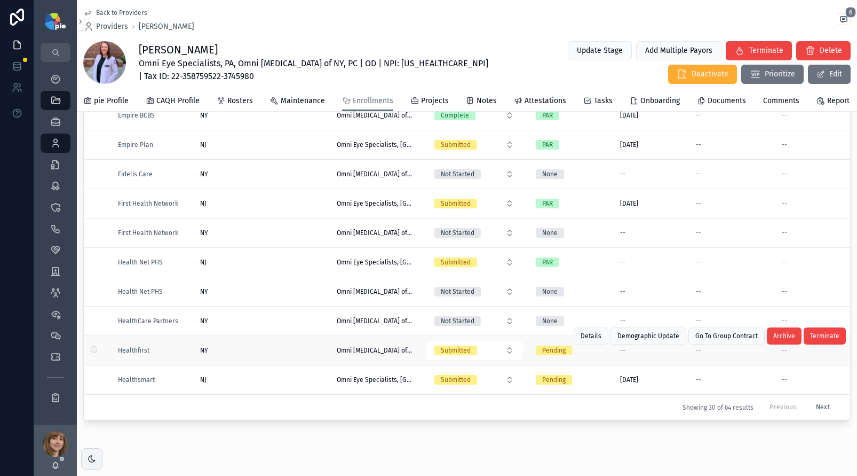
click at [266, 350] on div "NY NY" at bounding box center [262, 350] width 124 height 9
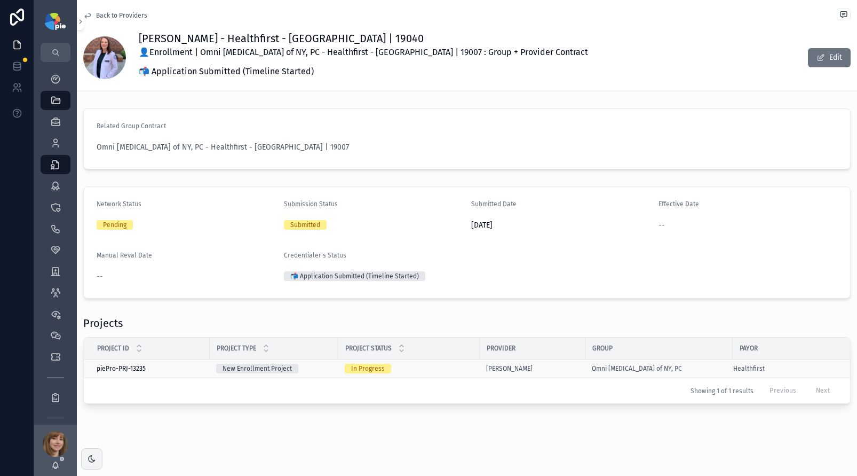
click at [452, 365] on div "In Progress" at bounding box center [409, 369] width 129 height 10
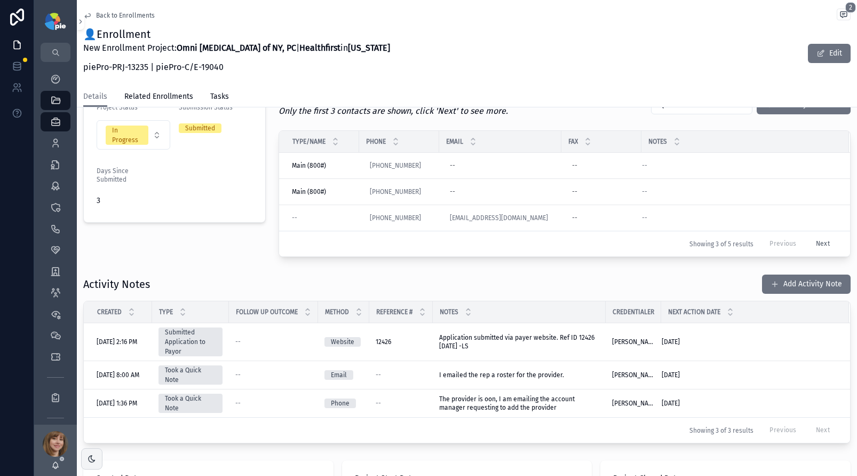
scroll to position [263, 0]
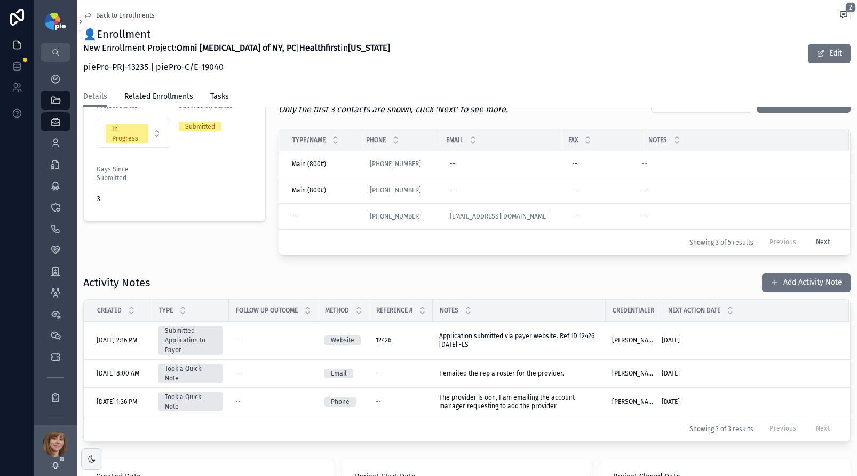
click at [227, 250] on div "Project Status In Progress Submission Status Submitted Days Since Submitted 3" at bounding box center [174, 172] width 195 height 176
click at [53, 147] on icon "scrollable content" at bounding box center [55, 143] width 11 height 11
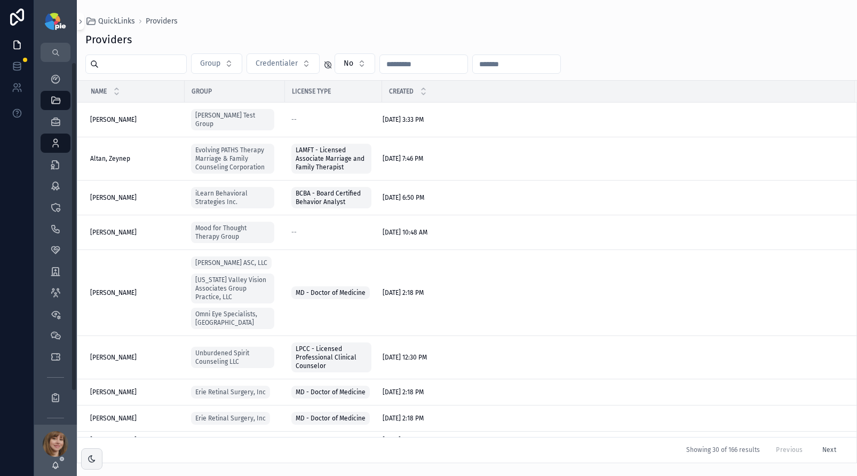
click at [119, 64] on input "scrollable content" at bounding box center [143, 64] width 88 height 15
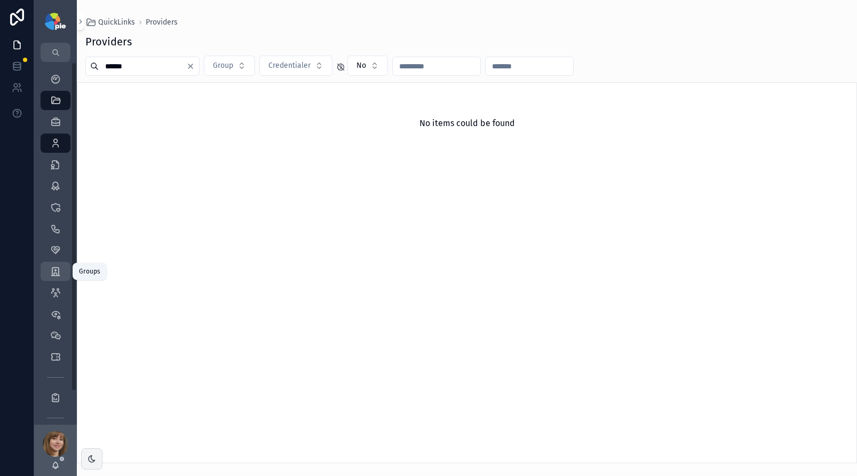
type input "******"
click at [49, 274] on div "Groups 52" at bounding box center [55, 271] width 17 height 17
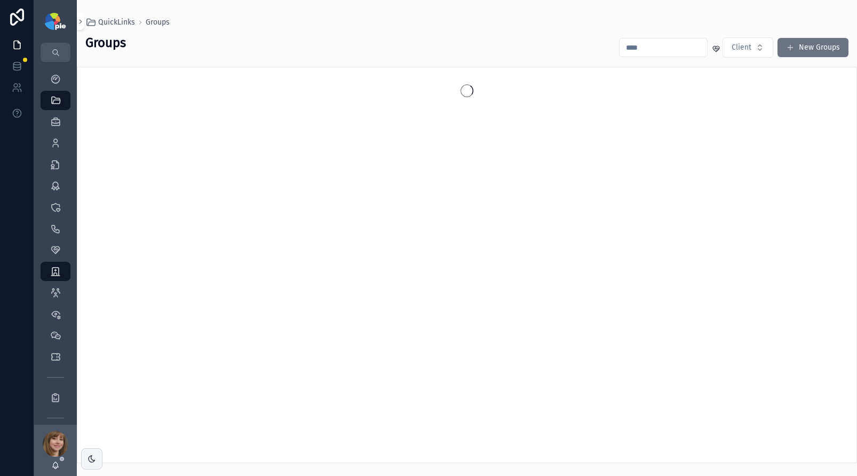
click at [649, 50] on input "scrollable content" at bounding box center [664, 47] width 88 height 15
type input "*"
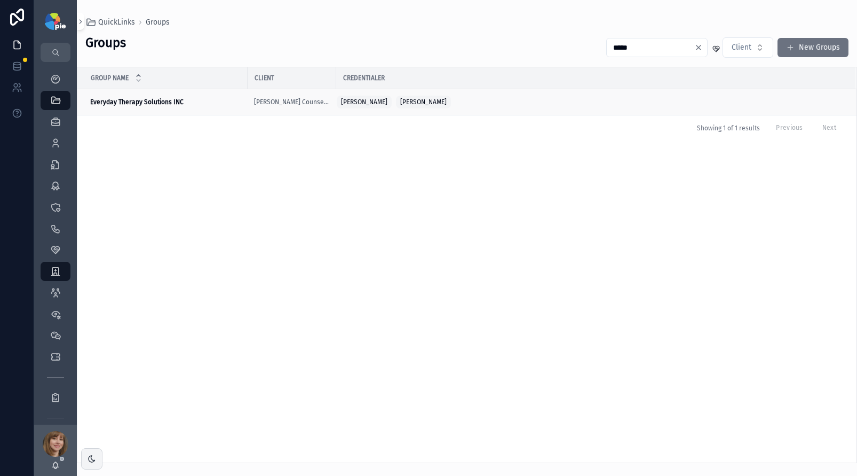
type input "*****"
click at [146, 102] on strong "Everyday Therapy Solutions INC" at bounding box center [136, 101] width 93 height 7
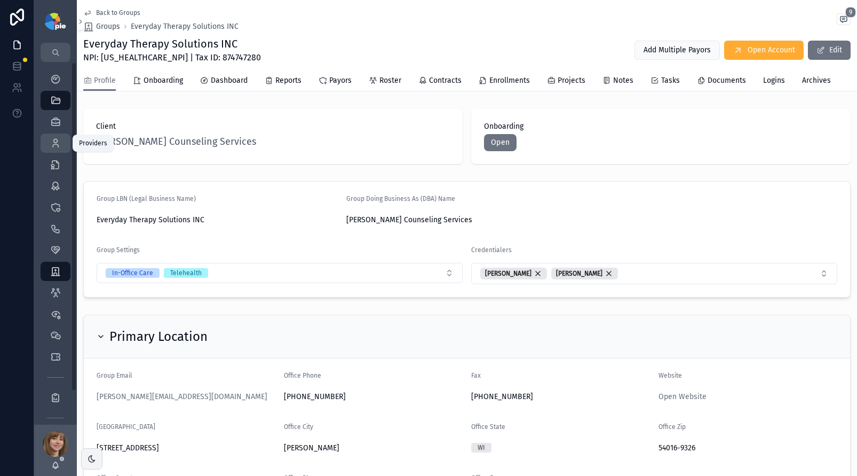
click at [58, 145] on icon "scrollable content" at bounding box center [55, 143] width 11 height 11
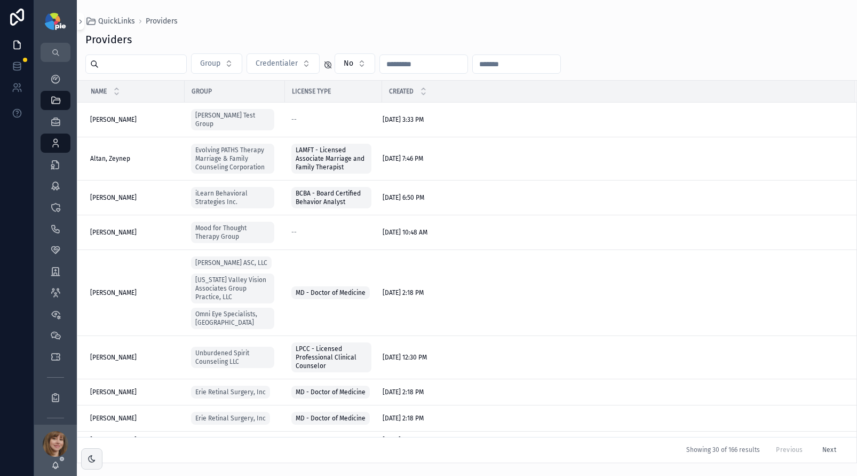
click at [156, 70] on input "scrollable content" at bounding box center [143, 64] width 88 height 15
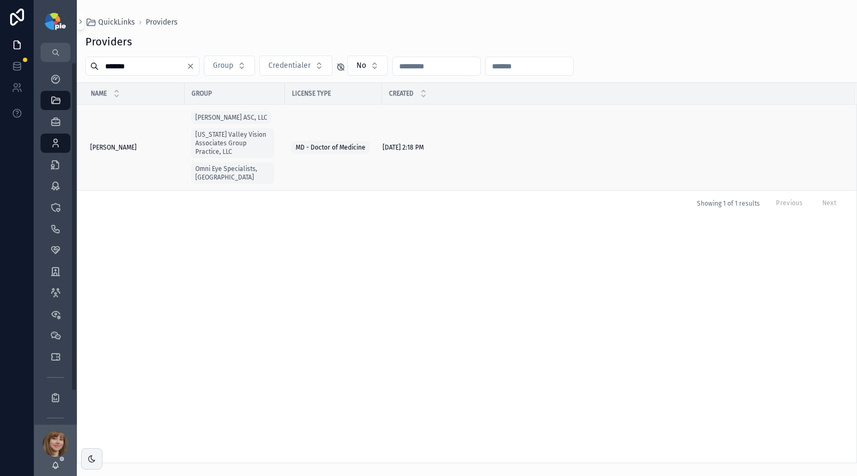
type input "*******"
click at [129, 144] on span "Richman, Jesse" at bounding box center [113, 147] width 46 height 9
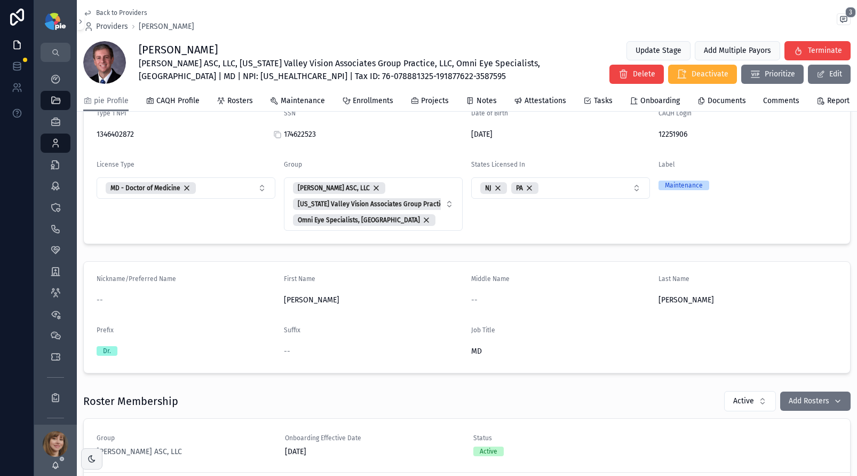
scroll to position [180, 0]
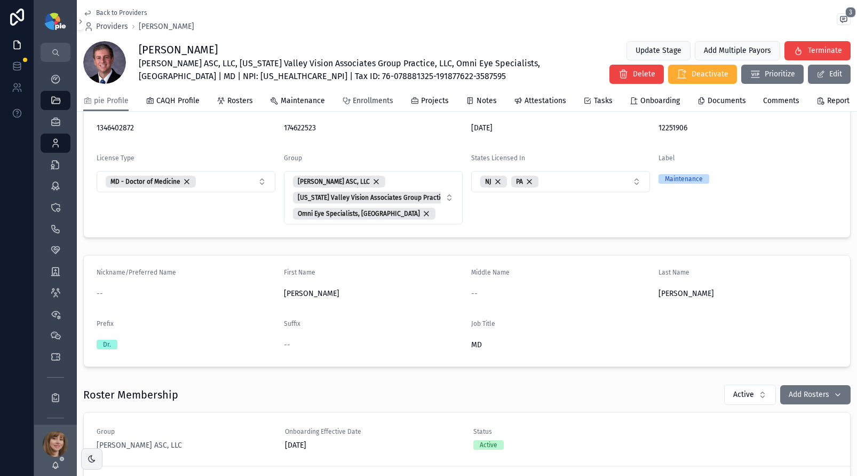
click at [376, 103] on span "Enrollments" at bounding box center [373, 101] width 41 height 11
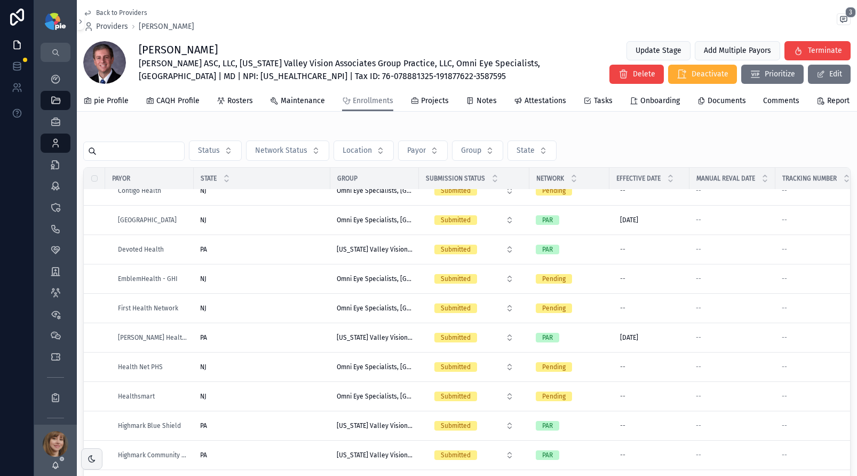
scroll to position [579, 0]
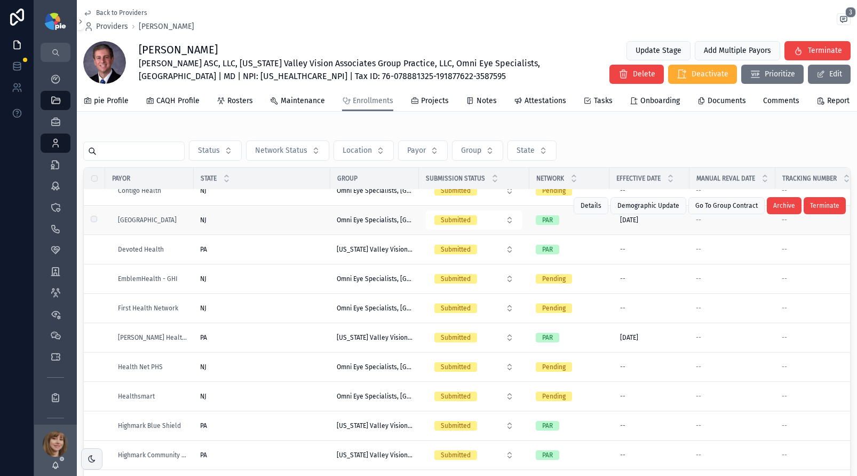
click at [289, 222] on div "NJ [GEOGRAPHIC_DATA]" at bounding box center [262, 220] width 124 height 9
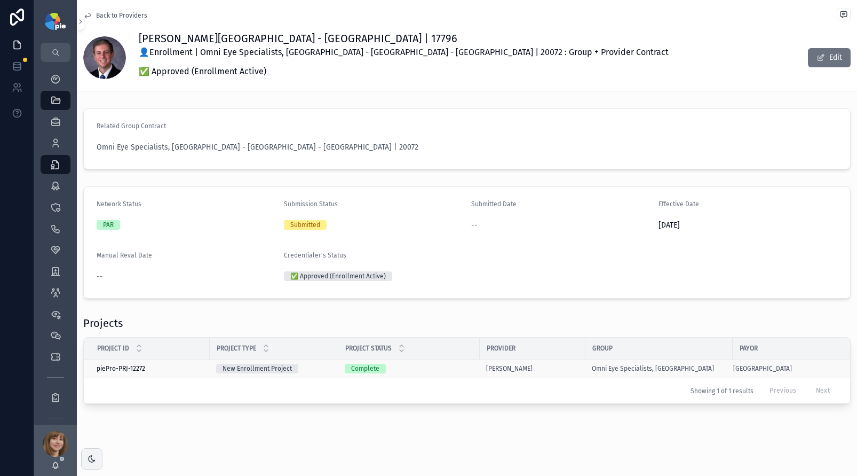
click at [437, 361] on td "Complete" at bounding box center [408, 368] width 141 height 19
click at [441, 366] on div "Complete" at bounding box center [409, 369] width 129 height 10
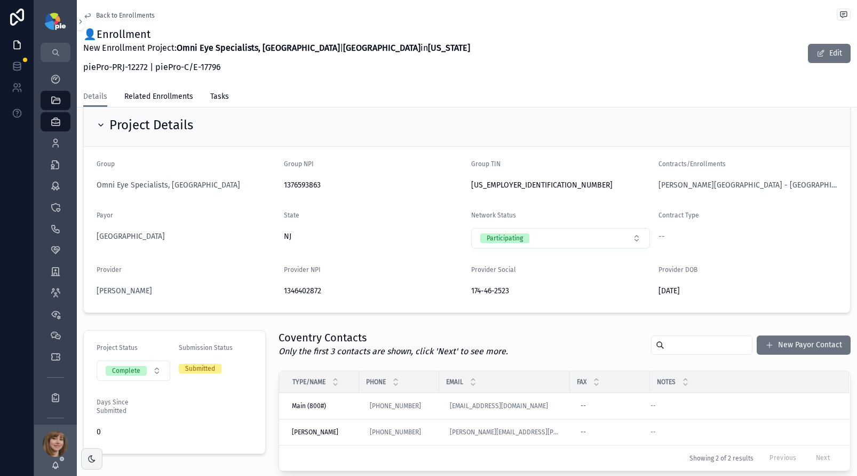
scroll to position [64, 0]
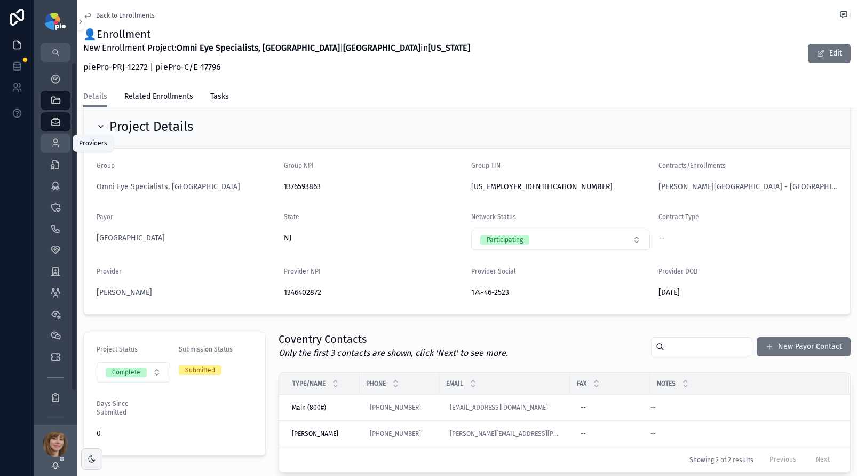
click at [56, 146] on icon "scrollable content" at bounding box center [55, 143] width 11 height 11
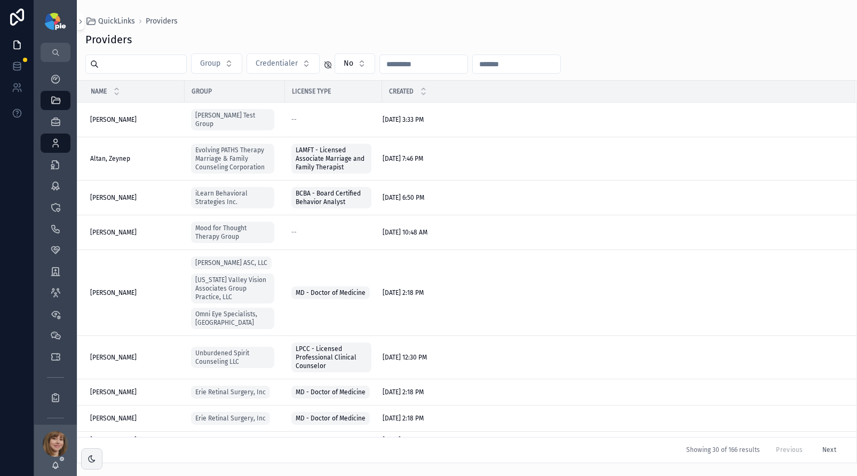
click at [149, 66] on input "scrollable content" at bounding box center [143, 64] width 88 height 15
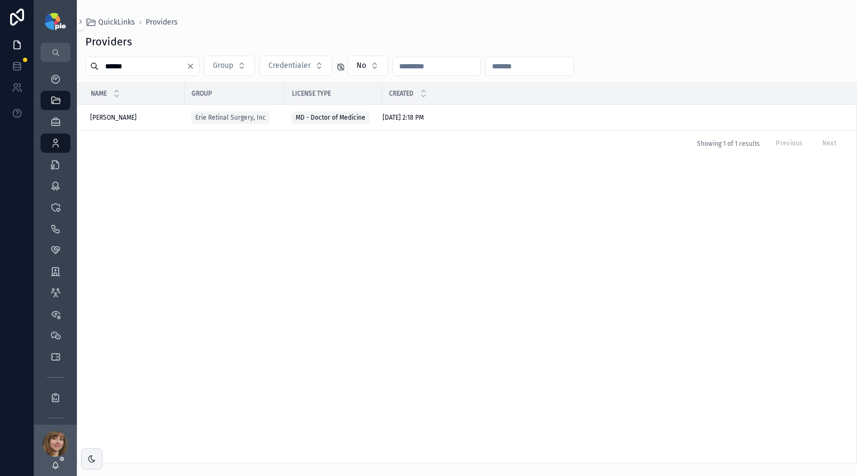
type input "******"
click at [138, 120] on div "Kulits, John Kulits, John" at bounding box center [134, 117] width 88 height 9
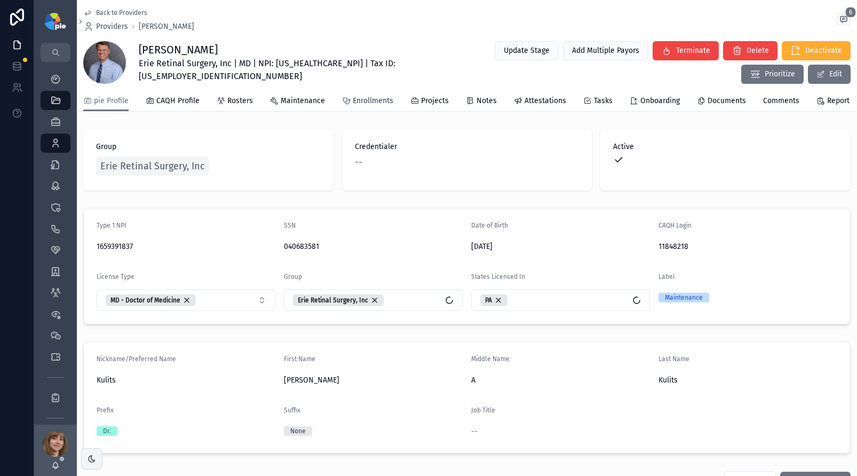
click at [374, 106] on span "Enrollments" at bounding box center [373, 101] width 41 height 11
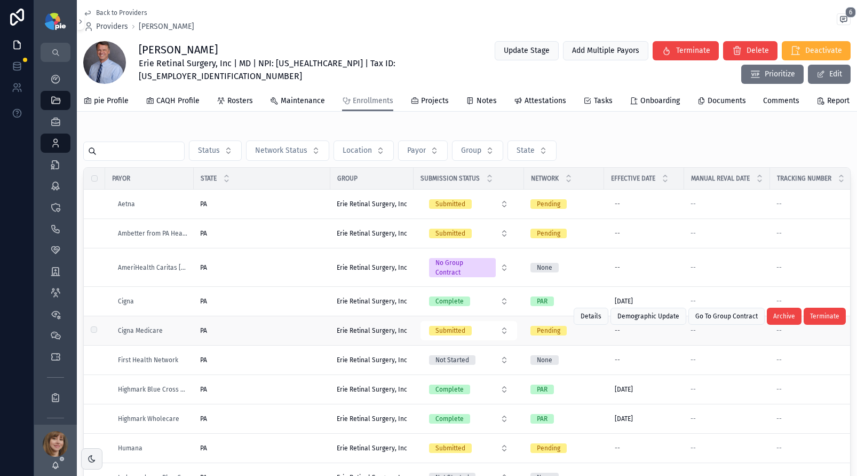
click at [281, 327] on div "PA PA" at bounding box center [262, 330] width 124 height 9
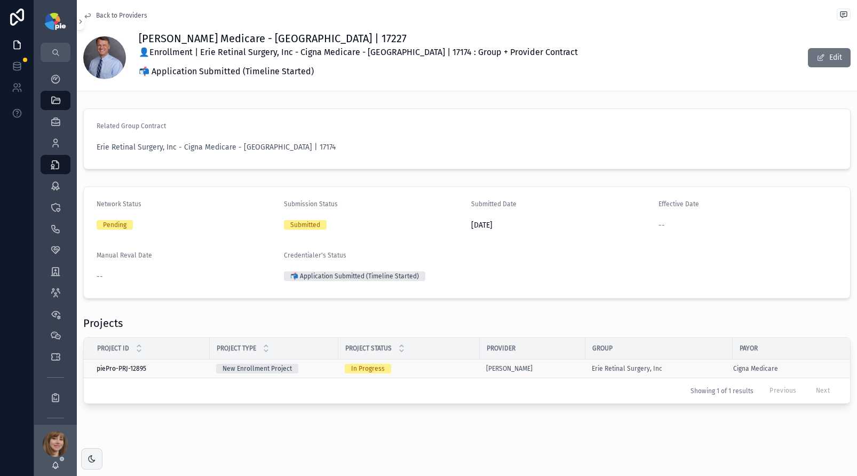
click at [536, 366] on div "Kulits, John" at bounding box center [532, 368] width 93 height 9
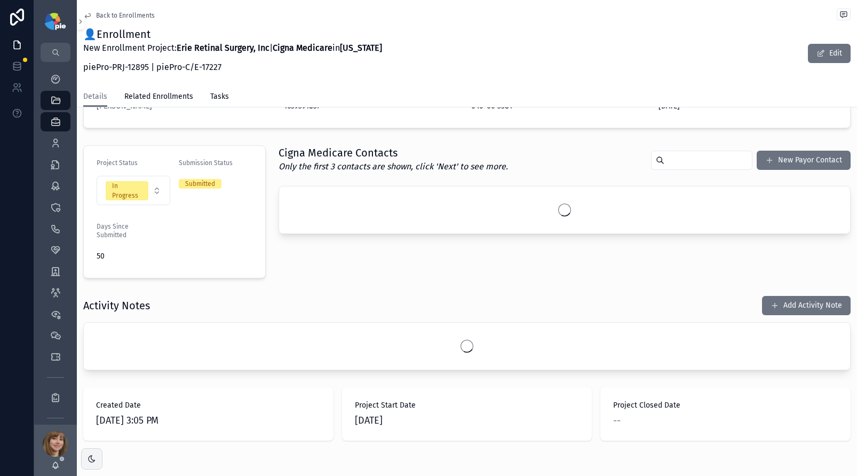
scroll to position [223, 0]
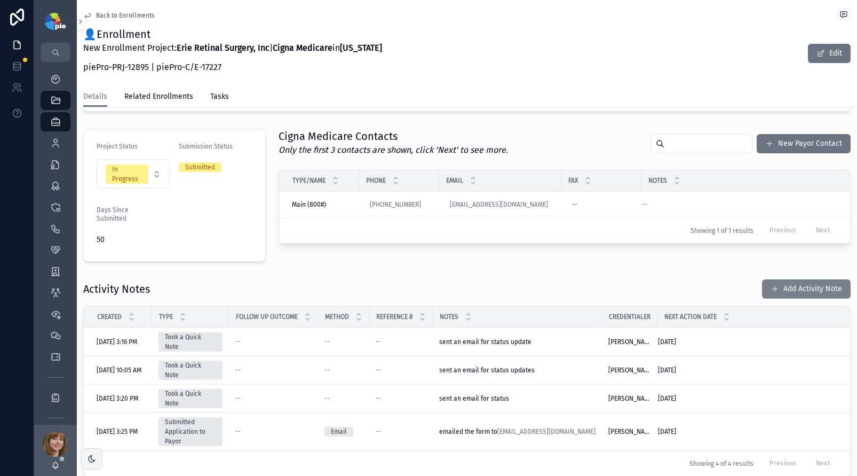
click at [811, 285] on button "Add Activity Note" at bounding box center [806, 288] width 89 height 19
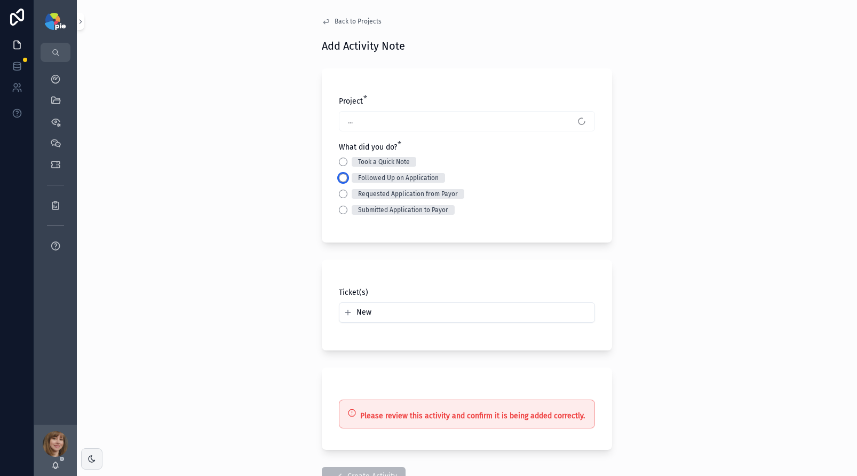
click at [339, 176] on button "Followed Up on Application" at bounding box center [343, 177] width 9 height 9
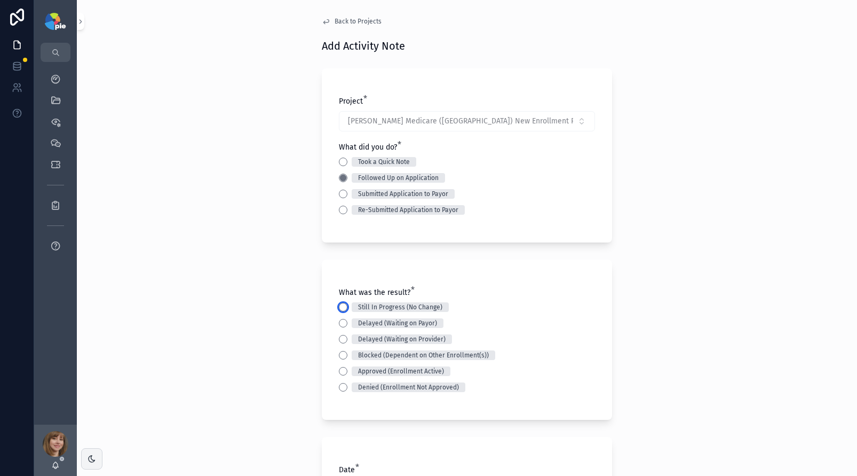
click at [343, 304] on button "Still In Progress (No Change)" at bounding box center [343, 307] width 9 height 9
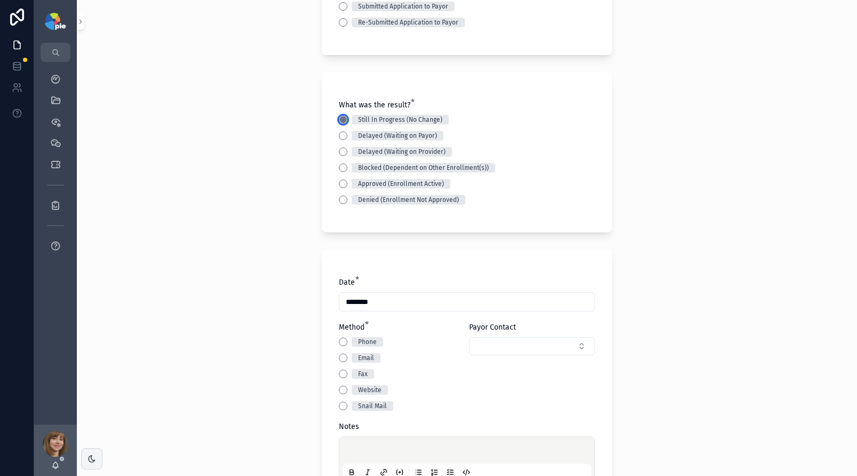
scroll to position [233, 0]
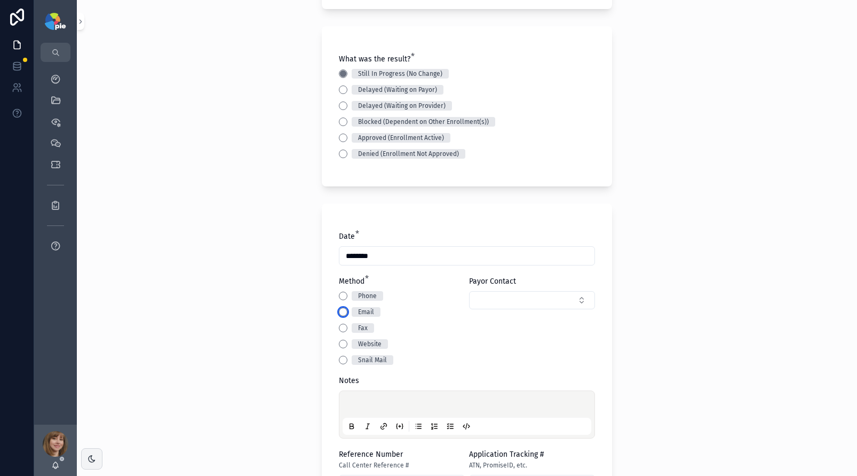
click at [339, 311] on button "Email" at bounding box center [343, 311] width 9 height 9
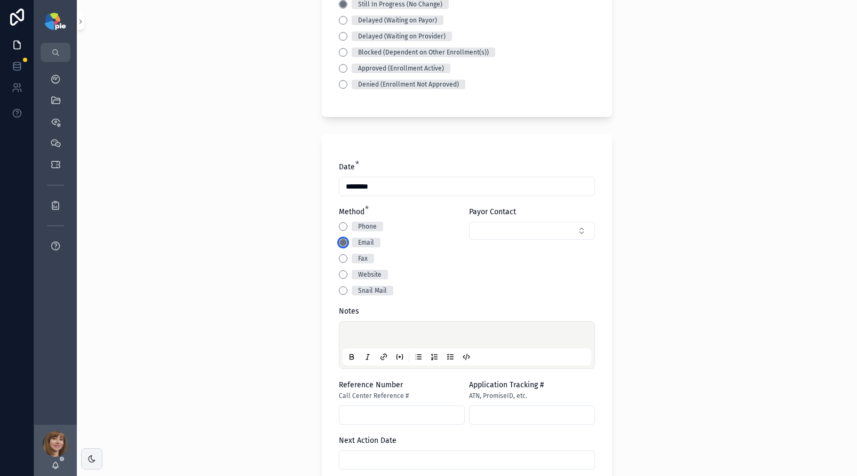
scroll to position [325, 0]
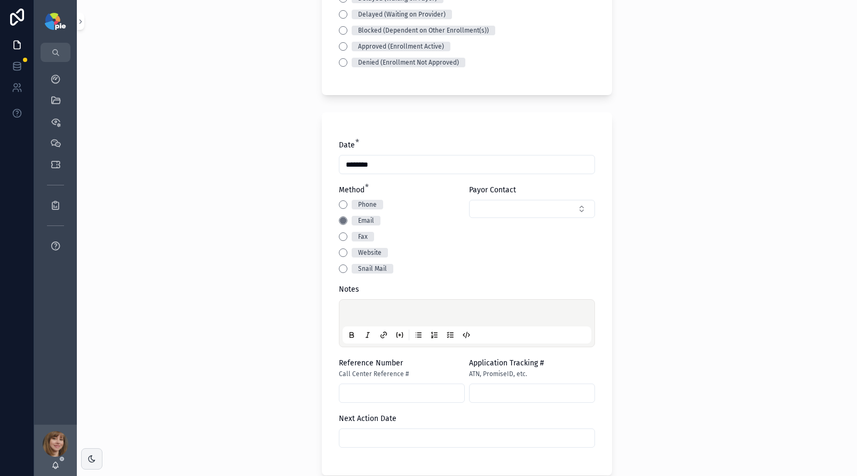
click at [346, 315] on p "scrollable content" at bounding box center [469, 314] width 249 height 11
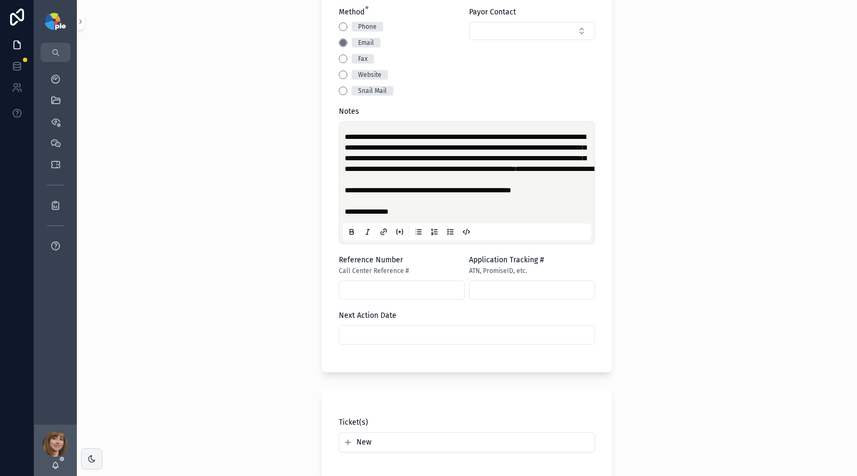
scroll to position [504, 0]
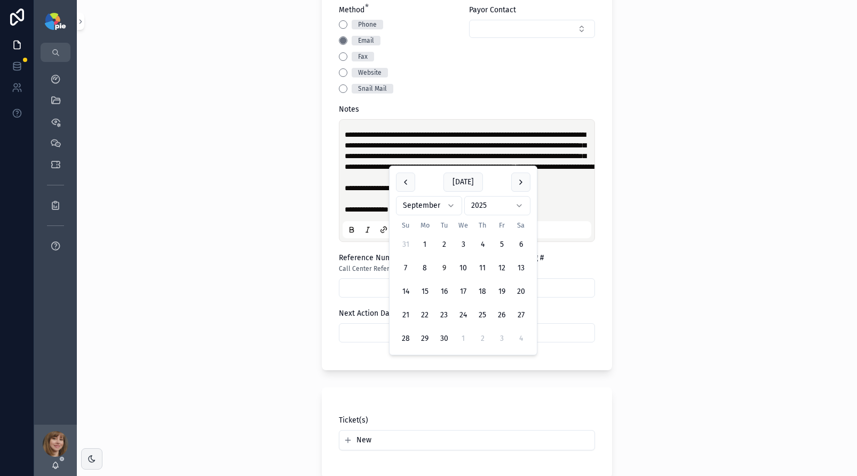
click at [361, 340] on input "scrollable content" at bounding box center [467, 332] width 255 height 15
click at [515, 186] on button "scrollable content" at bounding box center [520, 181] width 19 height 19
click at [429, 264] on button "6" at bounding box center [424, 267] width 19 height 19
type input "*********"
click at [242, 267] on div "**********" at bounding box center [467, 238] width 780 height 476
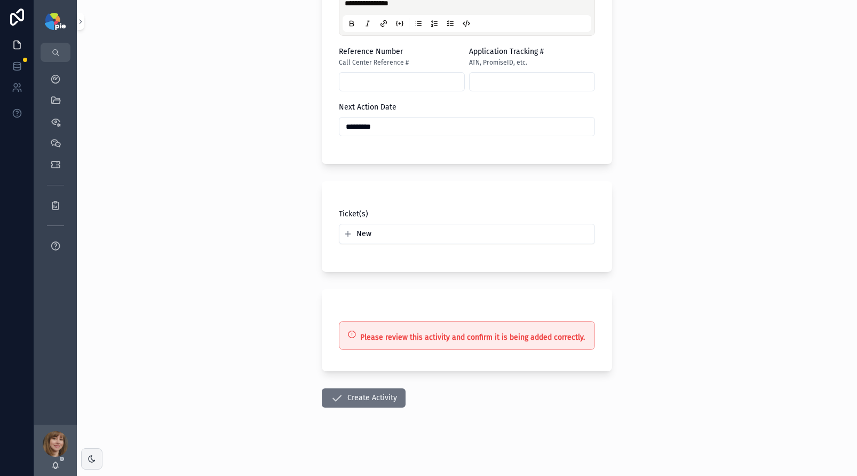
scroll to position [743, 0]
click at [364, 403] on button "Create Activity" at bounding box center [364, 397] width 84 height 19
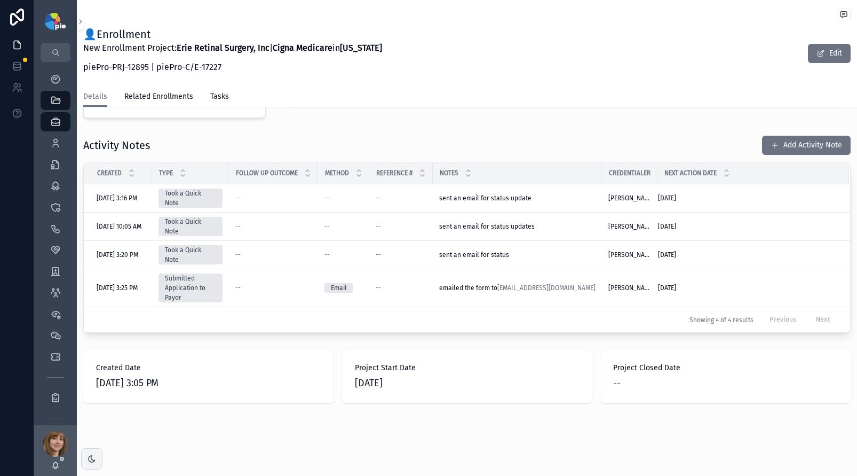
scroll to position [491, 0]
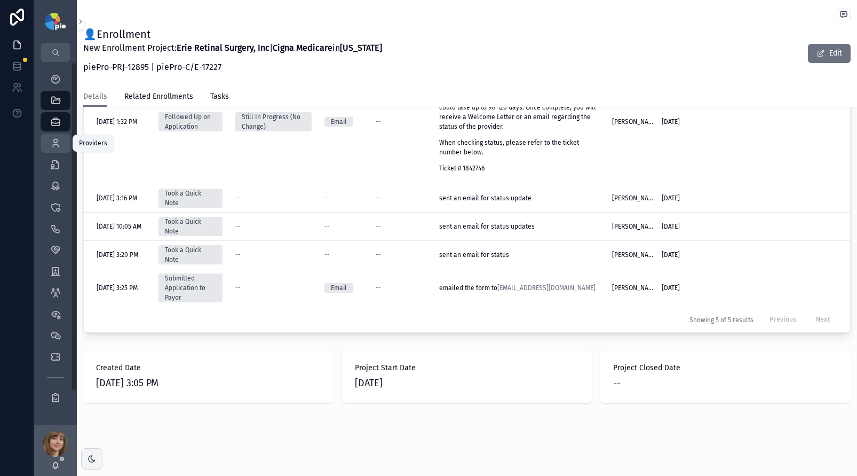
click at [57, 145] on icon "scrollable content" at bounding box center [55, 143] width 11 height 11
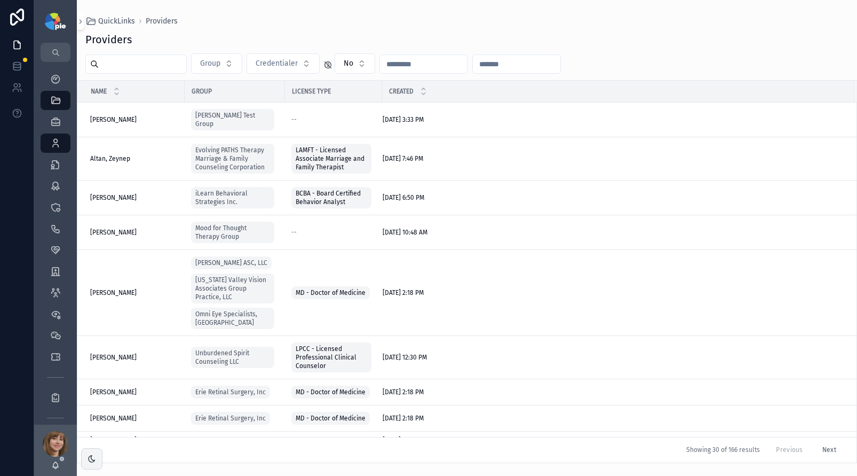
click at [132, 63] on input "scrollable content" at bounding box center [143, 64] width 88 height 15
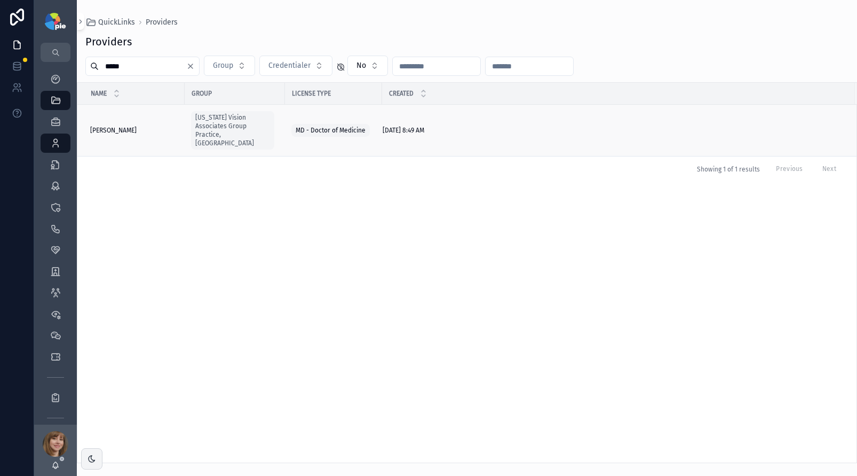
type input "*****"
click at [131, 126] on div "Silva, Amila Silva, Amila" at bounding box center [134, 130] width 88 height 9
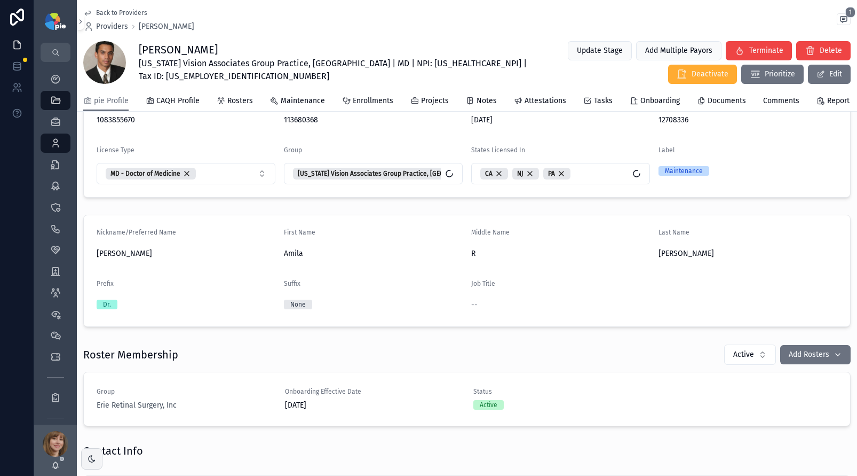
scroll to position [76, 0]
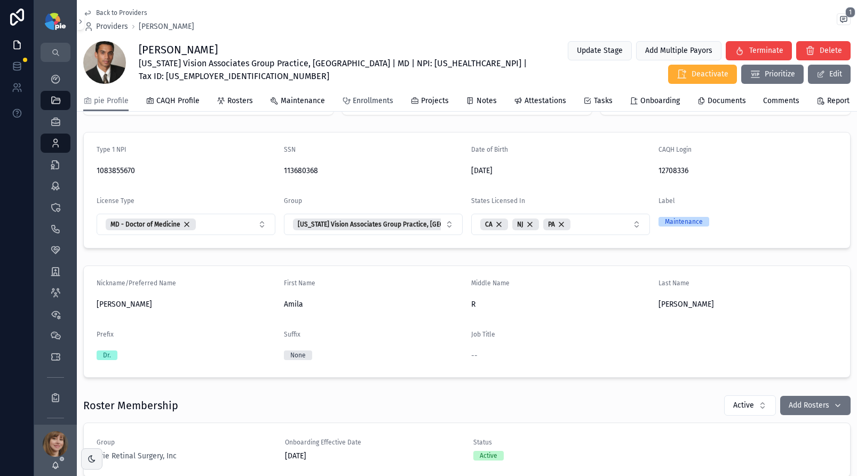
click at [369, 106] on span "Enrollments" at bounding box center [373, 101] width 41 height 11
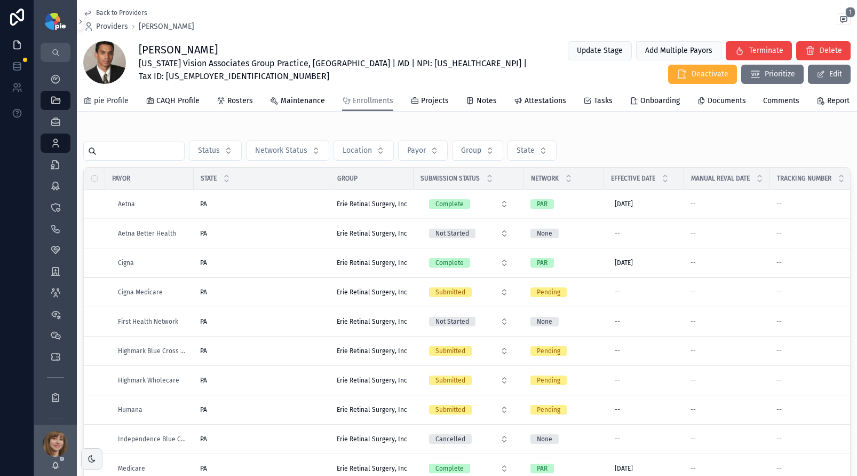
click at [117, 110] on link "pie Profile" at bounding box center [105, 101] width 45 height 21
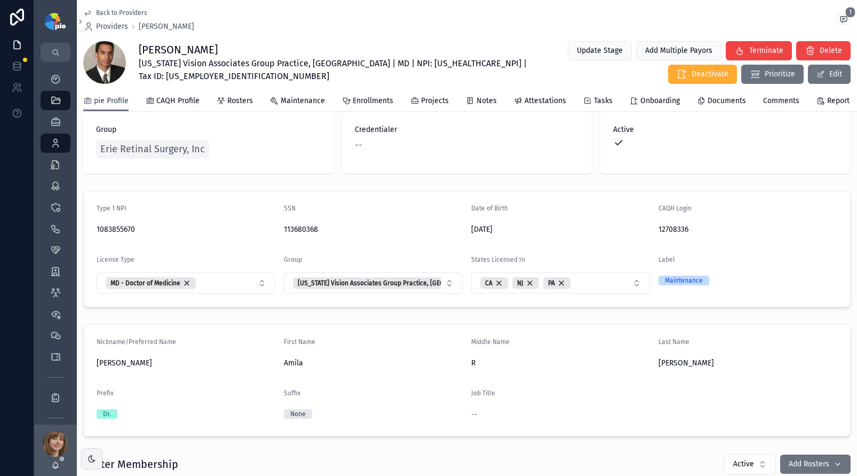
scroll to position [20, 0]
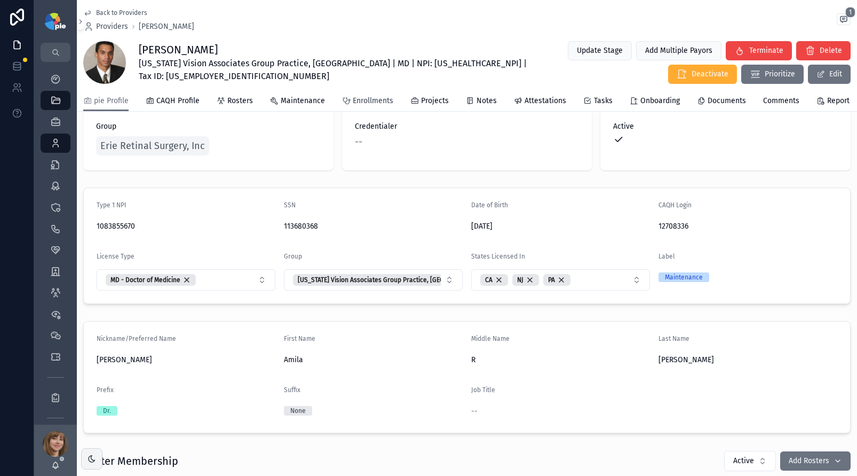
click at [356, 106] on span "Enrollments" at bounding box center [373, 101] width 41 height 11
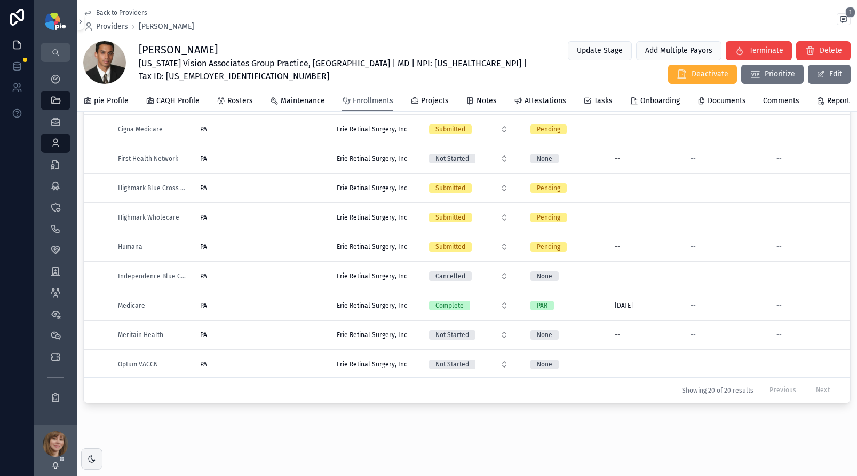
scroll to position [41, 0]
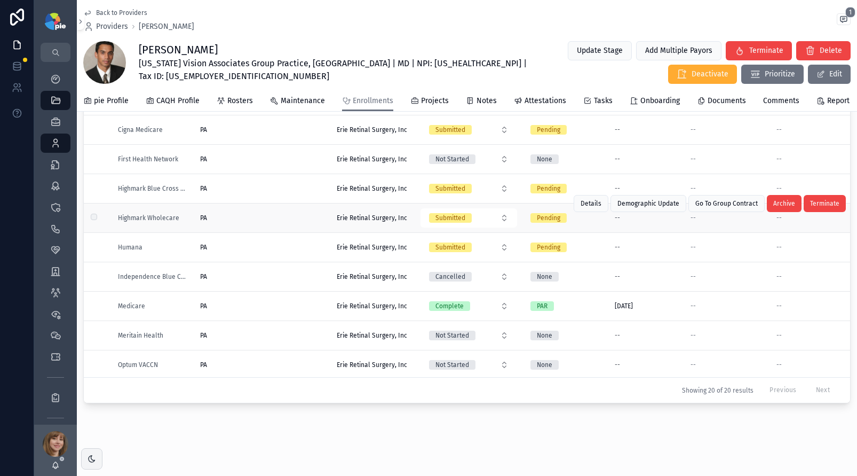
click at [265, 217] on div "PA PA" at bounding box center [262, 218] width 124 height 9
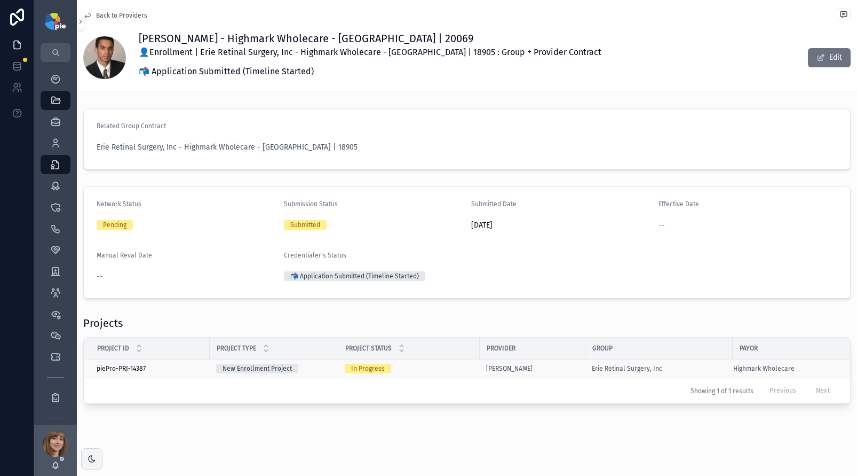
click at [415, 367] on div "In Progress" at bounding box center [409, 369] width 129 height 10
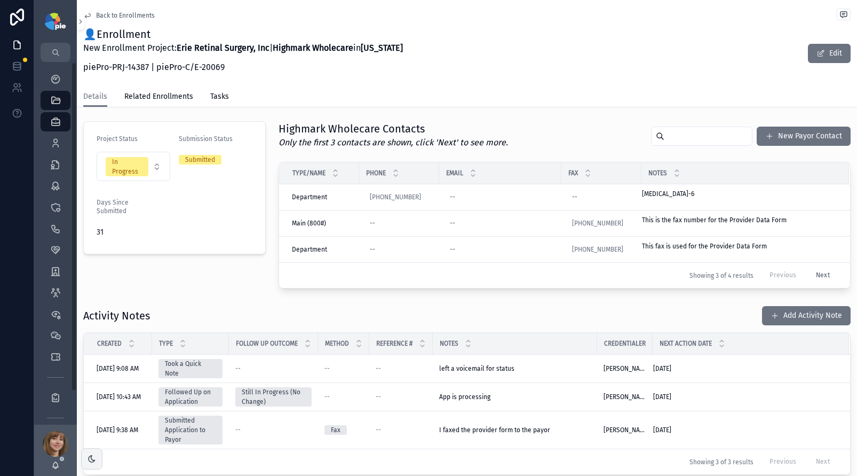
scroll to position [234, 0]
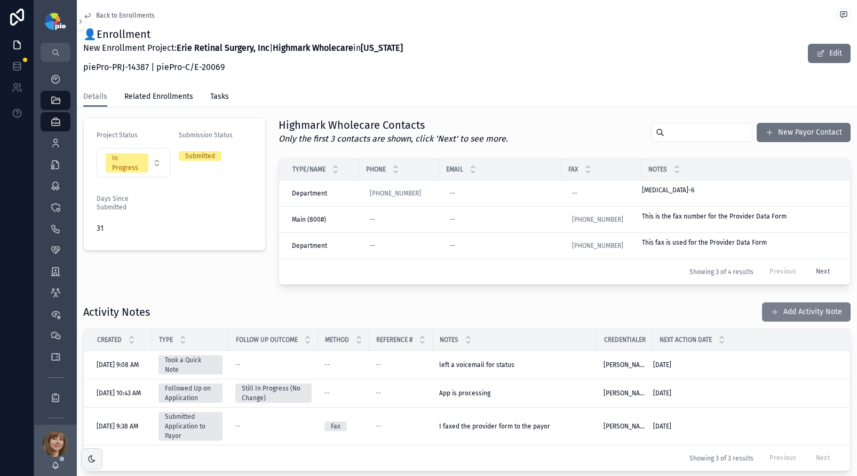
click at [791, 315] on button "Add Activity Note" at bounding box center [806, 311] width 89 height 19
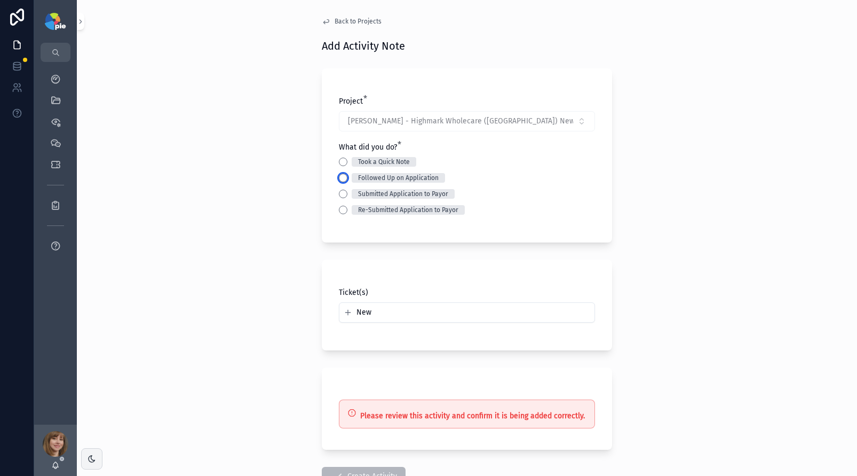
click at [341, 178] on button "Followed Up on Application" at bounding box center [343, 177] width 9 height 9
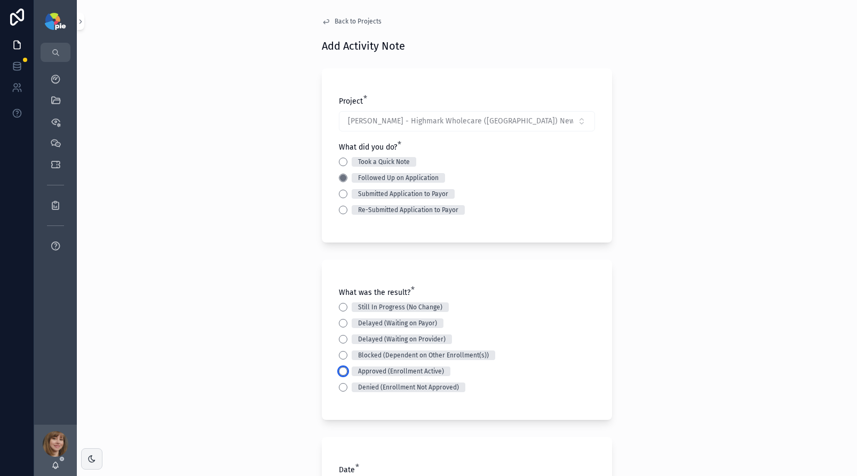
click at [339, 372] on button "Approved (Enrollment Active)" at bounding box center [343, 371] width 9 height 9
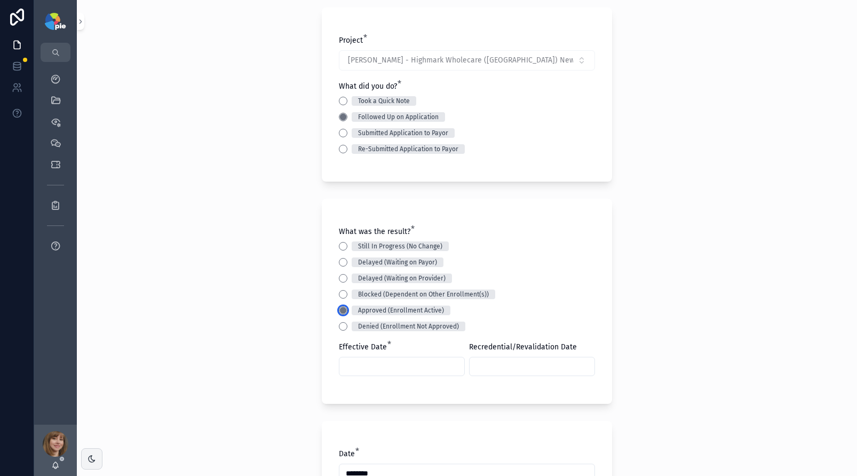
scroll to position [140, 0]
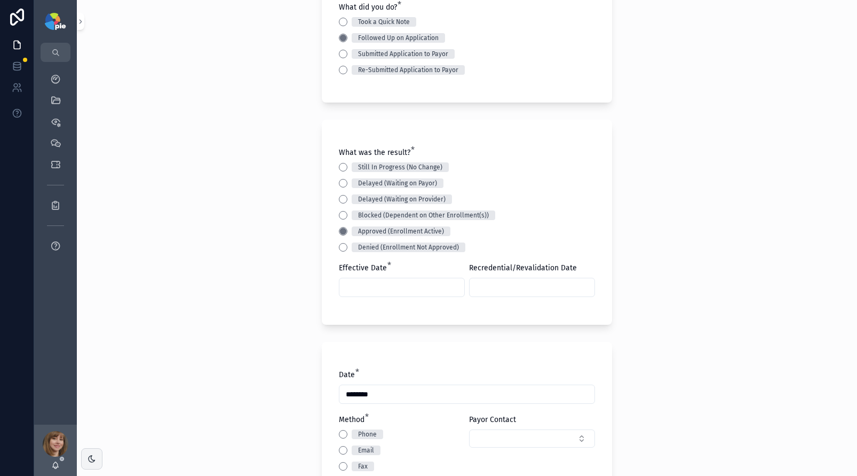
click at [370, 285] on input "scrollable content" at bounding box center [402, 287] width 125 height 15
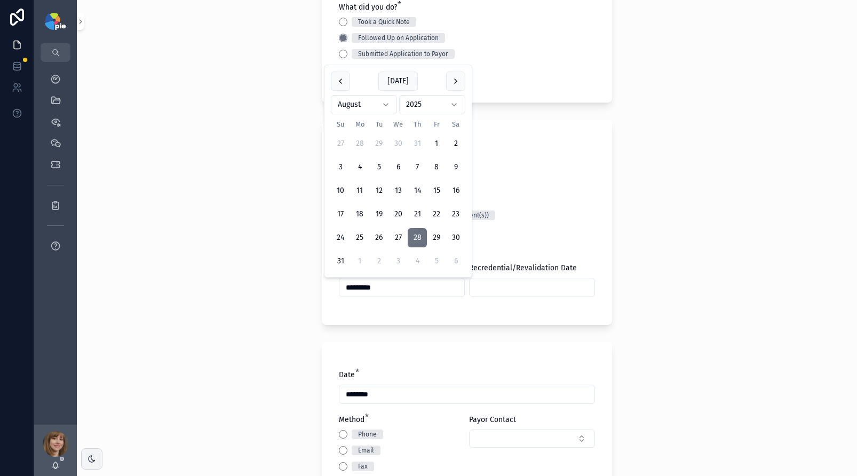
type input "*********"
click at [230, 341] on div "Back to Projects Add Activity Note Project * Silva, Amila - Highmark Wholecare …" at bounding box center [467, 238] width 780 height 476
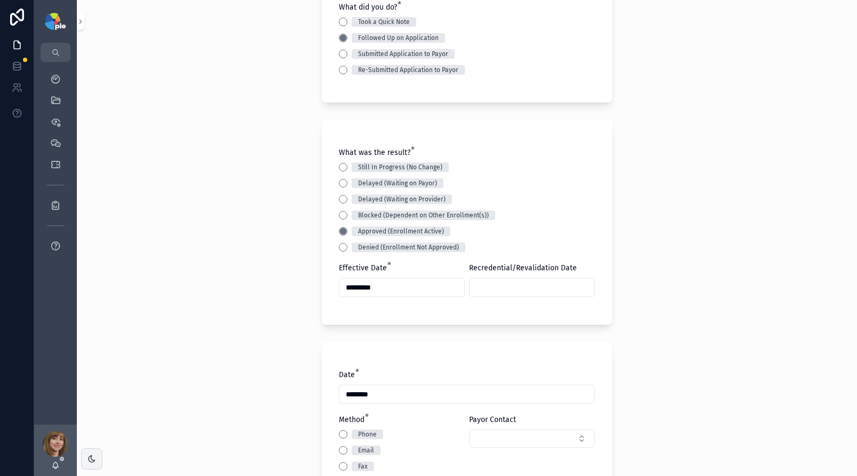
click at [484, 290] on input "scrollable content" at bounding box center [532, 287] width 125 height 15
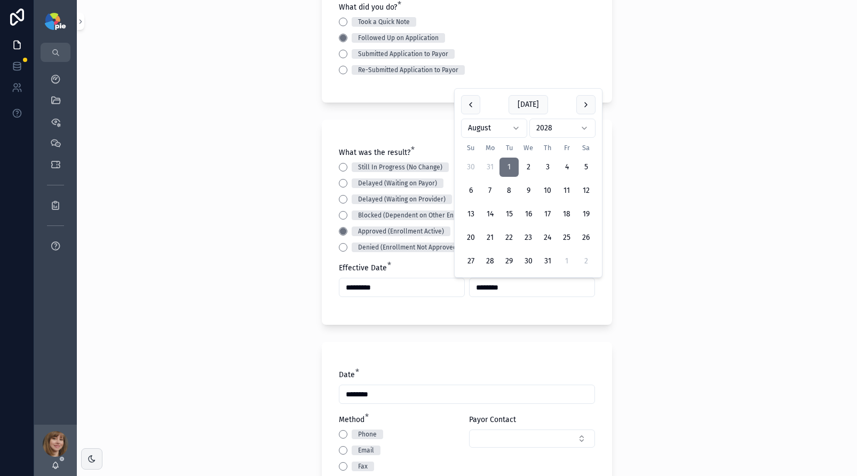
type input "********"
click at [194, 285] on div "Back to Projects Add Activity Note Project * Silva, Amila - Highmark Wholecare …" at bounding box center [467, 98] width 780 height 476
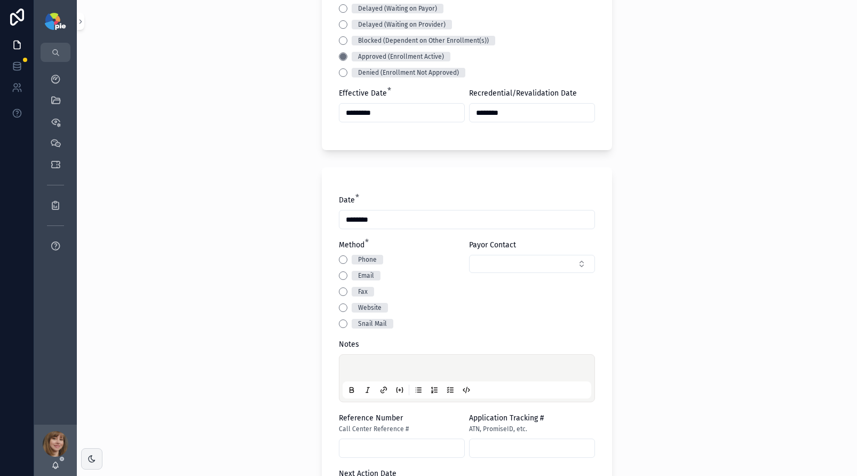
scroll to position [340, 0]
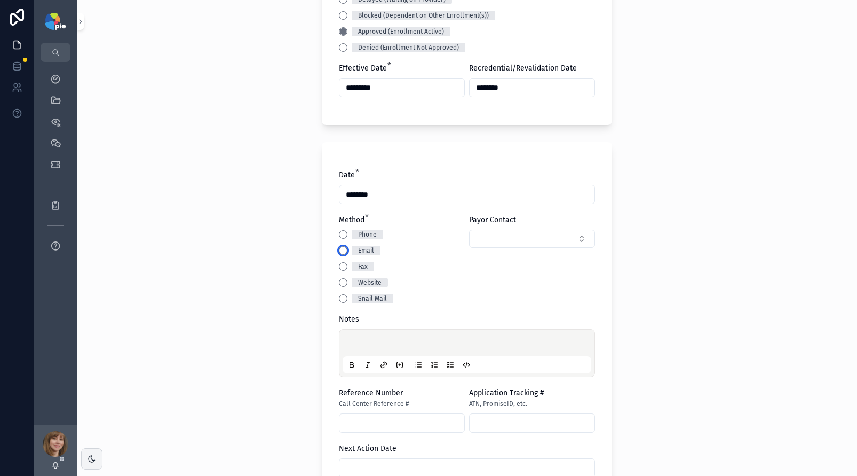
click at [341, 251] on button "Email" at bounding box center [343, 250] width 9 height 9
click at [351, 340] on p "scrollable content" at bounding box center [469, 344] width 249 height 11
click at [261, 365] on div "**********" at bounding box center [467, 238] width 780 height 476
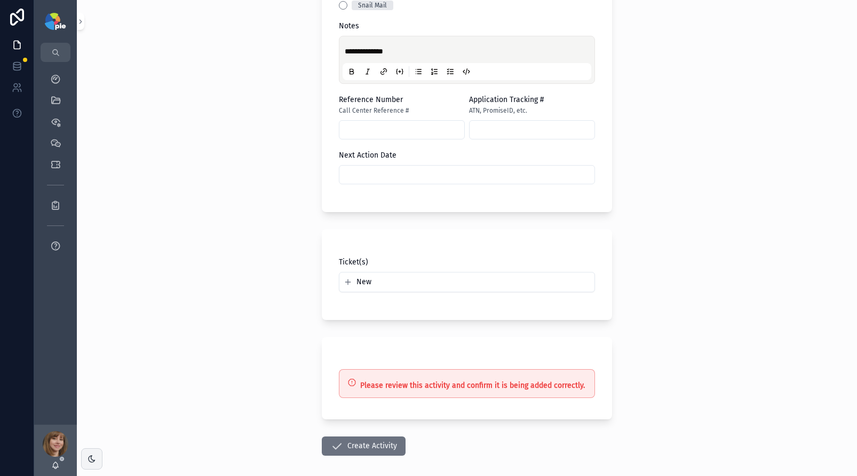
scroll to position [681, 0]
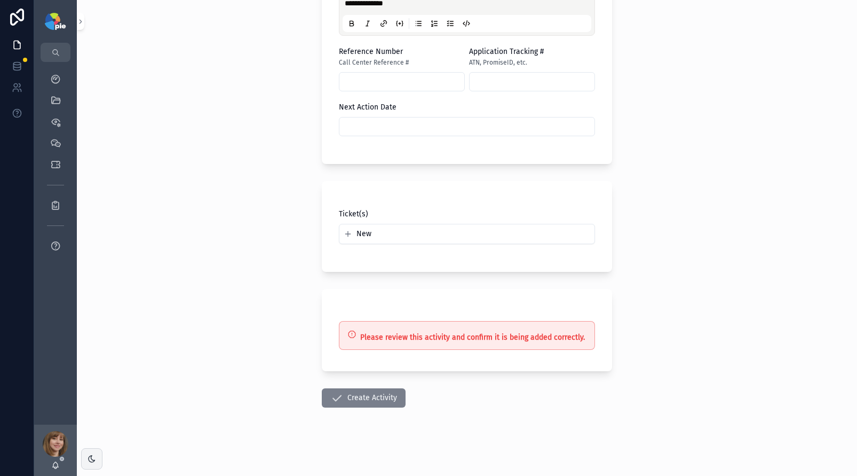
click at [380, 392] on button "Create Activity" at bounding box center [364, 397] width 84 height 19
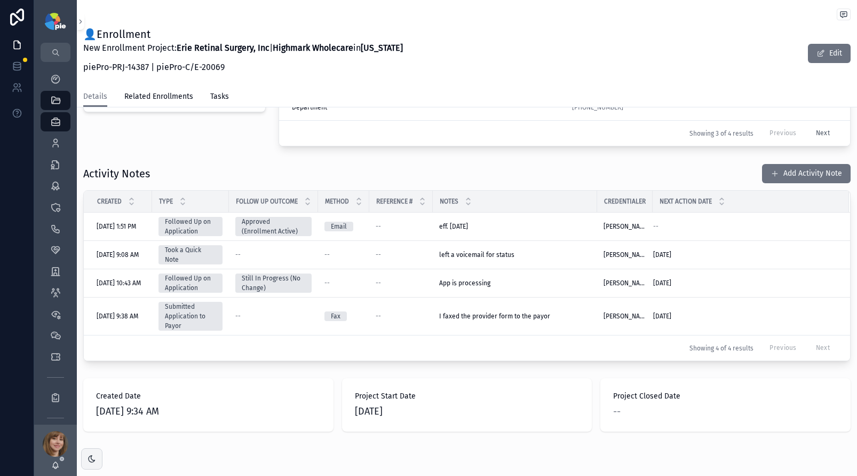
scroll to position [400, 0]
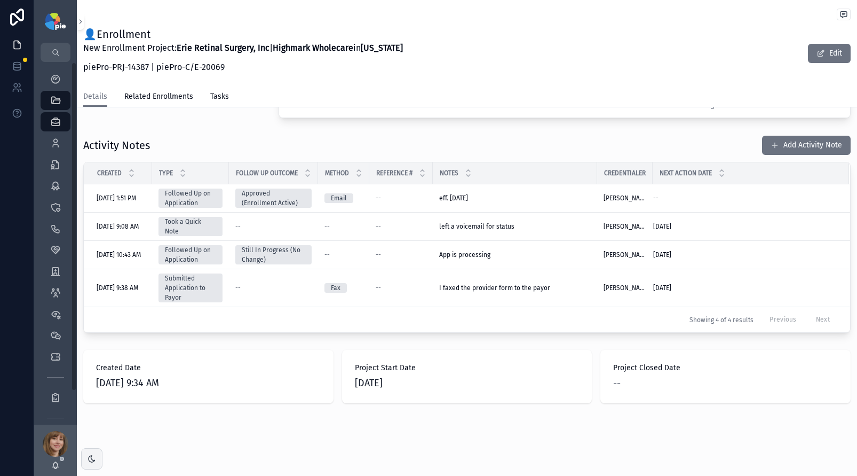
click at [238, 131] on div "Activity Notes Add Activity Note Created Type Follow Up Outcome Method Referenc…" at bounding box center [467, 234] width 780 height 206
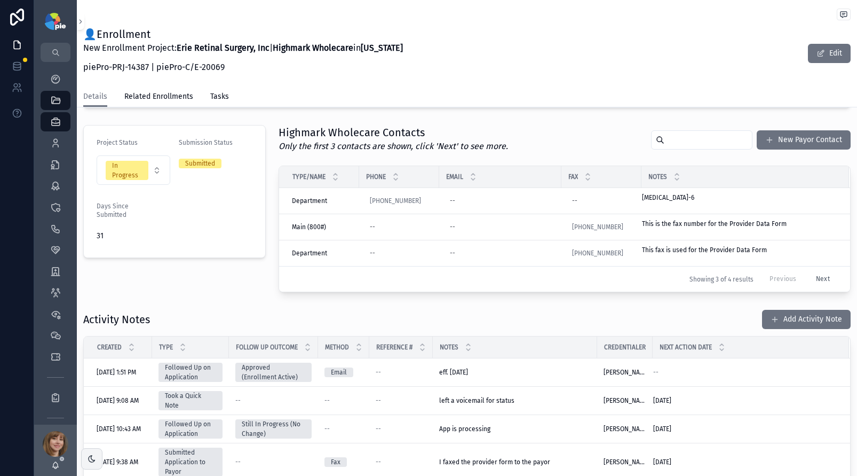
scroll to position [270, 0]
click at [306, 93] on div "Details Related Enrollments Tasks" at bounding box center [467, 96] width 768 height 20
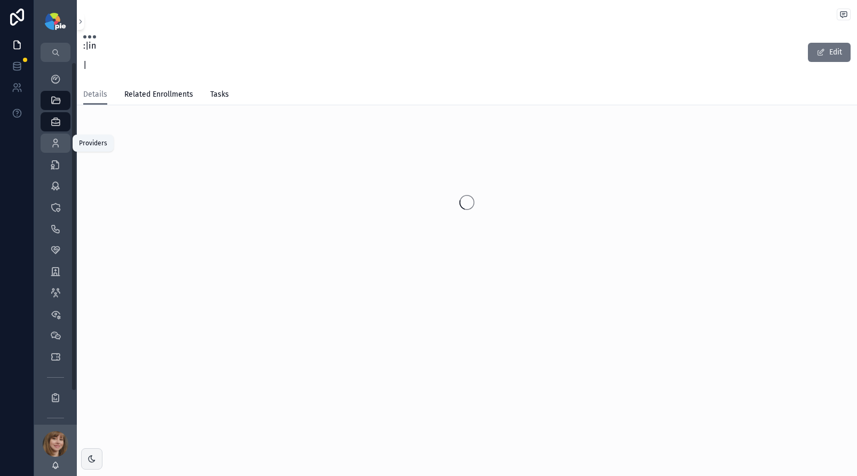
click at [54, 149] on div "Providers" at bounding box center [55, 143] width 17 height 17
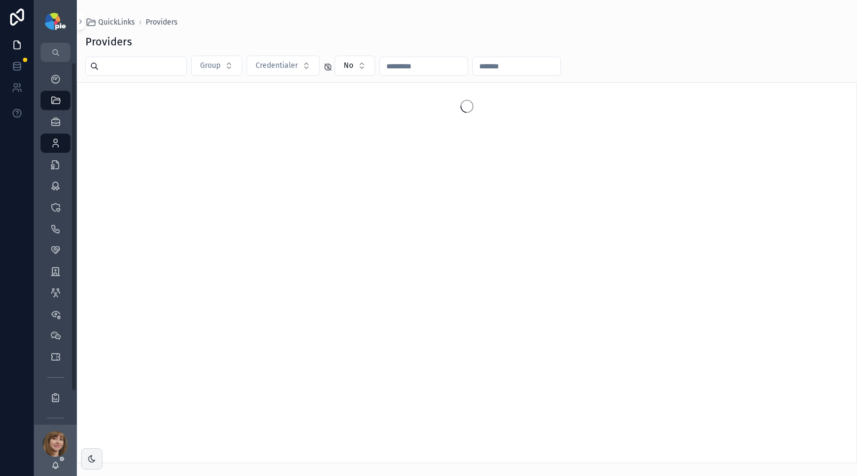
click at [115, 73] on input "scrollable content" at bounding box center [143, 66] width 88 height 15
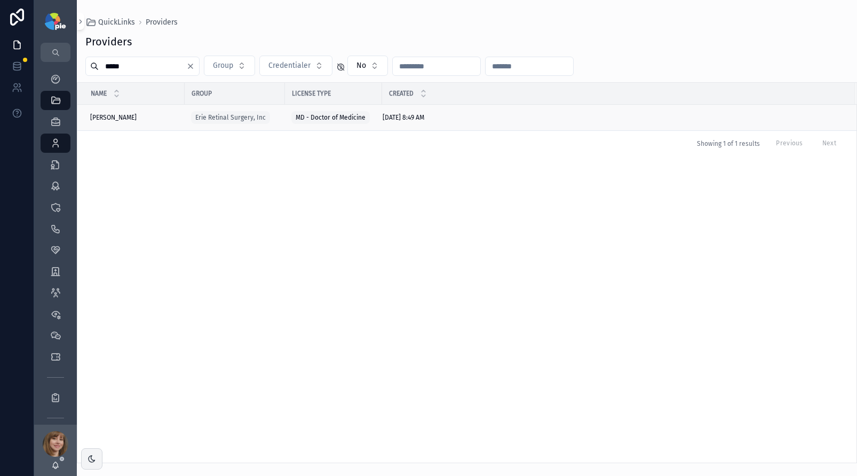
type input "*****"
click at [134, 120] on div "[PERSON_NAME] [PERSON_NAME]" at bounding box center [134, 117] width 88 height 9
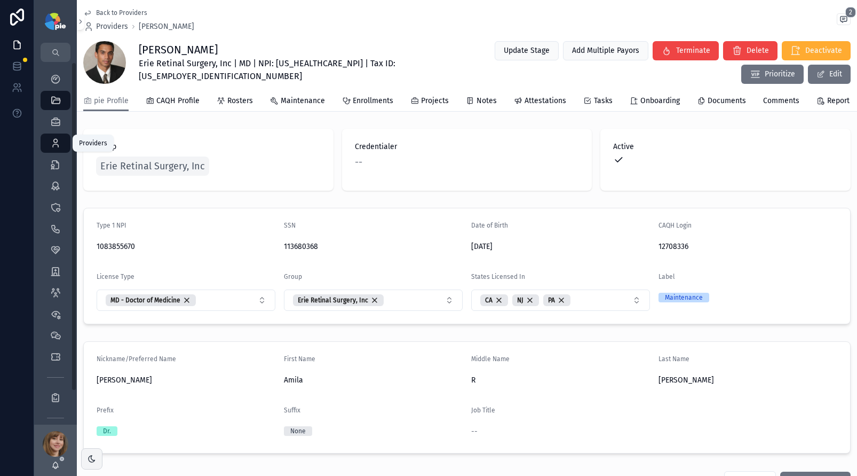
click at [50, 140] on icon "scrollable content" at bounding box center [55, 143] width 11 height 11
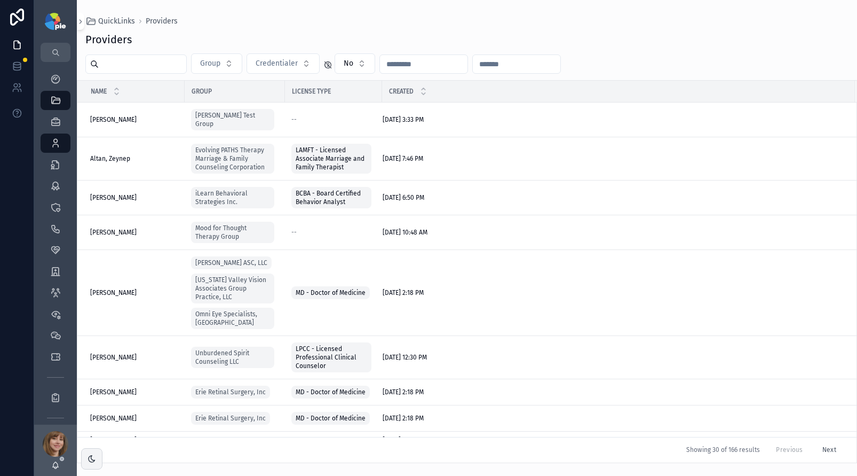
click at [125, 68] on input "scrollable content" at bounding box center [143, 64] width 88 height 15
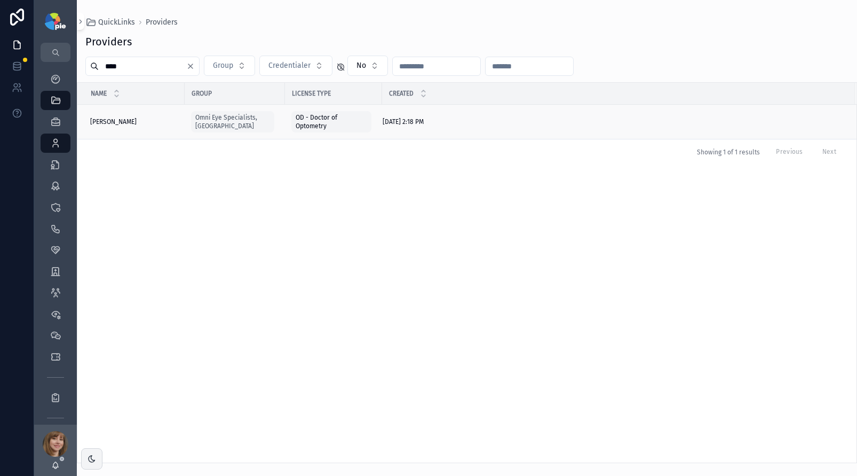
type input "****"
click at [140, 121] on div "[PERSON_NAME], [PERSON_NAME], [PERSON_NAME]" at bounding box center [134, 121] width 88 height 9
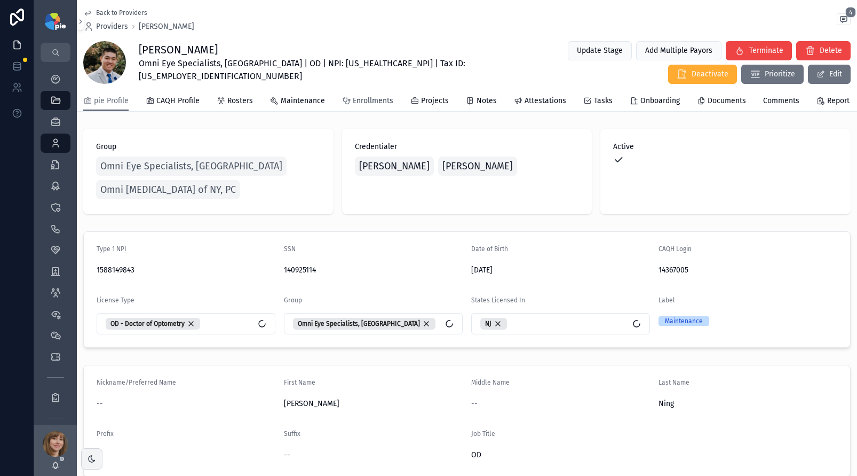
click at [375, 104] on span "Enrollments" at bounding box center [373, 101] width 41 height 11
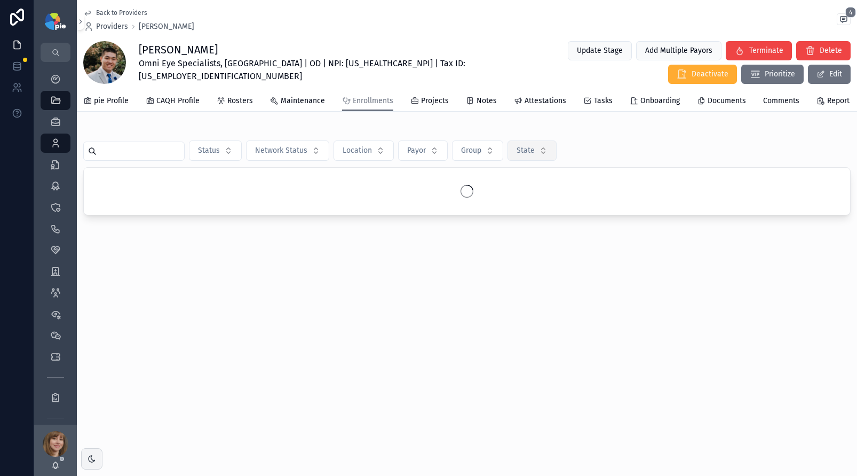
click at [536, 148] on button "State" at bounding box center [532, 150] width 49 height 20
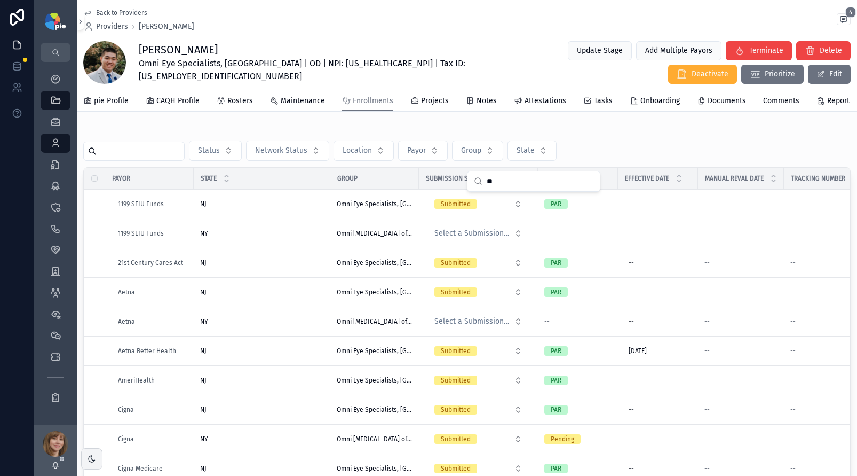
type input "**"
click at [577, 155] on div "Status Network Status Location Payor Group State" at bounding box center [467, 150] width 768 height 20
click at [109, 106] on span "pie Profile" at bounding box center [111, 101] width 35 height 11
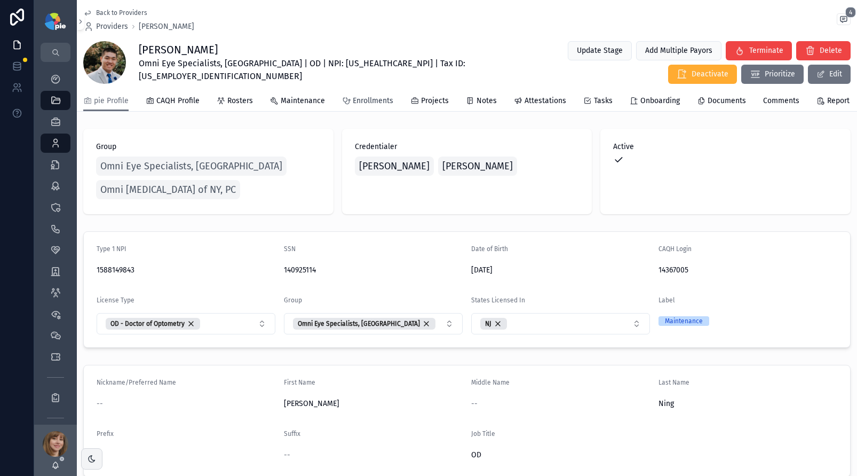
click at [363, 101] on span "Enrollments" at bounding box center [373, 101] width 41 height 11
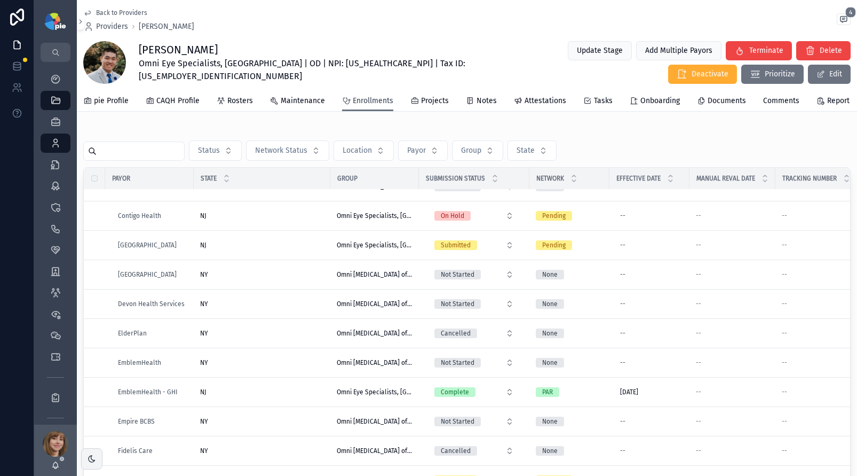
scroll to position [486, 0]
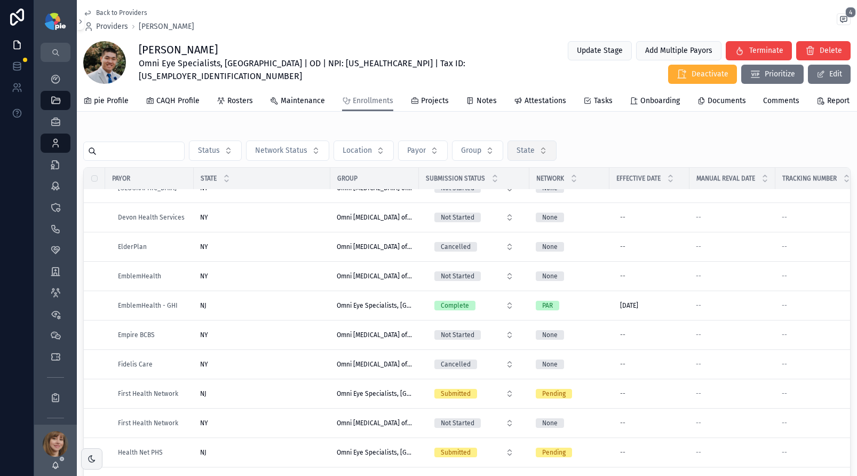
click at [530, 156] on span "State" at bounding box center [526, 150] width 18 height 11
type input "**"
click at [508, 201] on div "NY" at bounding box center [534, 201] width 128 height 17
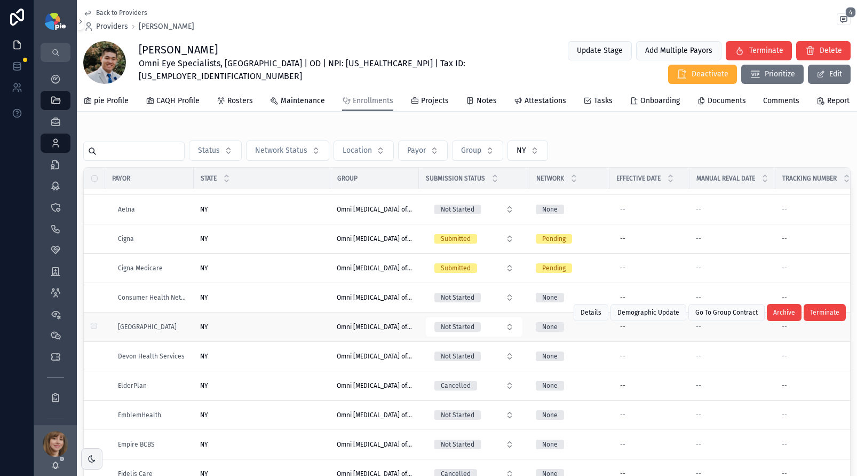
scroll to position [60, 0]
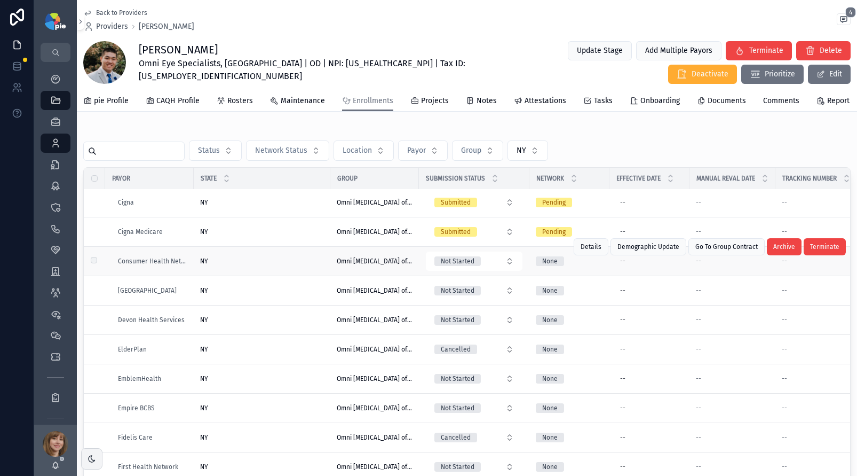
click at [260, 265] on div "NY NY" at bounding box center [262, 261] width 124 height 9
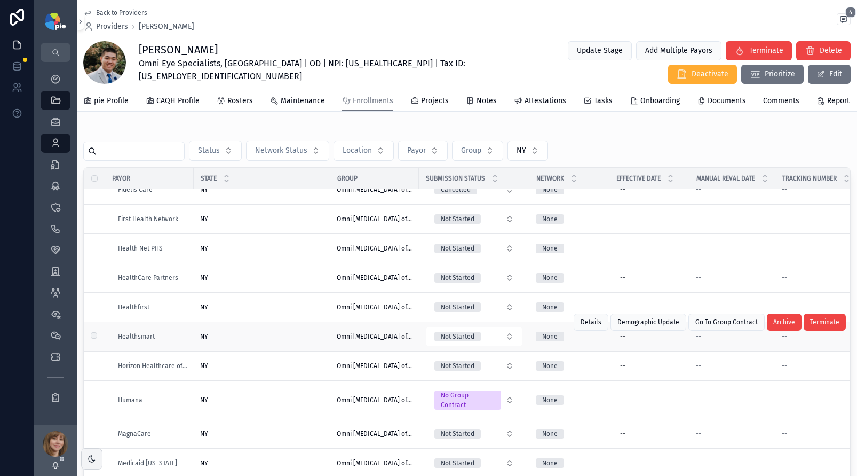
scroll to position [344, 0]
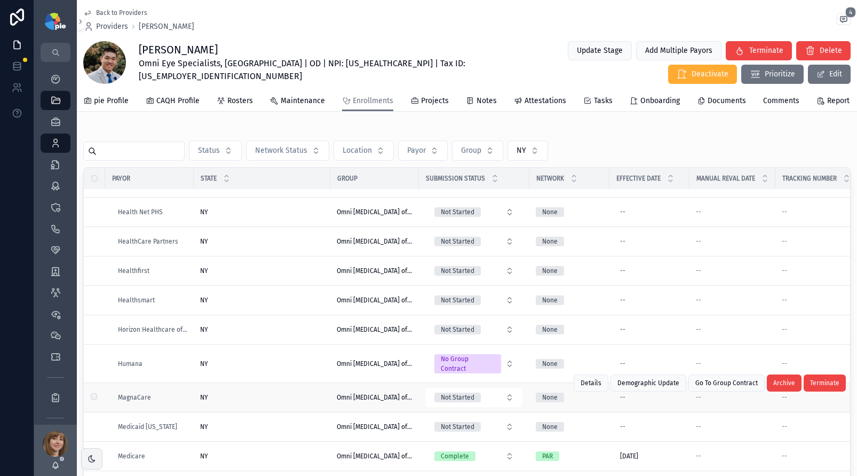
click at [262, 393] on div "NY NY" at bounding box center [262, 397] width 124 height 9
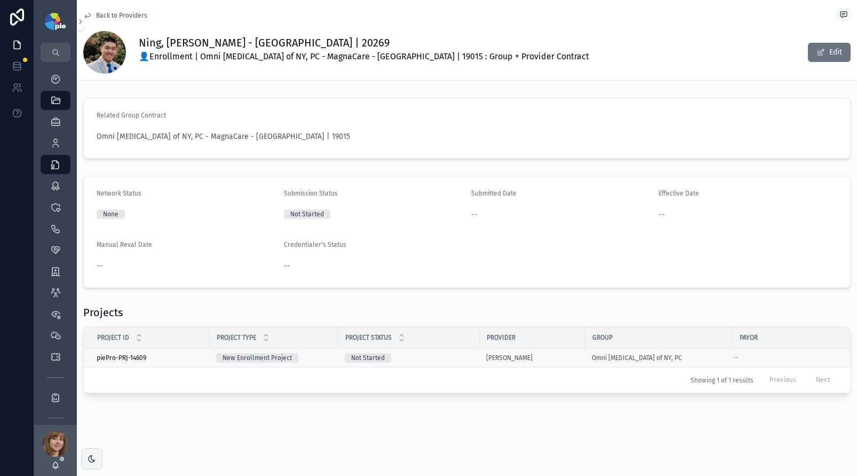
click at [319, 353] on div "New Enrollment Project" at bounding box center [274, 358] width 116 height 10
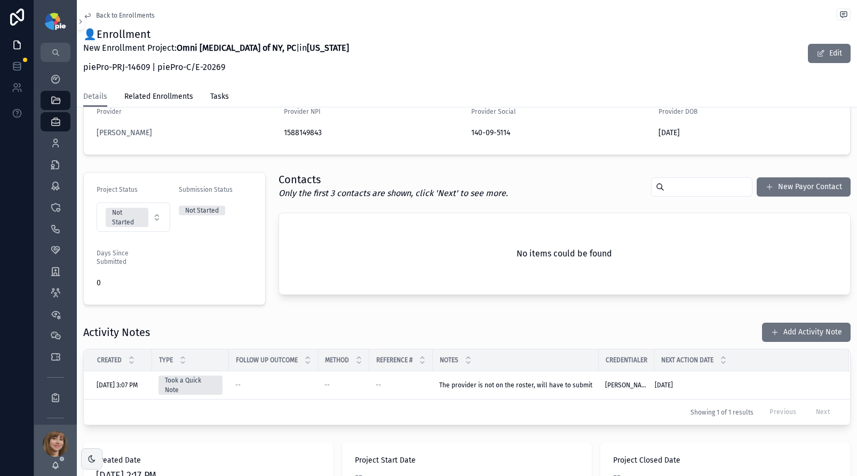
scroll to position [202, 0]
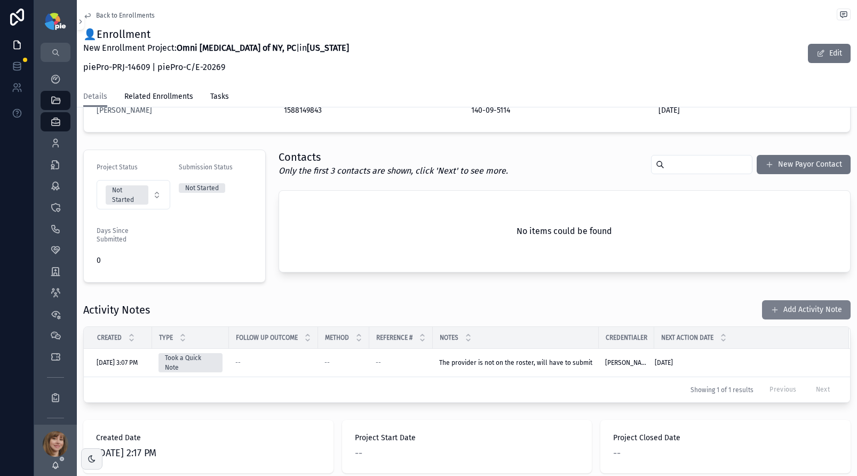
click at [800, 312] on button "Add Activity Note" at bounding box center [806, 309] width 89 height 19
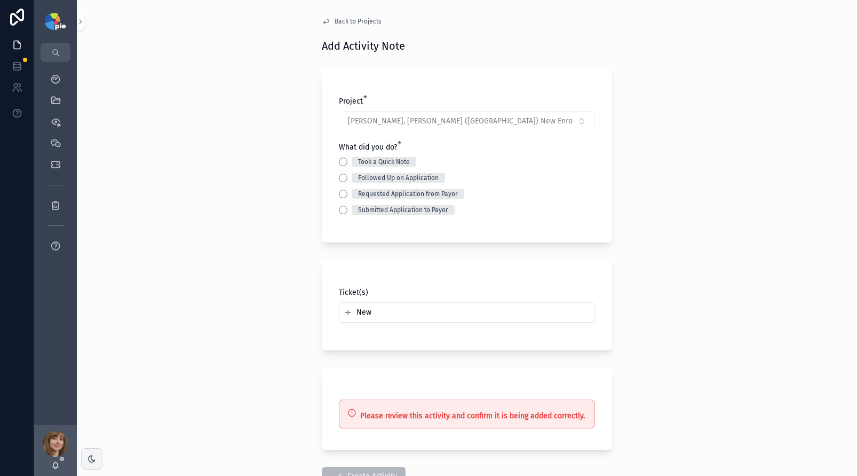
click at [372, 19] on span "Back to Projects" at bounding box center [358, 21] width 47 height 9
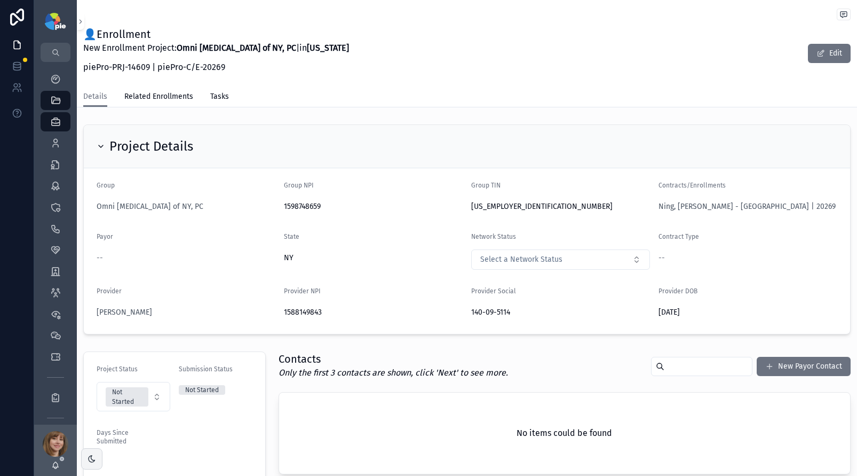
click at [306, 311] on span "1588149843" at bounding box center [373, 312] width 179 height 11
copy span "1588149843"
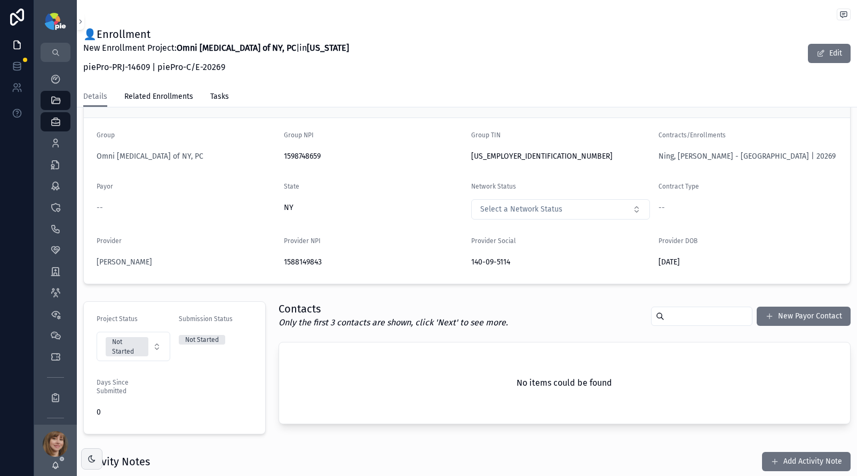
scroll to position [72, 0]
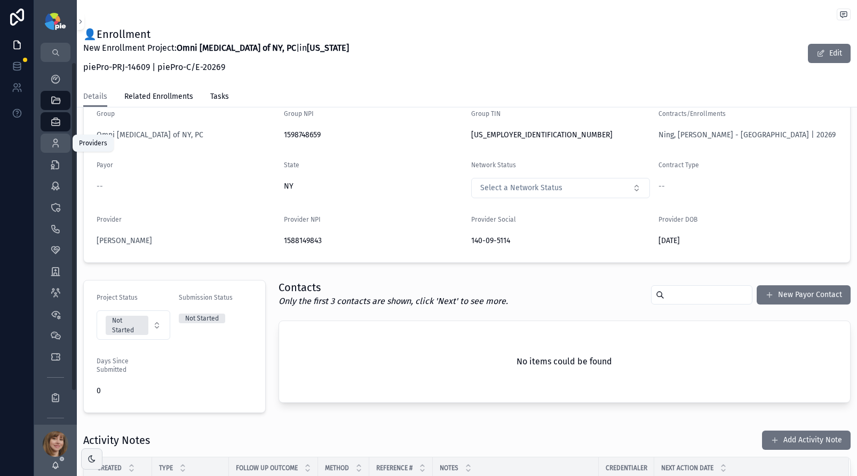
click at [48, 145] on div "Providers 298" at bounding box center [55, 143] width 17 height 17
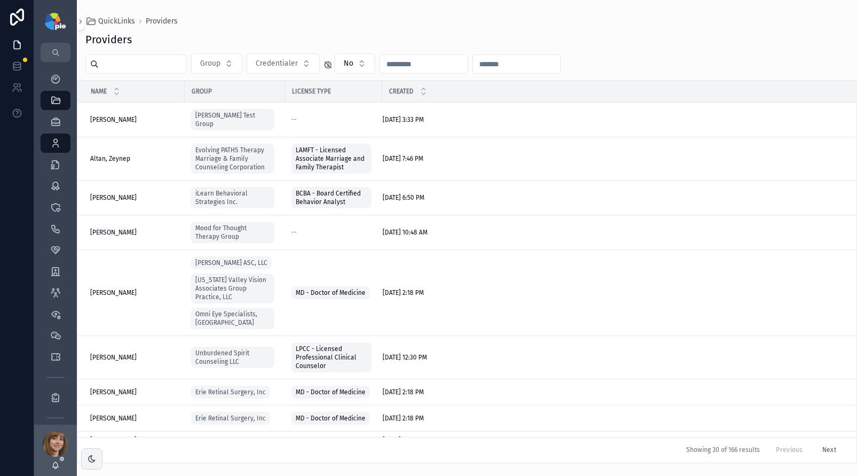
click at [128, 66] on input "scrollable content" at bounding box center [143, 64] width 88 height 15
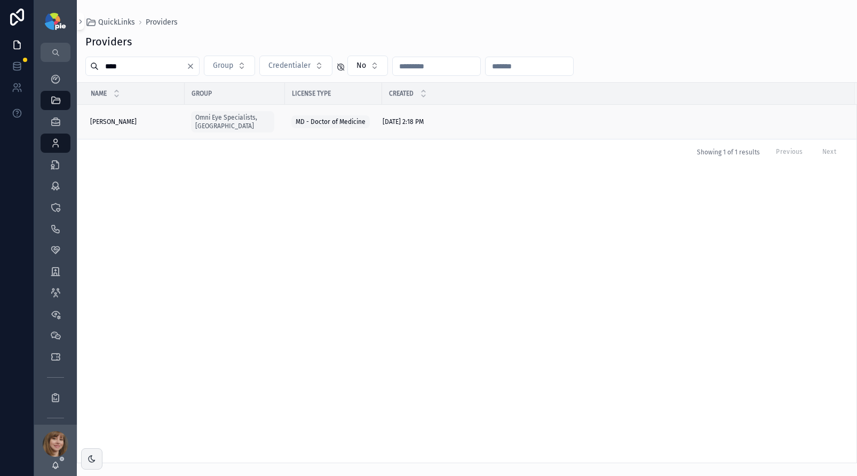
type input "****"
click at [137, 117] on span "[PERSON_NAME]" at bounding box center [113, 121] width 46 height 9
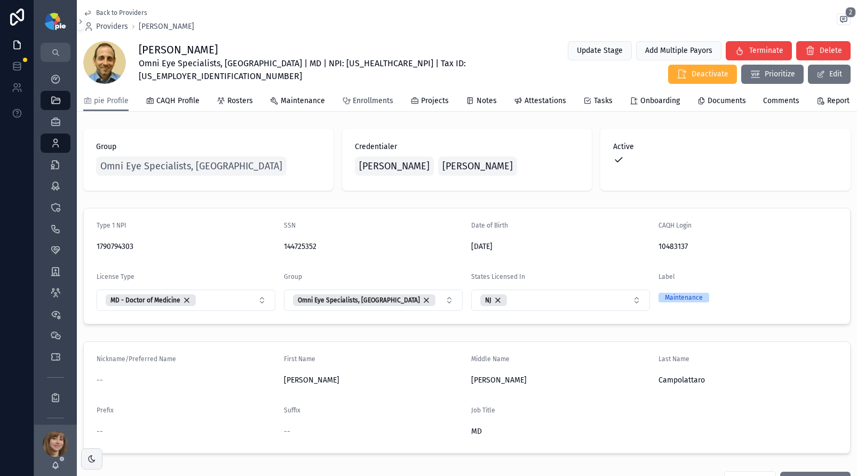
click at [372, 106] on span "Enrollments" at bounding box center [373, 101] width 41 height 11
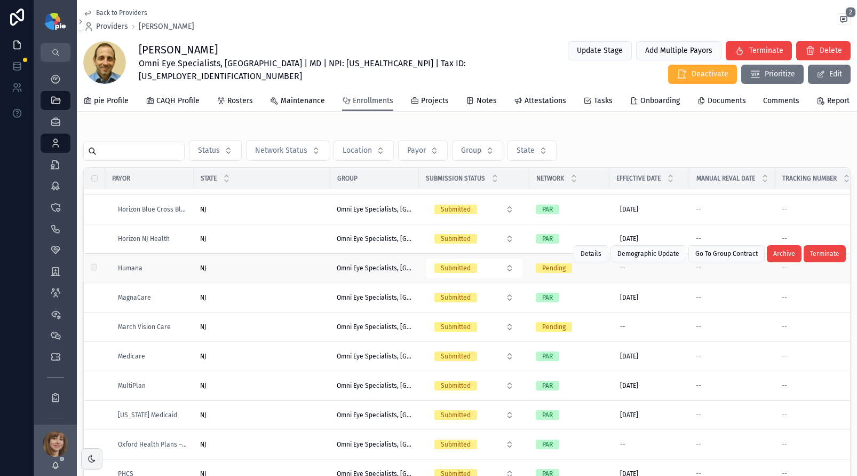
scroll to position [444, 0]
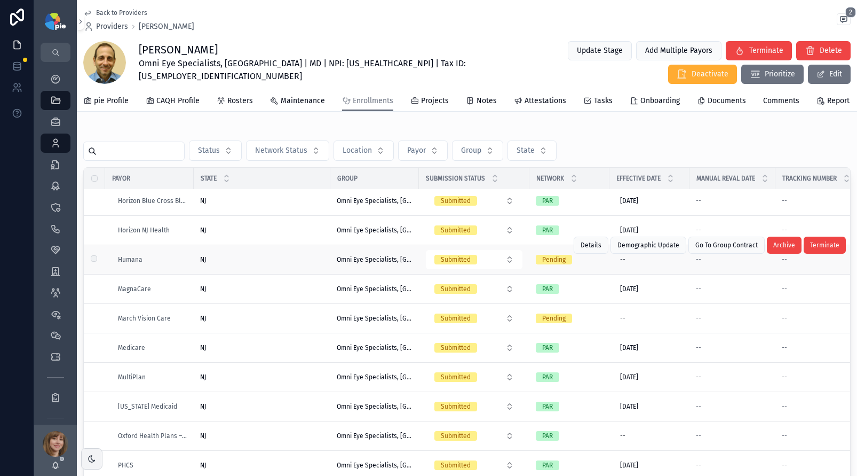
click at [270, 264] on div "NJ [GEOGRAPHIC_DATA]" at bounding box center [262, 259] width 124 height 9
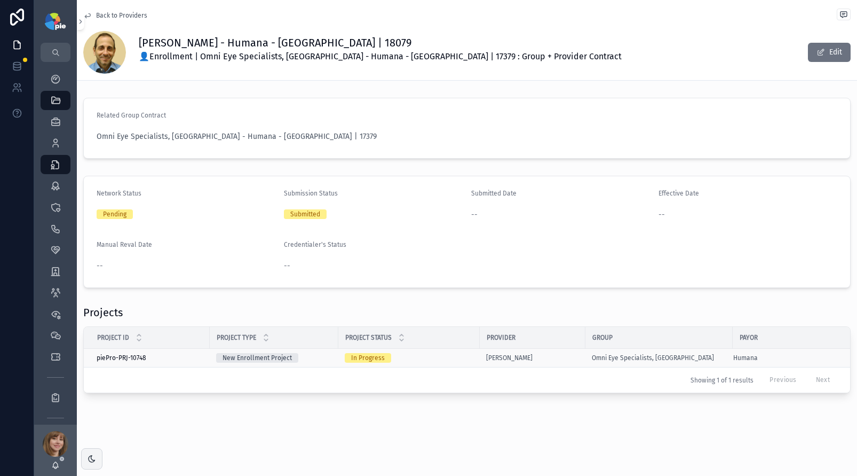
click at [464, 355] on div "In Progress" at bounding box center [409, 358] width 129 height 10
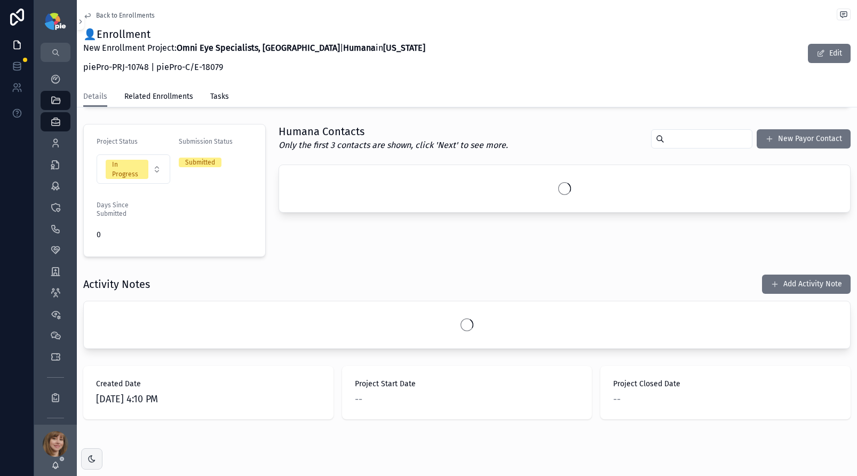
scroll to position [243, 0]
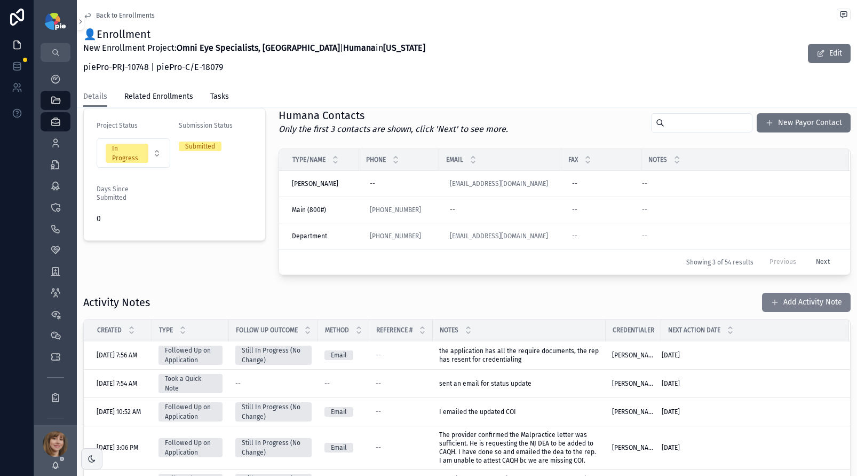
click at [777, 296] on button "Add Activity Note" at bounding box center [806, 302] width 89 height 19
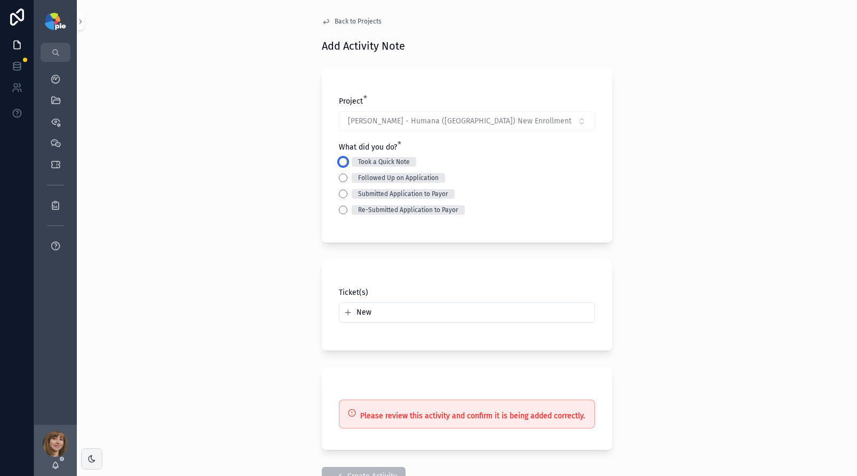
click at [339, 163] on button "Took a Quick Note" at bounding box center [343, 161] width 9 height 9
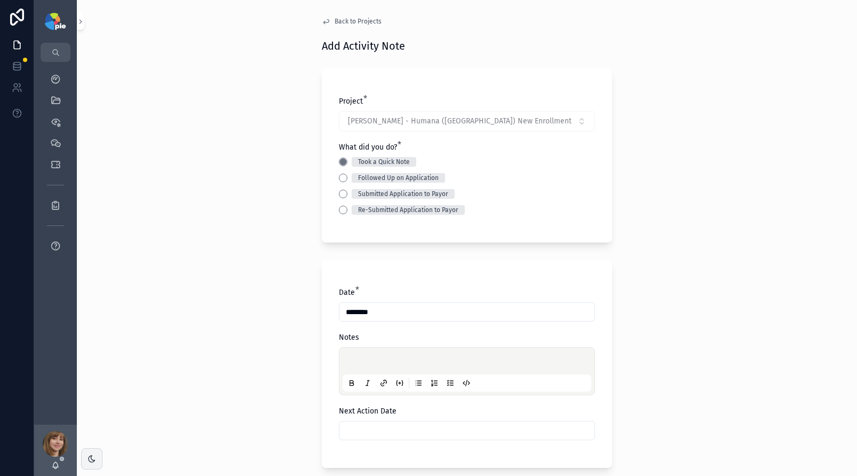
click at [358, 361] on p "scrollable content" at bounding box center [469, 362] width 249 height 11
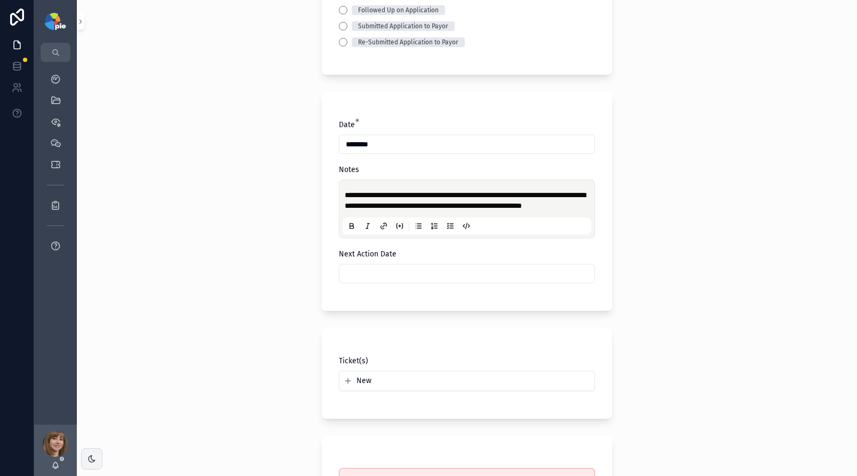
scroll to position [203, 0]
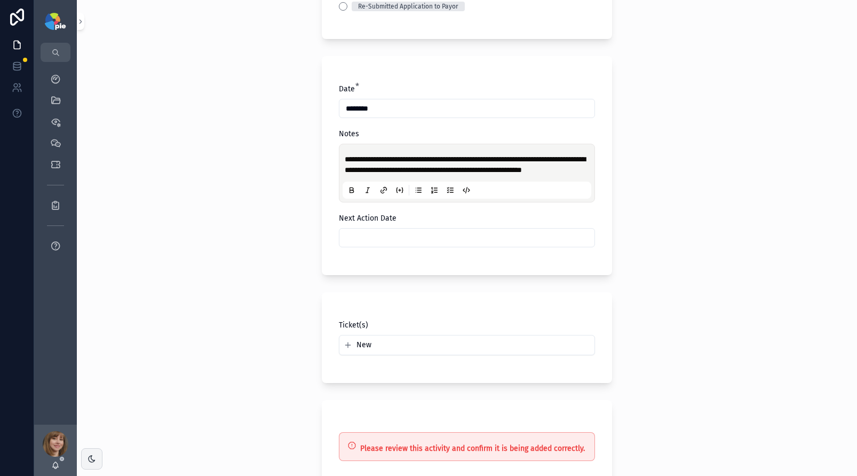
click at [419, 244] on input "scrollable content" at bounding box center [467, 237] width 255 height 15
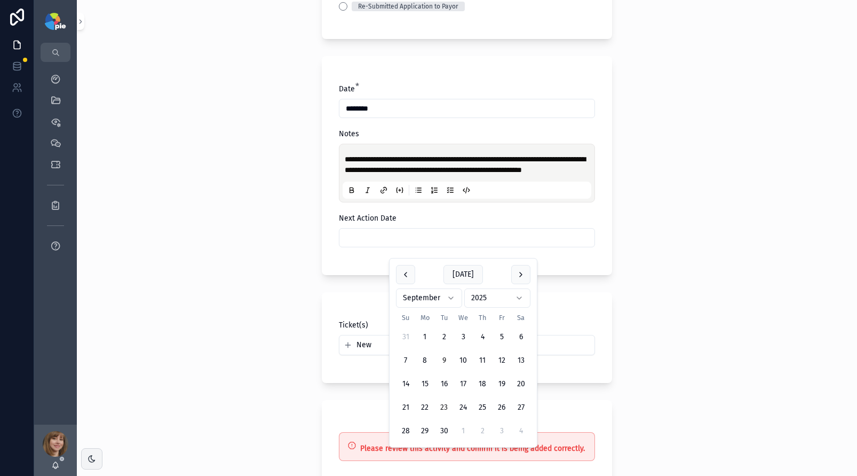
click at [446, 403] on button "23" at bounding box center [444, 407] width 19 height 19
click at [427, 404] on button "22" at bounding box center [424, 407] width 19 height 19
type input "*********"
click at [170, 359] on div "**********" at bounding box center [467, 238] width 780 height 476
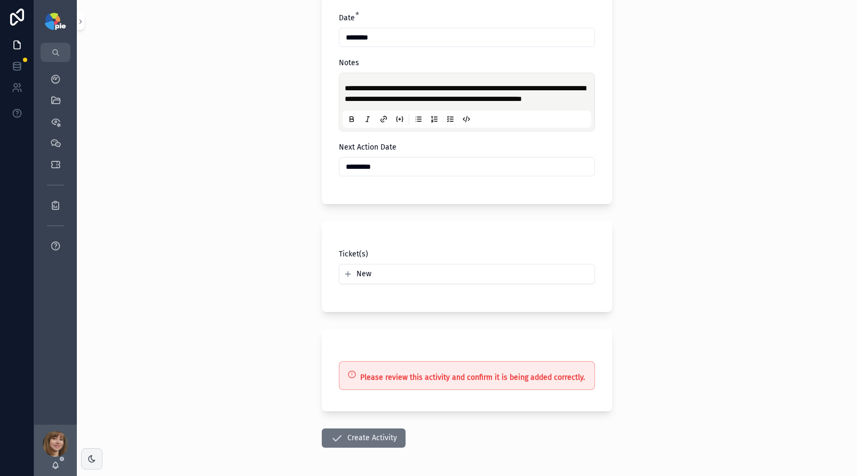
scroll to position [325, 0]
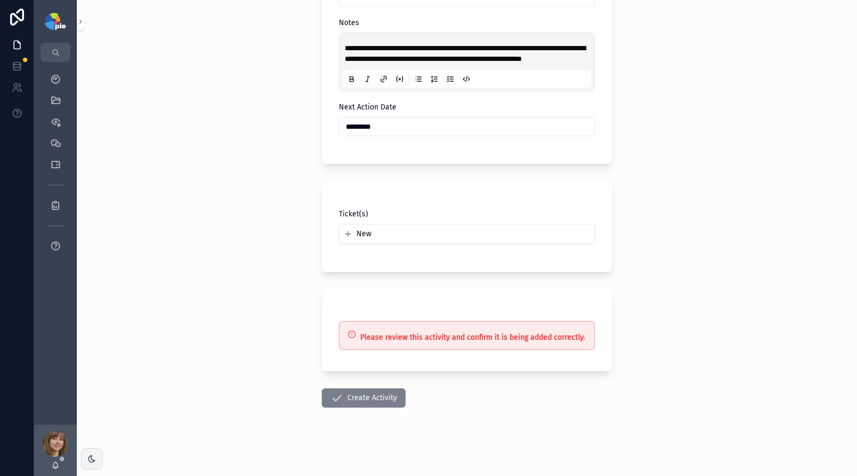
click at [358, 401] on button "Create Activity" at bounding box center [364, 397] width 84 height 19
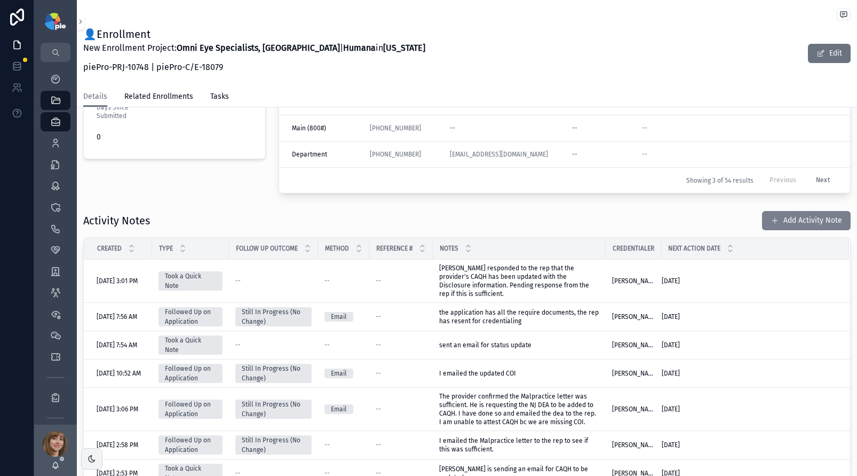
click at [785, 218] on button "Add Activity Note" at bounding box center [806, 220] width 89 height 19
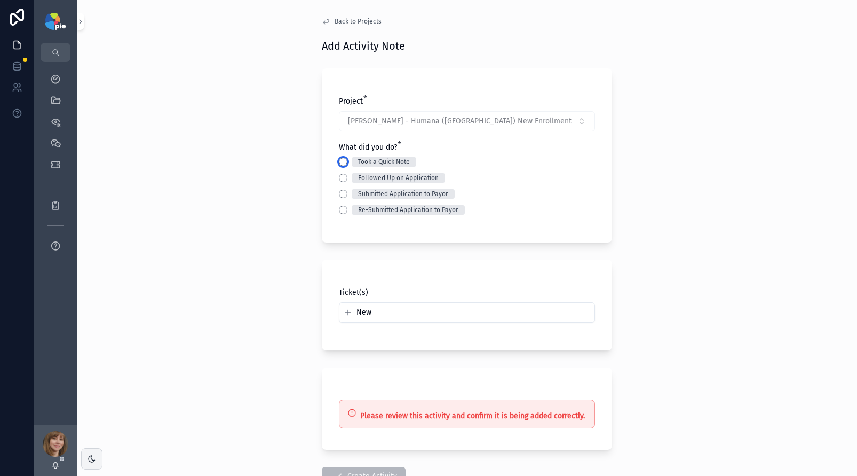
click at [342, 161] on button "Took a Quick Note" at bounding box center [343, 161] width 9 height 9
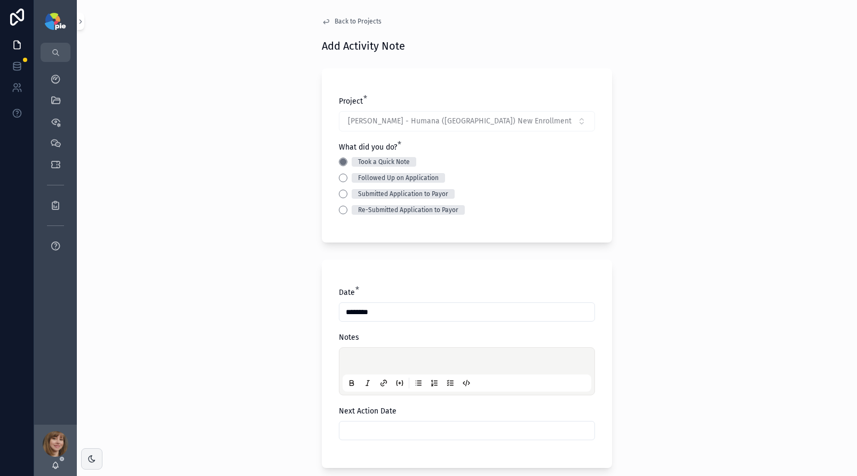
click at [360, 356] on div "scrollable content" at bounding box center [467, 371] width 249 height 41
click at [358, 358] on p "scrollable content" at bounding box center [469, 362] width 249 height 11
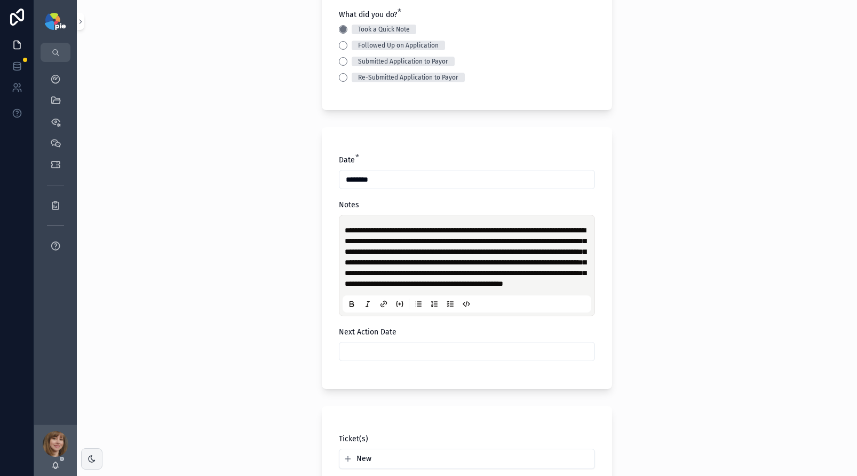
scroll to position [155, 0]
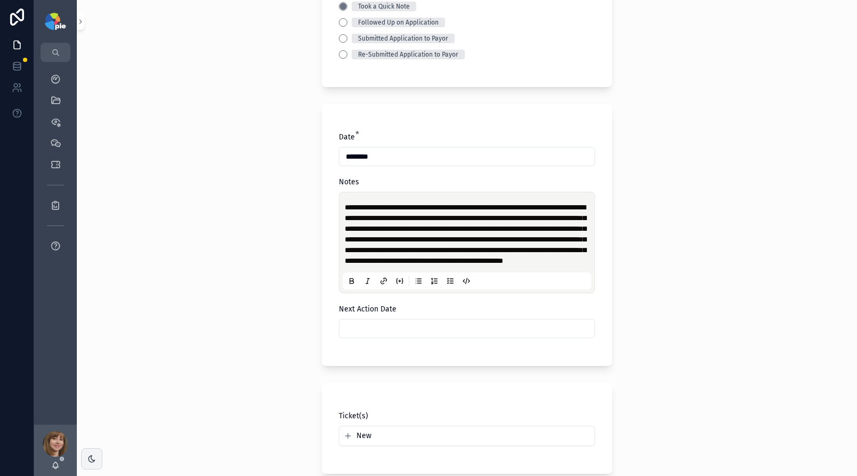
click at [405, 336] on input "scrollable content" at bounding box center [467, 328] width 255 height 15
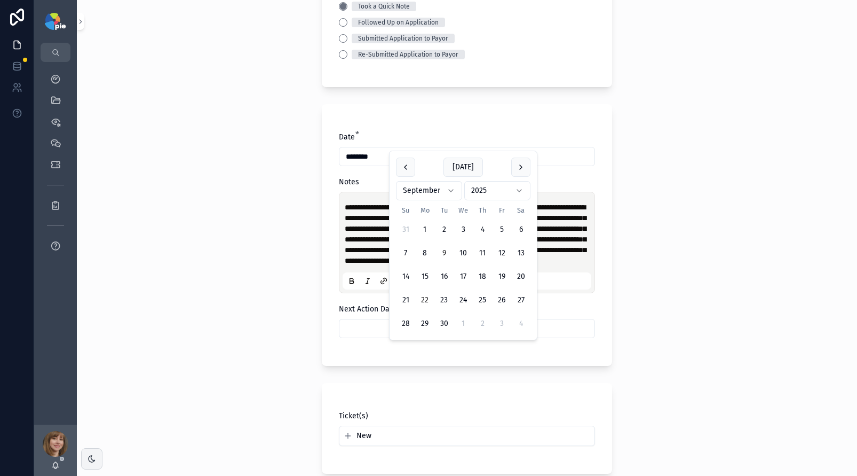
click at [426, 299] on button "22" at bounding box center [424, 299] width 19 height 19
type input "*********"
click at [193, 343] on div "**********" at bounding box center [467, 238] width 780 height 476
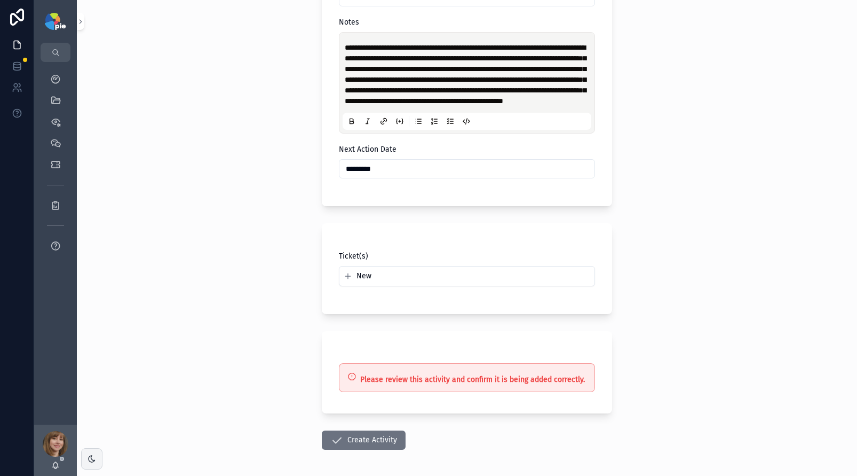
scroll to position [378, 0]
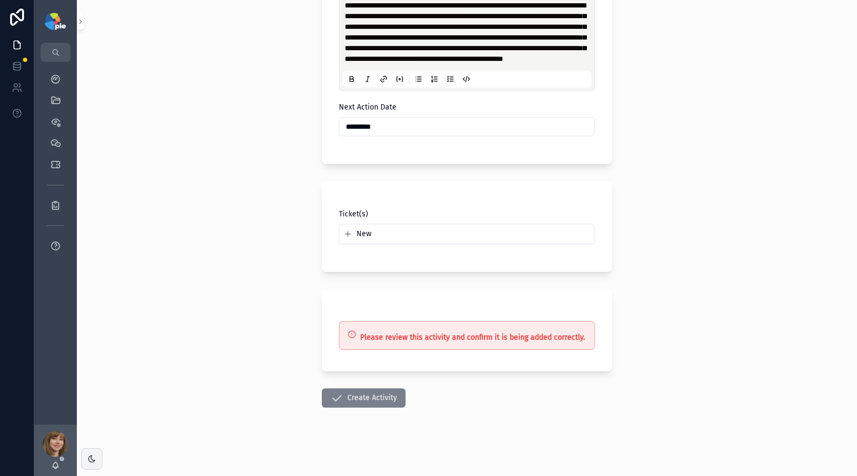
click at [362, 397] on button "Create Activity" at bounding box center [364, 397] width 84 height 19
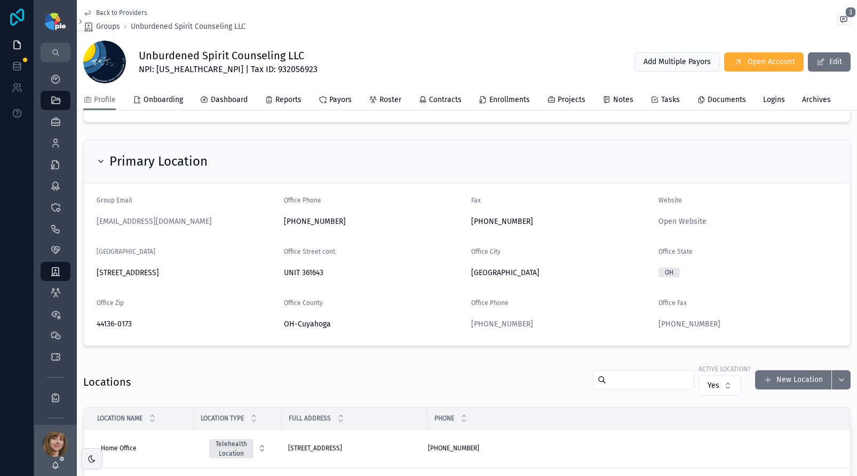
scroll to position [193, 0]
click at [53, 137] on div "Providers 298" at bounding box center [55, 143] width 17 height 17
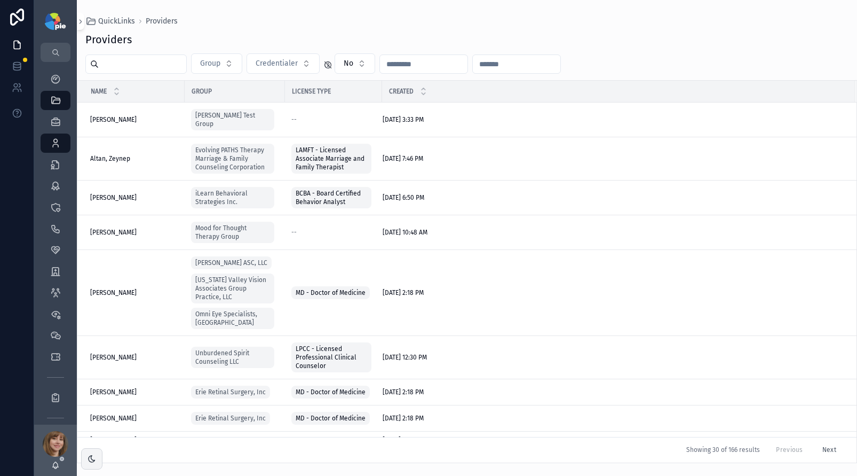
click at [138, 70] on input "scrollable content" at bounding box center [143, 64] width 88 height 15
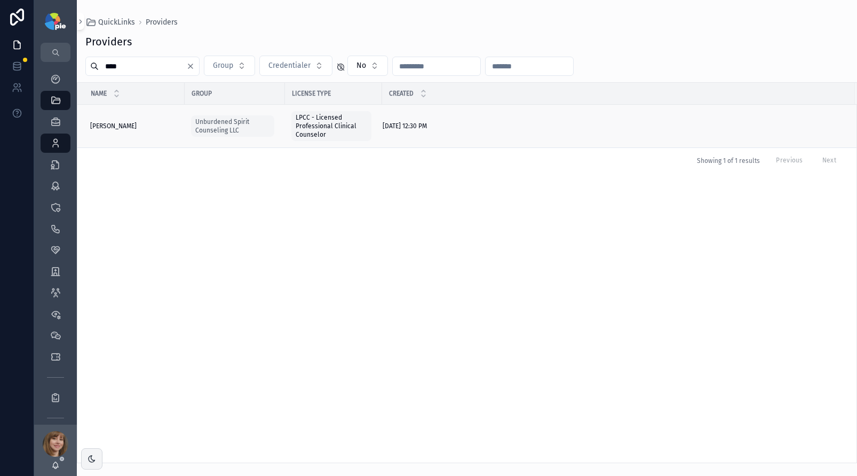
type input "****"
click at [131, 124] on div "[PERSON_NAME] [PERSON_NAME]" at bounding box center [134, 126] width 88 height 9
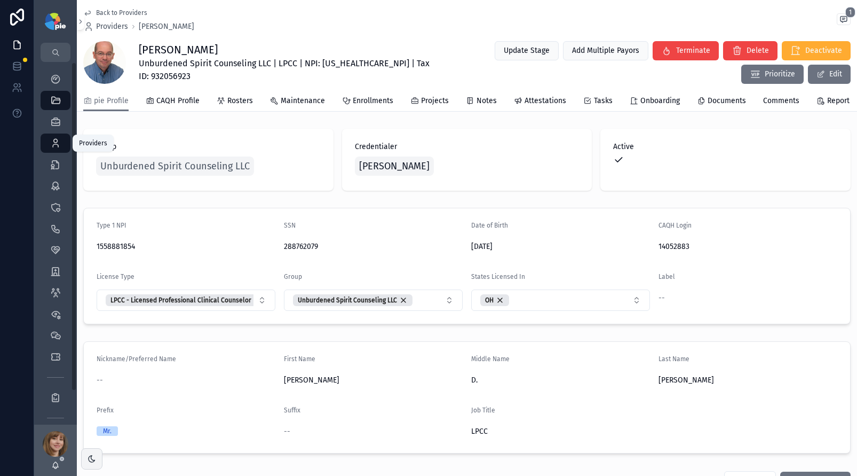
click at [56, 145] on icon "scrollable content" at bounding box center [55, 143] width 11 height 11
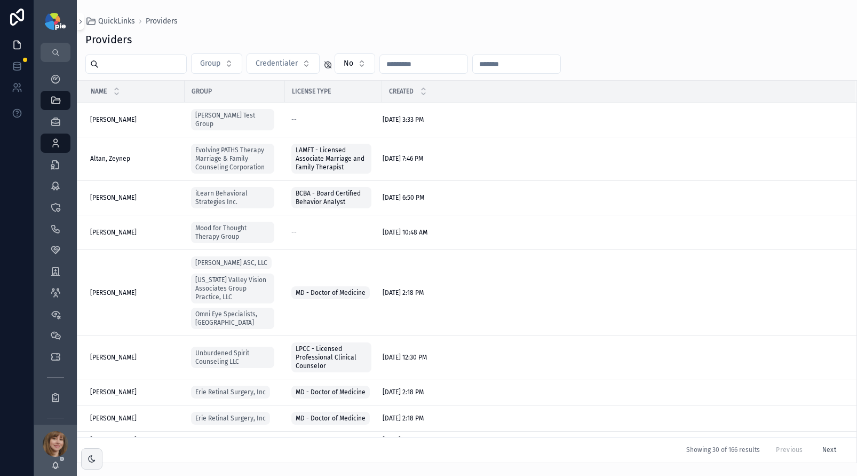
click at [155, 64] on input "scrollable content" at bounding box center [143, 64] width 88 height 15
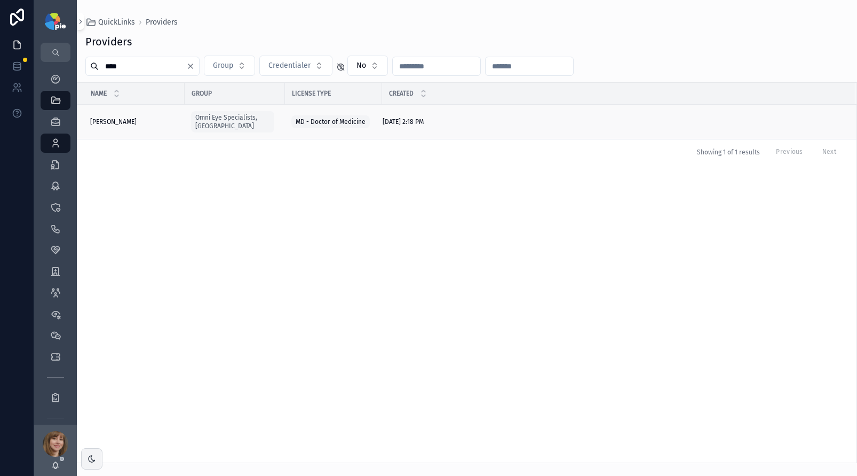
type input "****"
click at [137, 117] on span "[PERSON_NAME]" at bounding box center [113, 121] width 46 height 9
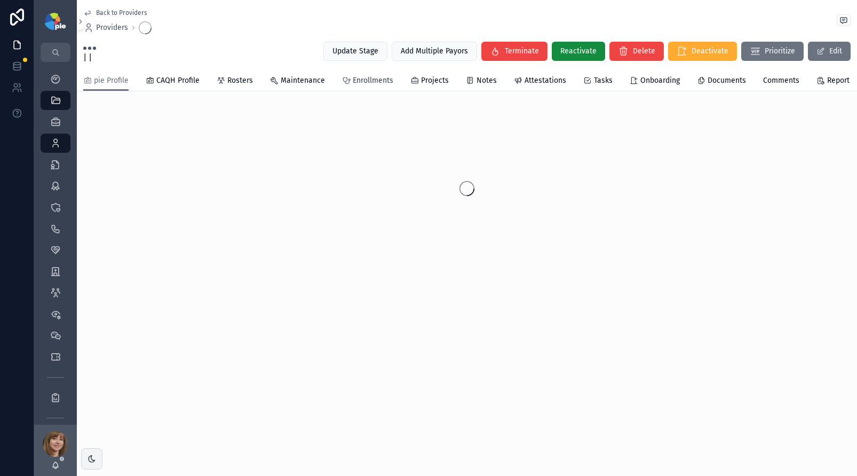
click at [358, 82] on span "Enrollments" at bounding box center [373, 80] width 41 height 11
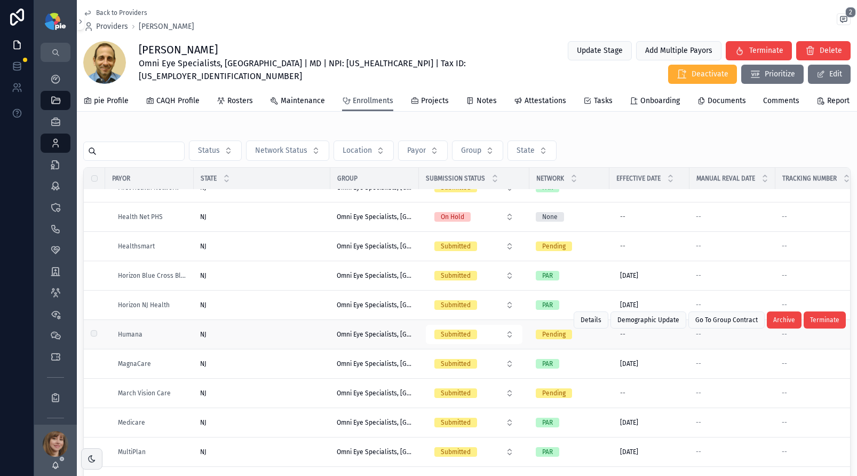
scroll to position [385, 0]
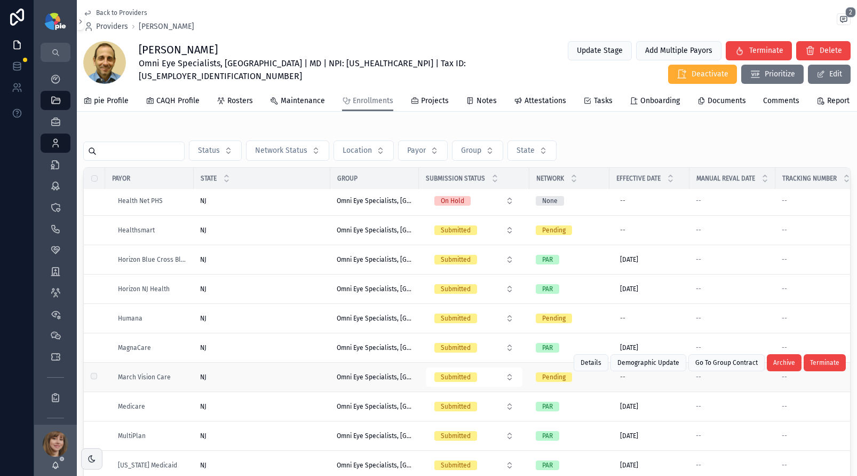
click at [256, 375] on div "NJ [GEOGRAPHIC_DATA]" at bounding box center [262, 377] width 124 height 9
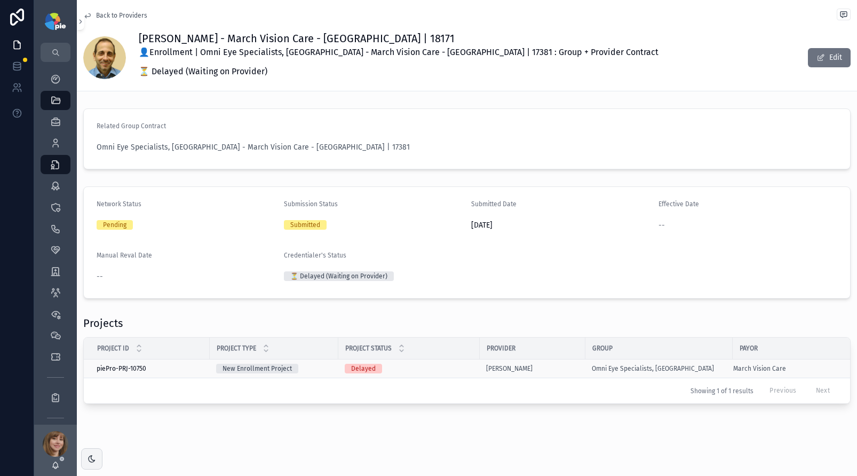
click at [443, 369] on div "Delayed" at bounding box center [409, 369] width 129 height 10
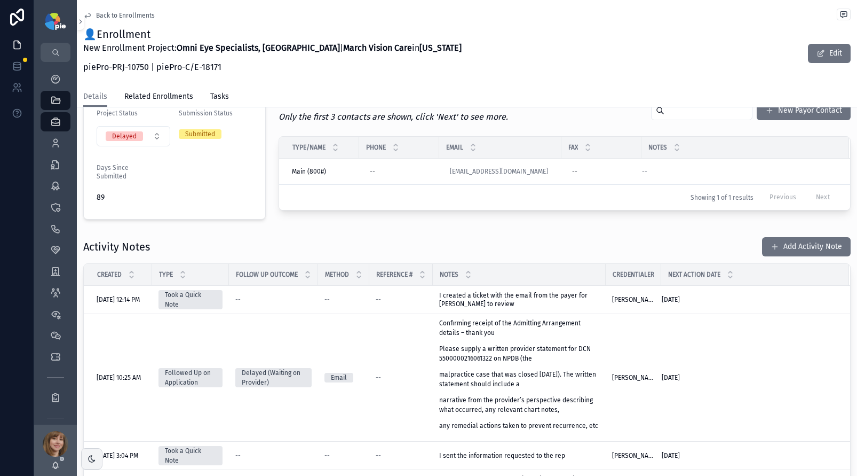
scroll to position [326, 0]
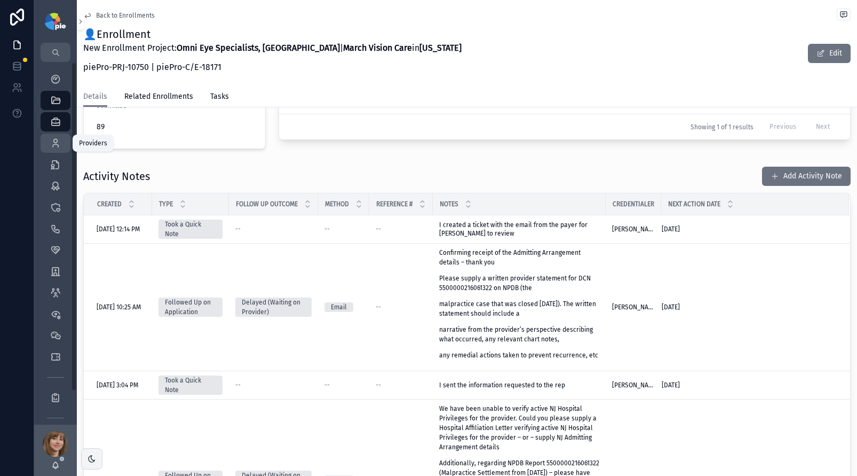
click at [58, 144] on icon "scrollable content" at bounding box center [55, 143] width 11 height 11
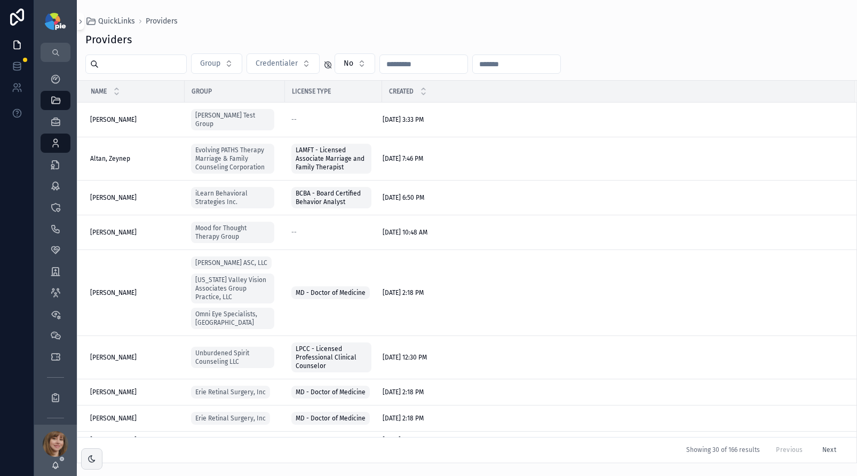
click at [148, 67] on input "scrollable content" at bounding box center [143, 64] width 88 height 15
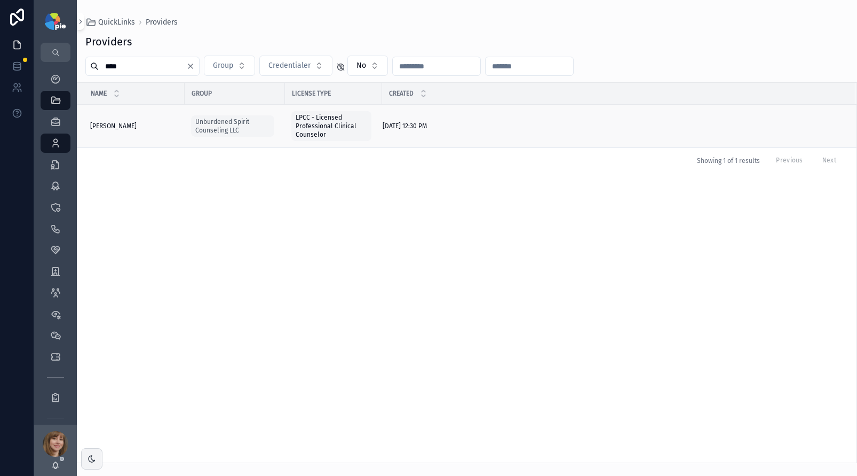
type input "****"
click at [115, 126] on span "[PERSON_NAME]" at bounding box center [113, 126] width 46 height 9
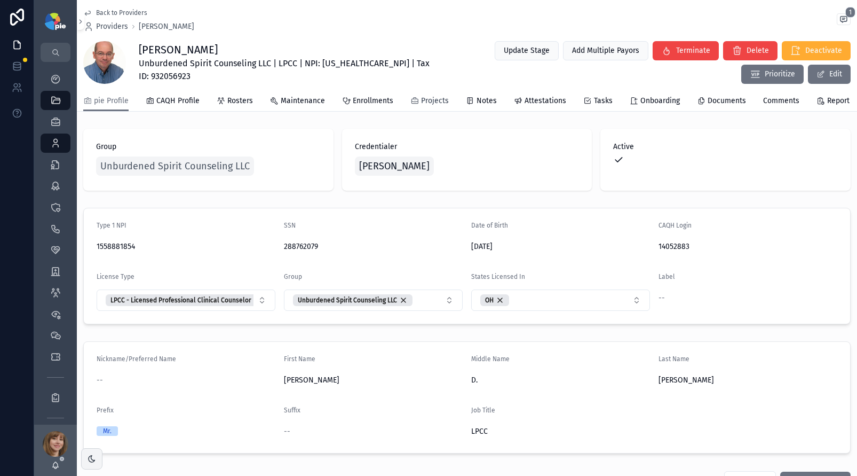
click at [438, 106] on span "Projects" at bounding box center [435, 101] width 28 height 11
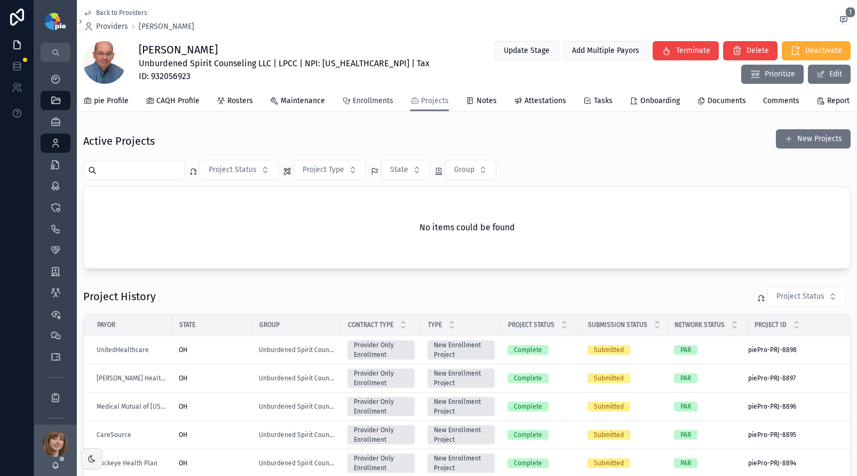
click at [361, 112] on link "Enrollments" at bounding box center [367, 101] width 51 height 21
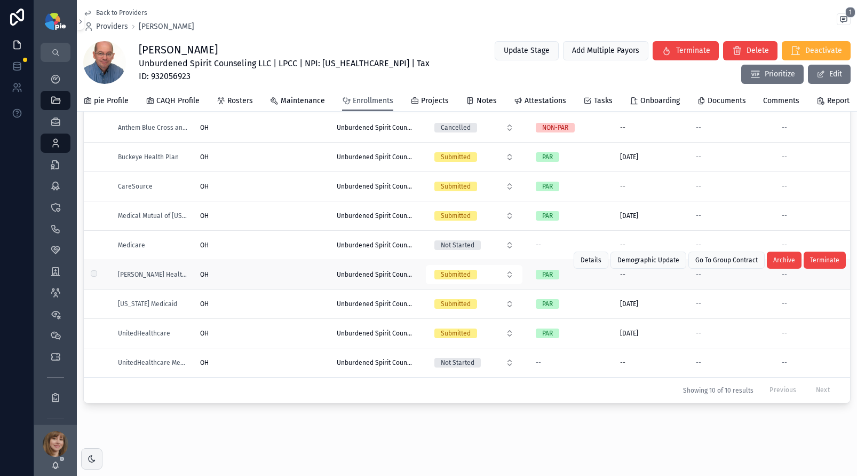
scroll to position [122, 0]
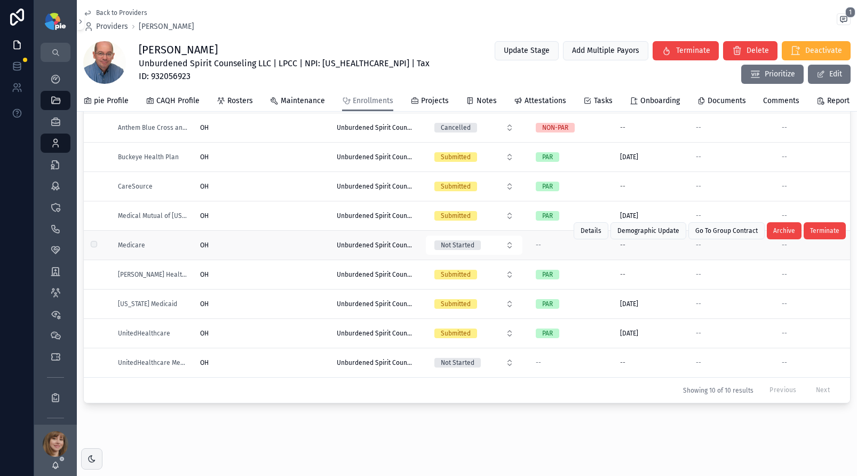
click at [277, 241] on div "OH OH" at bounding box center [262, 245] width 124 height 9
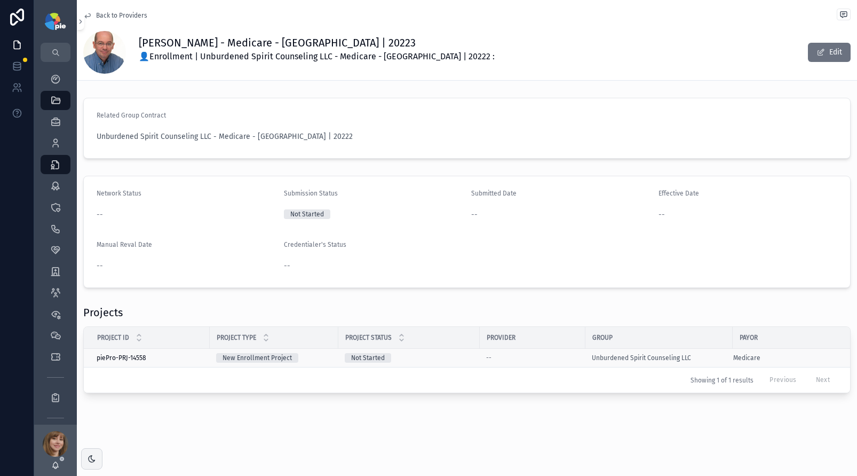
click at [441, 357] on div "Not Started" at bounding box center [409, 358] width 129 height 10
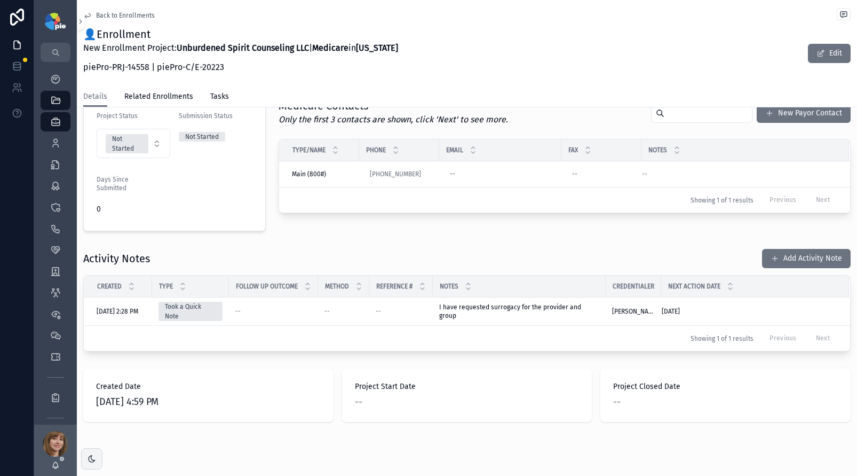
scroll to position [272, 0]
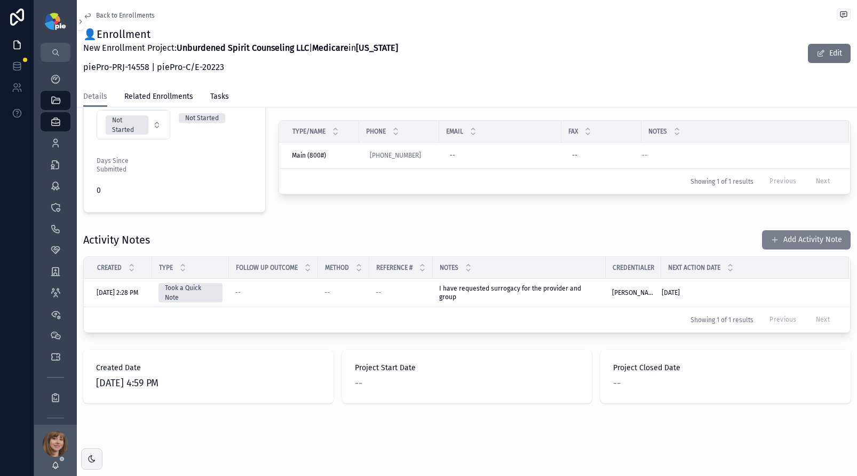
click at [808, 241] on button "Add Activity Note" at bounding box center [806, 239] width 89 height 19
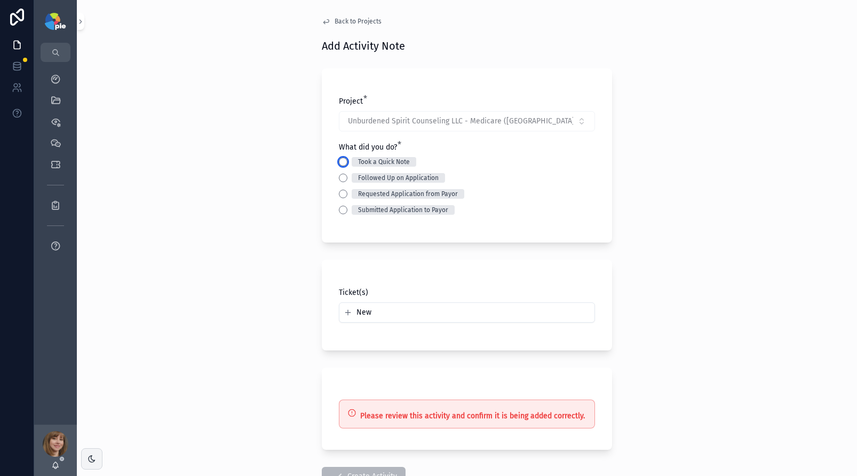
click at [339, 161] on button "Took a Quick Note" at bounding box center [343, 161] width 9 height 9
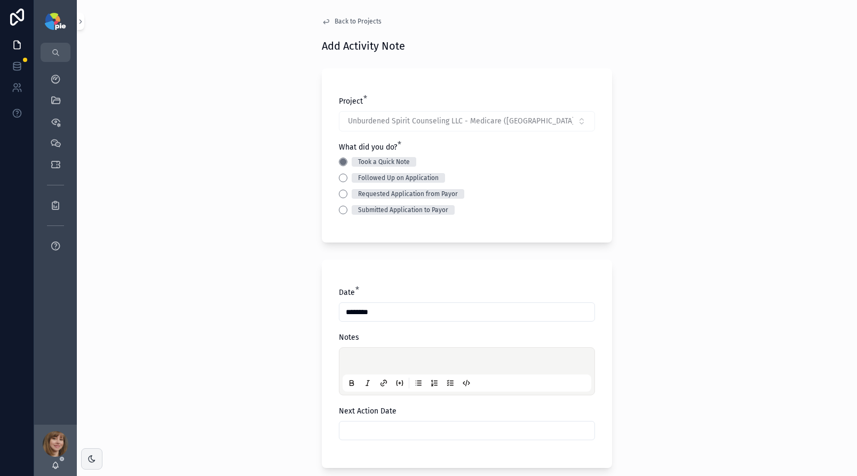
click at [385, 358] on p "scrollable content" at bounding box center [469, 362] width 249 height 11
click at [392, 434] on input "scrollable content" at bounding box center [467, 430] width 255 height 15
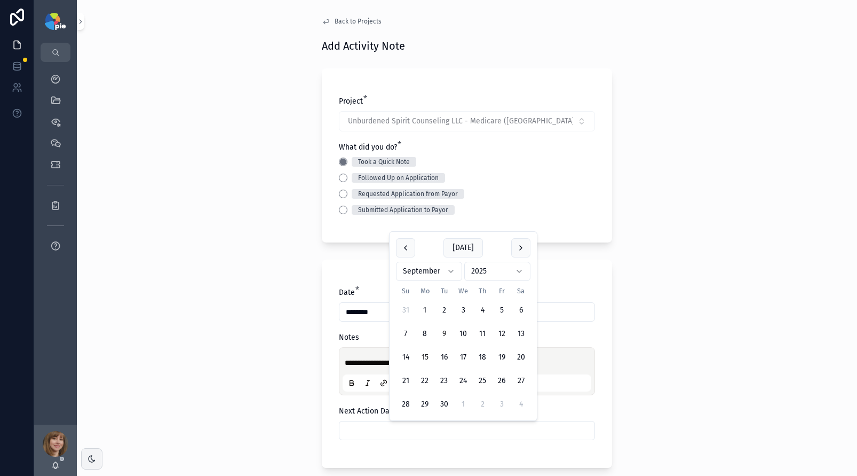
click at [424, 357] on button "15" at bounding box center [424, 357] width 19 height 19
type input "*********"
click at [235, 356] on div "**********" at bounding box center [467, 238] width 780 height 476
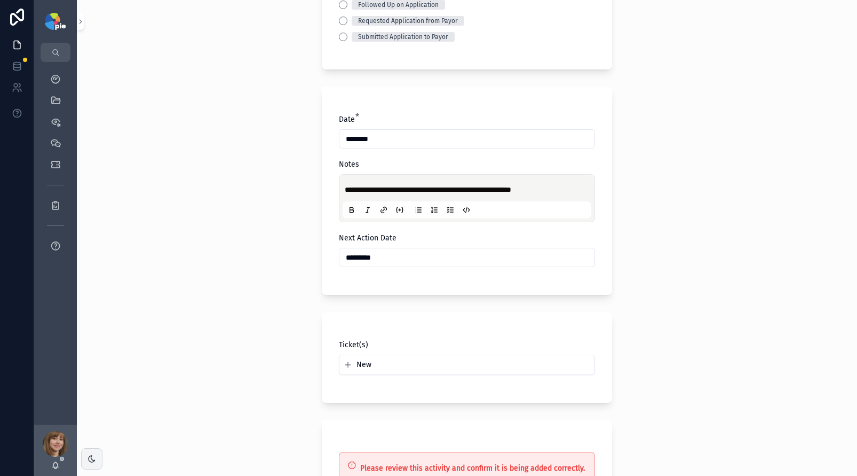
scroll to position [304, 0]
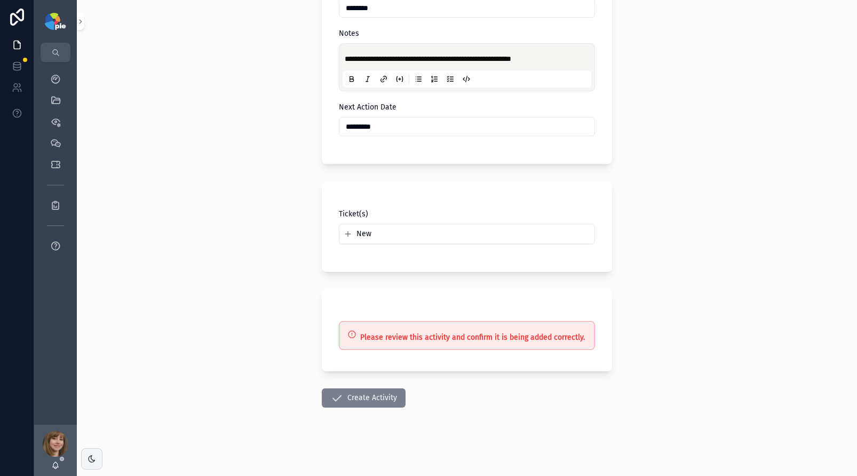
click at [357, 400] on button "Create Activity" at bounding box center [364, 397] width 84 height 19
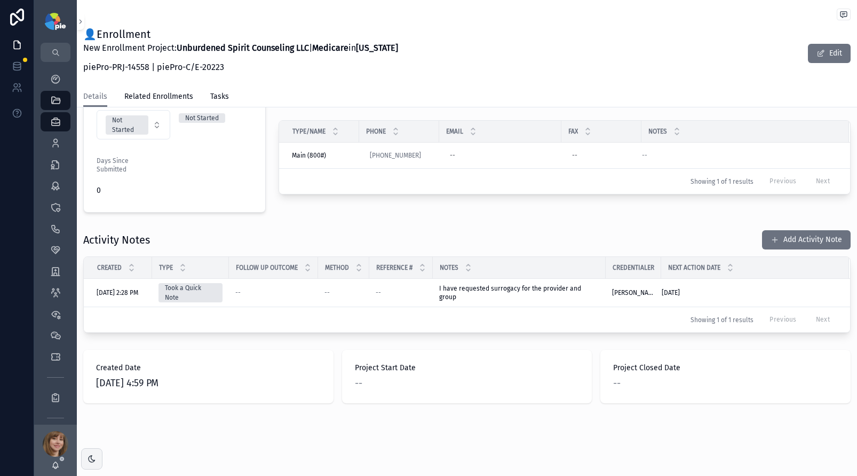
scroll to position [300, 0]
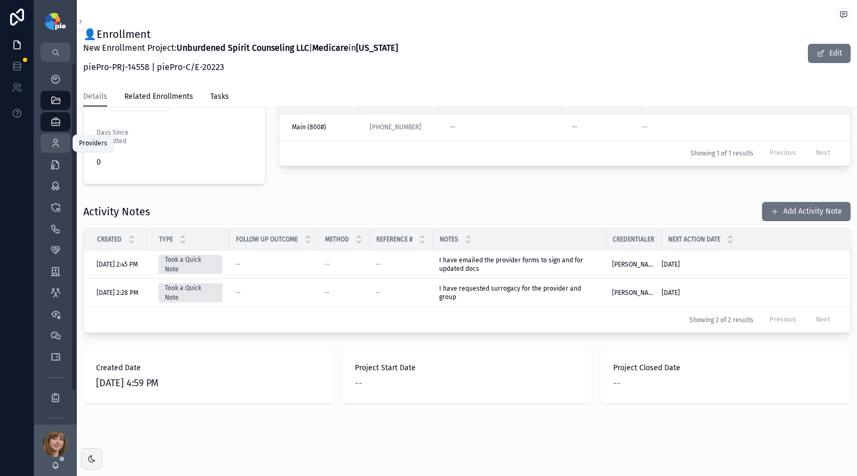
click at [51, 146] on icon "scrollable content" at bounding box center [55, 143] width 11 height 11
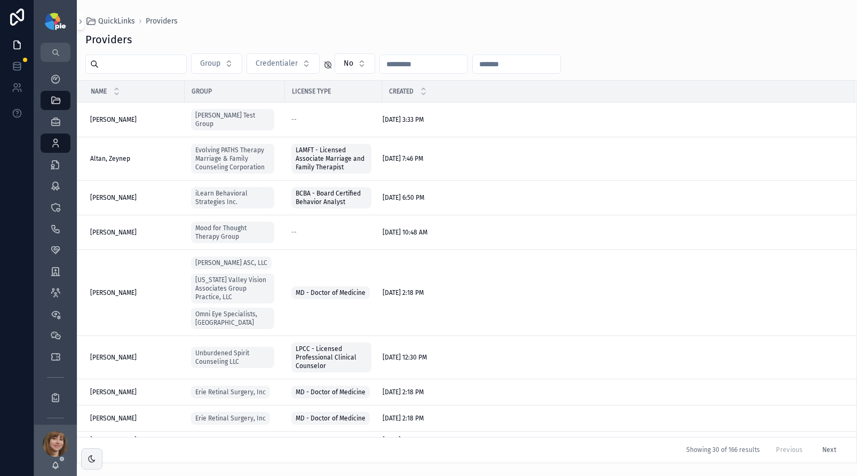
click at [124, 68] on input "scrollable content" at bounding box center [143, 64] width 88 height 15
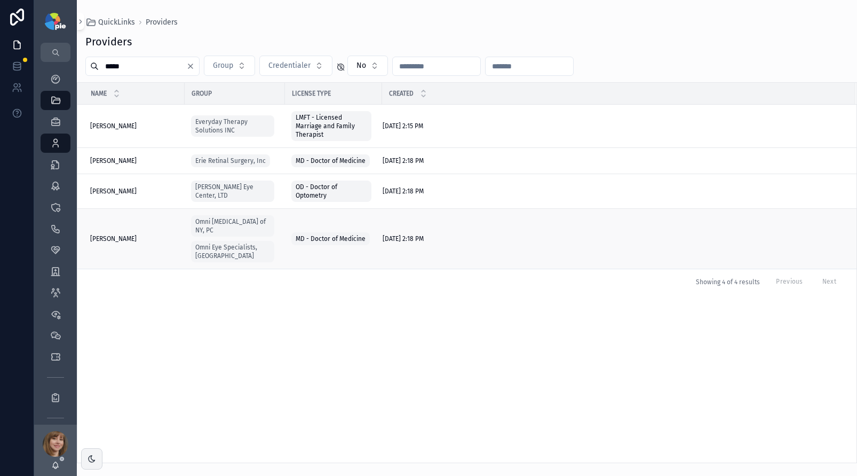
type input "*****"
click at [151, 234] on div "[PERSON_NAME] [PERSON_NAME]" at bounding box center [134, 238] width 88 height 9
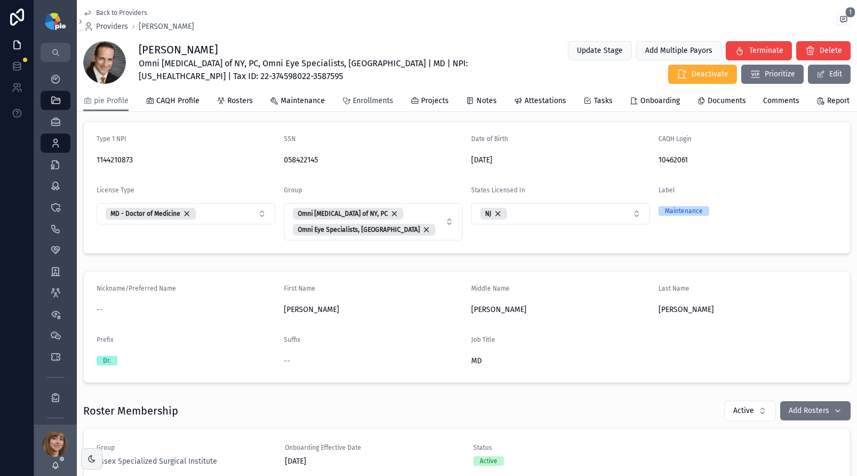
scroll to position [136, 0]
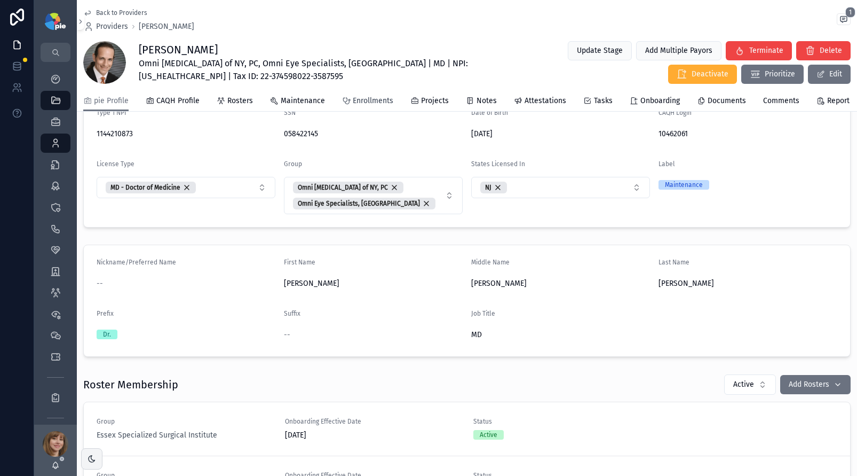
click at [366, 106] on span "Enrollments" at bounding box center [373, 101] width 41 height 11
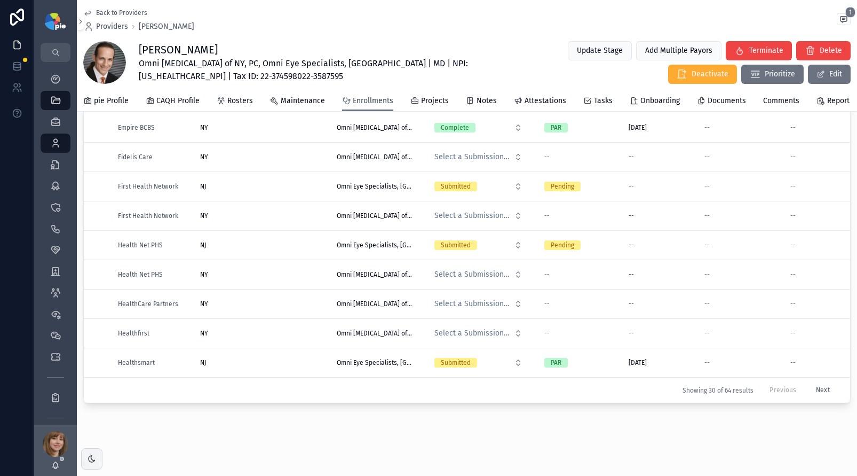
scroll to position [225, 0]
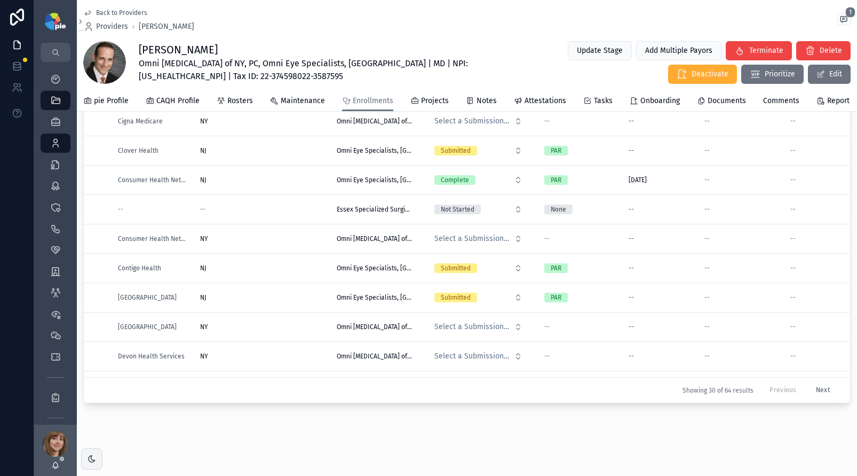
click at [812, 382] on button "Next" at bounding box center [823, 390] width 29 height 17
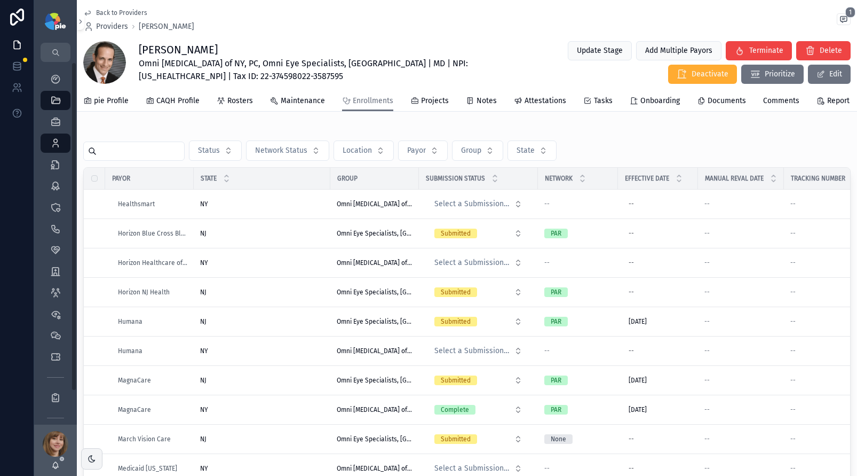
scroll to position [175, 0]
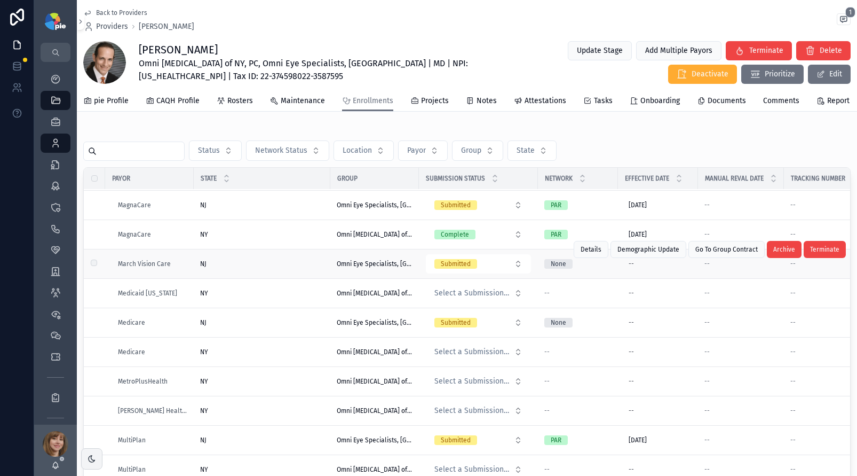
click at [262, 268] on div "NJ [GEOGRAPHIC_DATA]" at bounding box center [262, 263] width 124 height 9
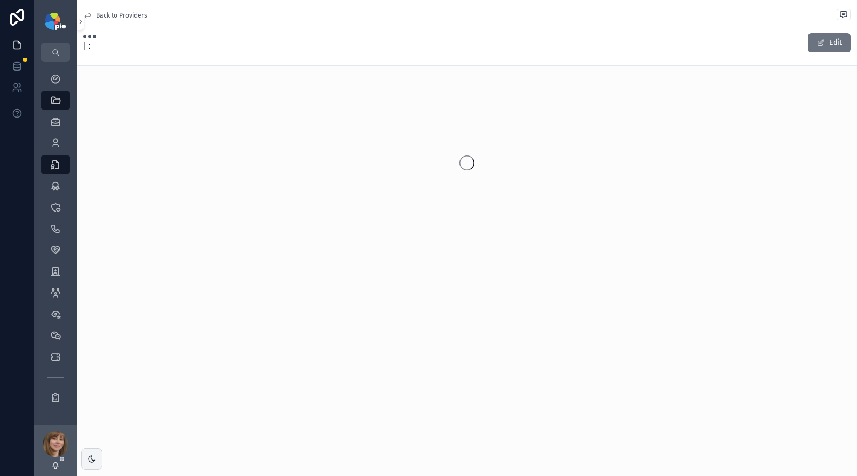
click at [262, 271] on div "Back to Providers | : Edit" at bounding box center [467, 157] width 780 height 315
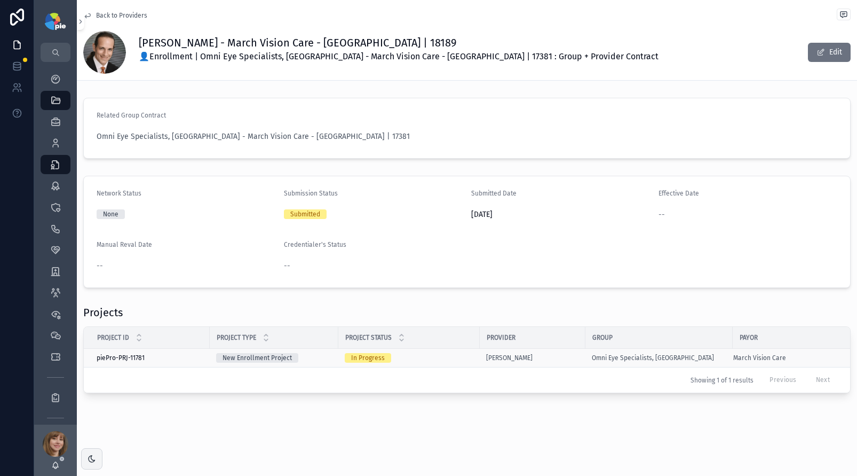
click at [439, 352] on td "In Progress" at bounding box center [408, 358] width 141 height 19
click at [444, 356] on div "In Progress" at bounding box center [409, 358] width 129 height 10
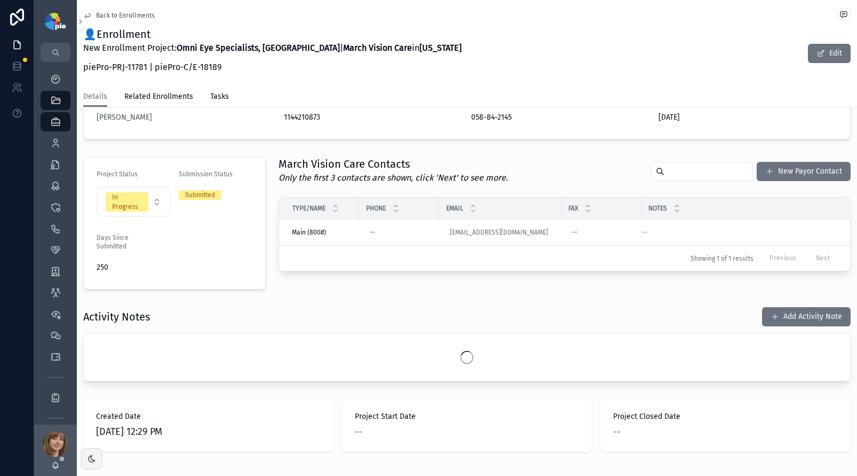
scroll to position [243, 0]
